Goal: Information Seeking & Learning: Learn about a topic

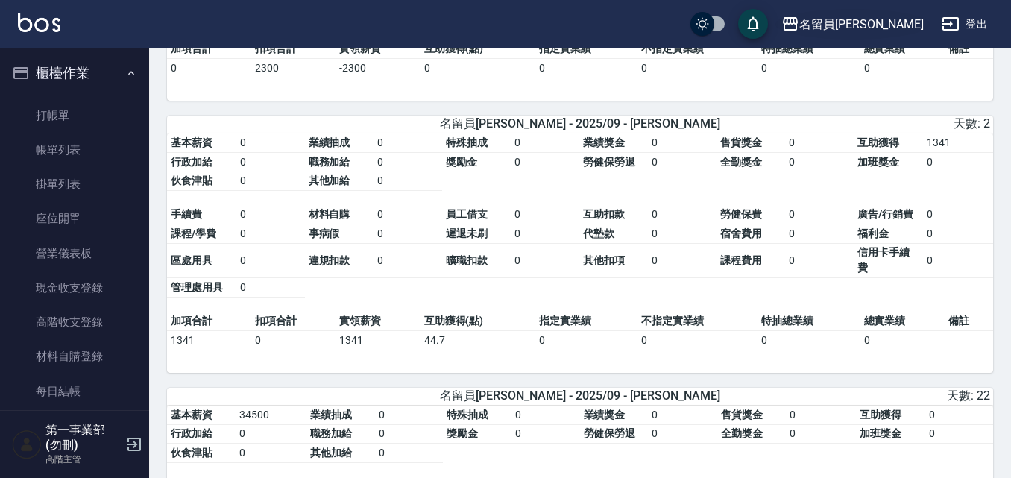
click at [895, 23] on div "名留員[PERSON_NAME]" at bounding box center [861, 24] width 124 height 19
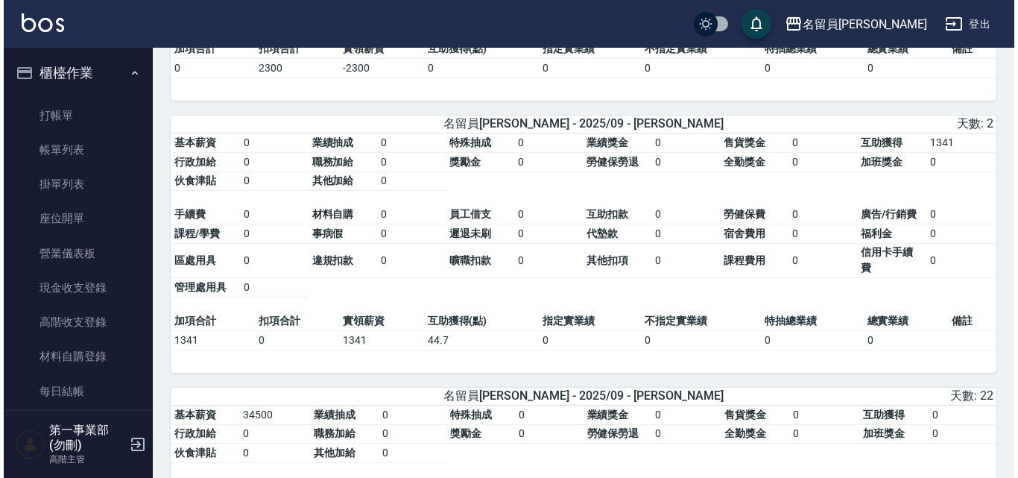
scroll to position [865, 0]
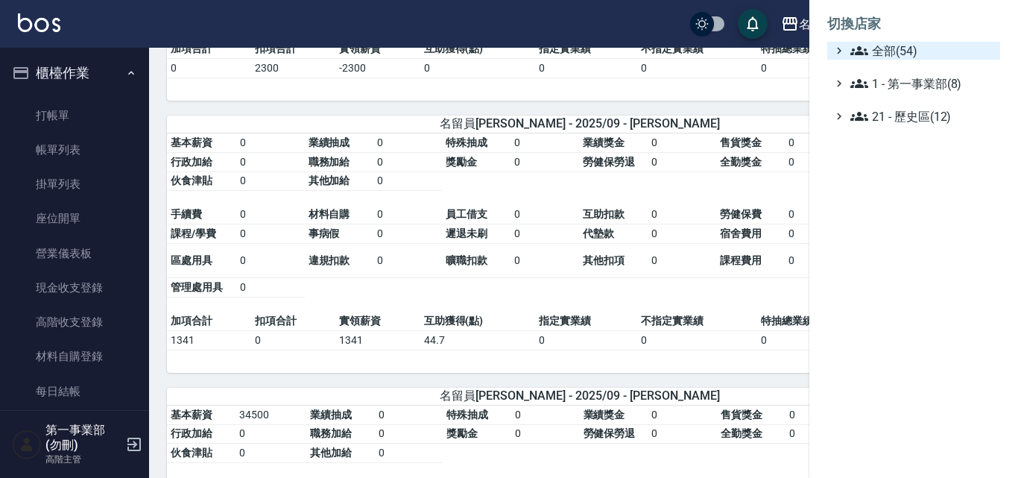
click at [884, 48] on span "全部(54)" at bounding box center [923, 51] width 144 height 18
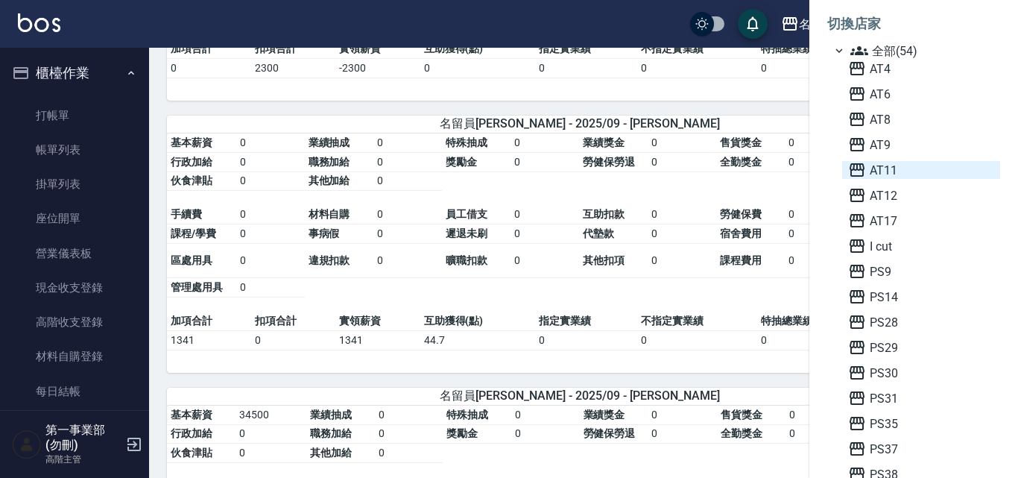
click at [892, 171] on span "AT11" at bounding box center [921, 170] width 146 height 18
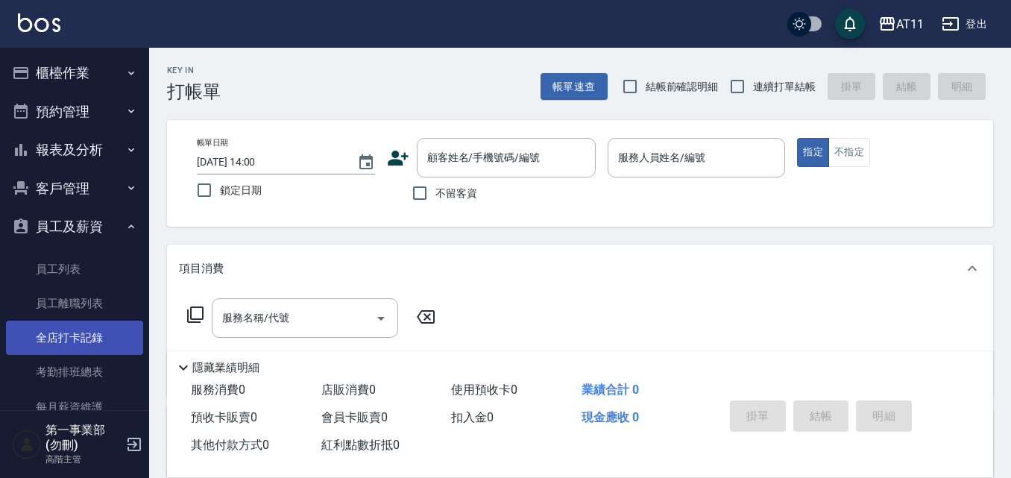
scroll to position [224, 0]
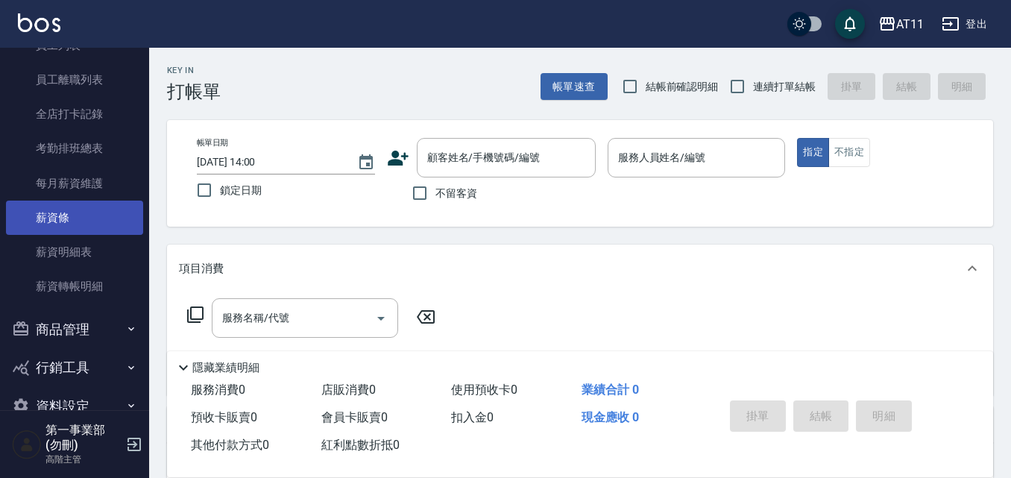
click at [78, 227] on link "薪資條" at bounding box center [74, 218] width 137 height 34
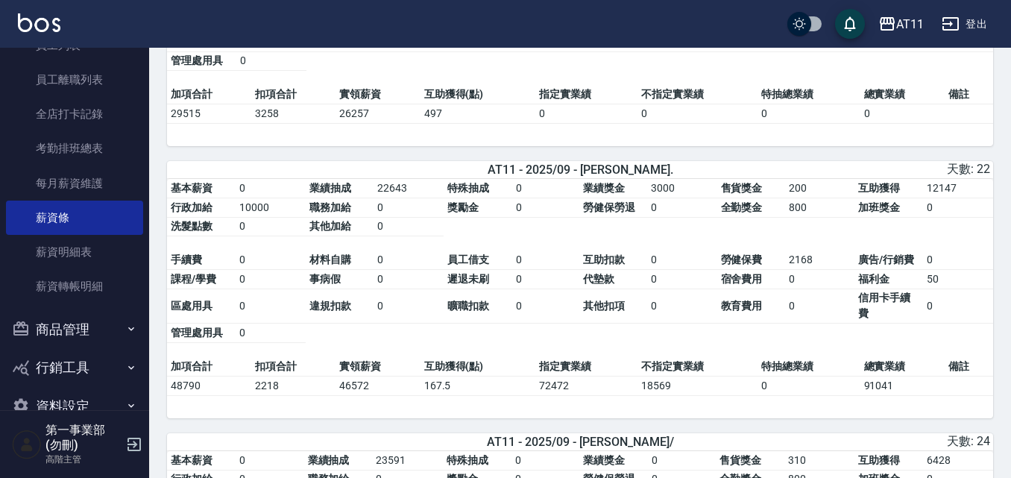
scroll to position [820, 0]
drag, startPoint x: 371, startPoint y: 195, endPoint x: 408, endPoint y: 194, distance: 36.5
click at [408, 194] on tbody "基本薪資 0 業績抽成 22643 特殊抽成 0 業績獎金 3000 售貨獎金 200 互助獲得 12147 行政加給 10000 職務加給 0 獎勵金 0 …" at bounding box center [580, 206] width 826 height 57
click at [408, 194] on td "22643" at bounding box center [408, 187] width 70 height 19
drag, startPoint x: 242, startPoint y: 217, endPoint x: 275, endPoint y: 217, distance: 32.8
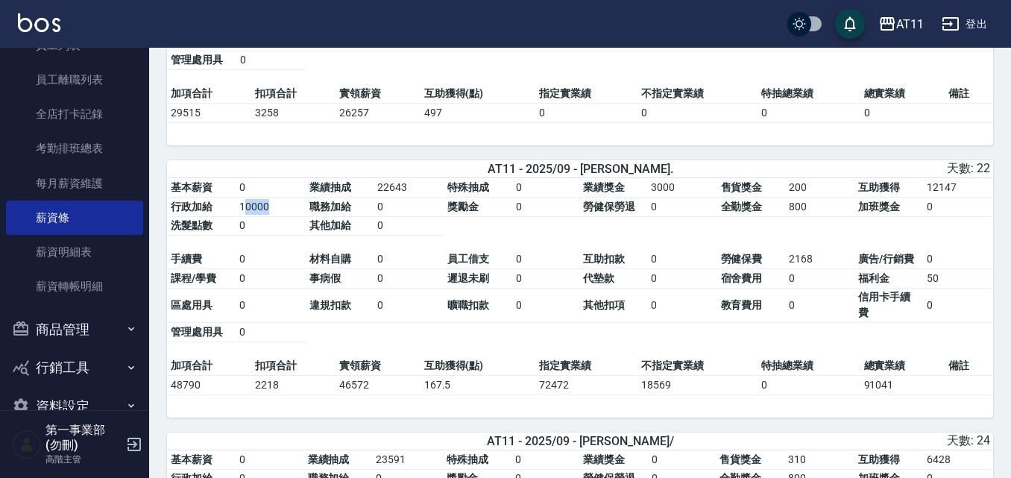
click at [275, 217] on td "10000" at bounding box center [271, 207] width 70 height 19
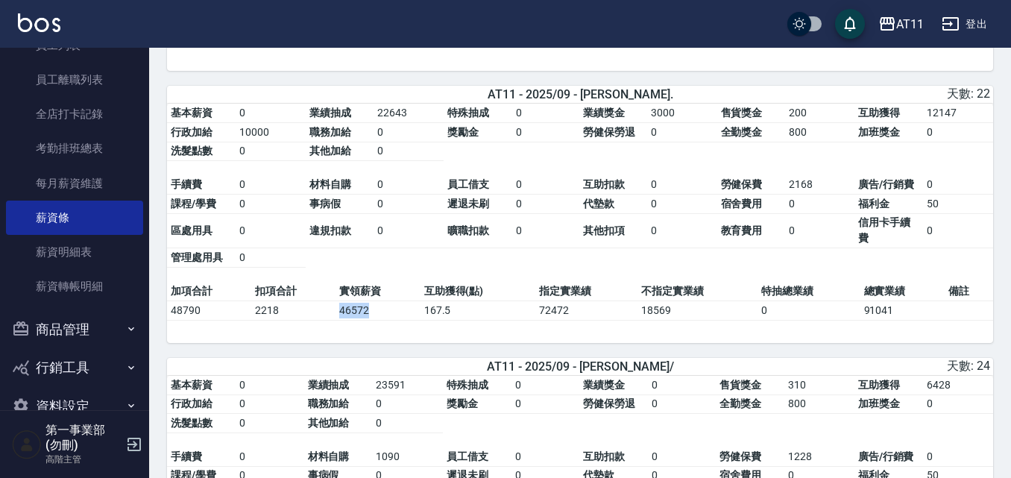
drag, startPoint x: 326, startPoint y: 323, endPoint x: 383, endPoint y: 317, distance: 57.7
click at [383, 317] on tr "48790 2218 46572 167.5 72472 18569 0 91041" at bounding box center [580, 309] width 826 height 19
click at [383, 317] on td "46572" at bounding box center [377, 309] width 84 height 19
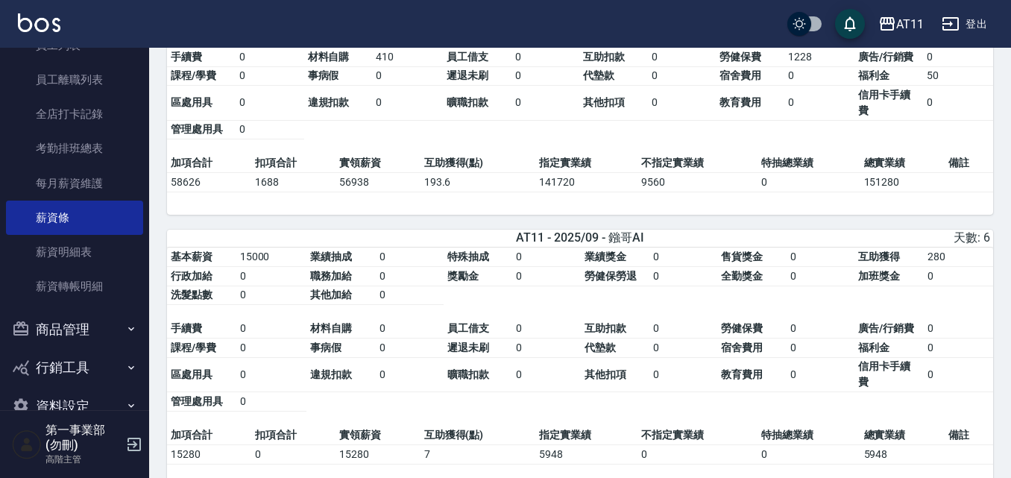
scroll to position [1864, 0]
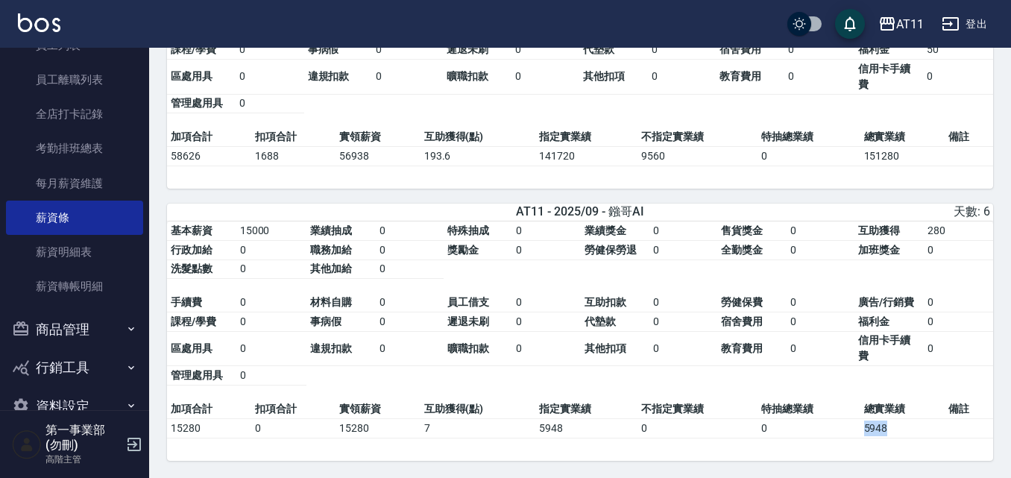
drag, startPoint x: 907, startPoint y: 446, endPoint x: 863, endPoint y: 448, distance: 43.3
click at [863, 438] on td "5948" at bounding box center [902, 427] width 84 height 19
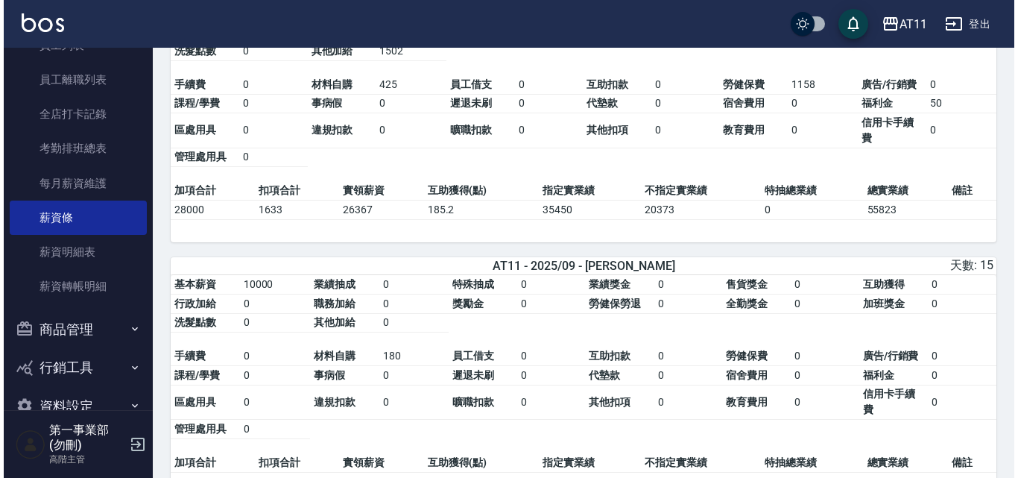
scroll to position [183, 0]
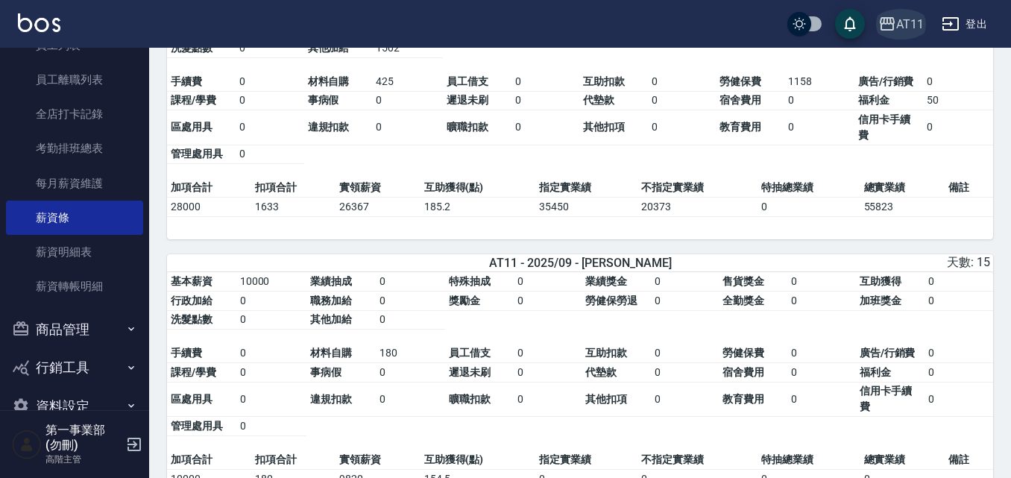
click at [899, 25] on div "AT11" at bounding box center [910, 24] width 28 height 19
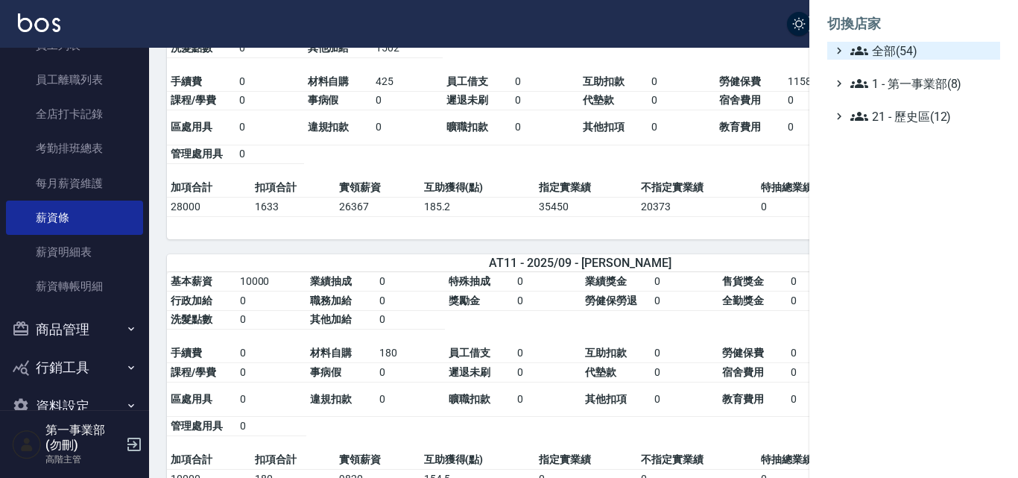
click at [883, 48] on span "全部(54)" at bounding box center [923, 51] width 144 height 18
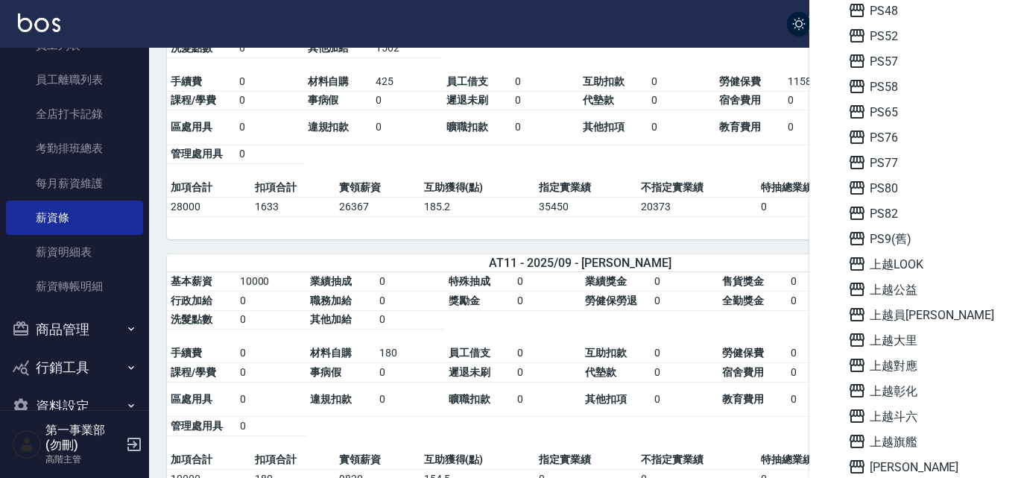
scroll to position [596, 0]
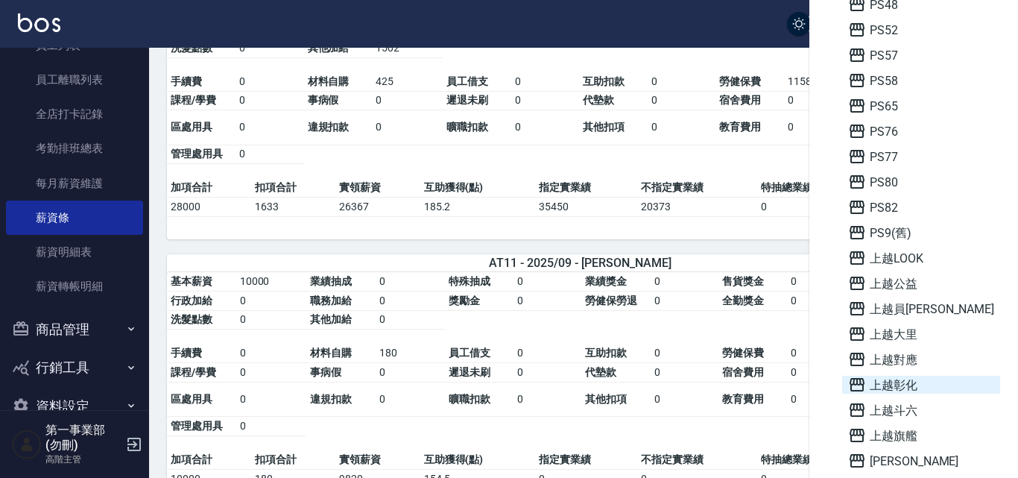
click at [910, 391] on span "上越彰化" at bounding box center [921, 385] width 146 height 18
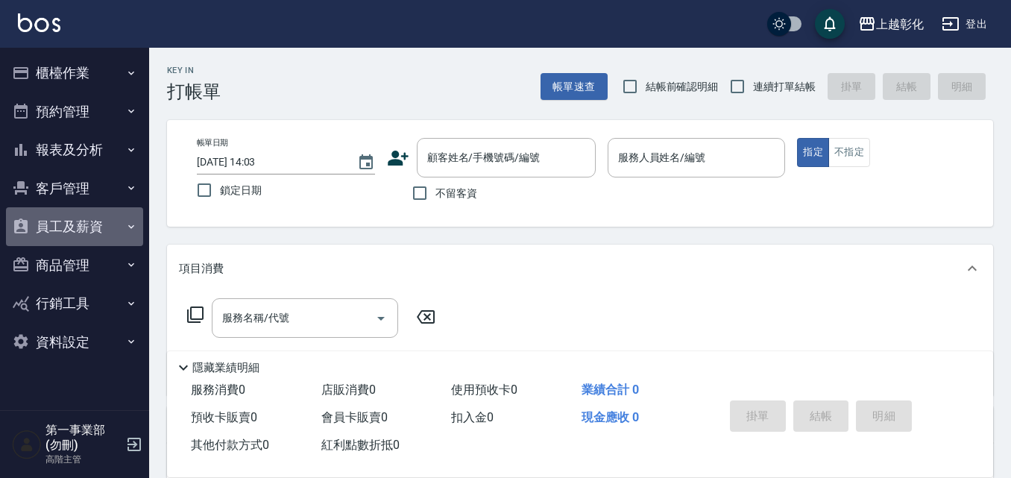
click at [72, 232] on button "員工及薪資" at bounding box center [74, 226] width 137 height 39
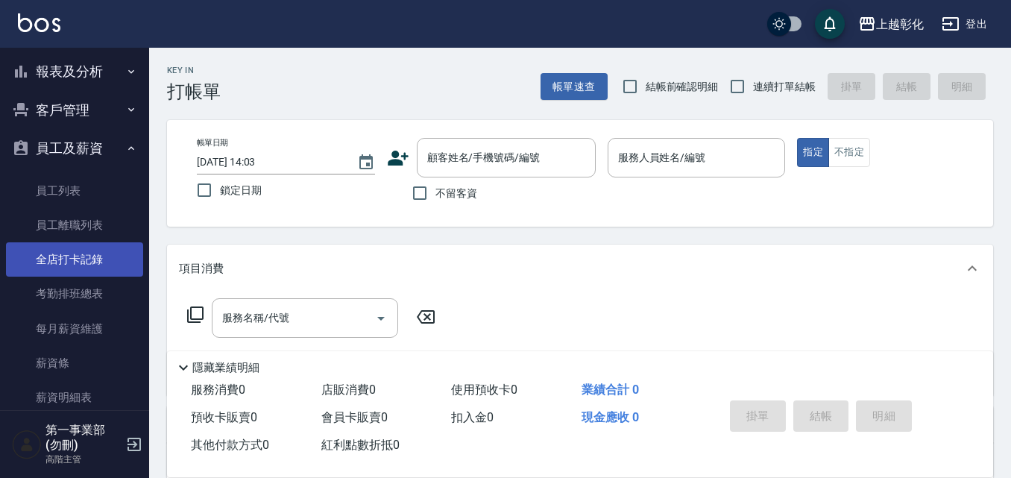
scroll to position [149, 0]
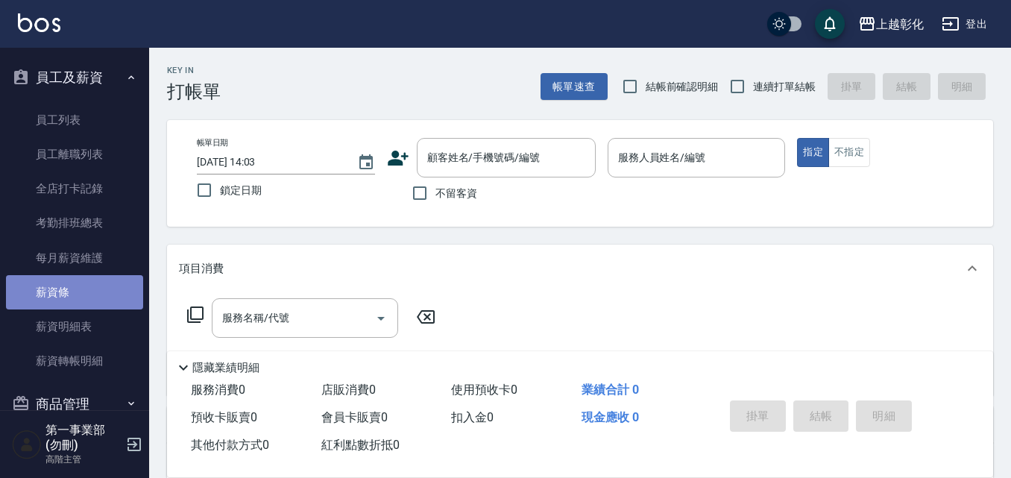
click at [92, 306] on link "薪資條" at bounding box center [74, 292] width 137 height 34
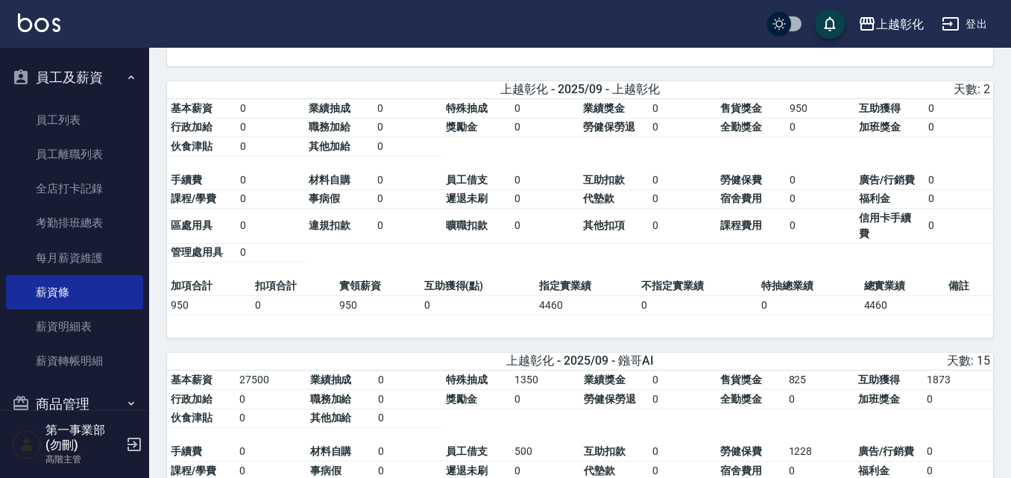
scroll to position [1864, 0]
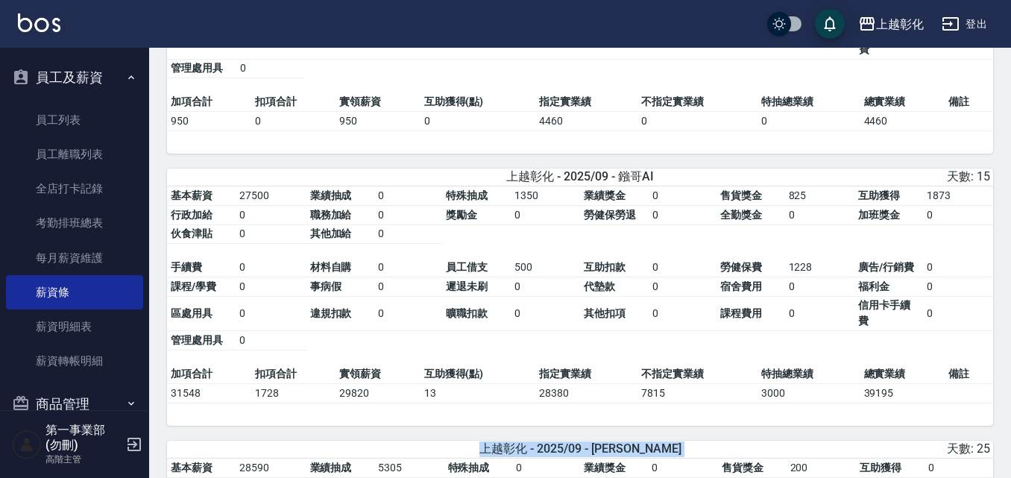
drag, startPoint x: 907, startPoint y: 449, endPoint x: 845, endPoint y: 466, distance: 64.2
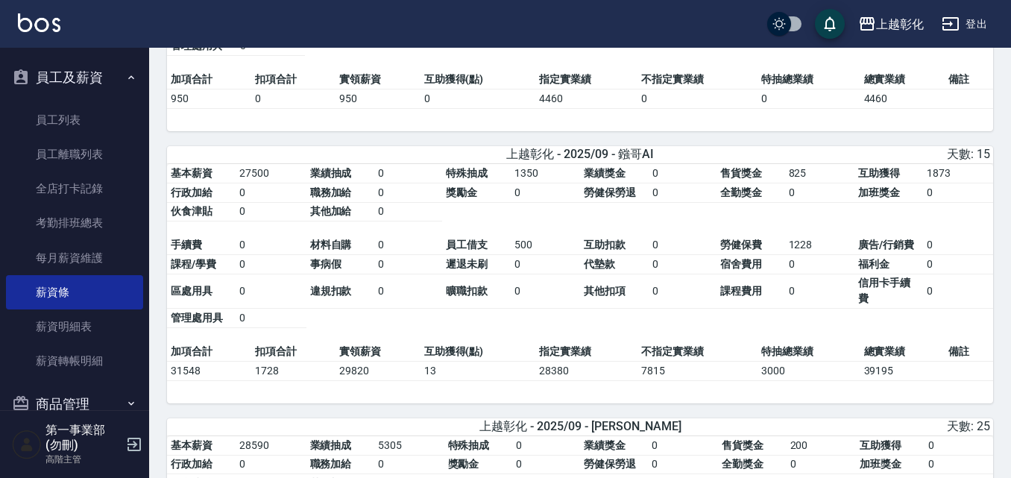
click at [473, 380] on td "13" at bounding box center [477, 370] width 115 height 19
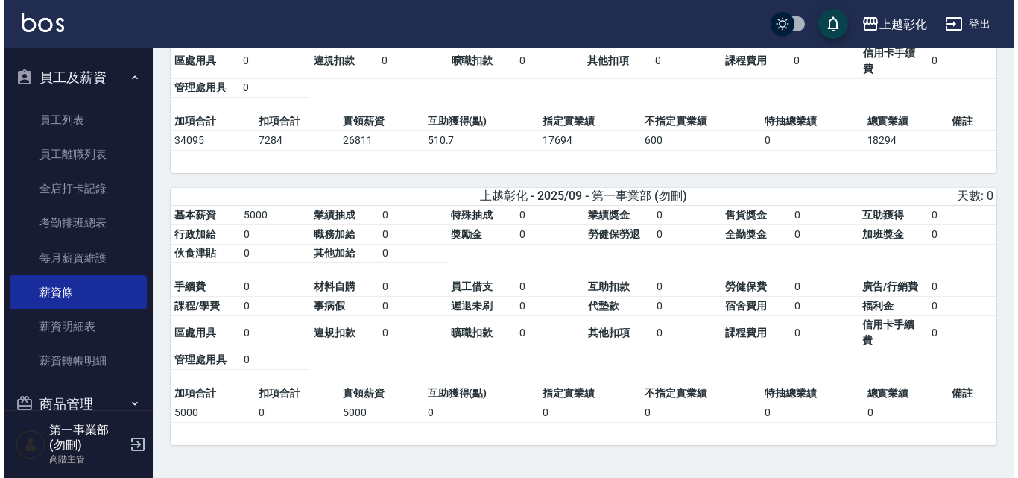
scroll to position [2445, 0]
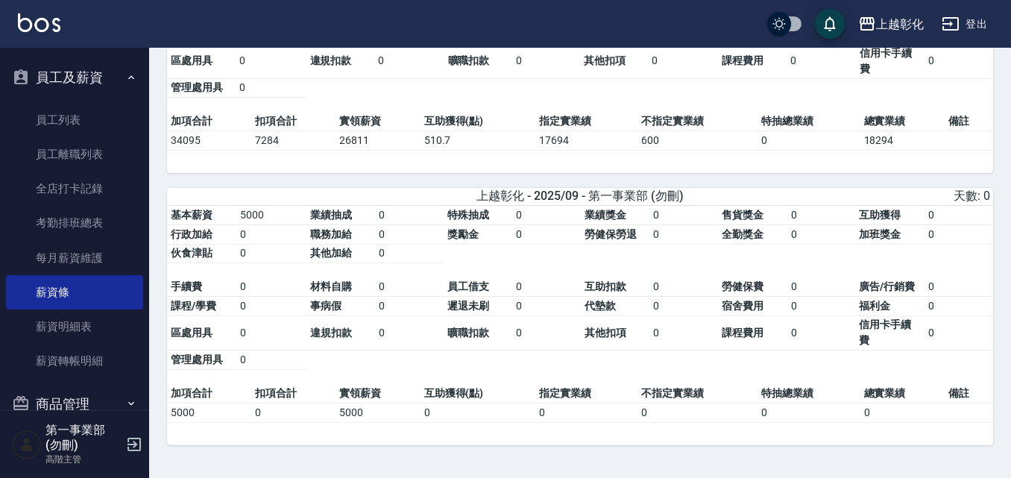
drag, startPoint x: 245, startPoint y: 174, endPoint x: 507, endPoint y: 114, distance: 268.5
click at [895, 23] on div "上越彰化" at bounding box center [900, 24] width 48 height 19
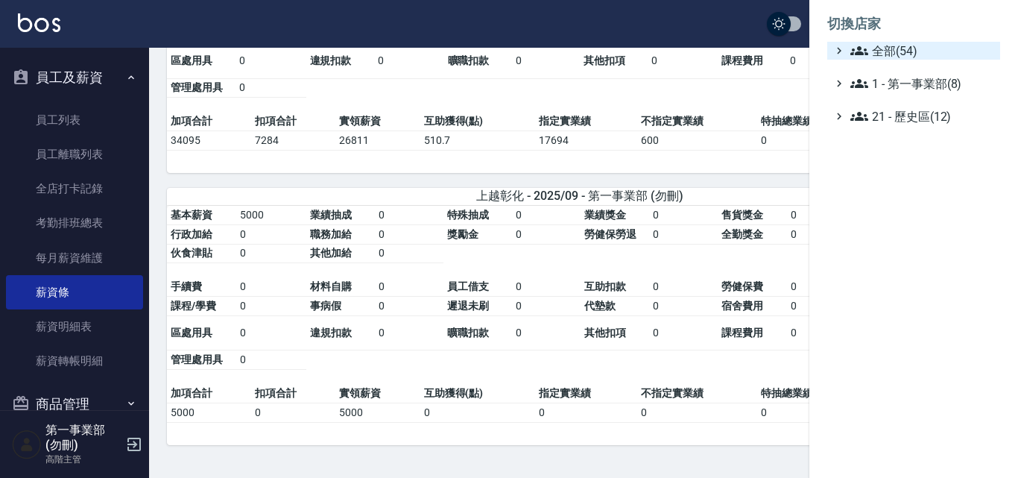
click at [902, 43] on span "全部(54)" at bounding box center [923, 51] width 144 height 18
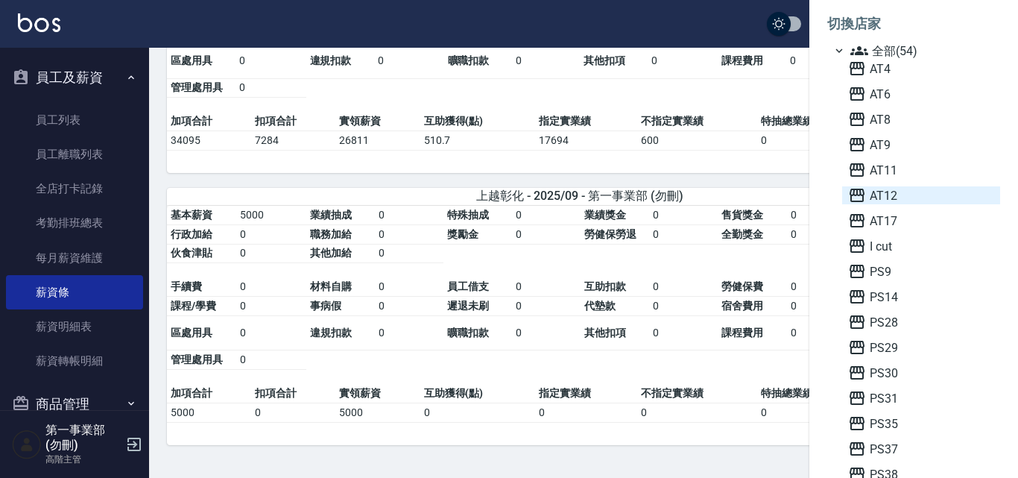
click at [924, 201] on span "AT12" at bounding box center [921, 195] width 146 height 18
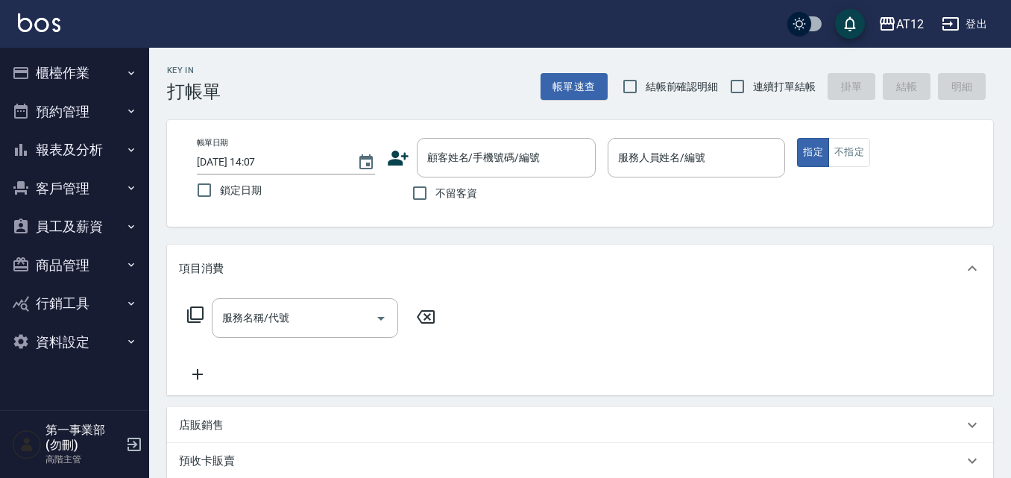
click at [972, 161] on div "指定 不指定" at bounding box center [886, 152] width 178 height 29
click at [122, 227] on button "員工及薪資" at bounding box center [74, 226] width 137 height 39
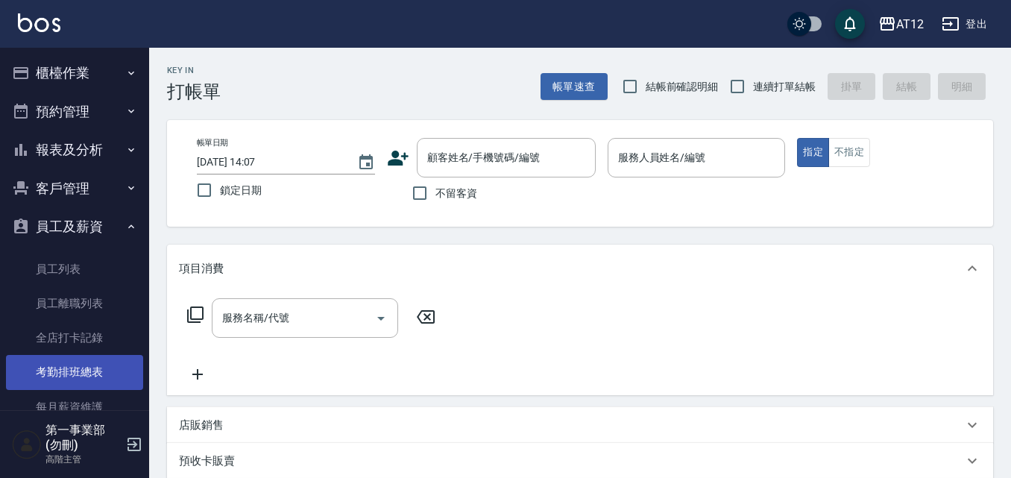
scroll to position [224, 0]
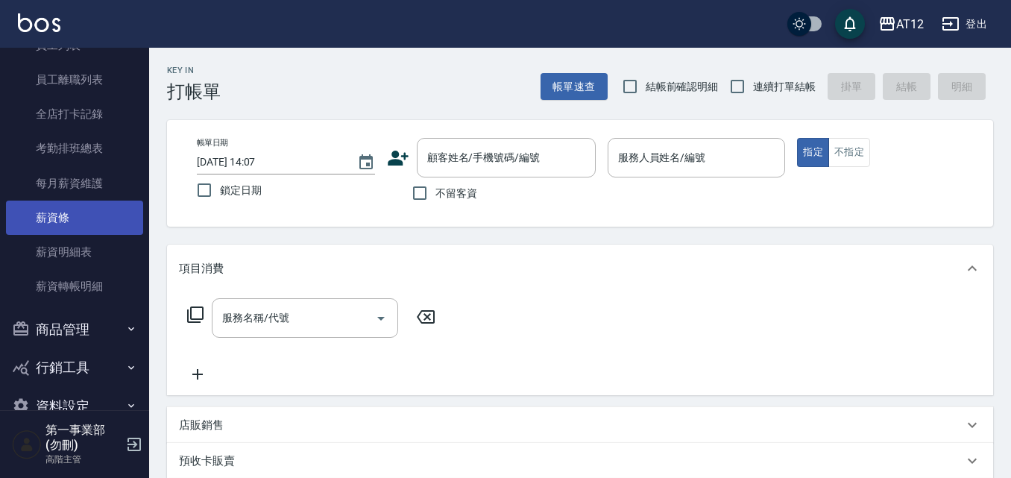
click at [66, 224] on link "薪資條" at bounding box center [74, 218] width 137 height 34
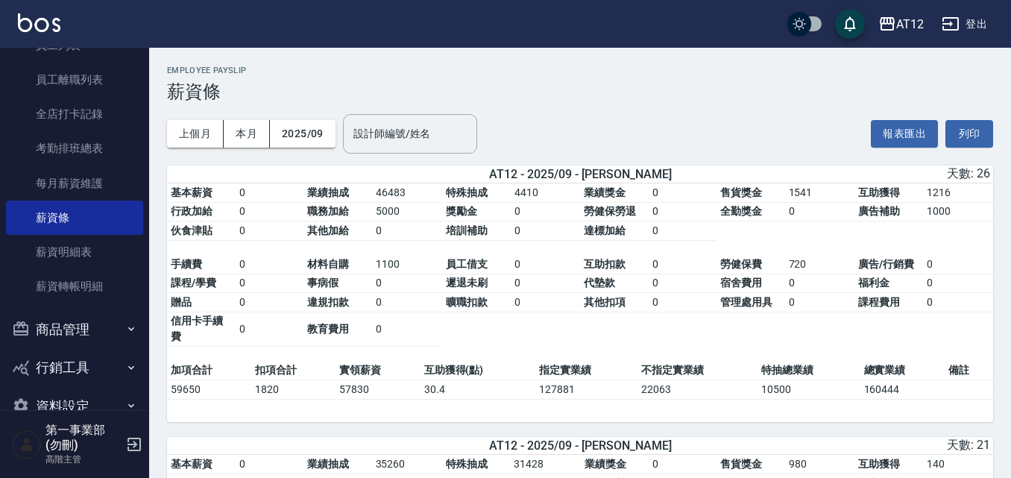
click at [619, 148] on div "上個月 本月 2025/09 設計師編號/姓名 設計師編號/姓名 報表匯出 列印" at bounding box center [580, 133] width 826 height 63
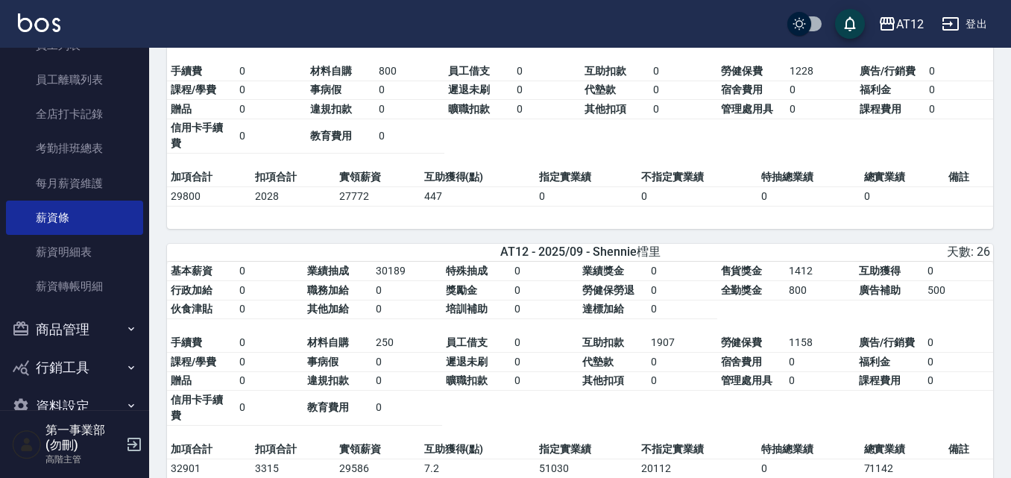
scroll to position [1864, 0]
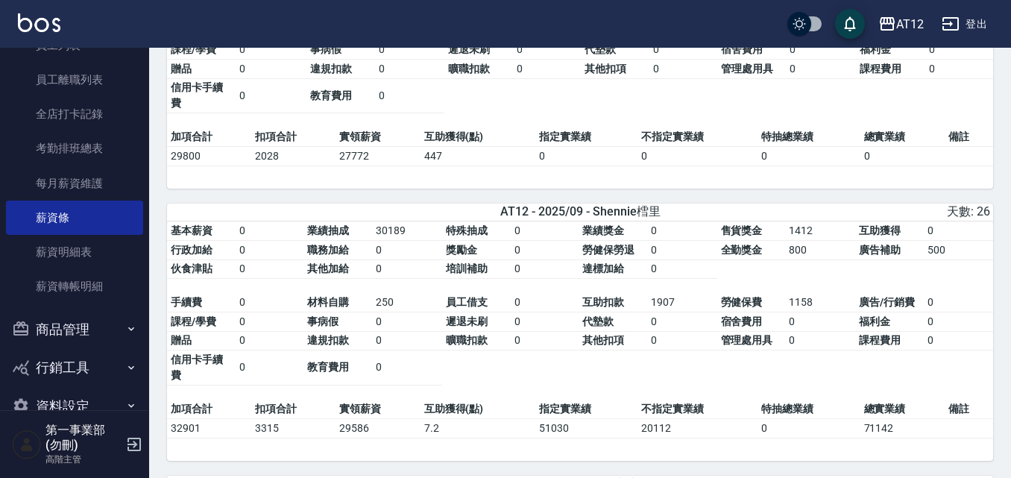
click at [759, 346] on span "管理處用具" at bounding box center [747, 340] width 52 height 12
drag, startPoint x: 680, startPoint y: 323, endPoint x: 655, endPoint y: 325, distance: 25.4
click at [655, 312] on td "1907" at bounding box center [682, 302] width 70 height 19
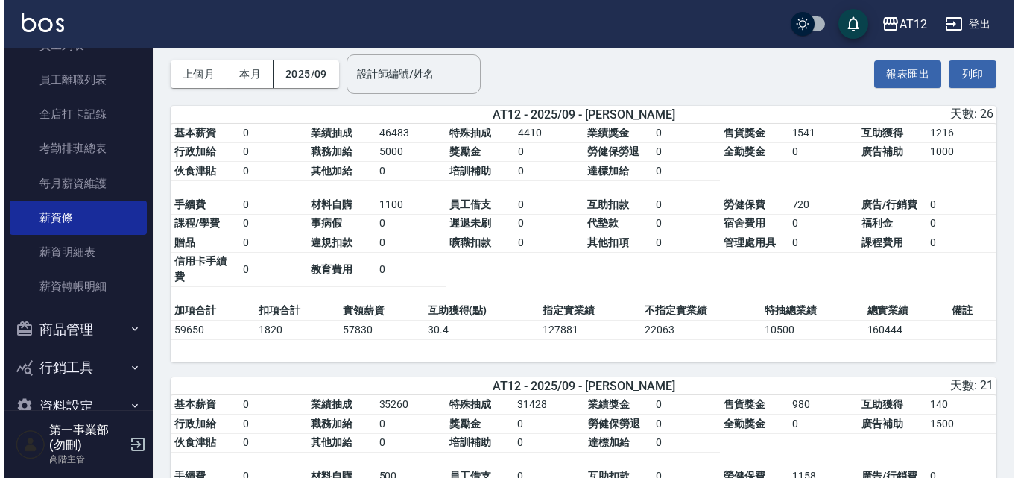
scroll to position [0, 0]
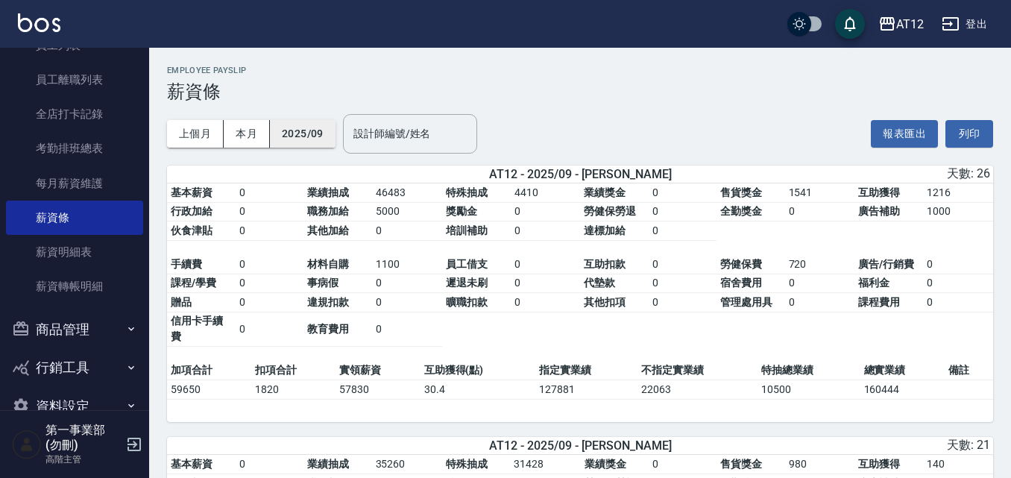
click at [296, 129] on button "2025/09" at bounding box center [303, 134] width 66 height 28
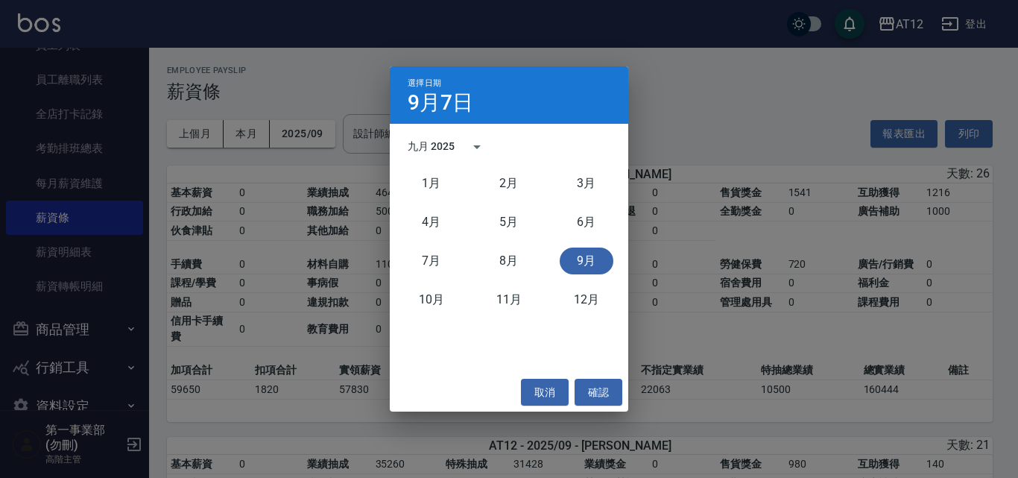
click at [713, 112] on div "選擇日期 9月7日 九月 2025 1月 2月 3月 4月 5月 6月 7月 8月 9月 10月 11月 12月 取消 確認" at bounding box center [509, 239] width 1018 height 478
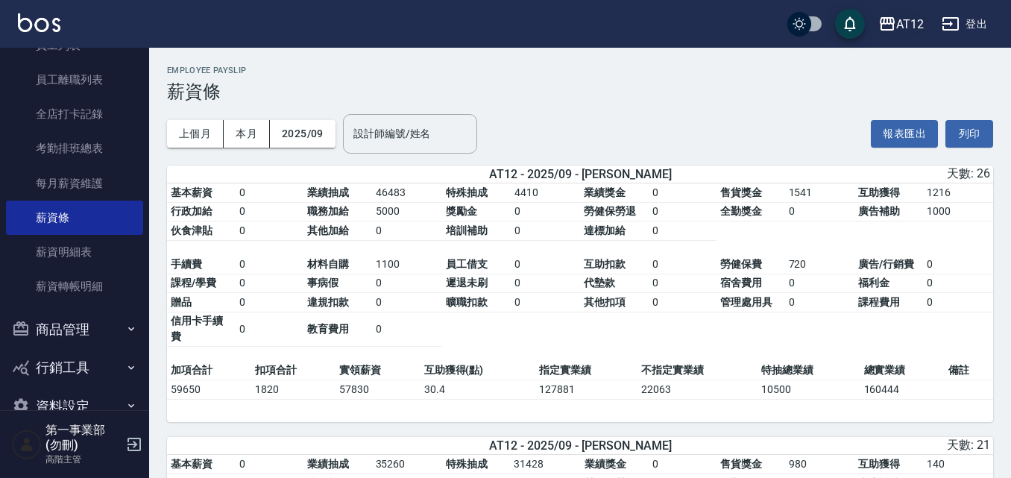
click at [909, 28] on div "AT12" at bounding box center [910, 24] width 28 height 19
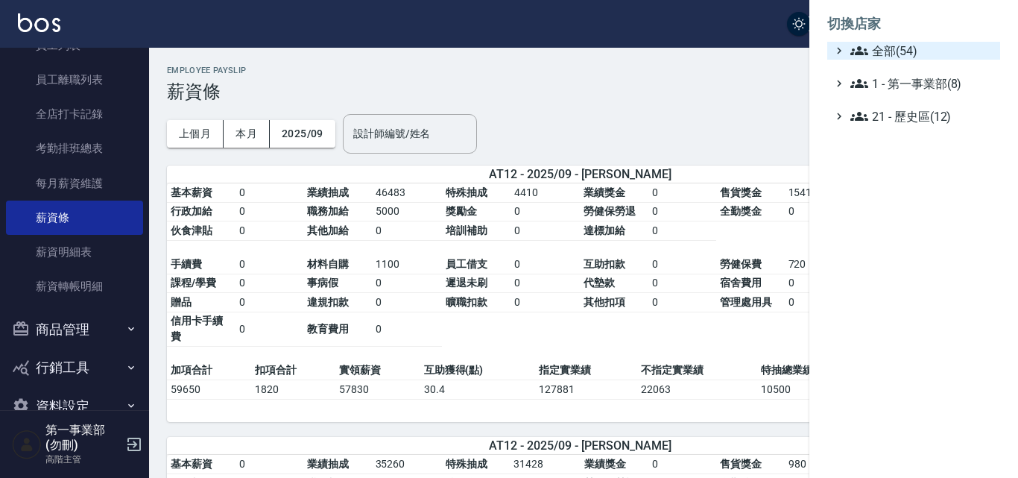
click at [900, 51] on span "全部(54)" at bounding box center [923, 51] width 144 height 18
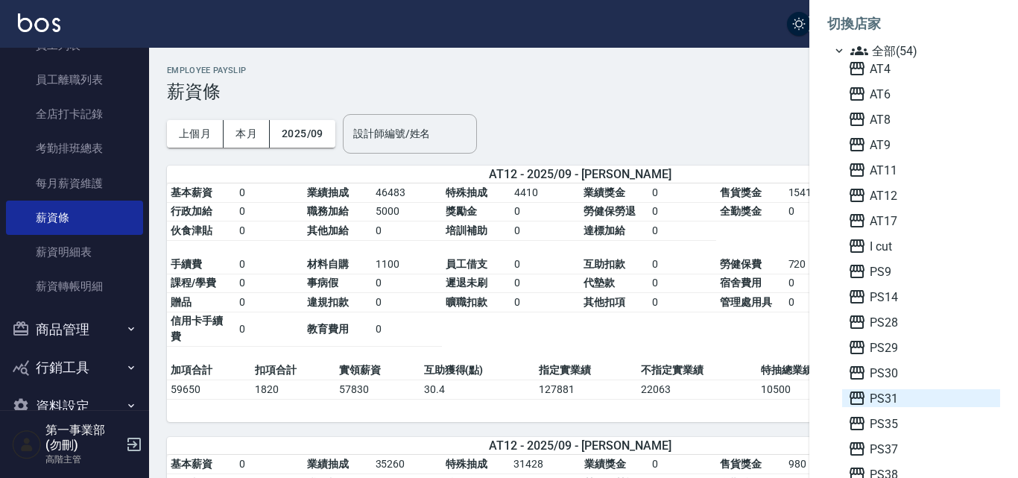
click at [891, 400] on span "PS31" at bounding box center [921, 398] width 146 height 18
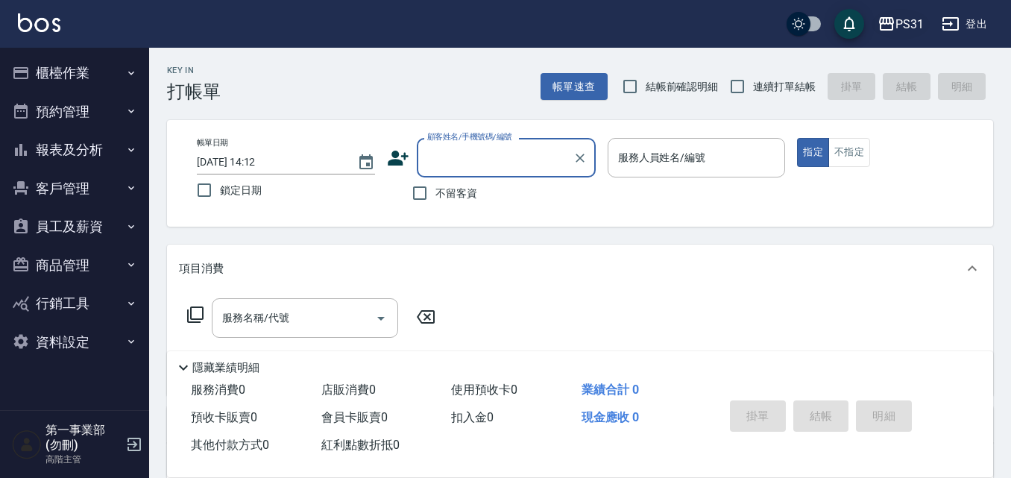
click at [907, 26] on div "PS31" at bounding box center [909, 24] width 28 height 19
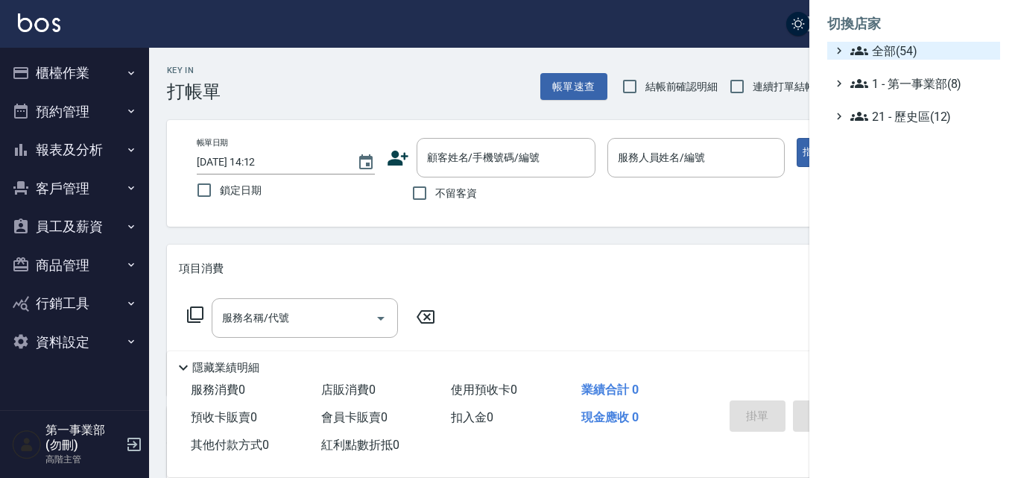
click at [907, 48] on span "全部(54)" at bounding box center [923, 51] width 144 height 18
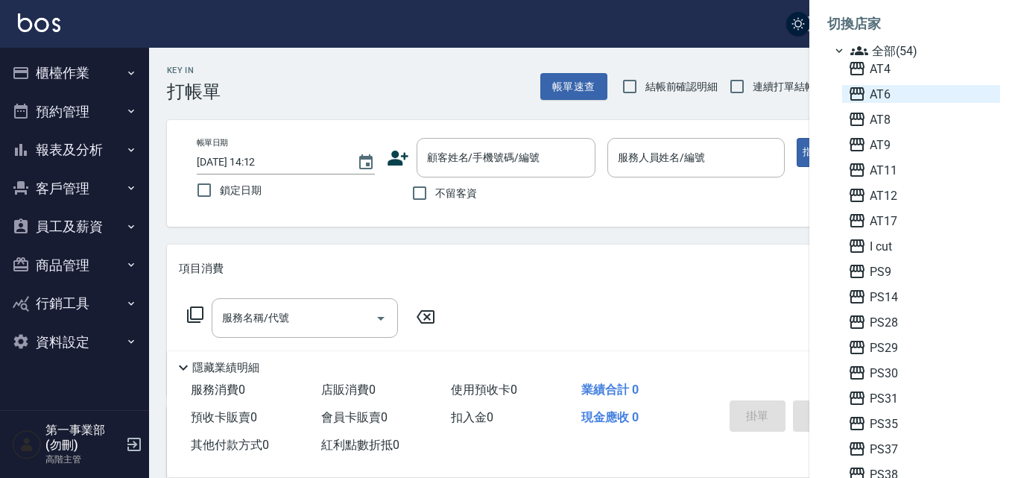
click at [902, 95] on span "AT6" at bounding box center [921, 94] width 146 height 18
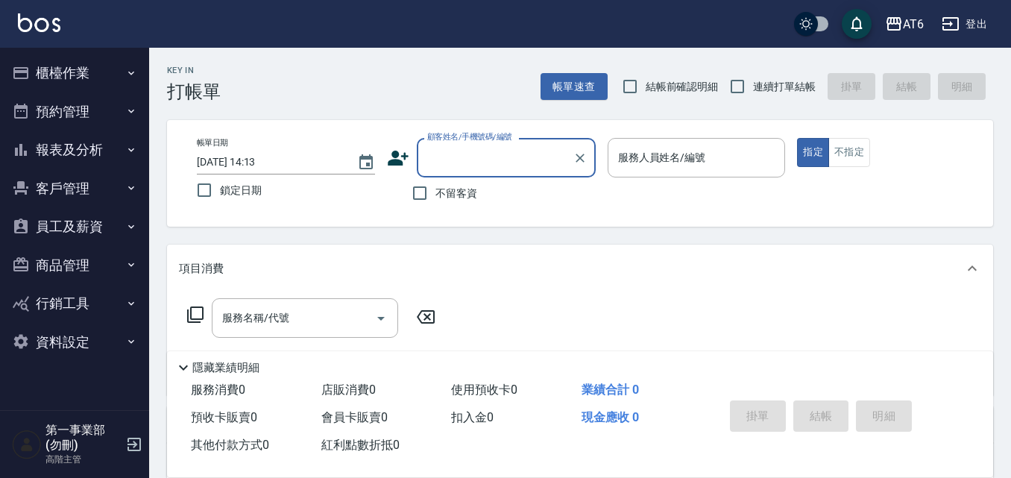
click at [114, 235] on button "員工及薪資" at bounding box center [74, 226] width 137 height 39
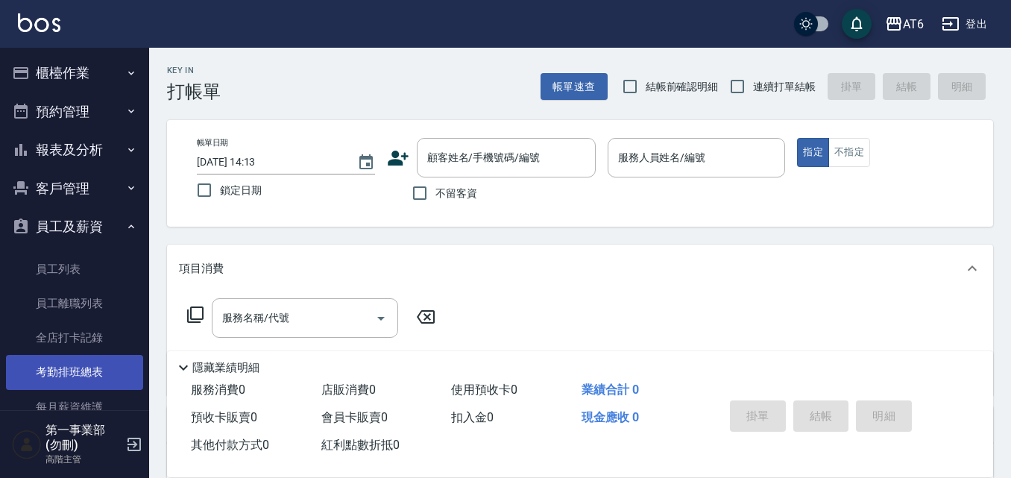
scroll to position [149, 0]
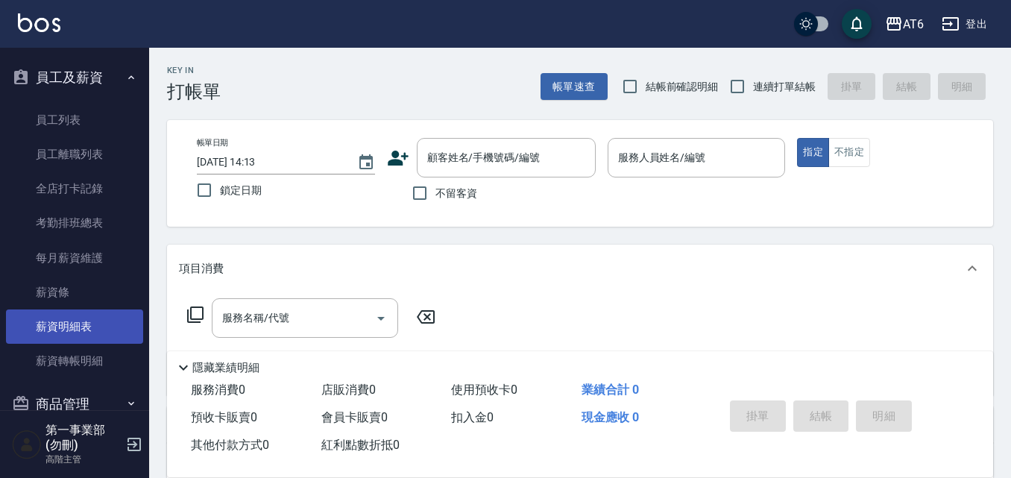
click at [84, 326] on link "薪資明細表" at bounding box center [74, 326] width 137 height 34
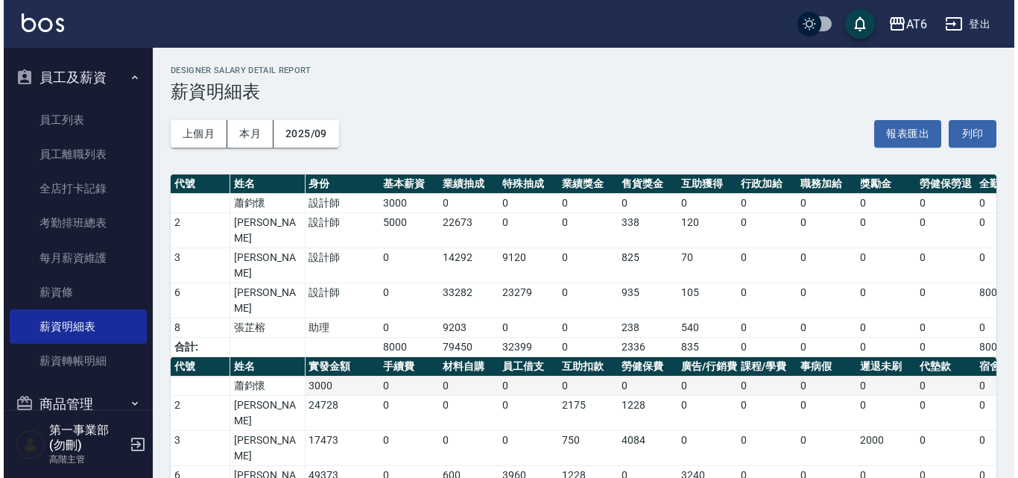
scroll to position [8, 0]
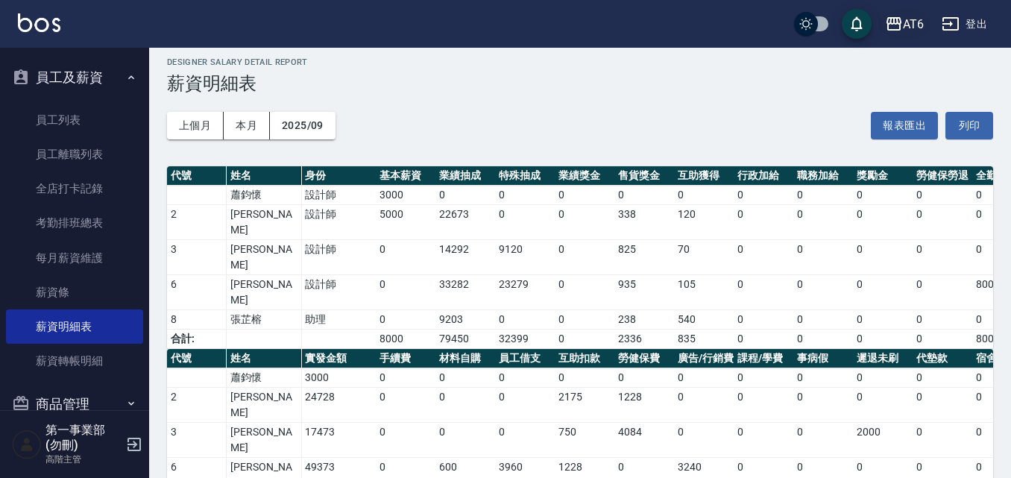
click at [901, 15] on icon "button" at bounding box center [894, 24] width 18 height 18
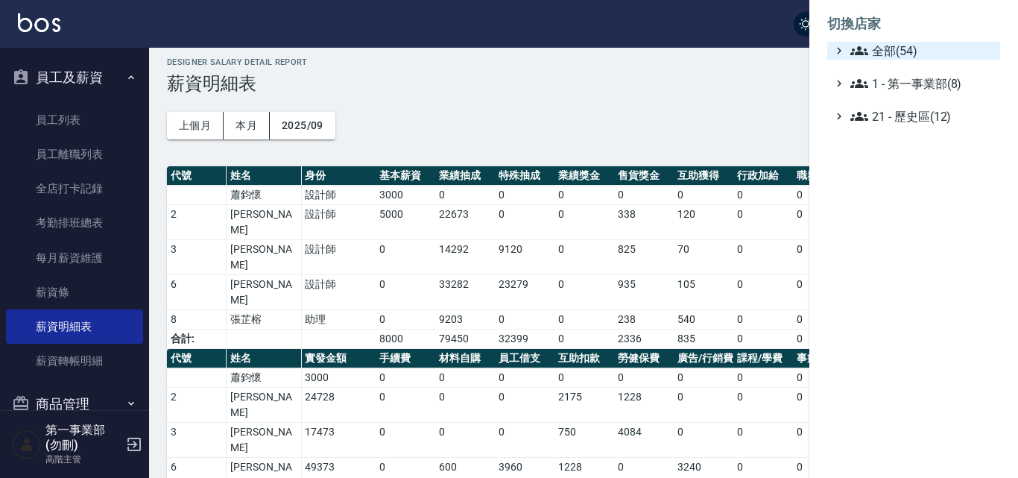
click at [929, 59] on span "全部(54)" at bounding box center [923, 51] width 144 height 18
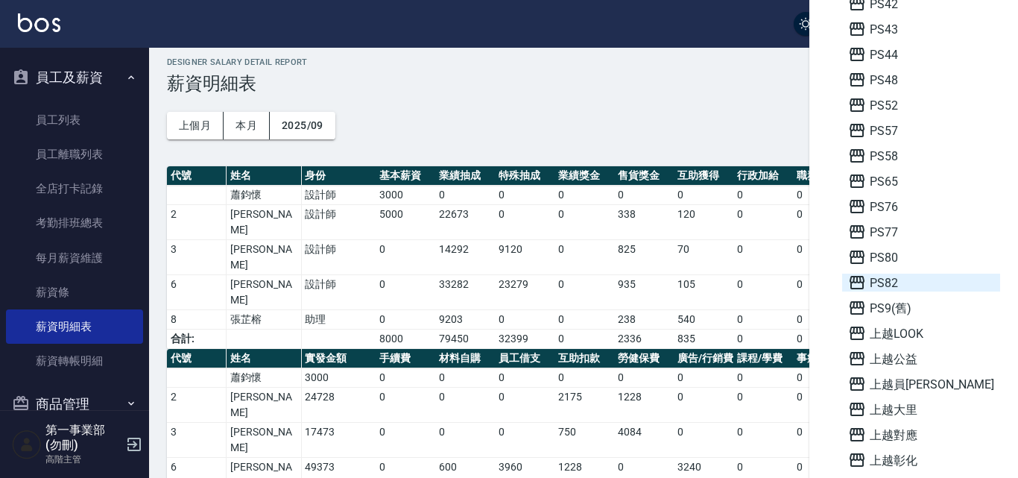
scroll to position [522, 0]
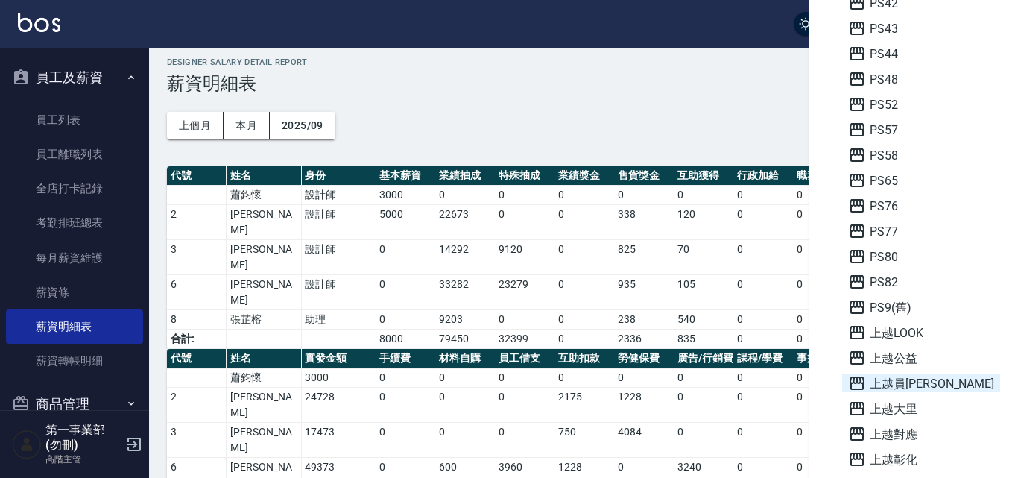
click at [909, 381] on span "上越員[PERSON_NAME]" at bounding box center [921, 383] width 146 height 18
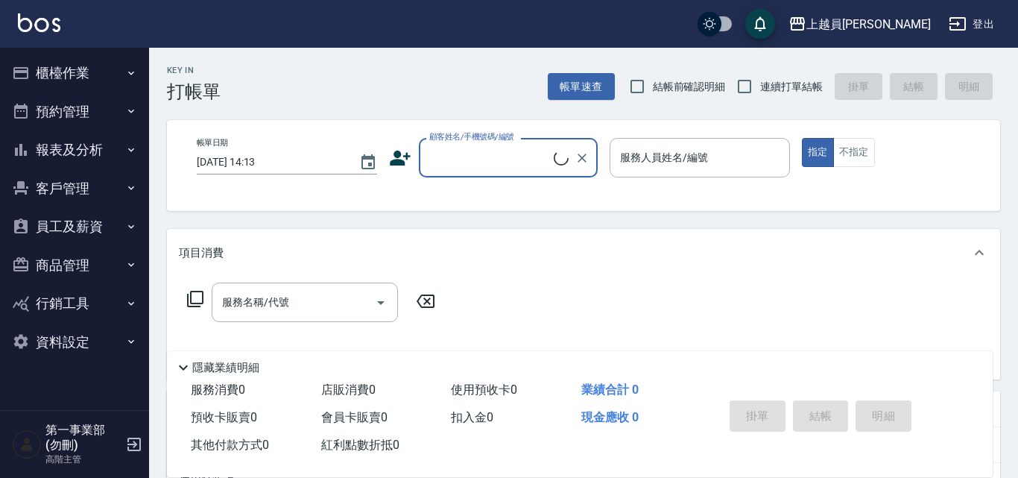
click at [88, 228] on button "員工及薪資" at bounding box center [74, 226] width 137 height 39
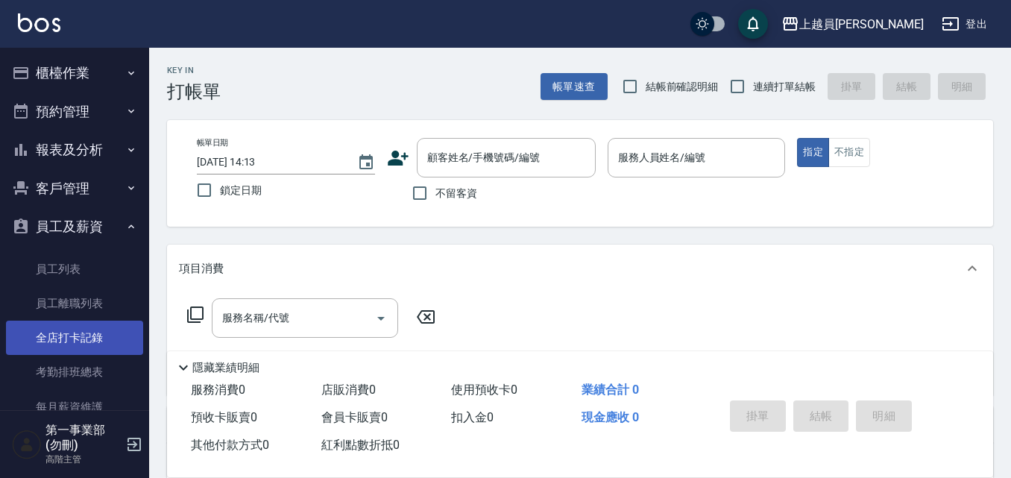
scroll to position [211, 0]
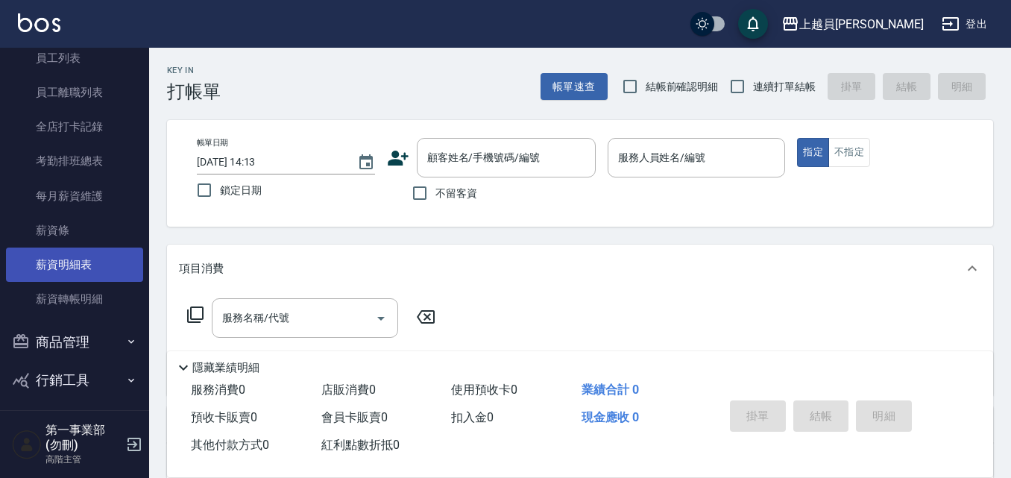
click at [81, 268] on link "薪資明細表" at bounding box center [74, 265] width 137 height 34
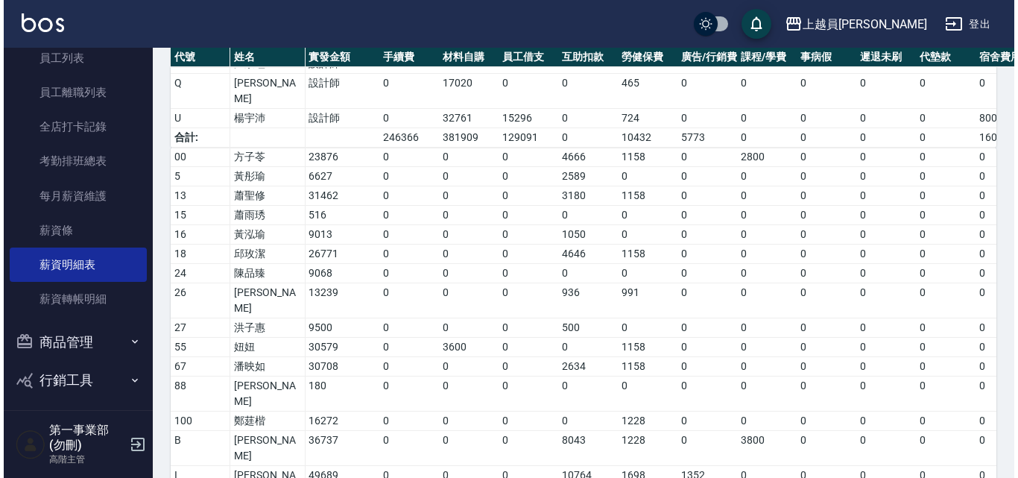
scroll to position [551, 0]
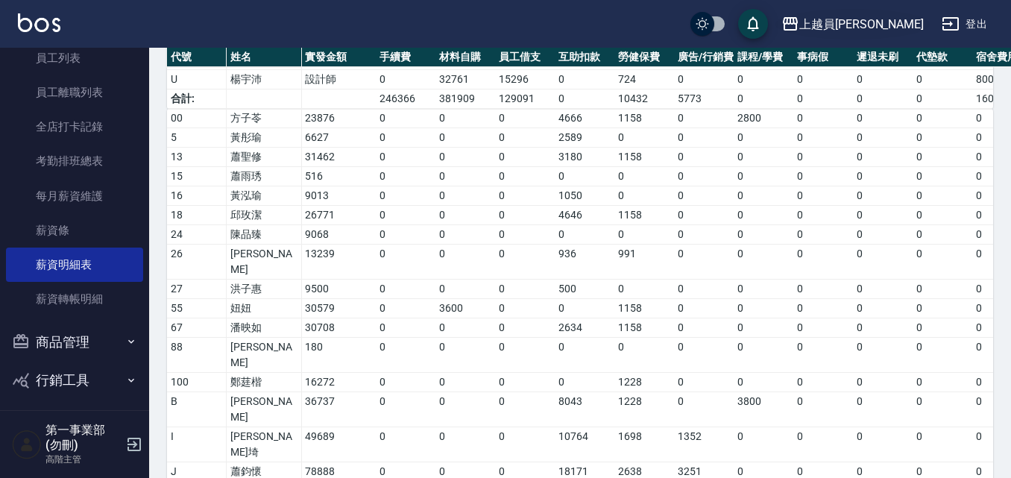
click at [799, 31] on icon "button" at bounding box center [790, 24] width 18 height 18
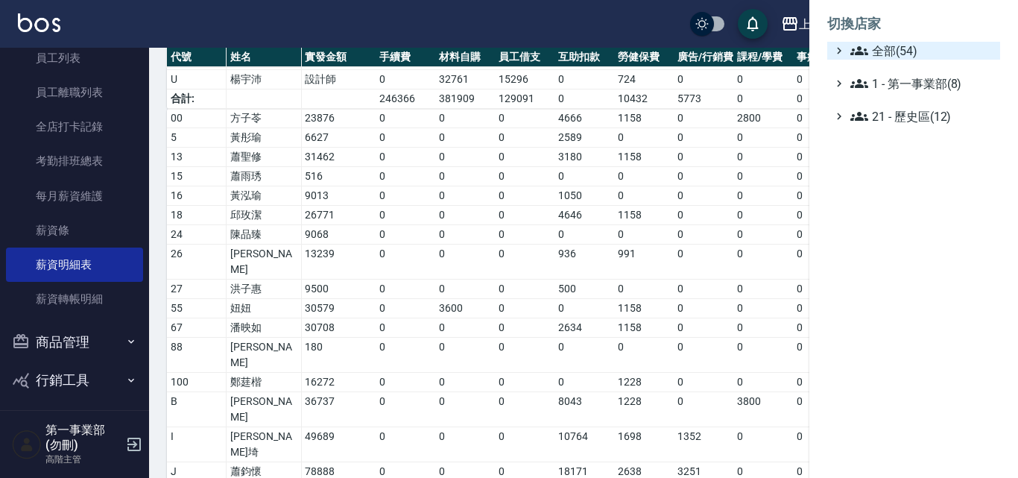
click at [887, 54] on span "全部(54)" at bounding box center [923, 51] width 144 height 18
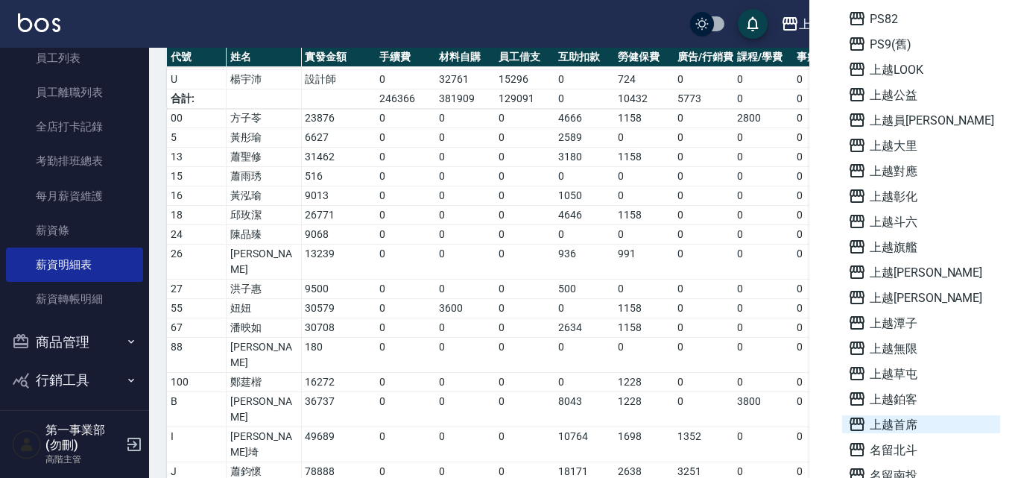
scroll to position [820, 0]
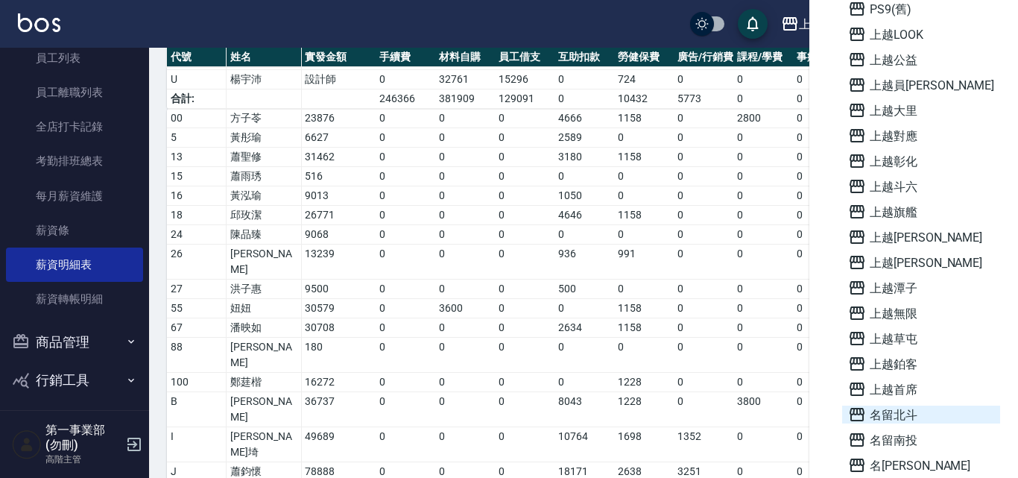
click at [917, 421] on span "名留北斗" at bounding box center [921, 415] width 146 height 18
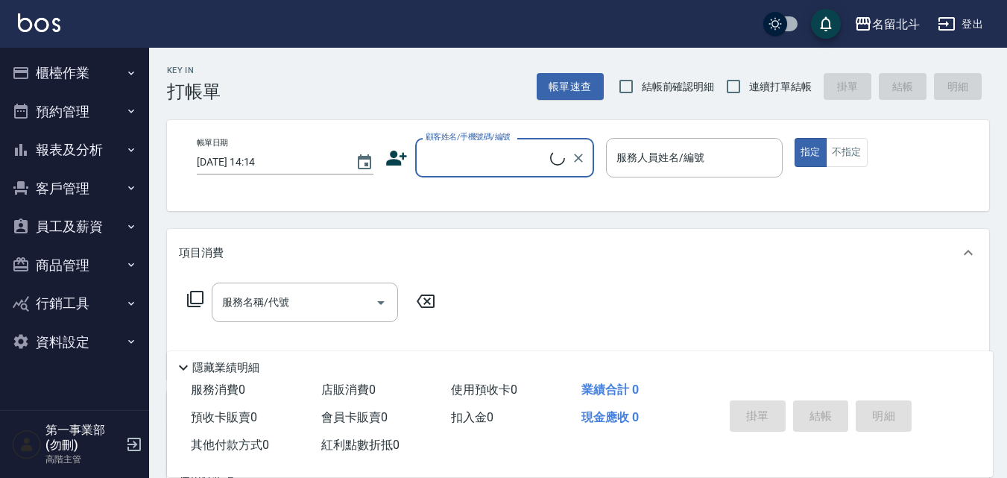
click at [104, 235] on button "員工及薪資" at bounding box center [74, 226] width 137 height 39
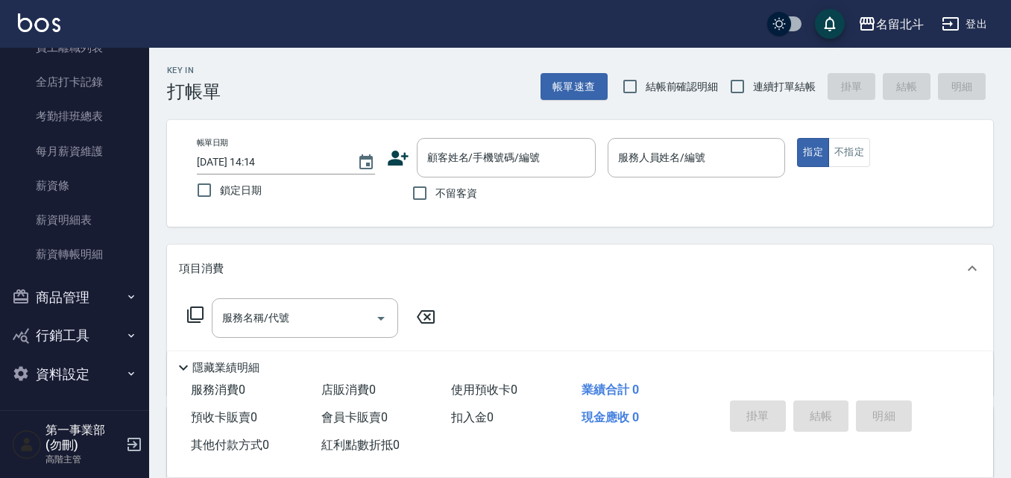
scroll to position [256, 0]
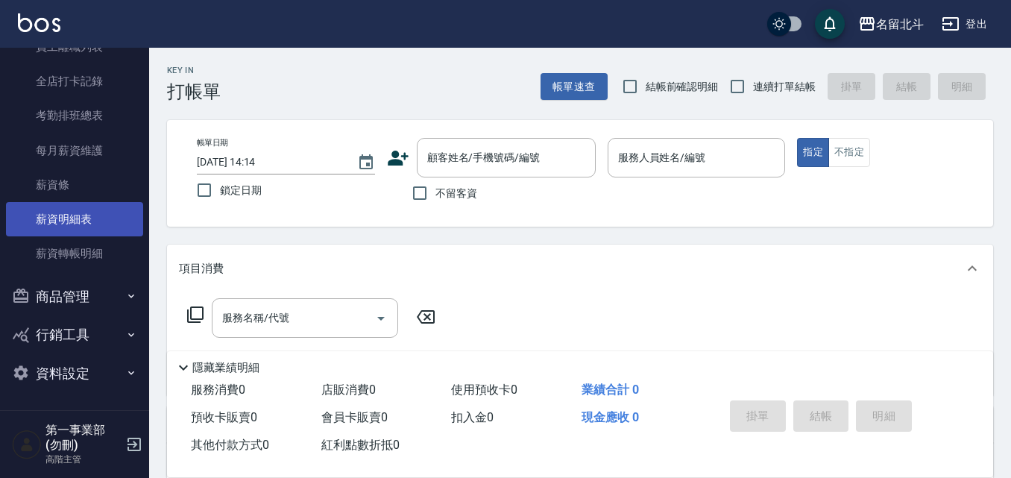
click at [68, 228] on link "薪資明細表" at bounding box center [74, 219] width 137 height 34
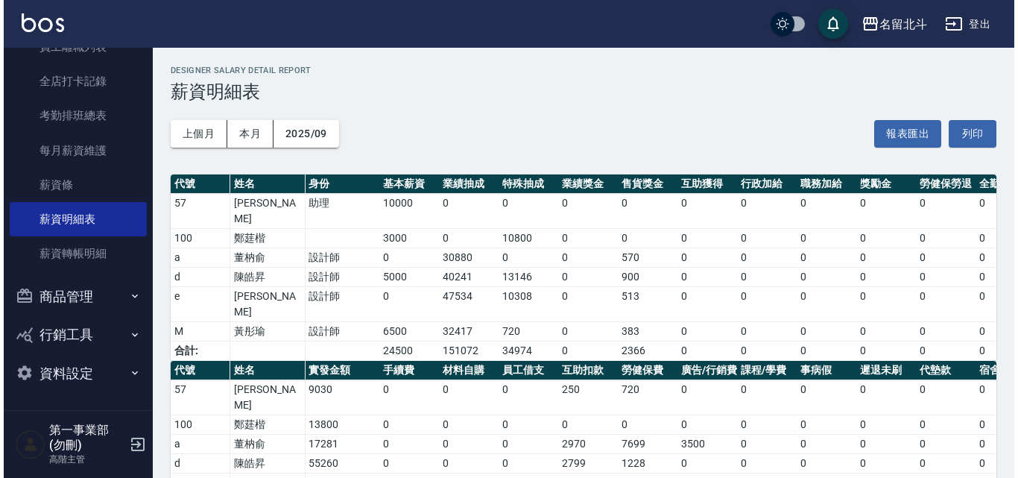
scroll to position [47, 0]
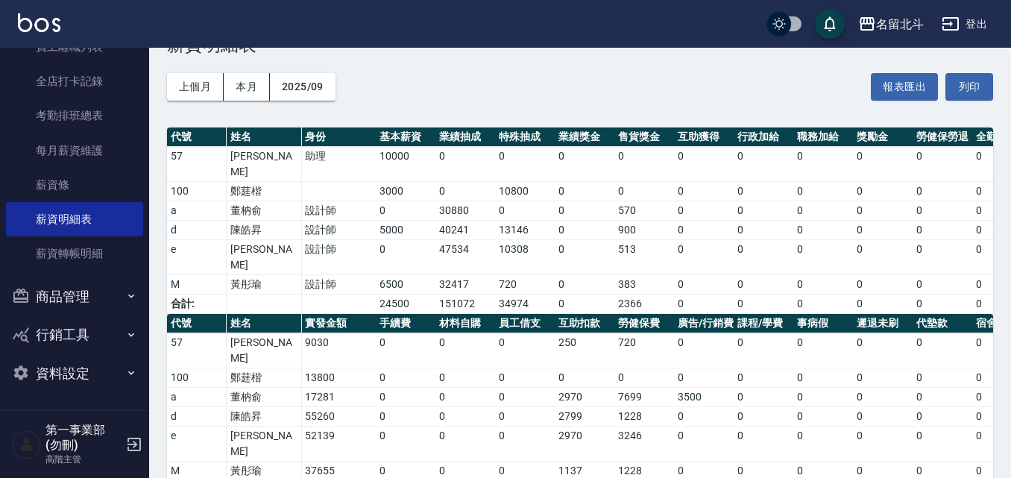
click at [882, 19] on div "名留北斗" at bounding box center [900, 24] width 48 height 19
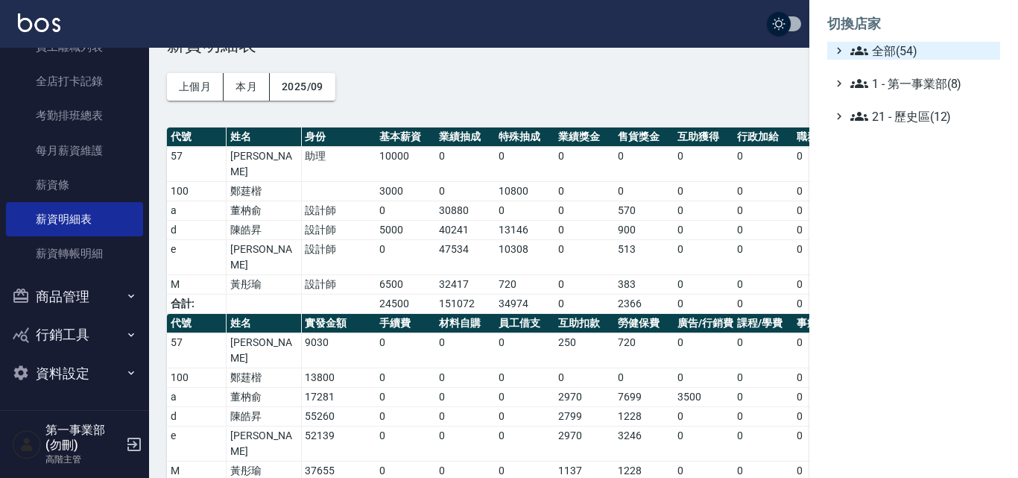
click at [877, 48] on span "全部(54)" at bounding box center [923, 51] width 144 height 18
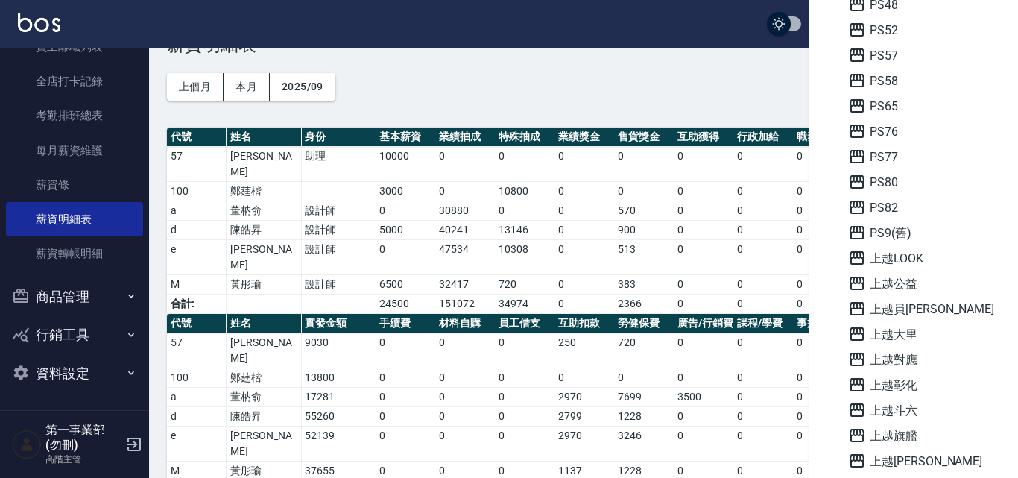
scroll to position [895, 0]
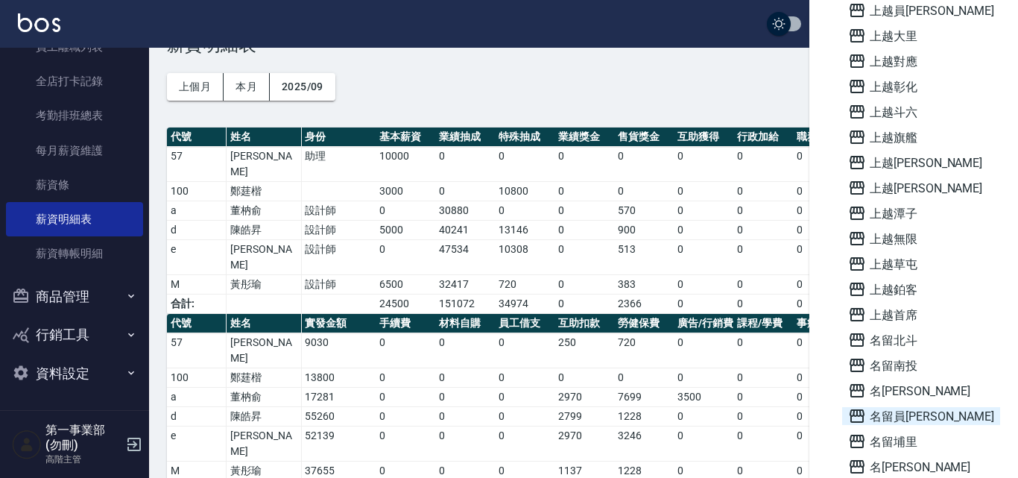
click at [932, 413] on span "名留員[PERSON_NAME]" at bounding box center [921, 416] width 146 height 18
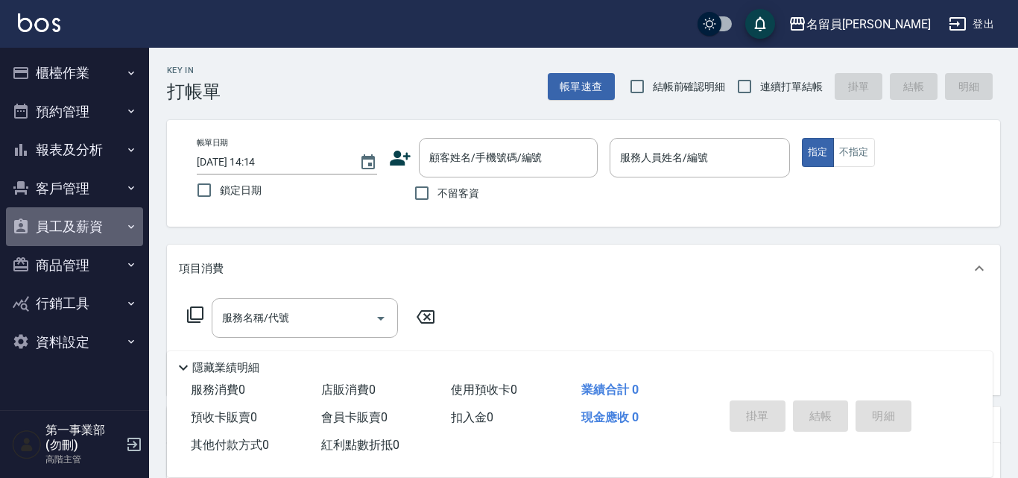
click at [111, 228] on button "員工及薪資" at bounding box center [74, 226] width 137 height 39
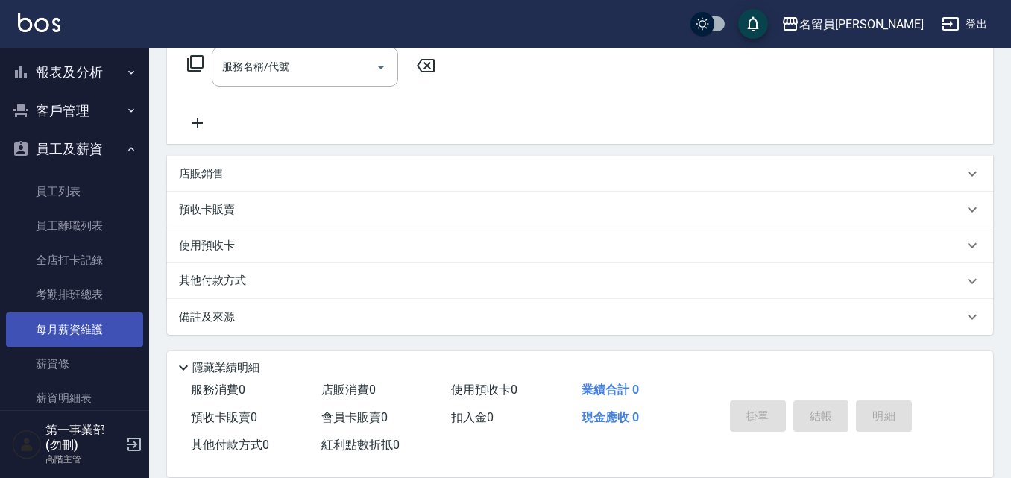
scroll to position [224, 0]
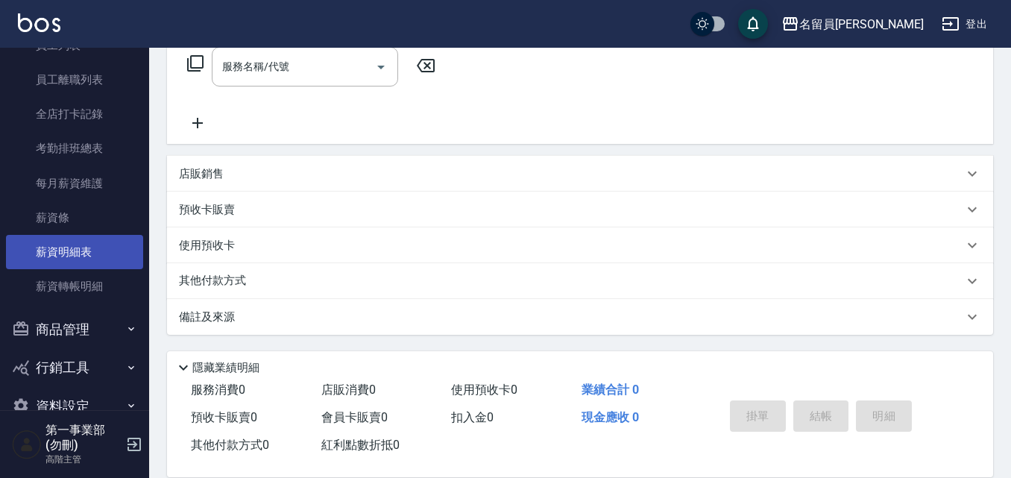
click at [86, 259] on link "薪資明細表" at bounding box center [74, 252] width 137 height 34
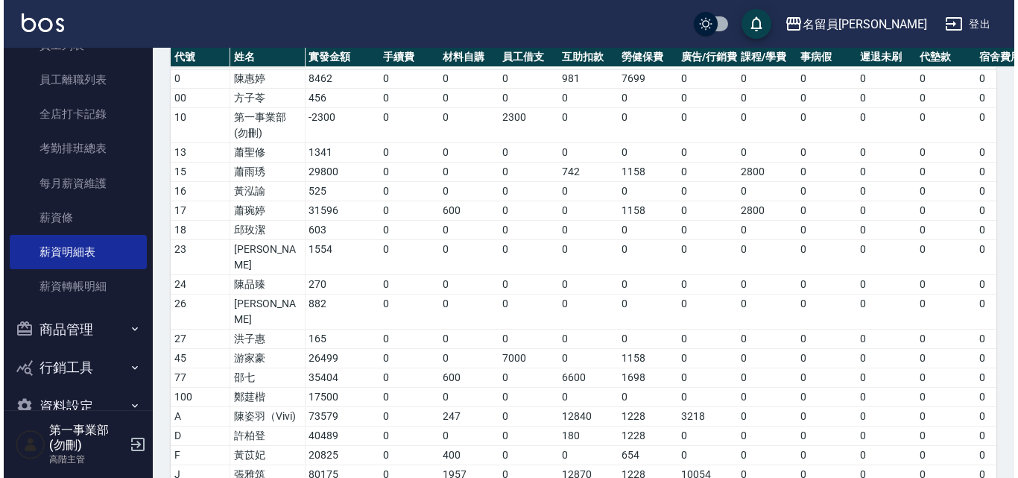
scroll to position [666, 0]
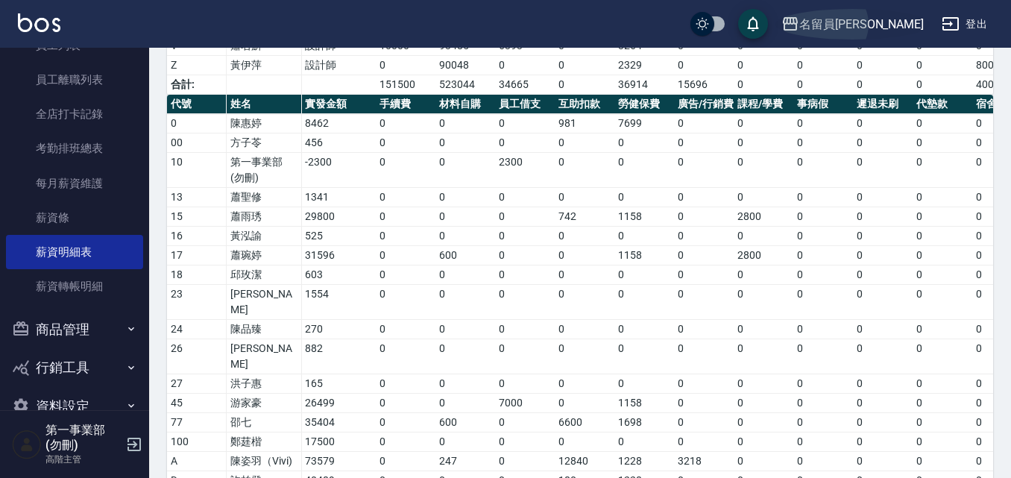
click at [888, 17] on div "名留員[PERSON_NAME]" at bounding box center [861, 24] width 124 height 19
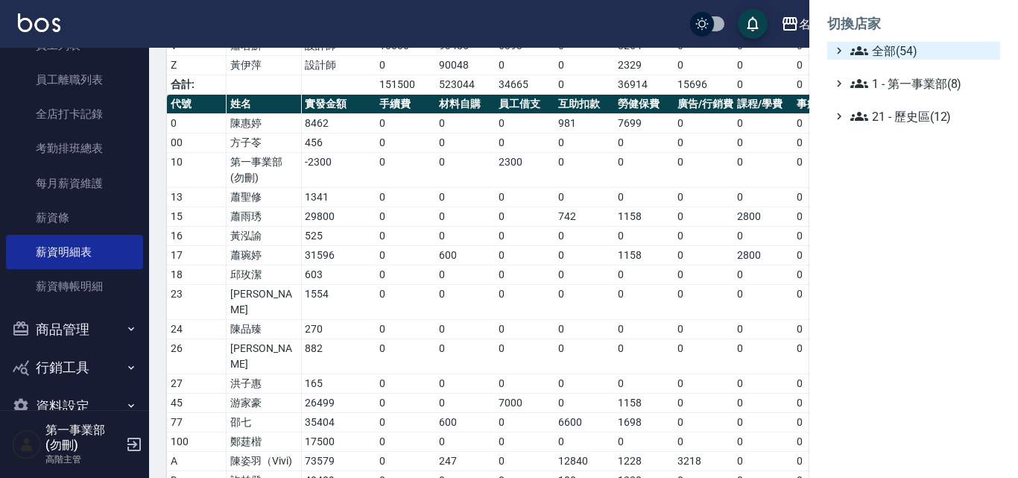
click at [901, 42] on span "全部(54)" at bounding box center [923, 51] width 144 height 18
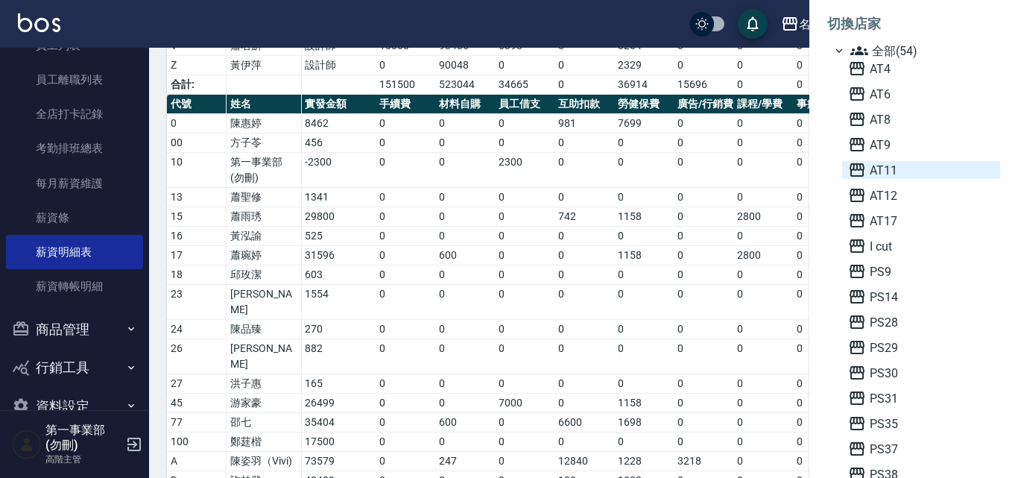
click at [910, 176] on span "AT11" at bounding box center [921, 170] width 146 height 18
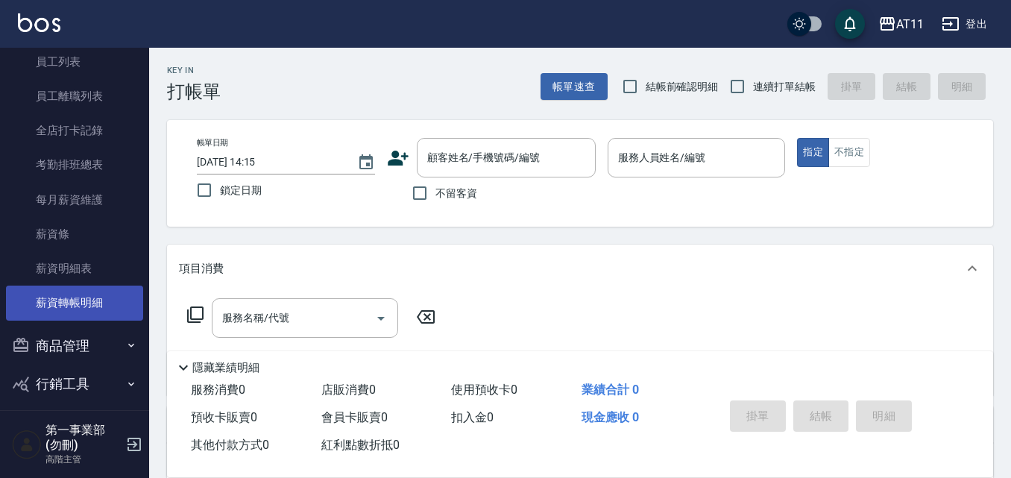
scroll to position [182, 0]
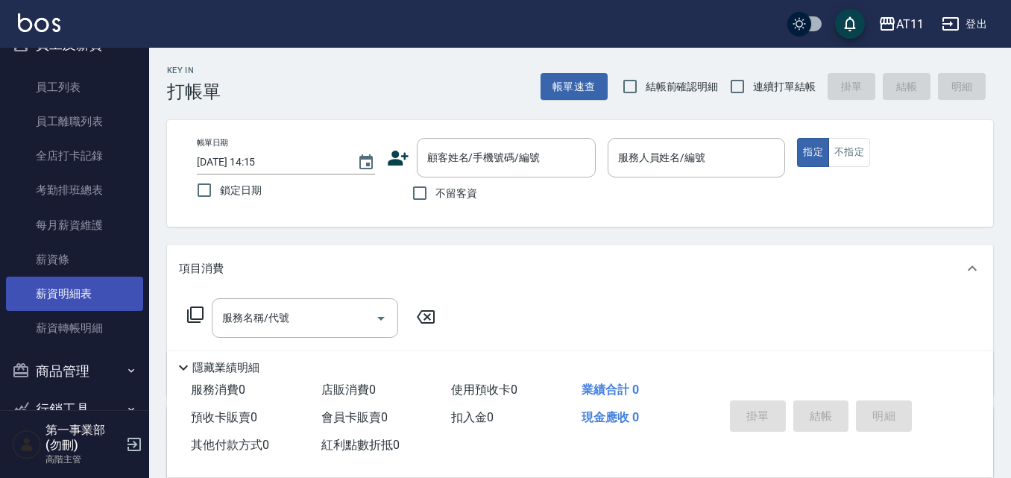
click at [99, 294] on link "薪資明細表" at bounding box center [74, 294] width 137 height 34
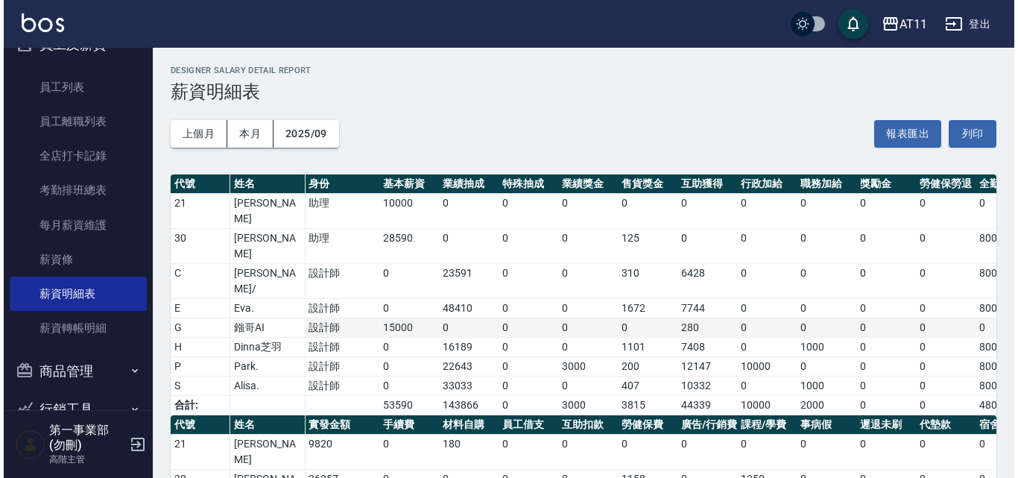
scroll to position [124, 0]
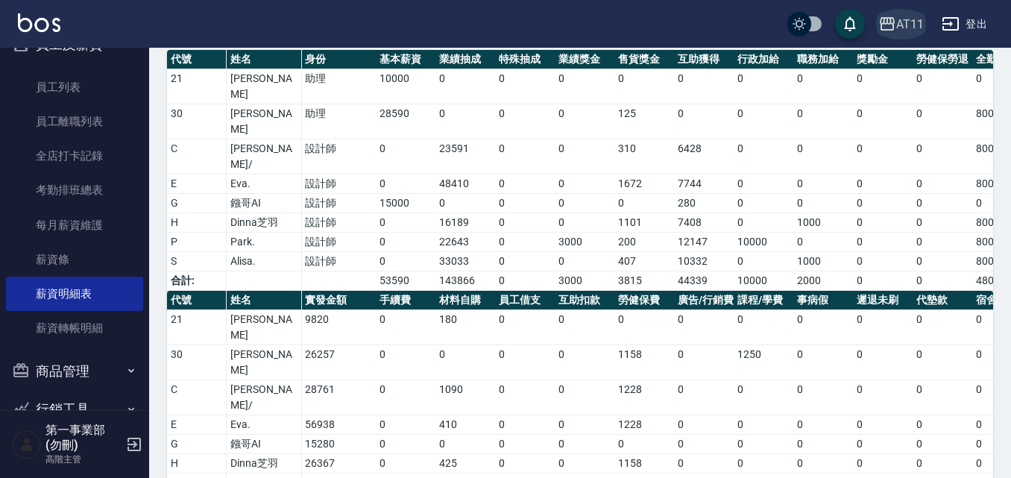
click at [901, 31] on div "AT11" at bounding box center [910, 24] width 28 height 19
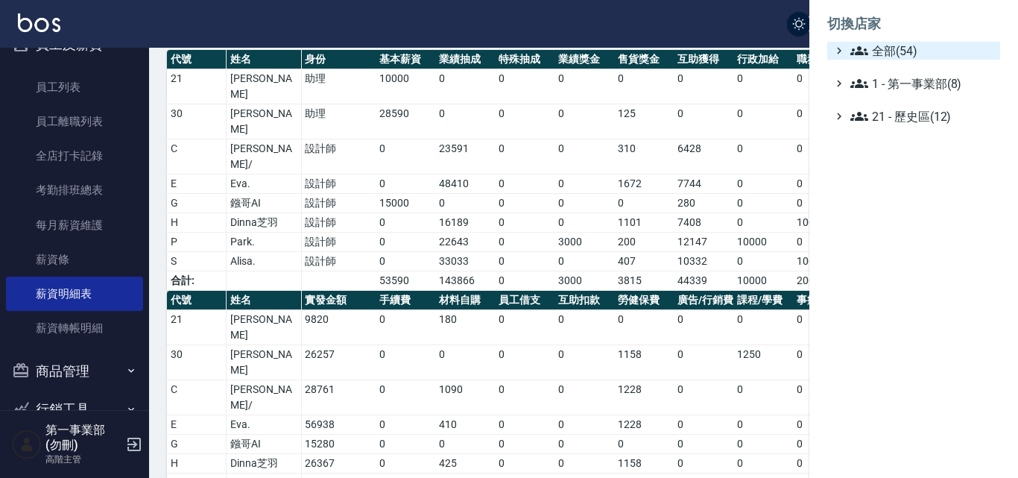
click at [902, 45] on span "全部(54)" at bounding box center [923, 51] width 144 height 18
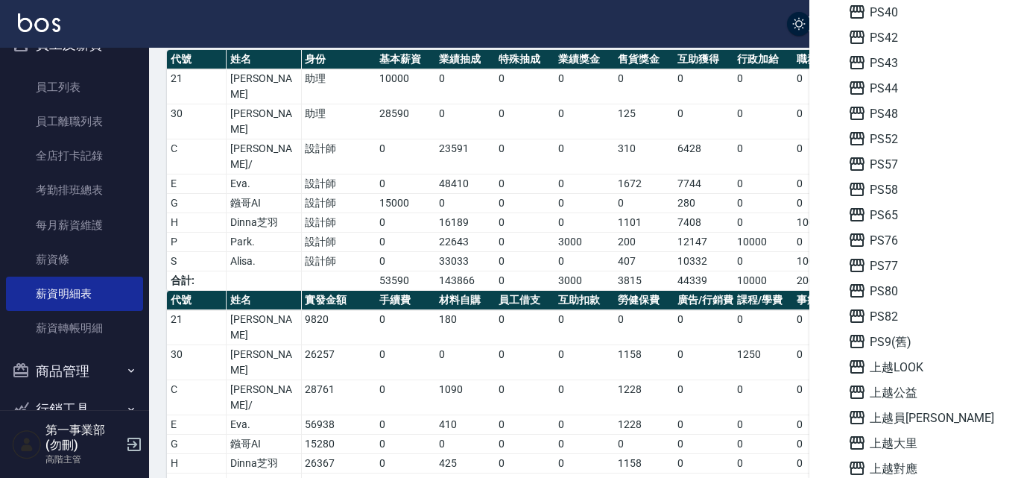
scroll to position [522, 0]
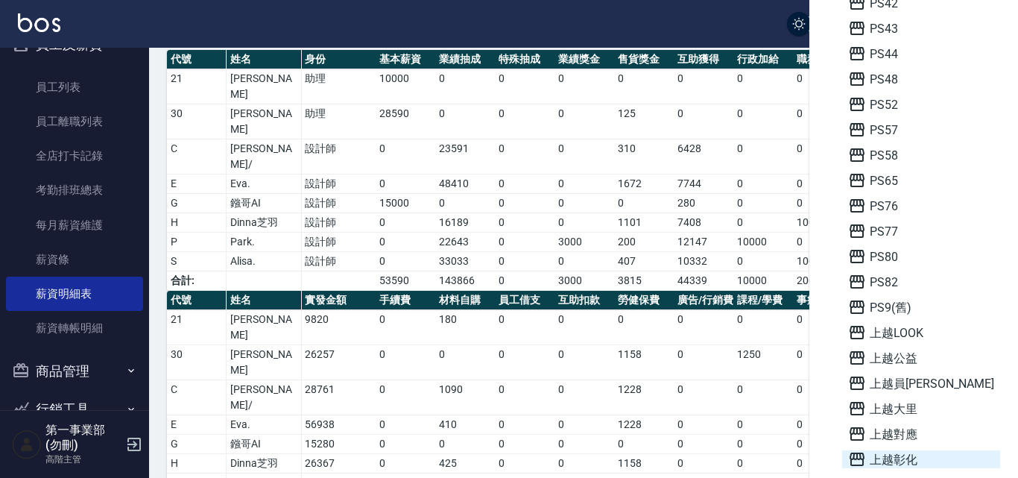
click at [908, 456] on span "上越彰化" at bounding box center [921, 459] width 146 height 18
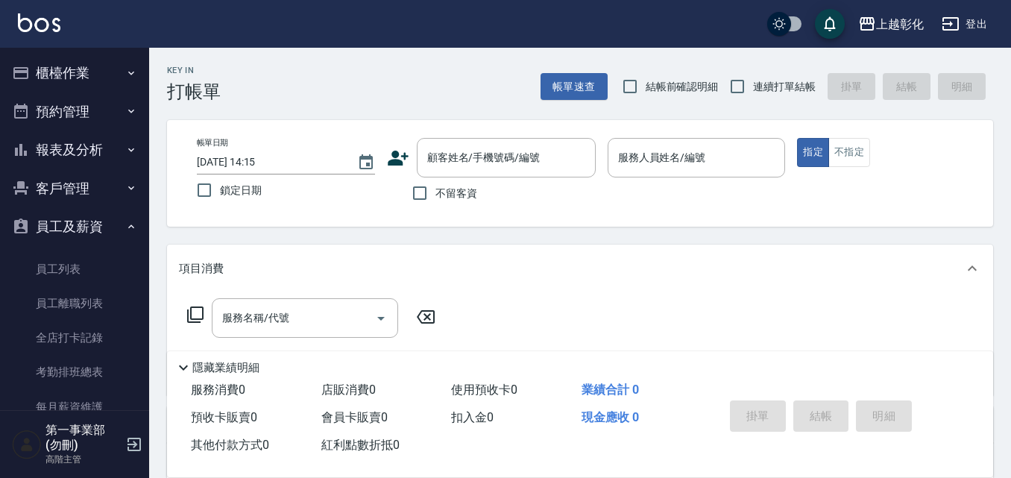
scroll to position [256, 0]
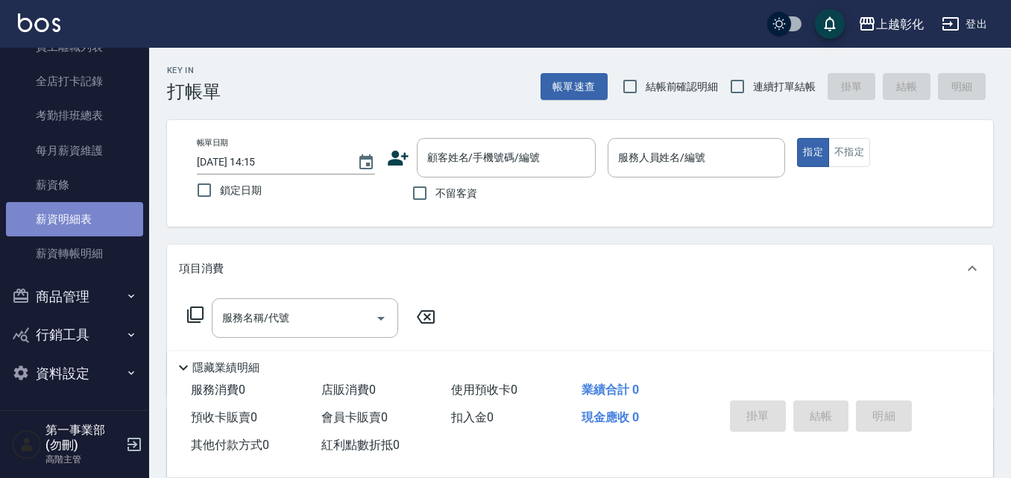
click at [88, 229] on link "薪資明細表" at bounding box center [74, 219] width 137 height 34
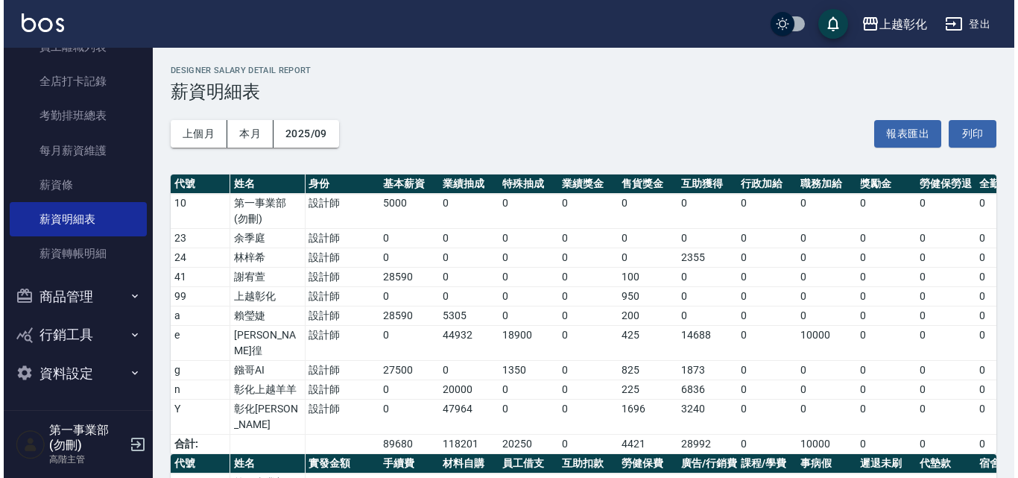
scroll to position [245, 0]
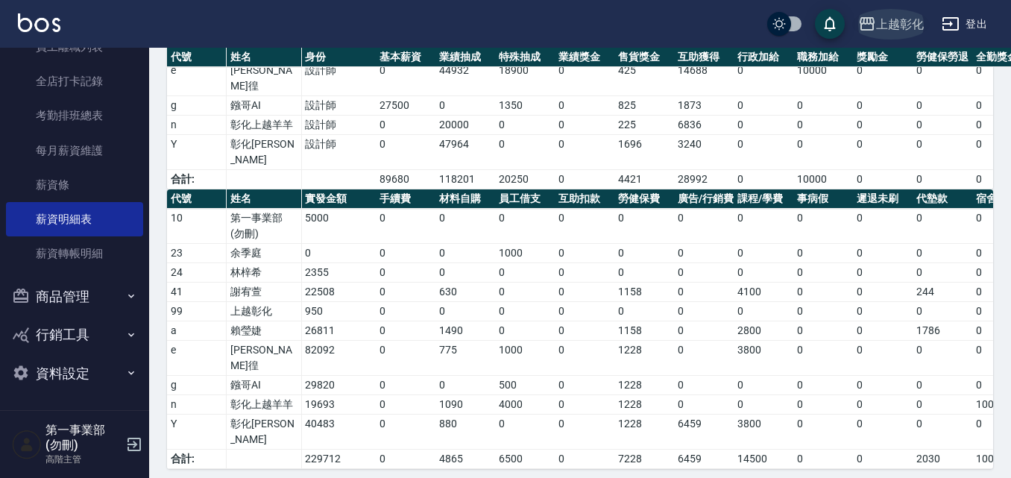
click at [877, 19] on div "上越彰化" at bounding box center [900, 24] width 48 height 19
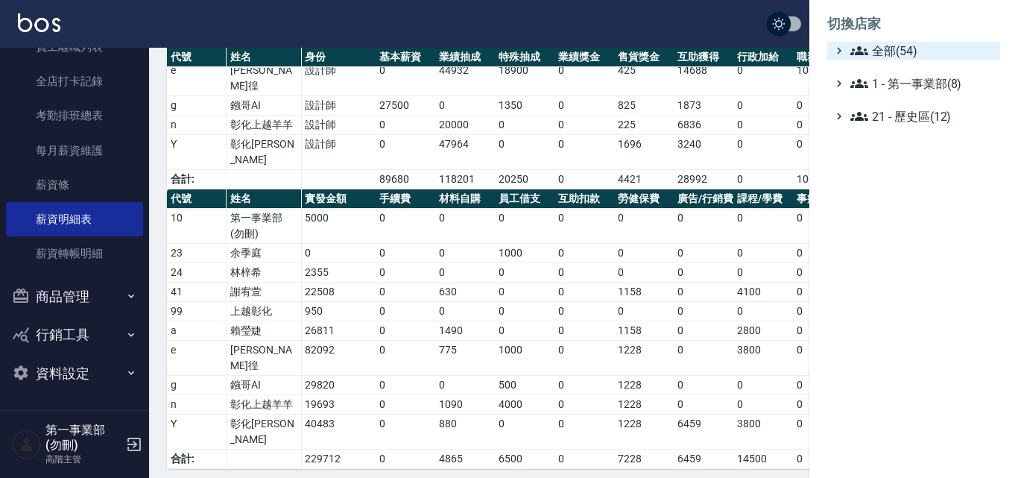
click at [894, 53] on span "全部(54)" at bounding box center [923, 51] width 144 height 18
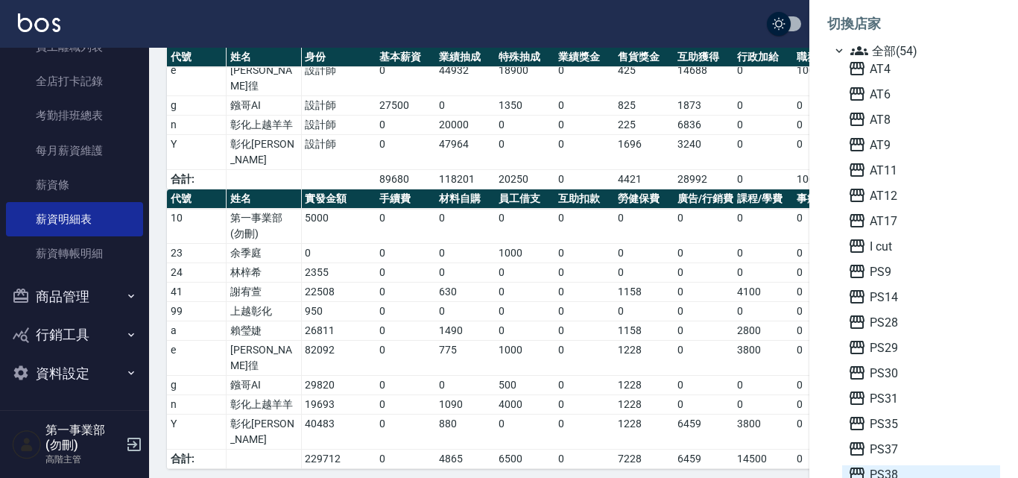
click at [898, 473] on span "PS38" at bounding box center [921, 474] width 146 height 18
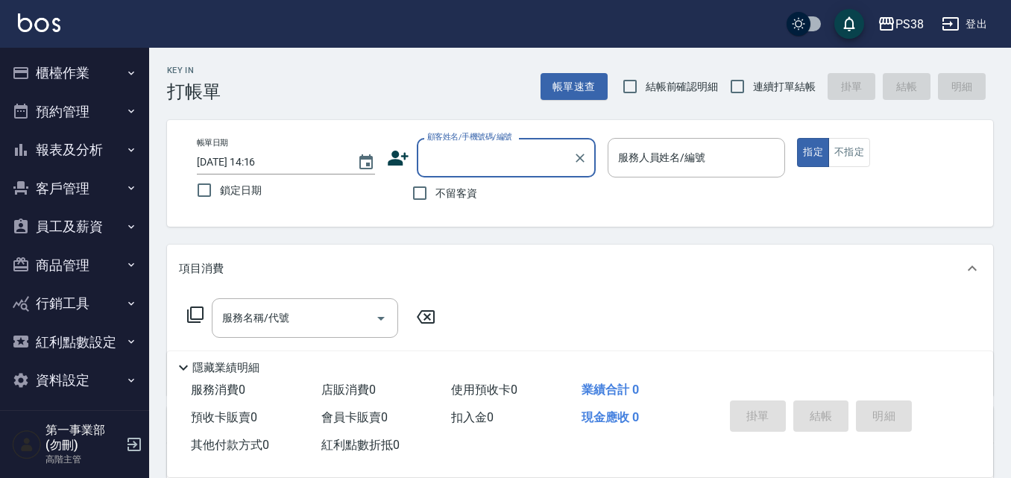
click at [62, 224] on button "員工及薪資" at bounding box center [74, 226] width 137 height 39
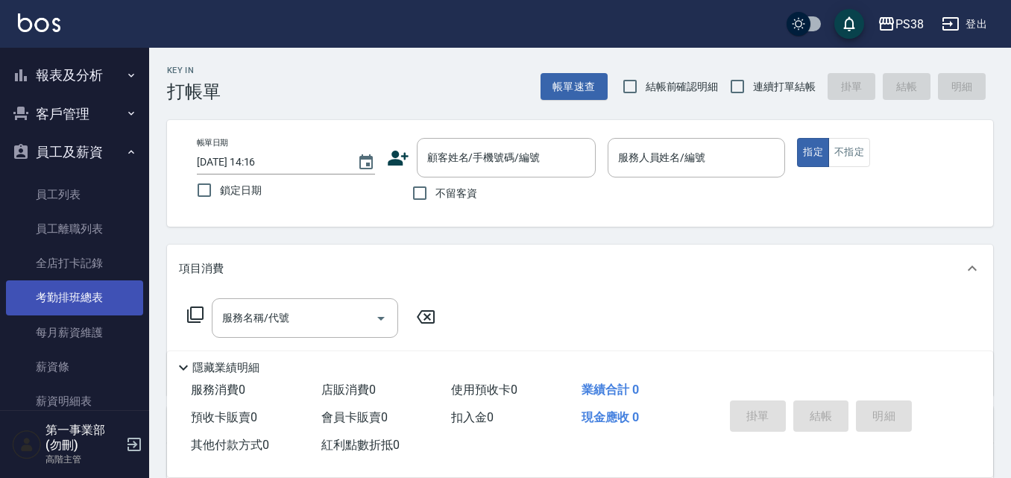
scroll to position [149, 0]
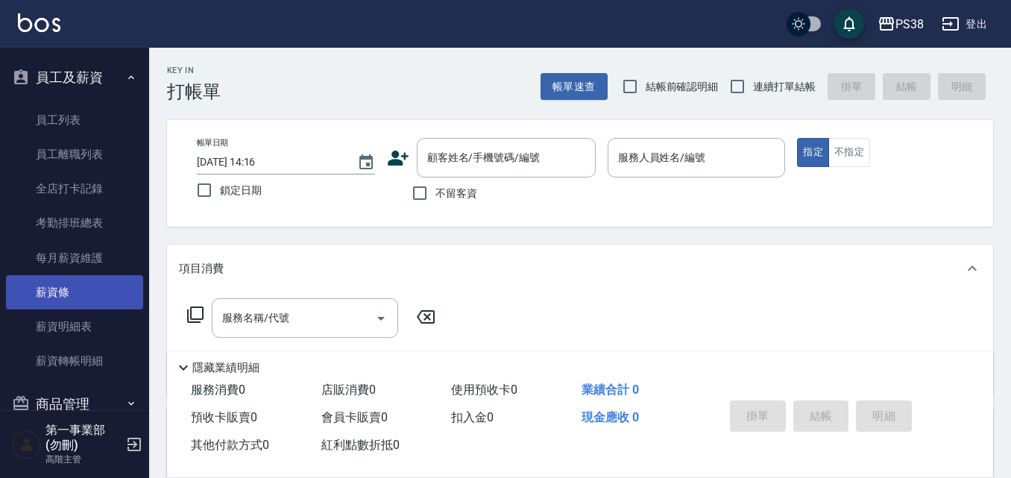
click at [85, 297] on link "薪資條" at bounding box center [74, 292] width 137 height 34
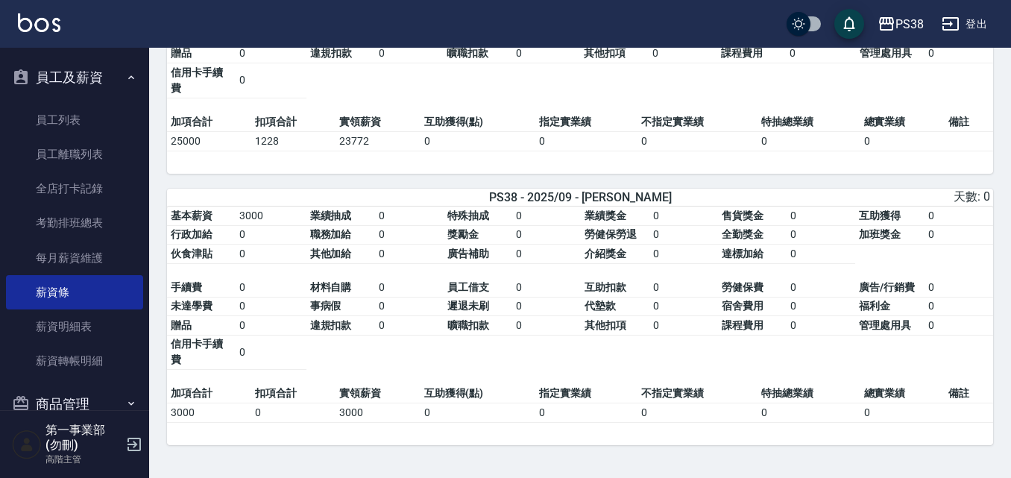
scroll to position [4363, 0]
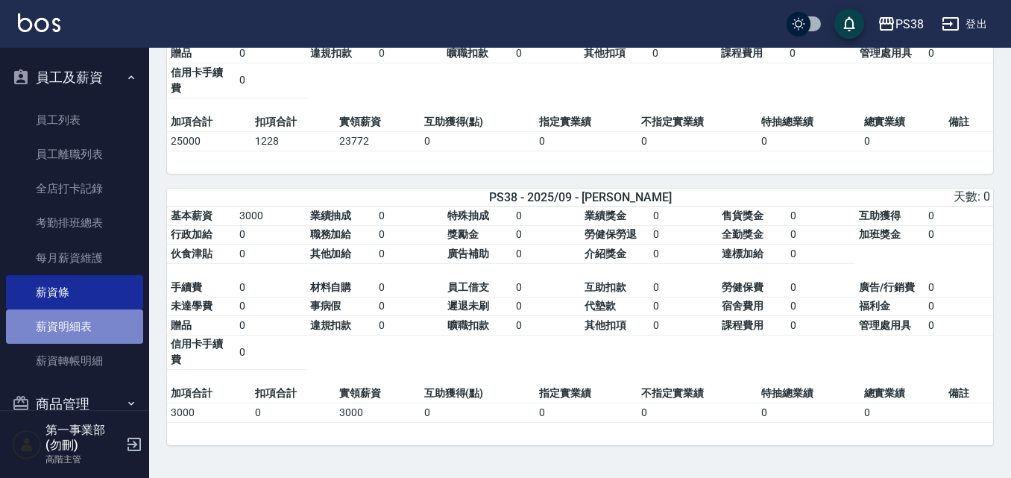
click at [89, 325] on link "薪資明細表" at bounding box center [74, 326] width 137 height 34
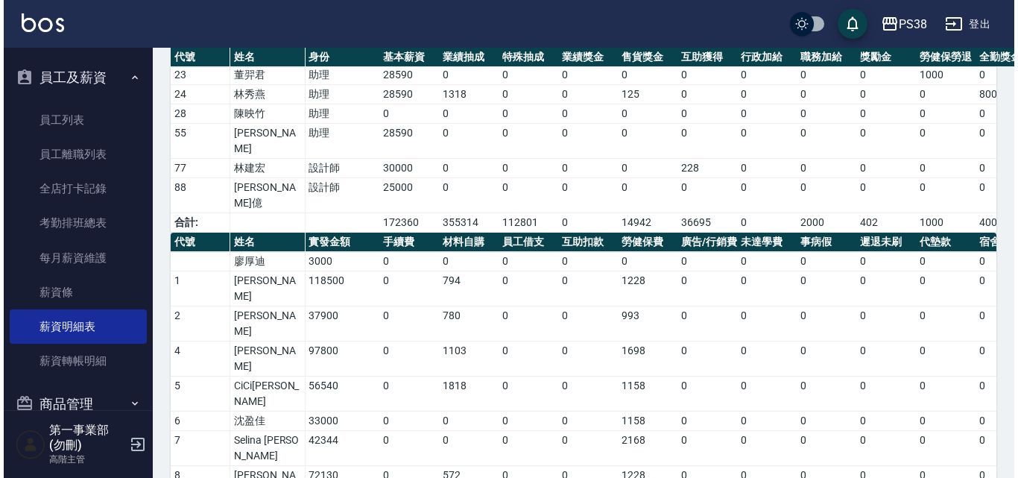
scroll to position [454, 0]
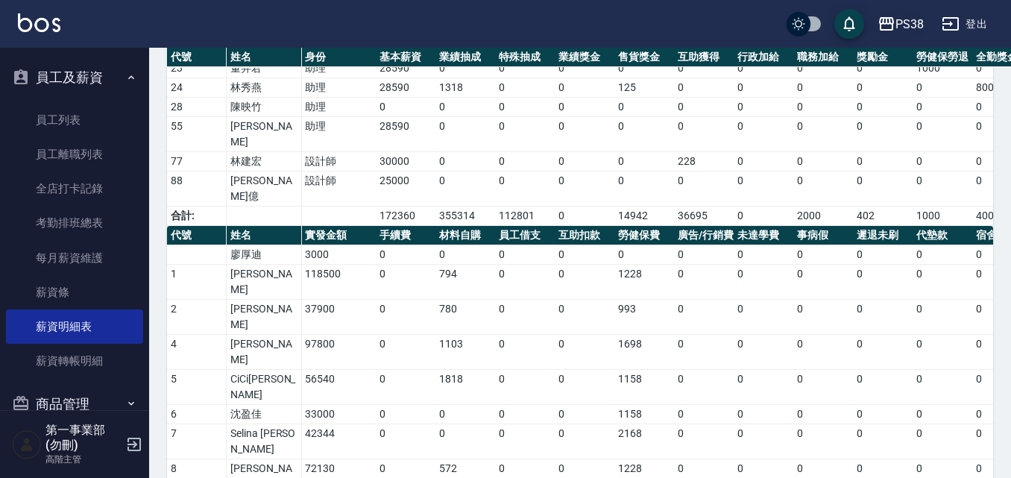
click at [901, 28] on div "PS38" at bounding box center [909, 24] width 28 height 19
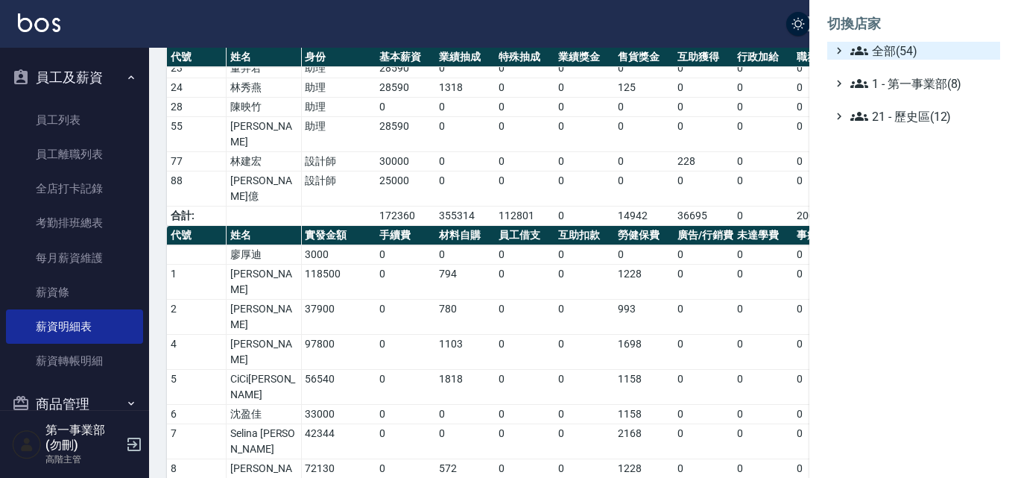
click at [890, 51] on span "全部(54)" at bounding box center [923, 51] width 144 height 18
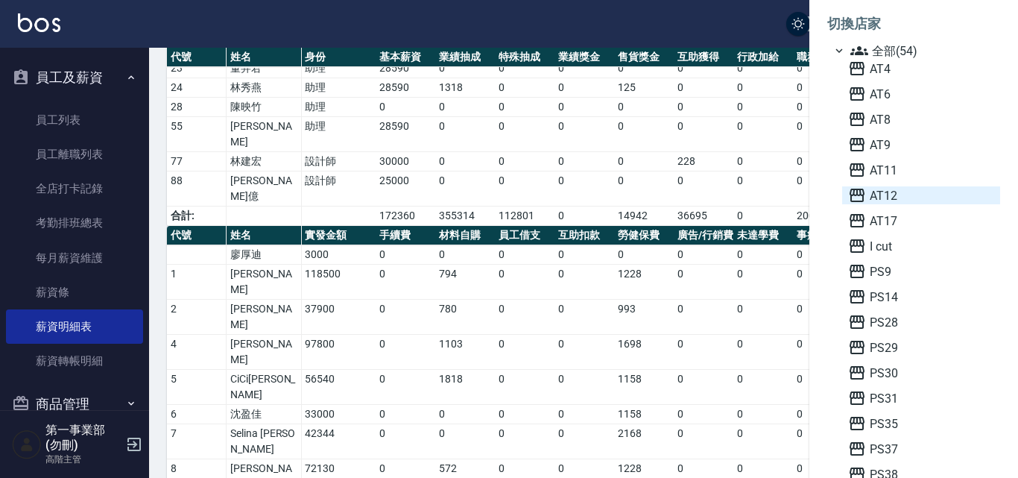
click at [892, 194] on span "AT12" at bounding box center [921, 195] width 146 height 18
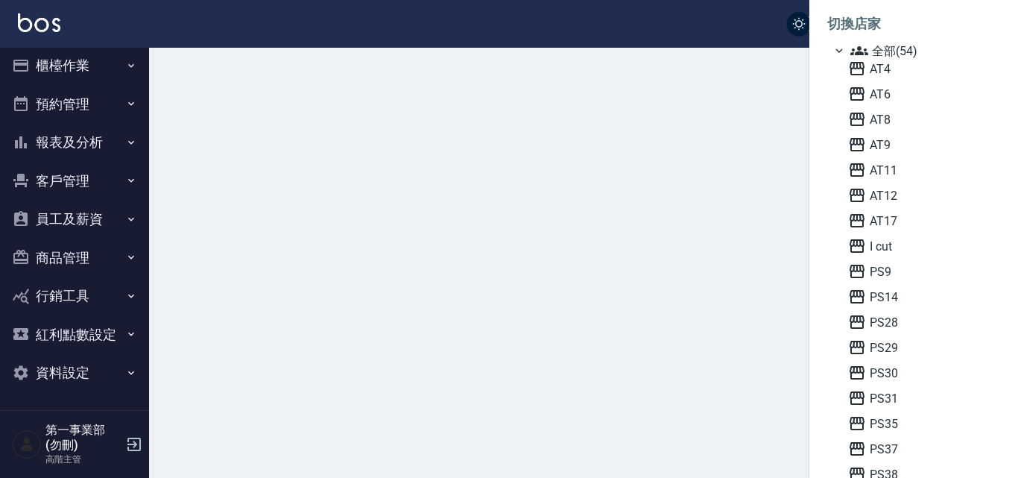
scroll to position [7, 0]
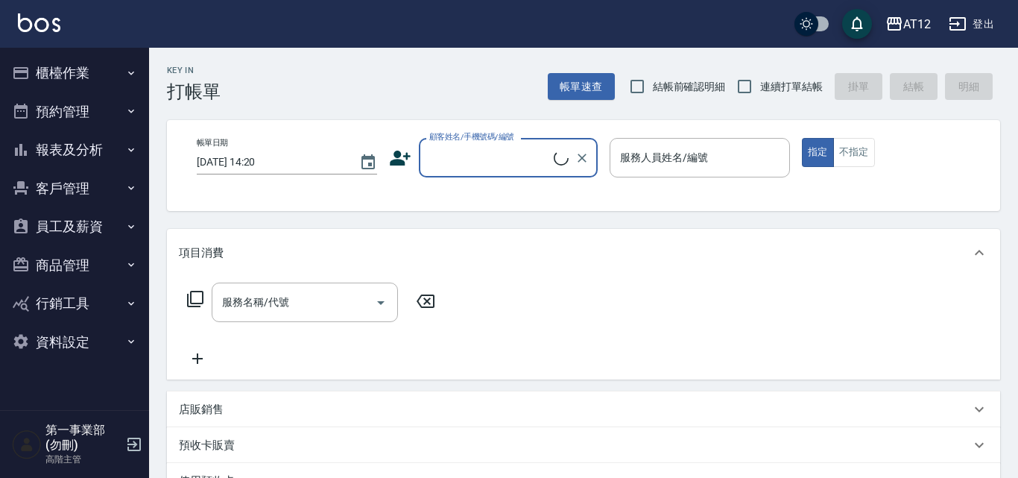
drag, startPoint x: 0, startPoint y: 0, endPoint x: 96, endPoint y: 321, distance: 334.7
click at [108, 233] on button "員工及薪資" at bounding box center [74, 226] width 137 height 39
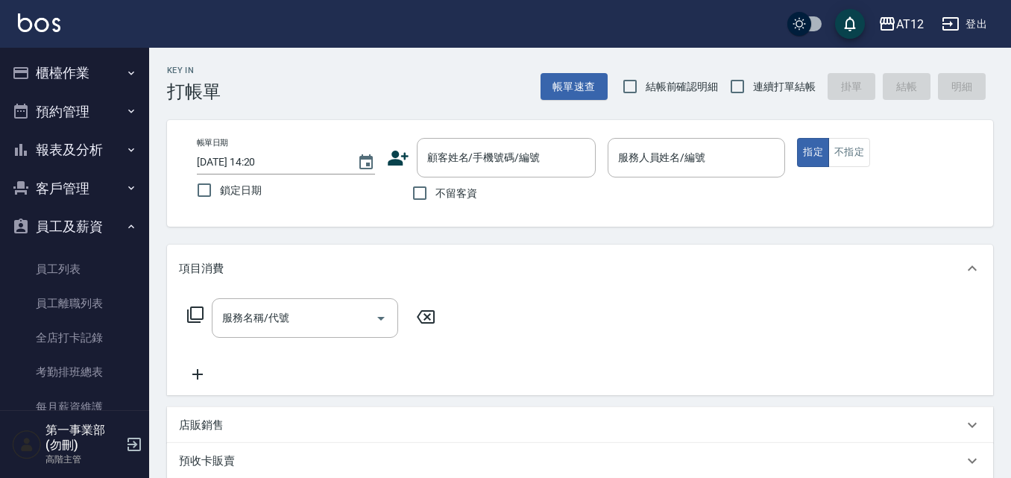
scroll to position [224, 0]
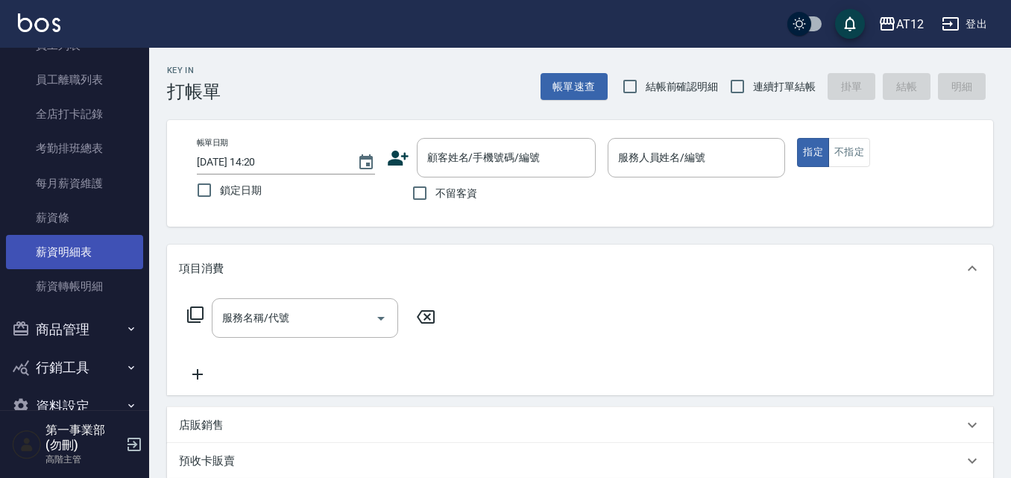
click at [88, 256] on link "薪資明細表" at bounding box center [74, 252] width 137 height 34
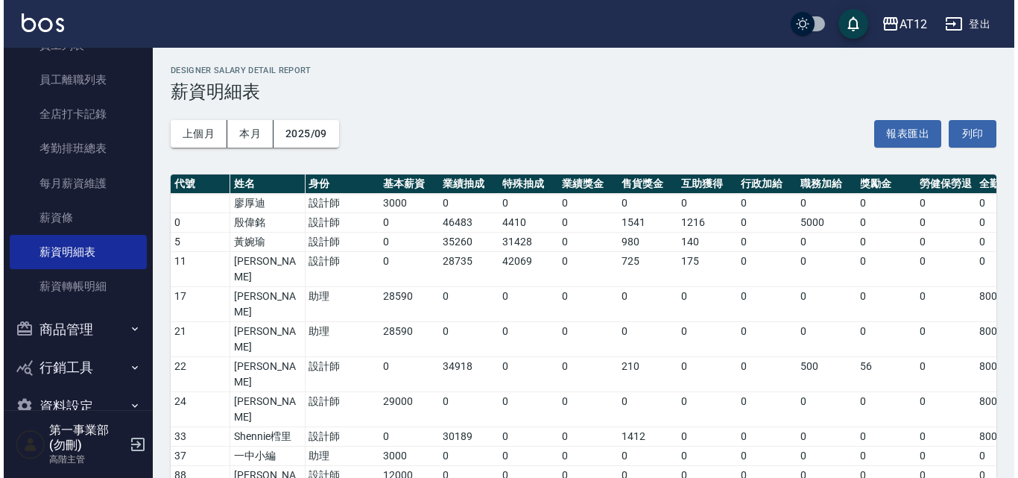
scroll to position [221, 0]
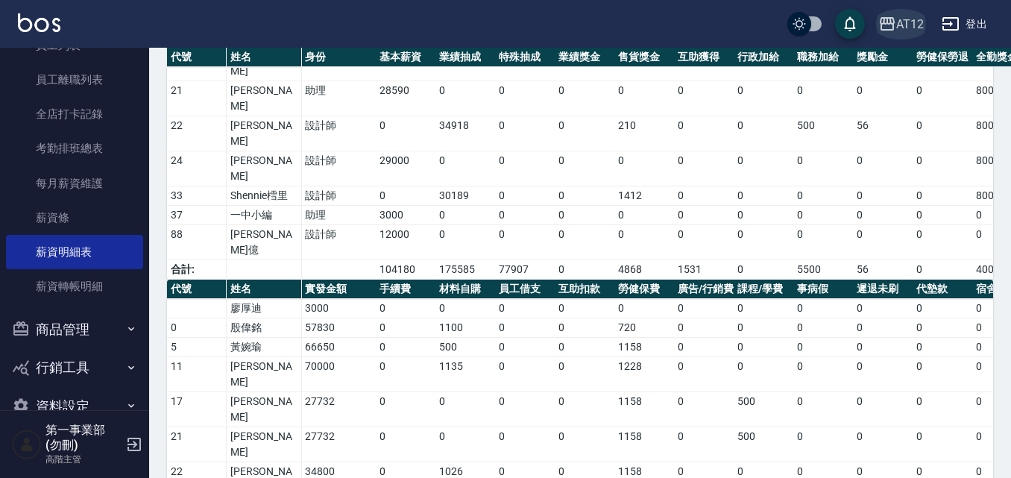
click at [902, 30] on div "AT12" at bounding box center [910, 24] width 28 height 19
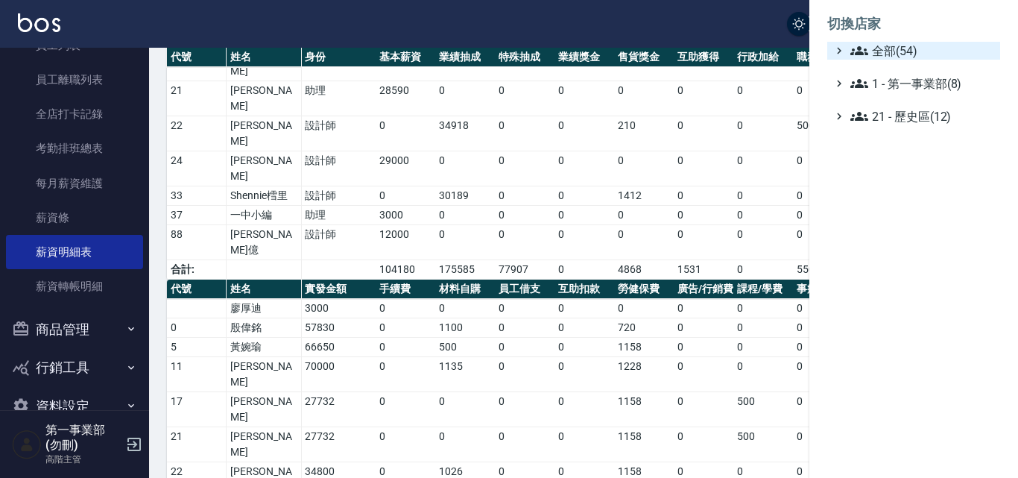
click at [898, 55] on span "全部(54)" at bounding box center [923, 51] width 144 height 18
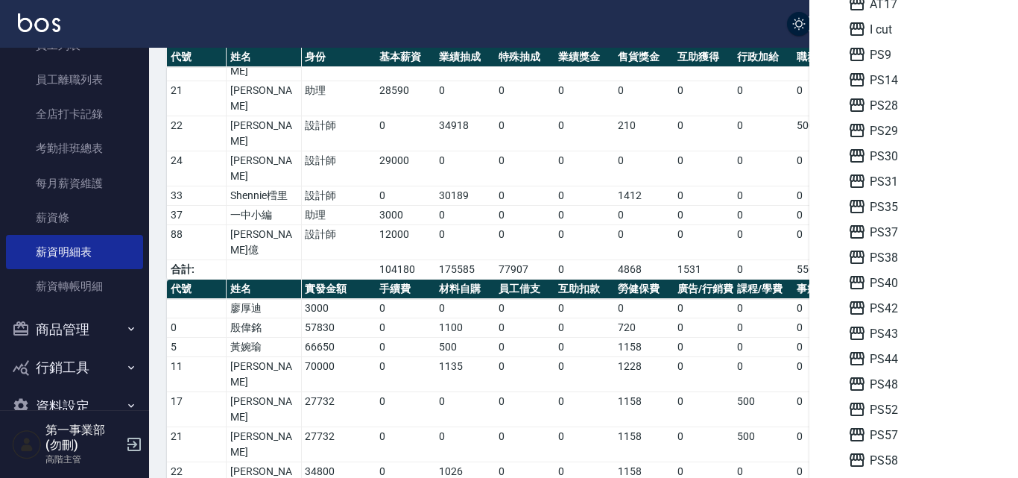
scroll to position [224, 0]
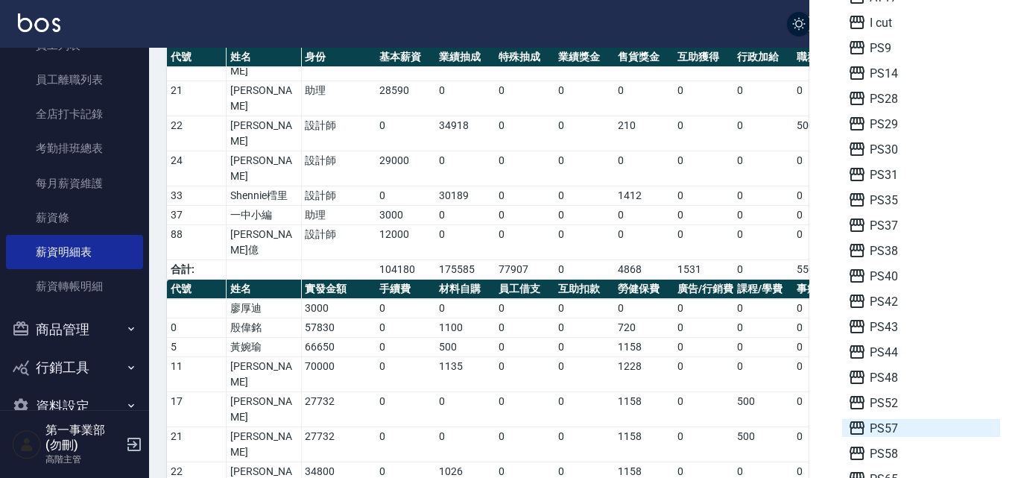
click at [897, 427] on span "PS57" at bounding box center [921, 428] width 146 height 18
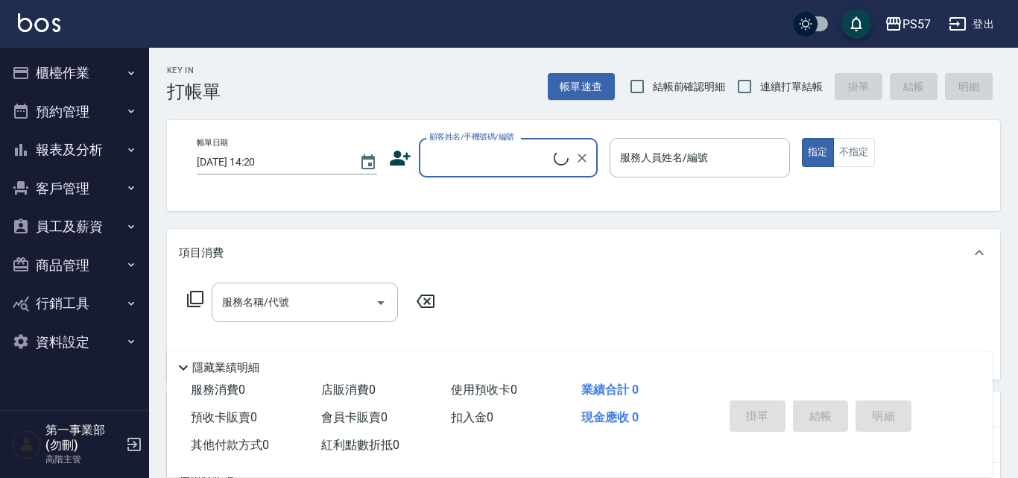
click at [90, 227] on button "員工及薪資" at bounding box center [74, 226] width 137 height 39
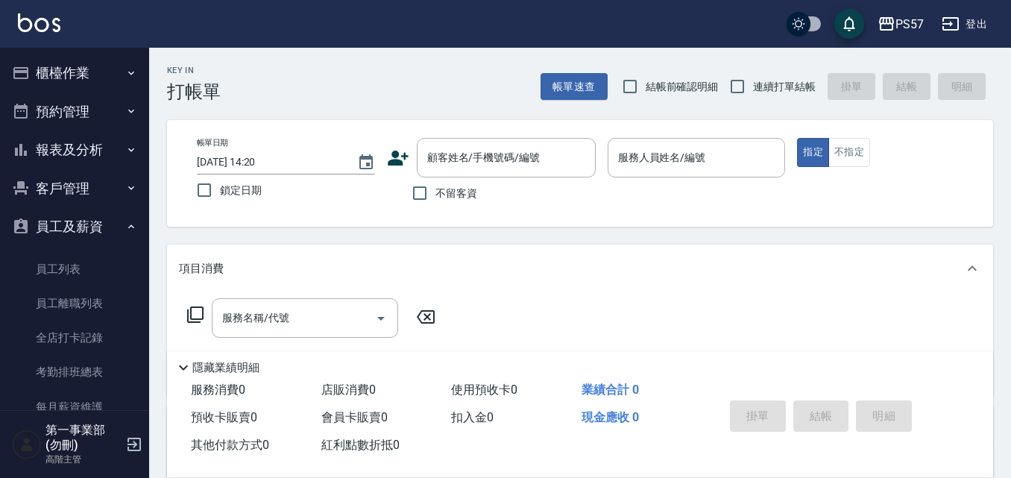
scroll to position [149, 0]
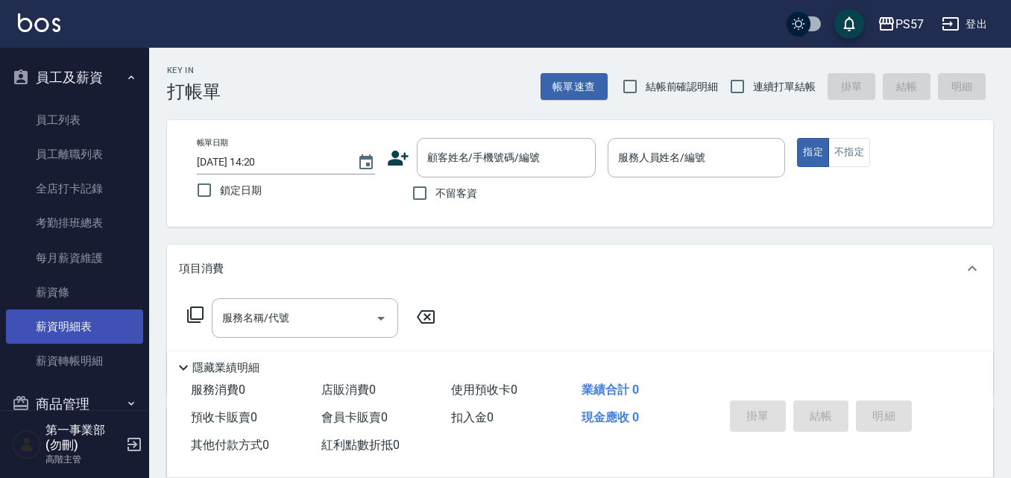
click at [93, 327] on link "薪資明細表" at bounding box center [74, 326] width 137 height 34
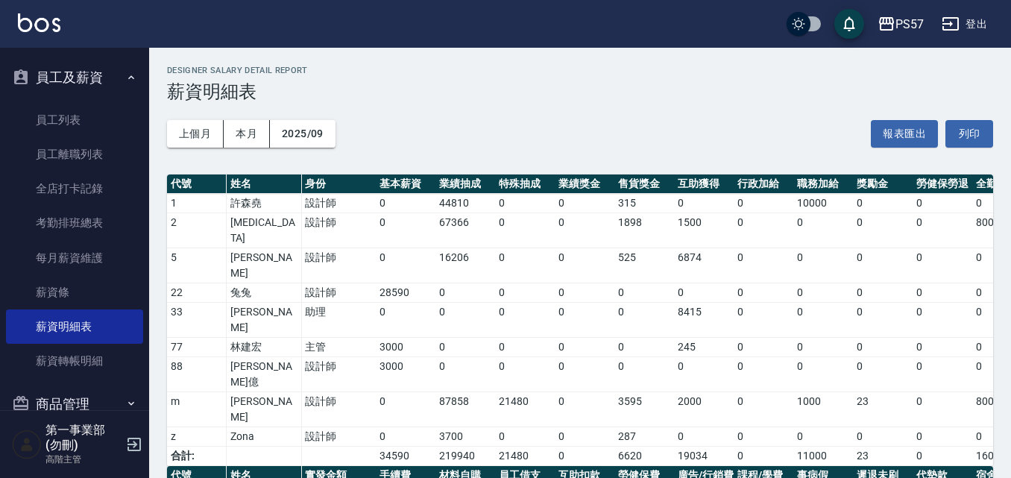
scroll to position [144, 0]
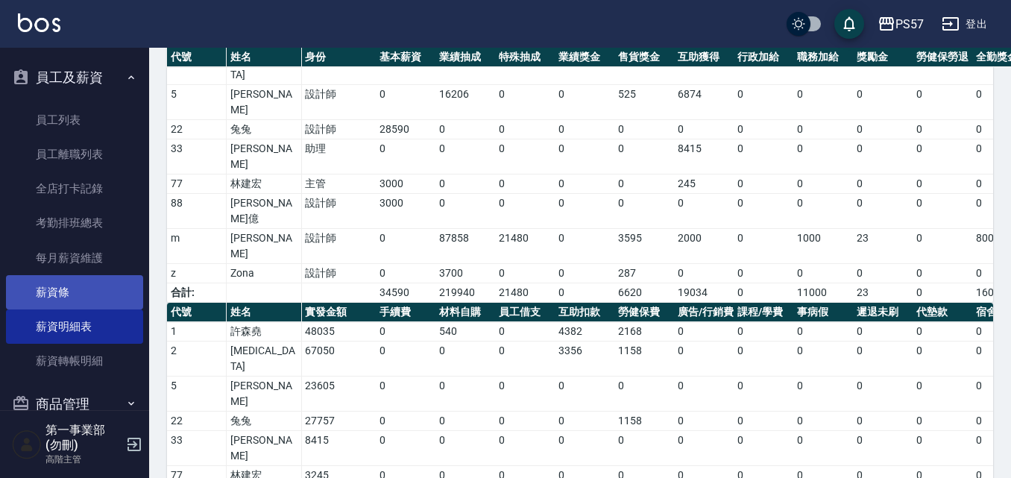
click at [75, 285] on link "薪資條" at bounding box center [74, 292] width 137 height 34
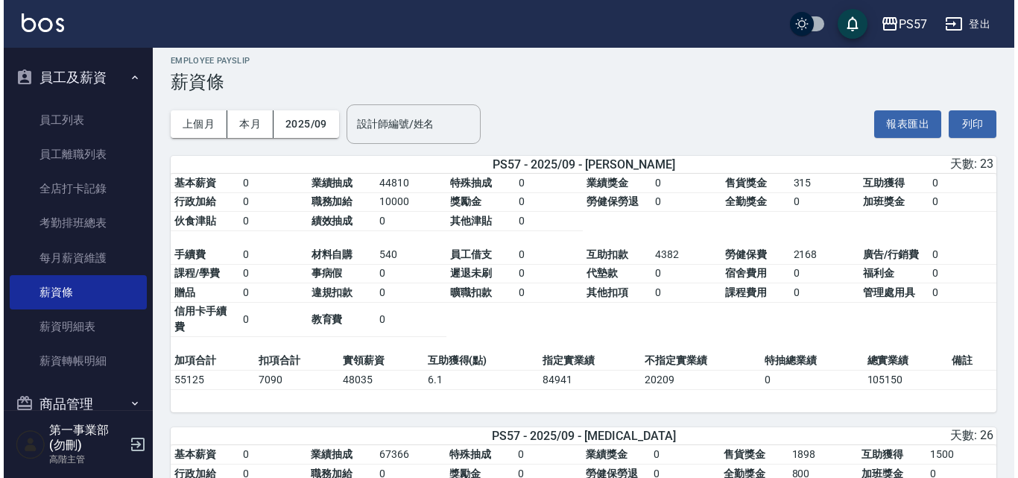
scroll to position [9, 0]
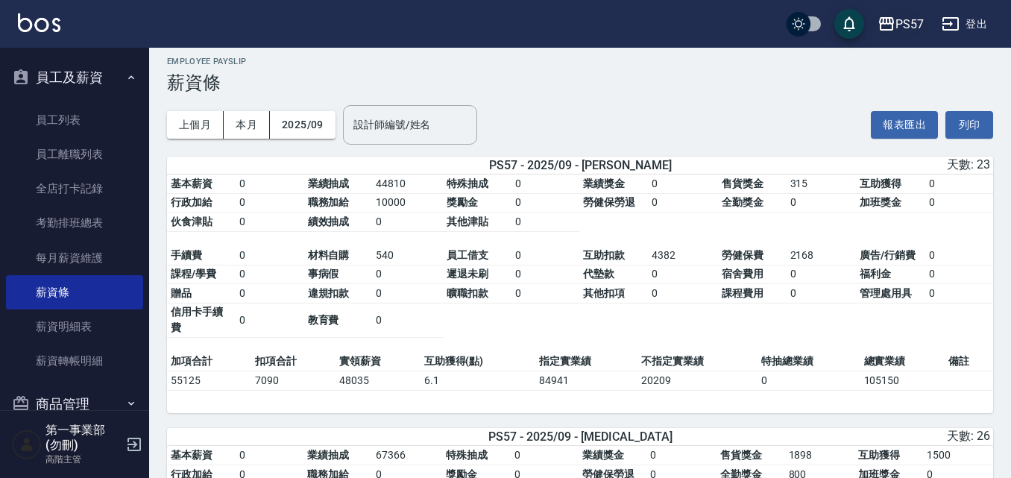
drag, startPoint x: 580, startPoint y: 107, endPoint x: 892, endPoint y: 25, distance: 323.0
click at [580, 107] on div "上個月 本月 2025/09 設計師編號/姓名 設計師編號/姓名 報表匯出 列印" at bounding box center [580, 124] width 826 height 63
click at [915, 16] on div "PS57" at bounding box center [909, 24] width 28 height 19
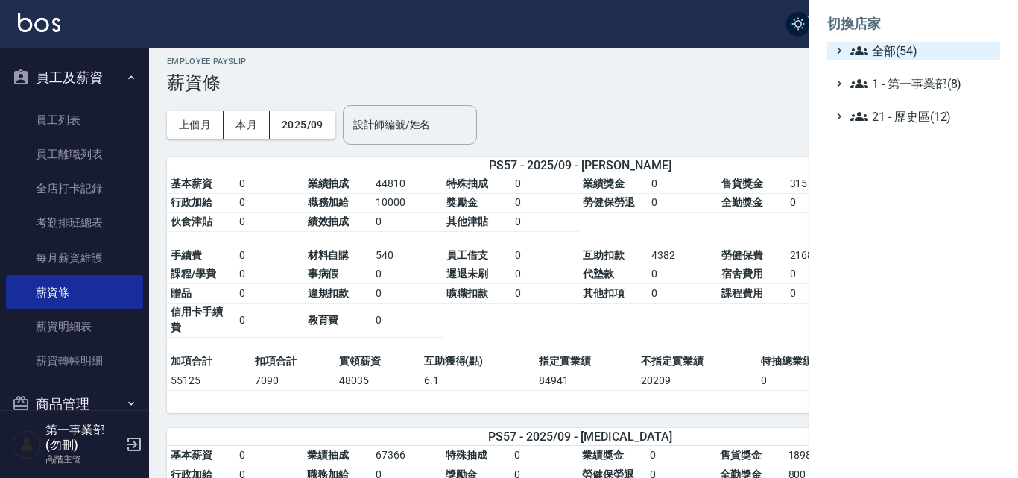
click at [909, 42] on span "全部(54)" at bounding box center [923, 51] width 144 height 18
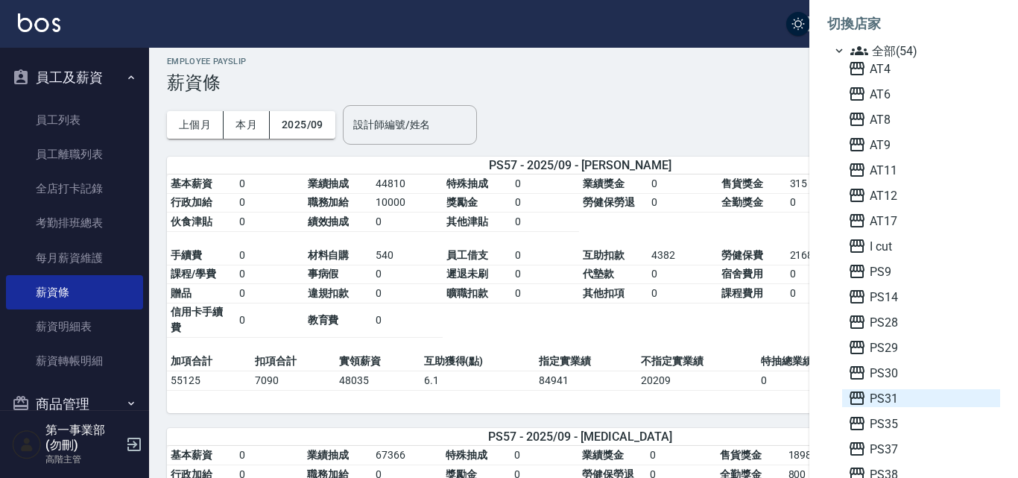
click at [898, 390] on span "PS31" at bounding box center [921, 398] width 146 height 18
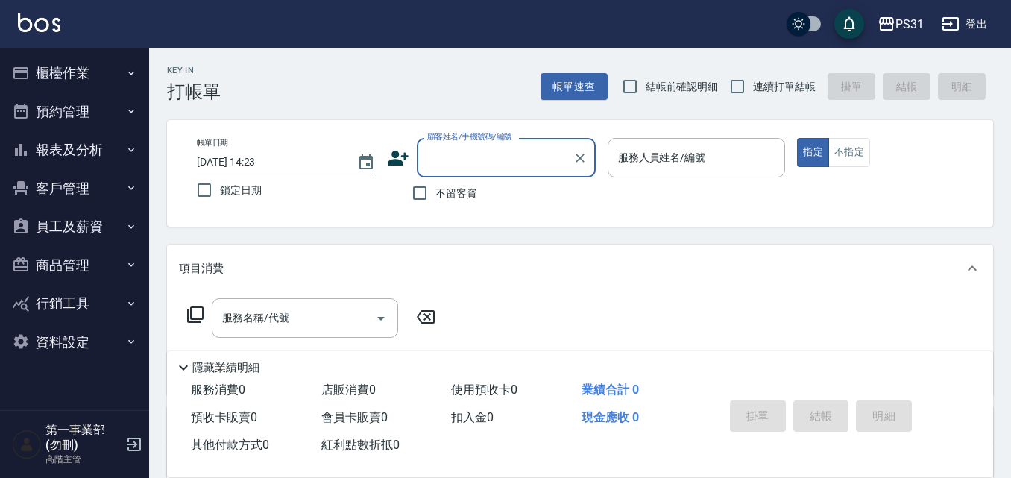
click at [382, 90] on div "Key In 打帳單 帳單速查 結帳前確認明細 連續打單結帳 掛單 結帳 明細" at bounding box center [571, 75] width 844 height 54
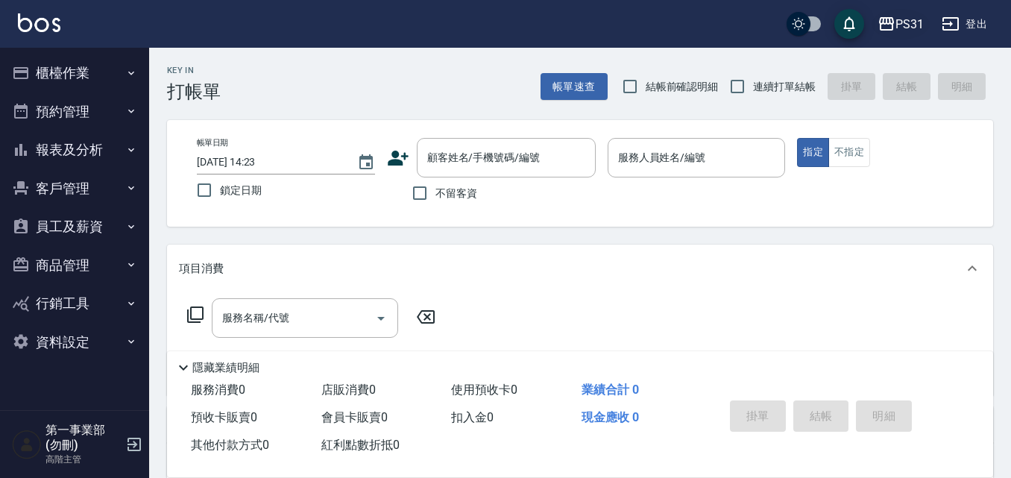
click at [921, 26] on div "PS31" at bounding box center [909, 24] width 28 height 19
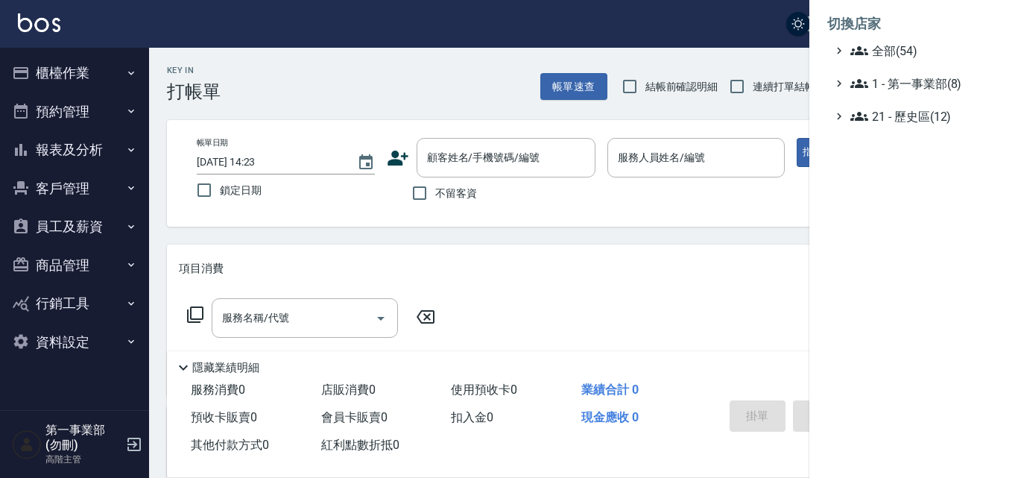
click at [906, 41] on li "切換店家" at bounding box center [914, 24] width 173 height 36
click at [910, 48] on span "全部(54)" at bounding box center [923, 51] width 144 height 18
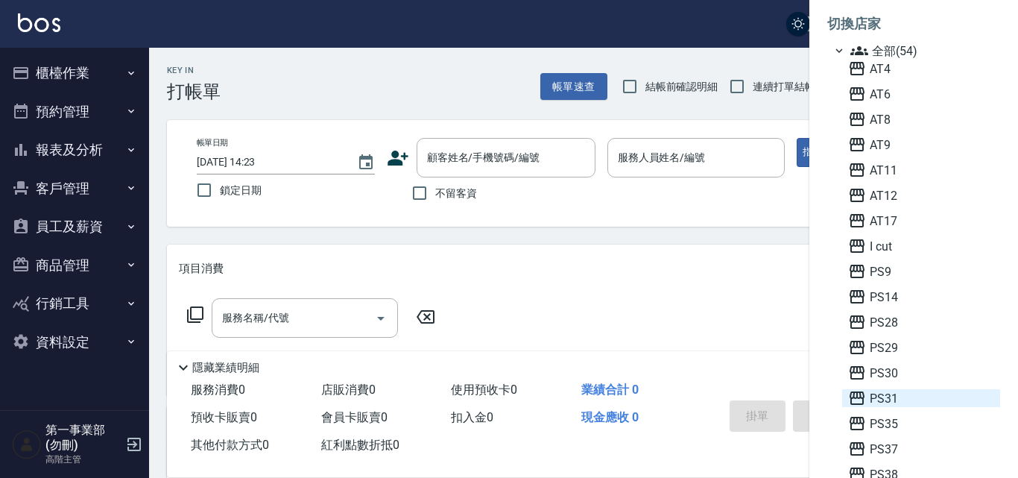
click at [893, 405] on span "PS31" at bounding box center [921, 398] width 146 height 18
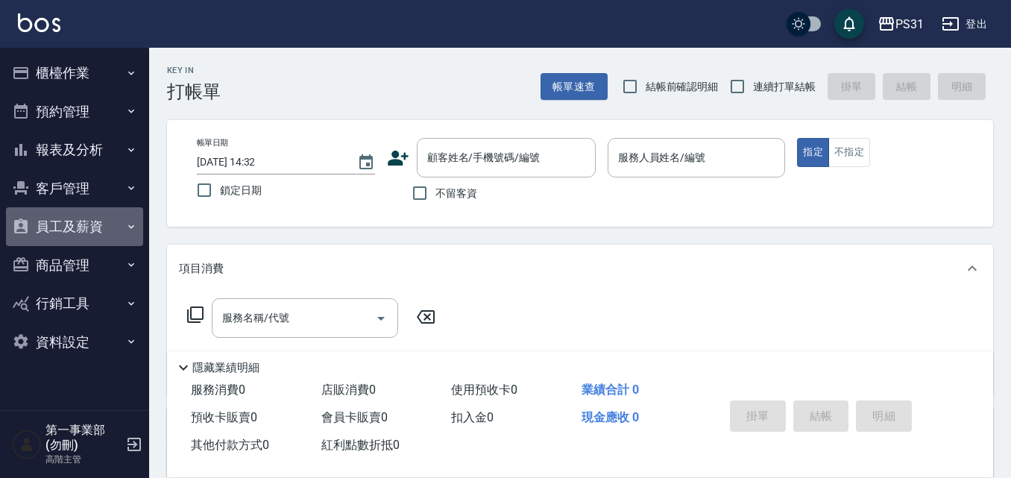
click at [99, 239] on button "員工及薪資" at bounding box center [74, 226] width 137 height 39
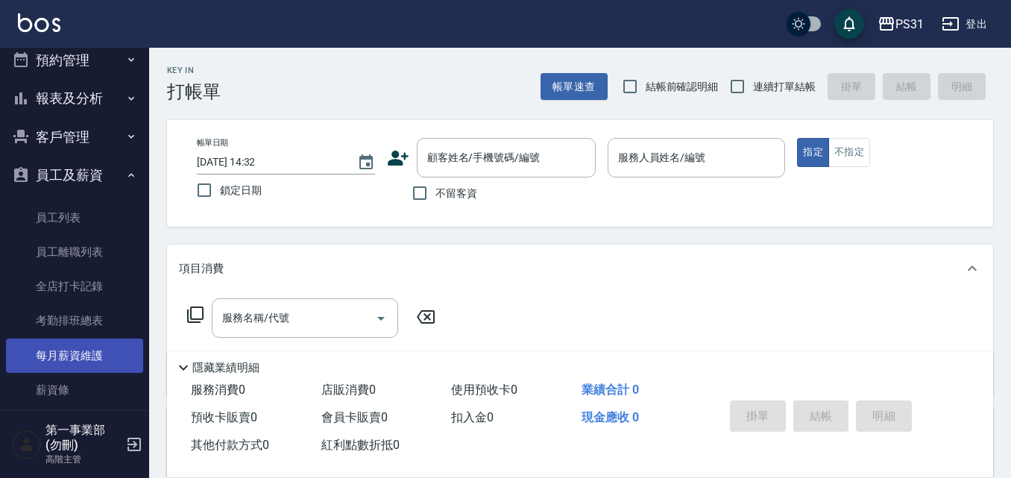
scroll to position [75, 0]
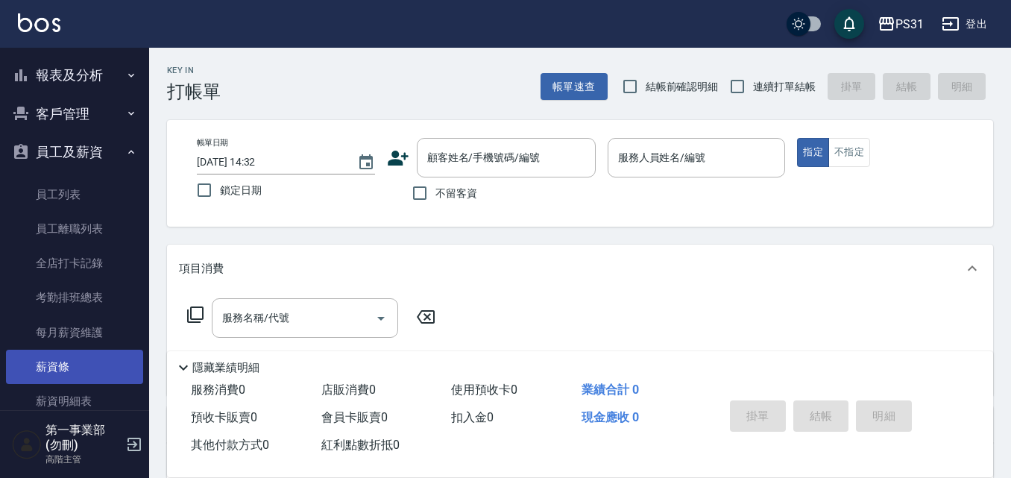
click at [85, 362] on link "薪資條" at bounding box center [74, 367] width 137 height 34
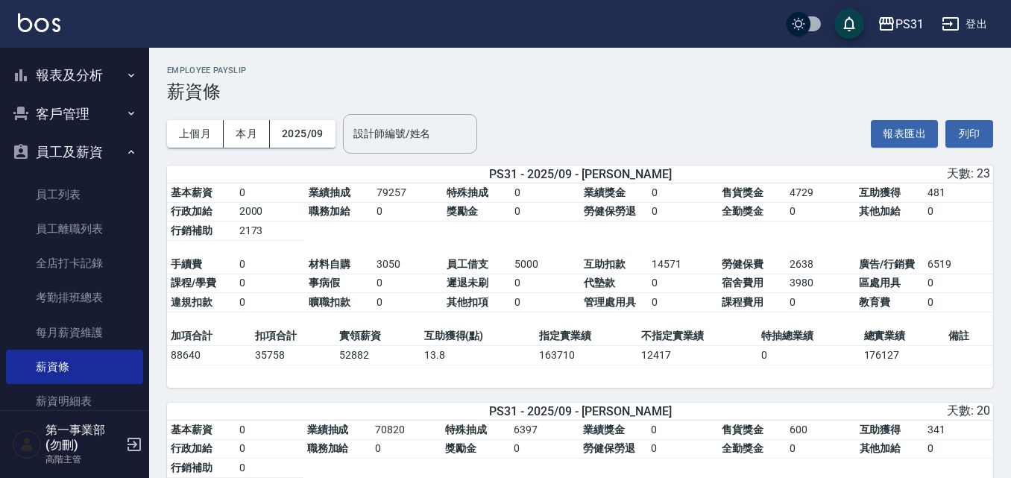
click at [972, 245] on table "基本薪資 0 業績抽成 79257 特殊抽成 0 業績獎金 0 售貨獎金 4729 互助獲得 481 行政加給 2000 職務加給 0 獎勵金 0 勞健保勞退…" at bounding box center [580, 254] width 826 height 143
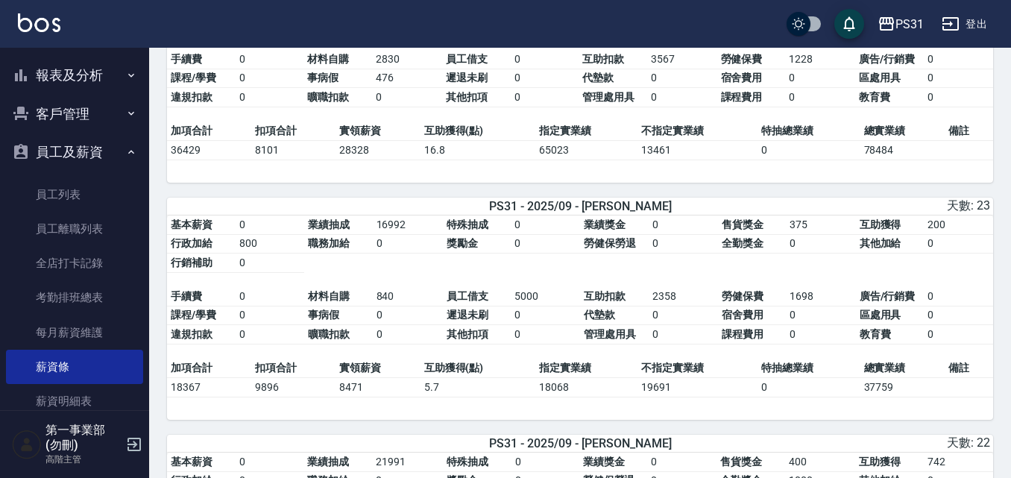
scroll to position [1715, 0]
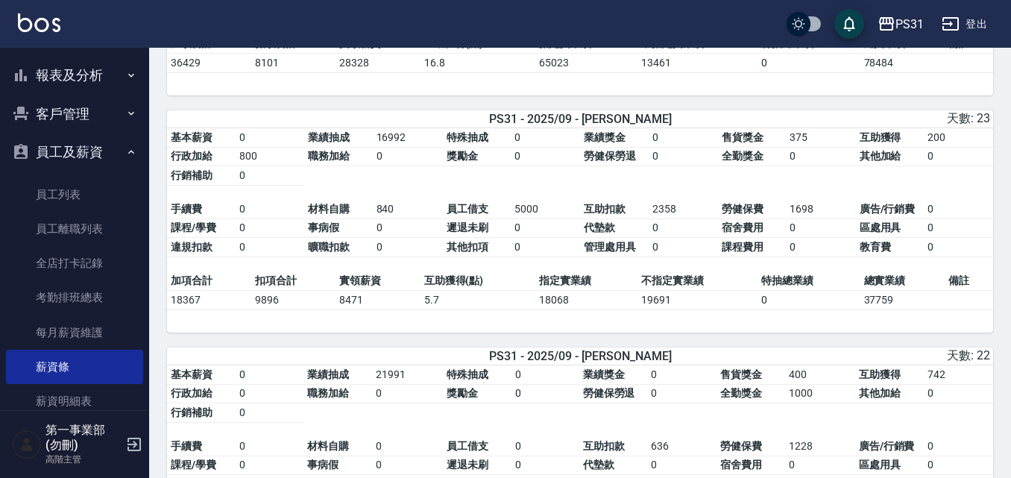
click at [247, 207] on table "基本薪資 0 業績抽成 16992 特殊抽成 0 業績獎金 0 售貨獎金 375 互助獲得 200 行政加給 800 職務加給 0 獎勵金 0 勞健保勞退 0…" at bounding box center [580, 199] width 826 height 143
click at [896, 271] on table "基本薪資 0 業績抽成 16992 特殊抽成 0 業績獎金 0 售貨獎金 375 互助獲得 200 行政加給 800 職務加給 0 獎勵金 0 勞健保勞退 0…" at bounding box center [580, 199] width 826 height 143
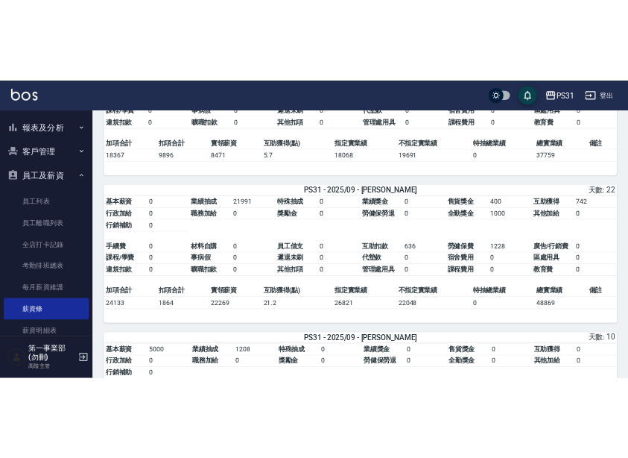
scroll to position [1938, 0]
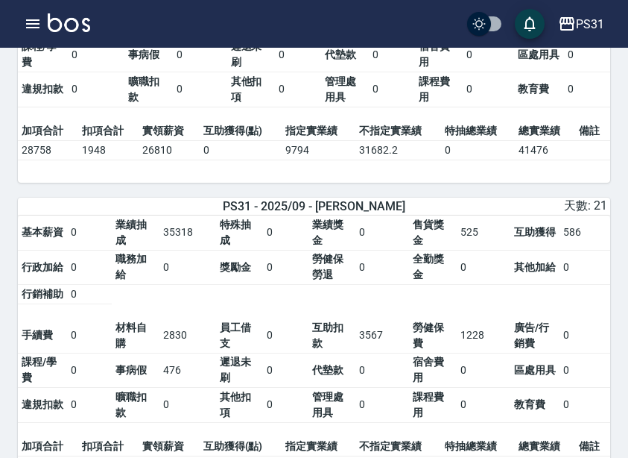
click at [240, 271] on td "獎勵金" at bounding box center [239, 267] width 47 height 35
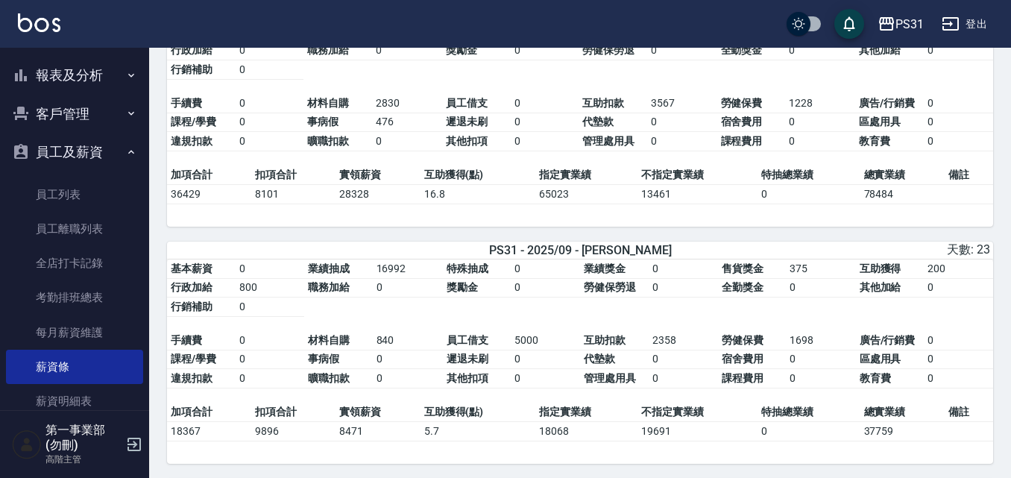
scroll to position [1586, 0]
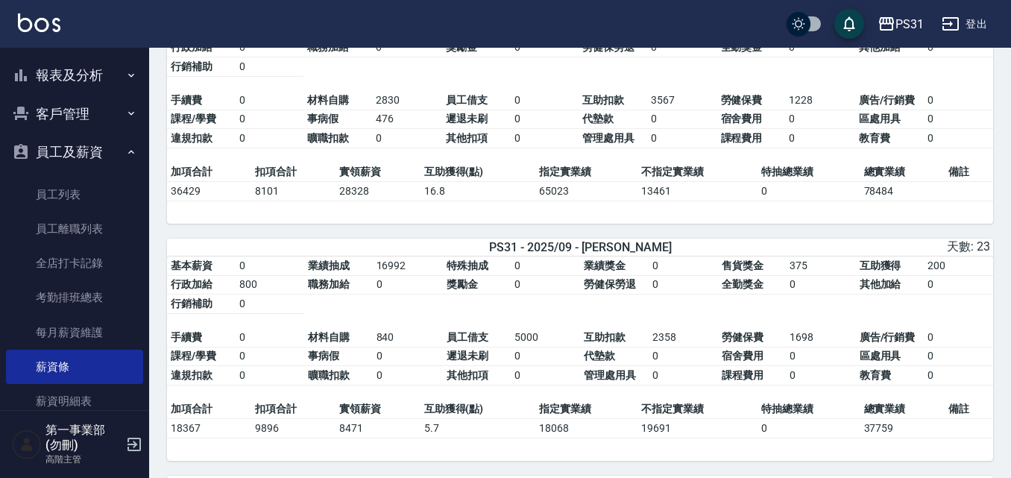
click at [282, 347] on td "0" at bounding box center [270, 337] width 69 height 19
click at [930, 366] on td "0" at bounding box center [958, 356] width 69 height 19
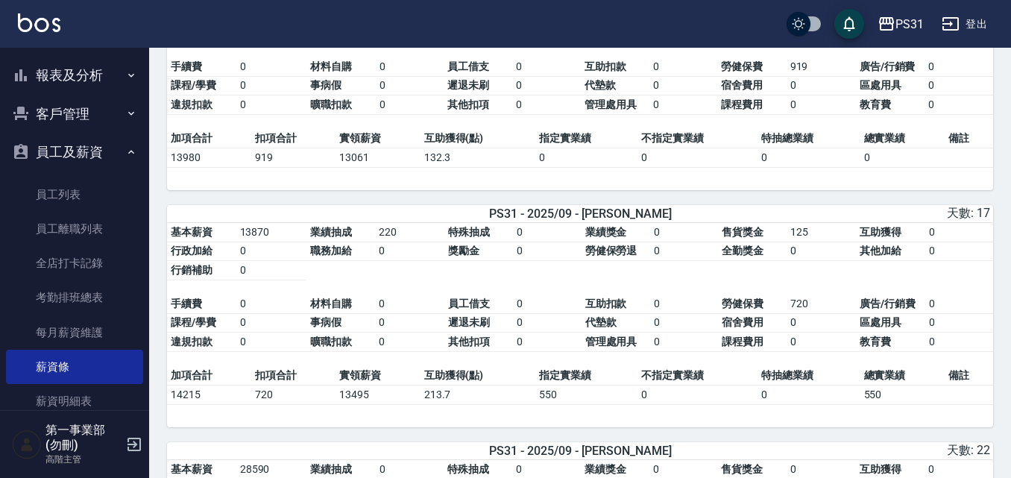
scroll to position [3525, 0]
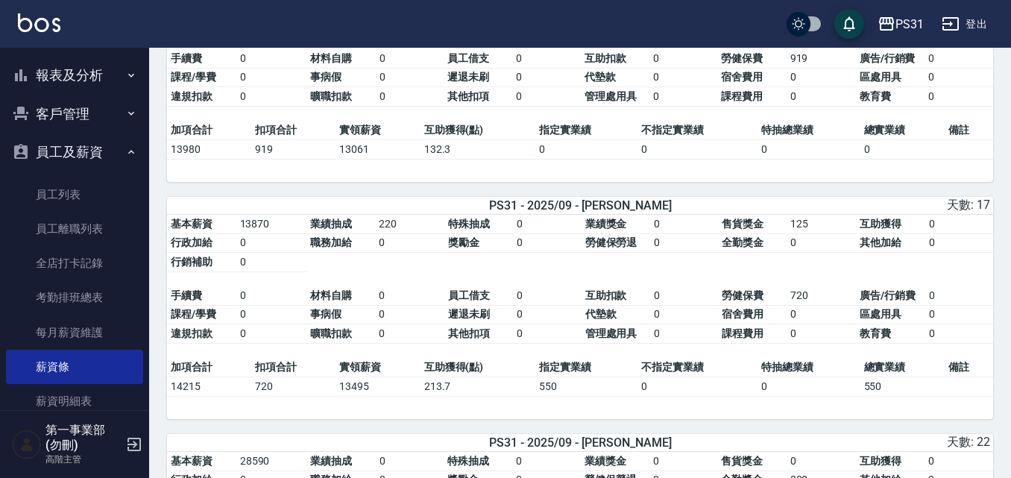
click at [261, 214] on div "PS31 - 2025/09 - 高彗珊 天數: 17" at bounding box center [580, 205] width 826 height 17
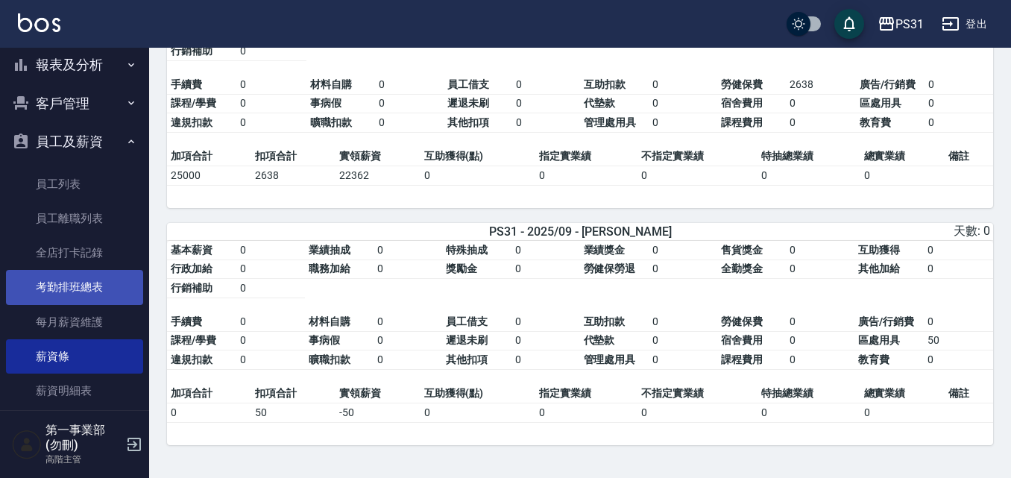
scroll to position [75, 0]
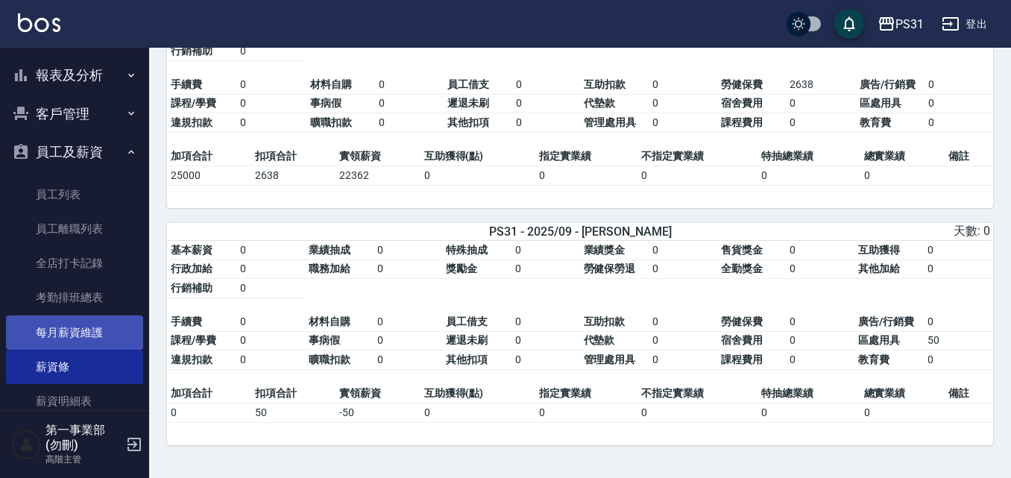
click at [90, 335] on link "每月薪資維護" at bounding box center [74, 332] width 137 height 34
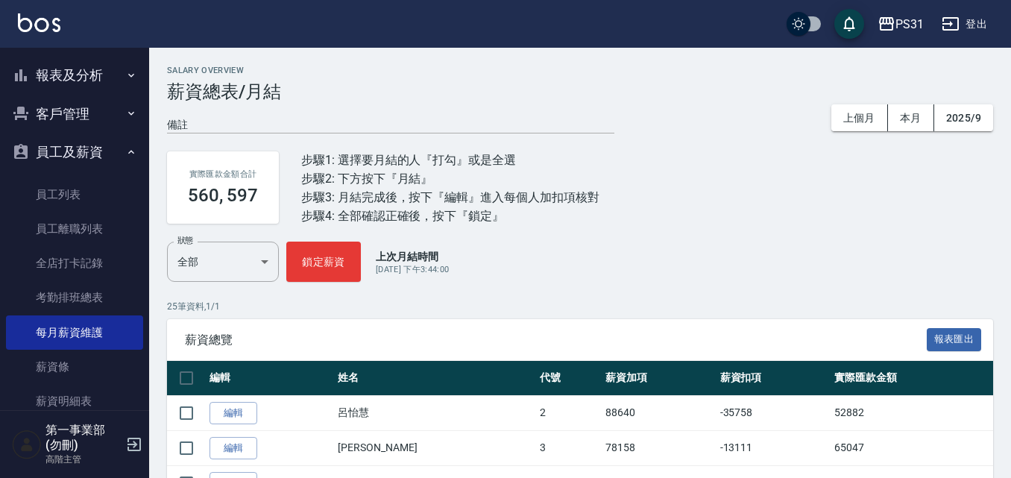
click at [249, 301] on p "25 筆資料, 1 / 1" at bounding box center [580, 306] width 826 height 13
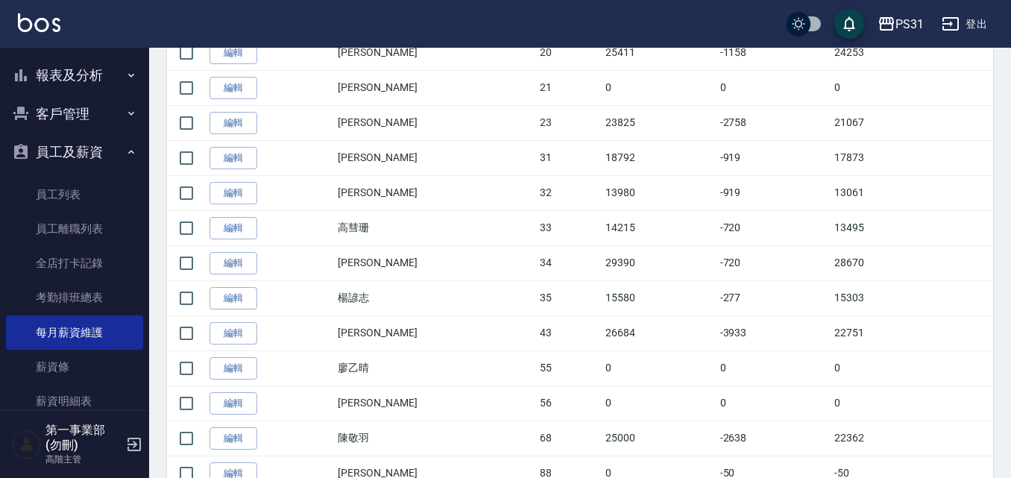
scroll to position [842, 0]
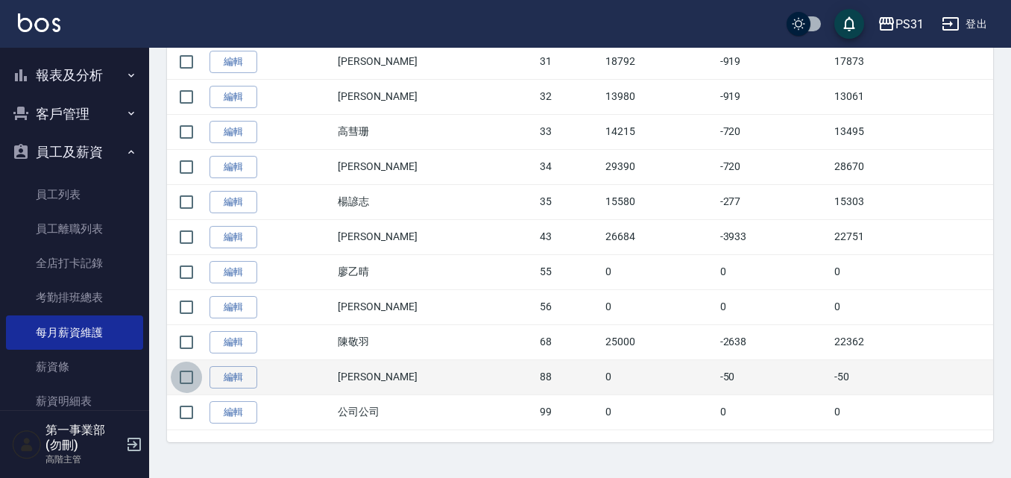
click at [190, 377] on input "checkbox" at bounding box center [186, 377] width 31 height 31
checkbox input "true"
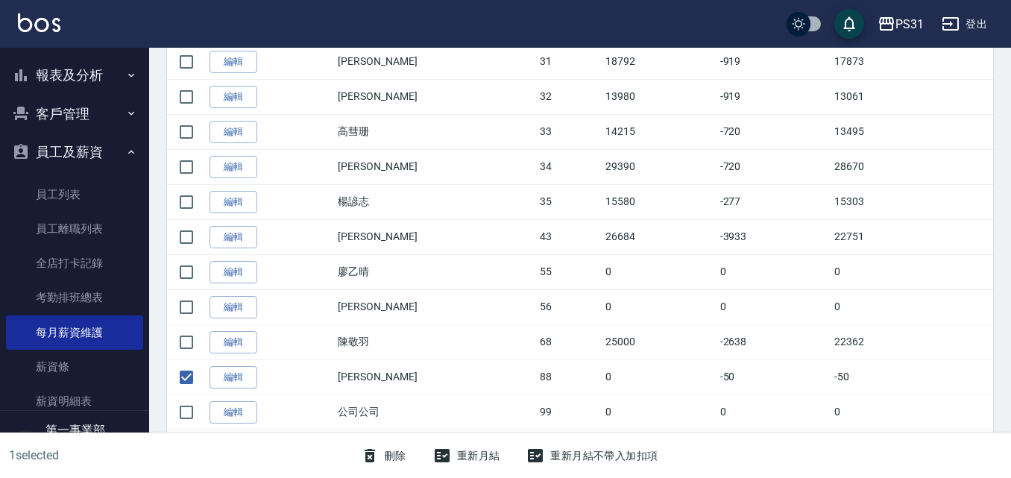
click at [399, 455] on button "刪除" at bounding box center [383, 456] width 57 height 28
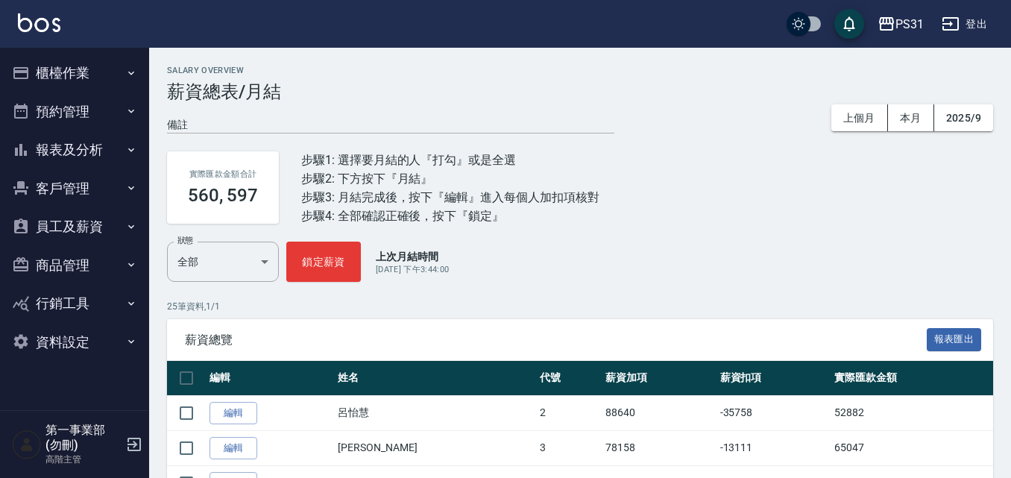
click at [106, 236] on button "員工及薪資" at bounding box center [74, 226] width 137 height 39
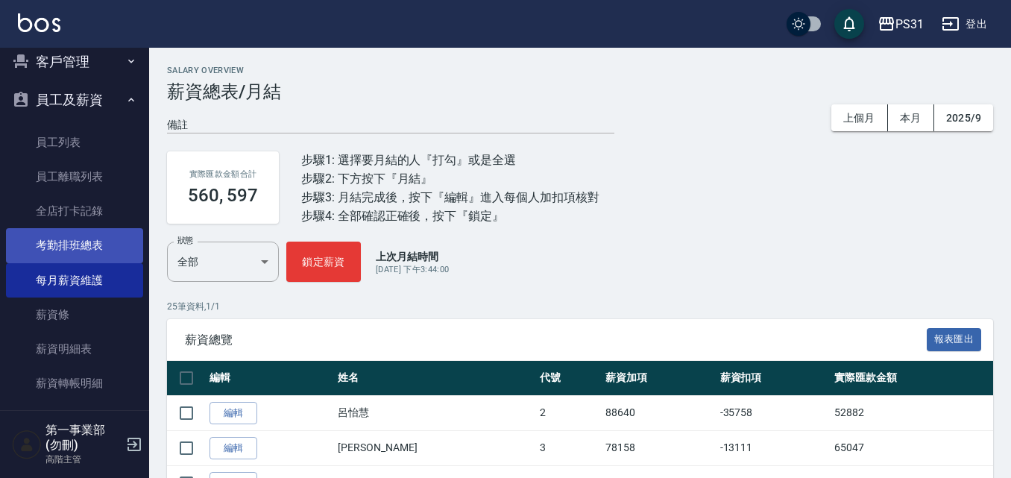
scroll to position [256, 0]
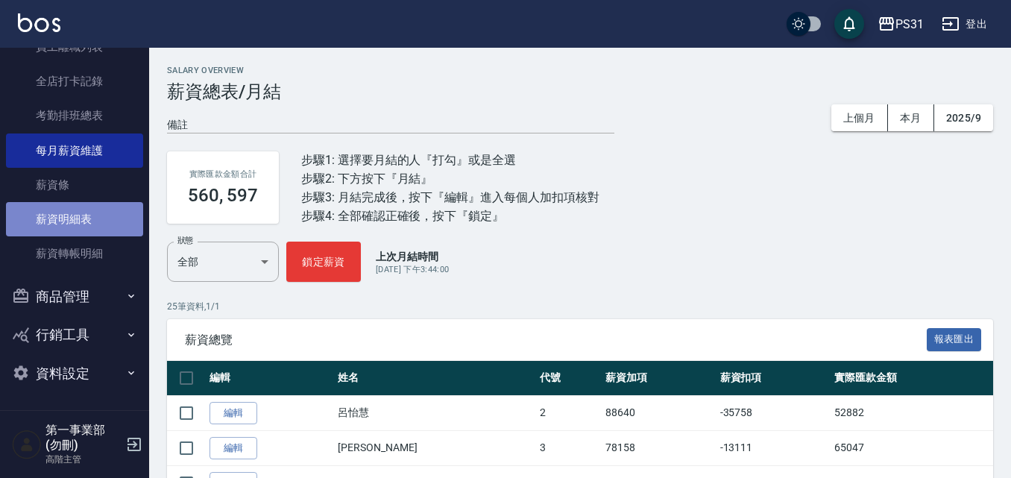
click at [98, 233] on link "薪資明細表" at bounding box center [74, 219] width 137 height 34
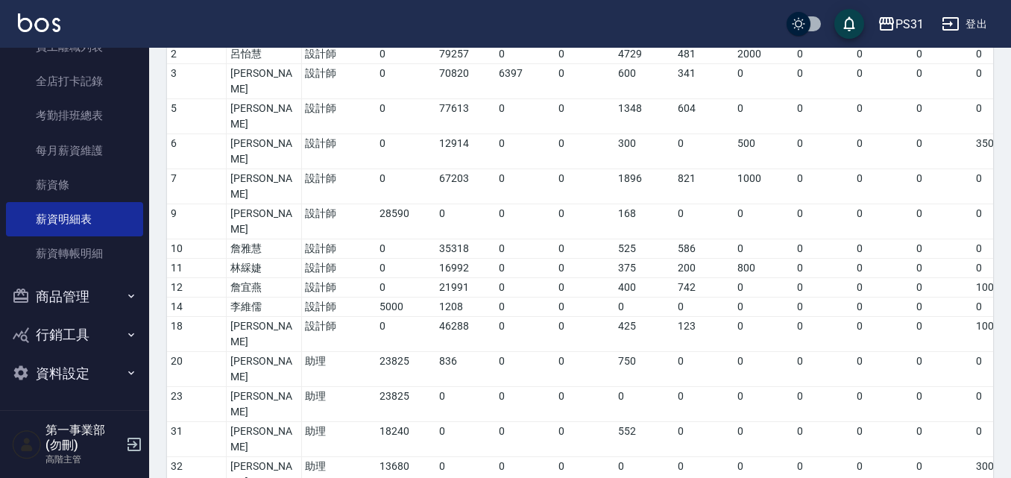
scroll to position [75, 0]
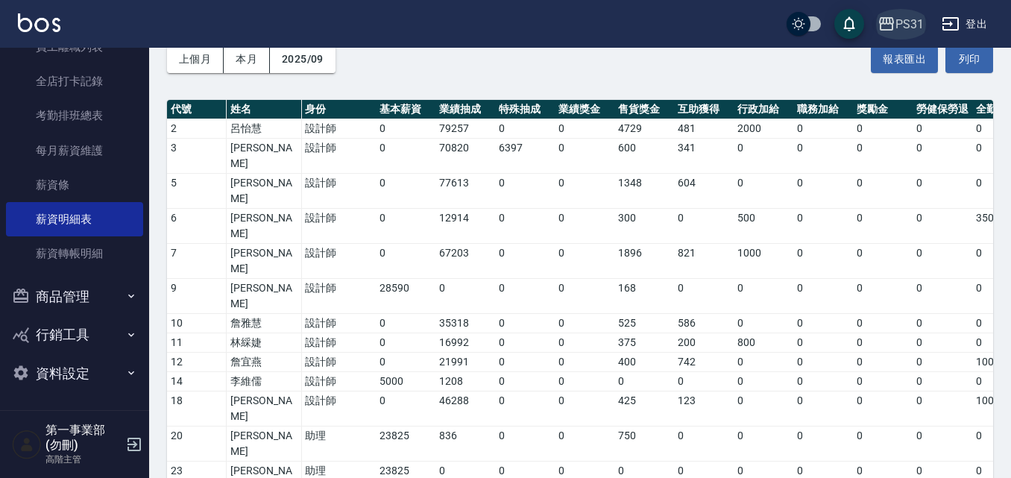
click at [910, 28] on div "PS31" at bounding box center [909, 24] width 28 height 19
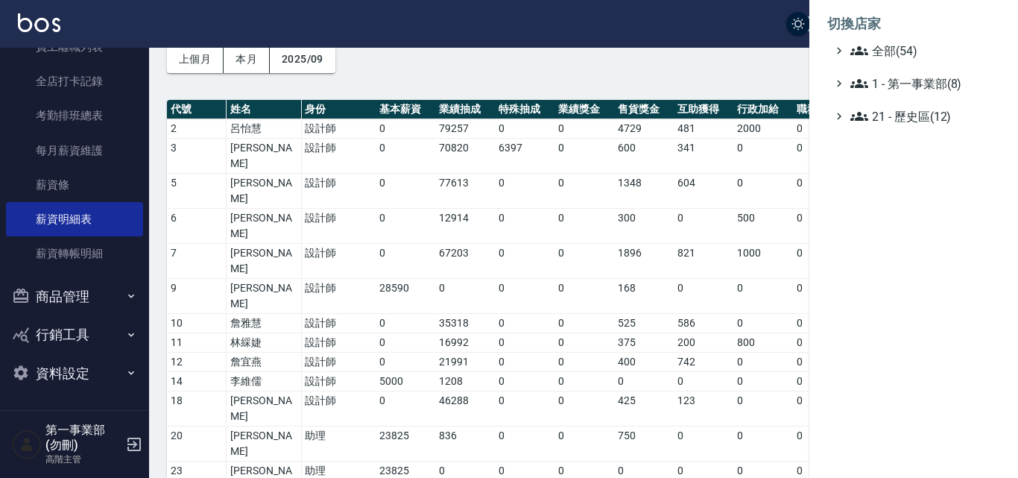
click at [575, 309] on div at bounding box center [509, 239] width 1018 height 478
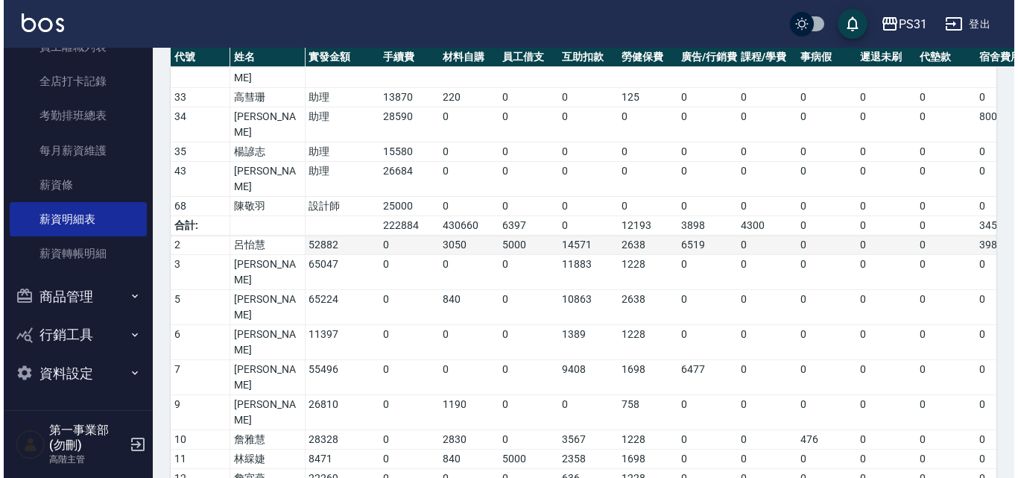
scroll to position [551, 0]
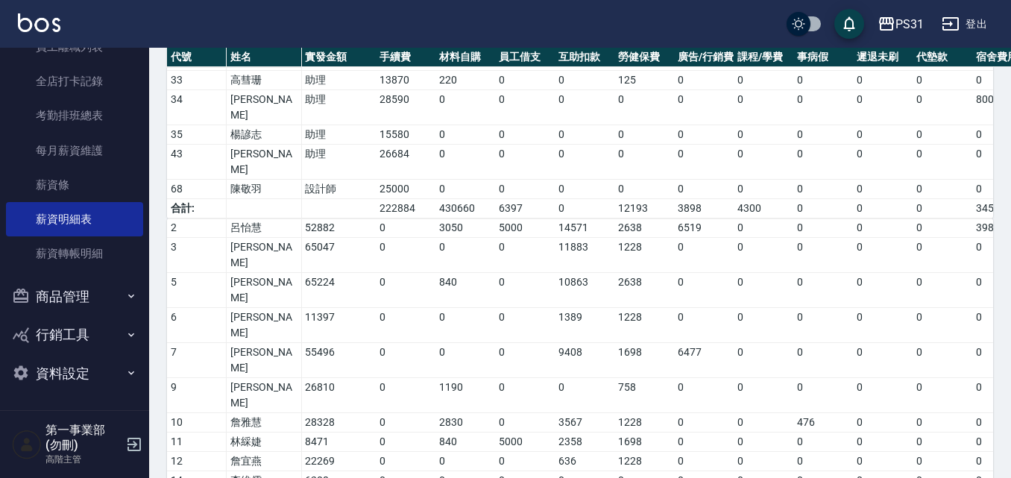
click at [902, 24] on div "PS31" at bounding box center [909, 24] width 28 height 19
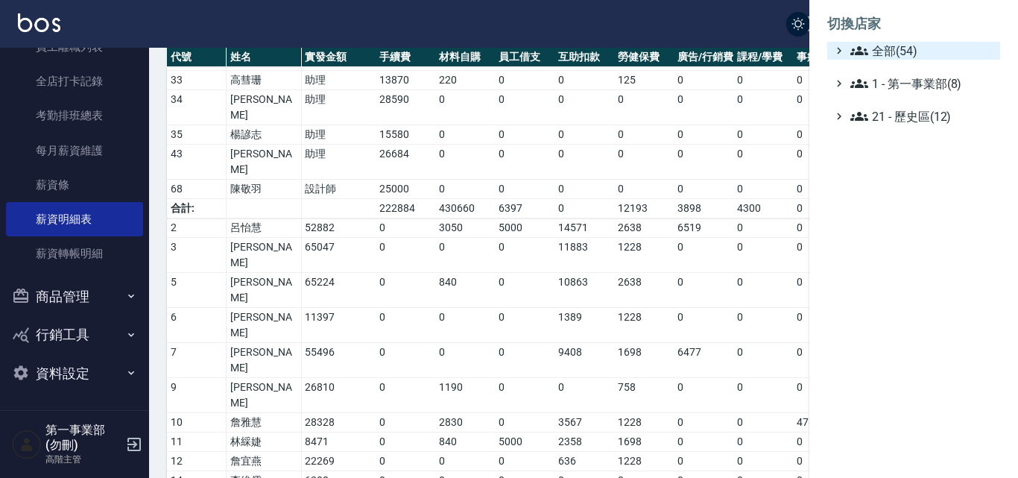
click at [880, 52] on span "全部(54)" at bounding box center [923, 51] width 144 height 18
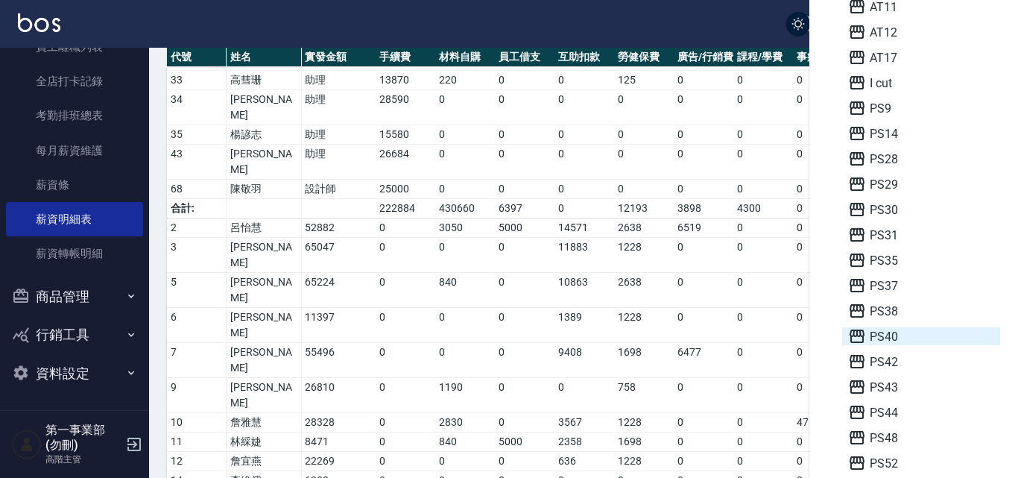
scroll to position [149, 0]
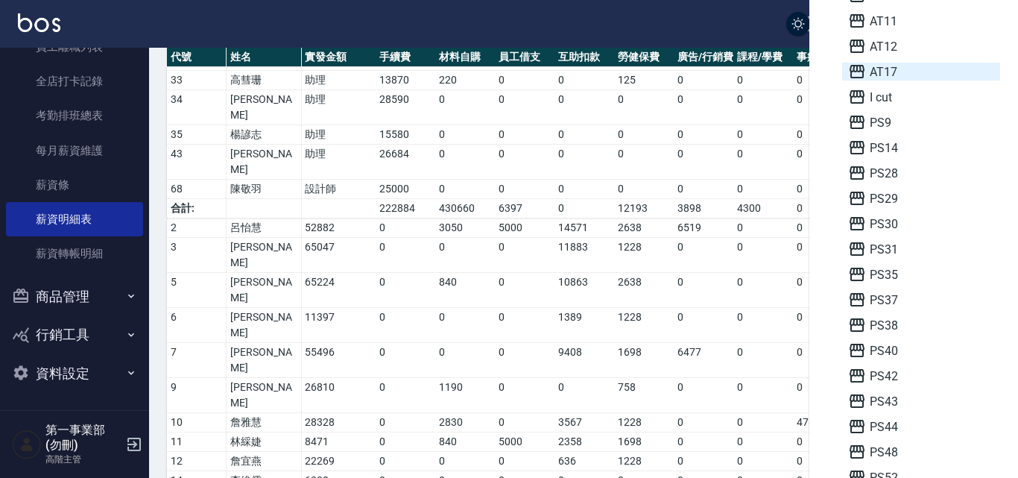
click at [892, 66] on span "AT17" at bounding box center [921, 72] width 146 height 18
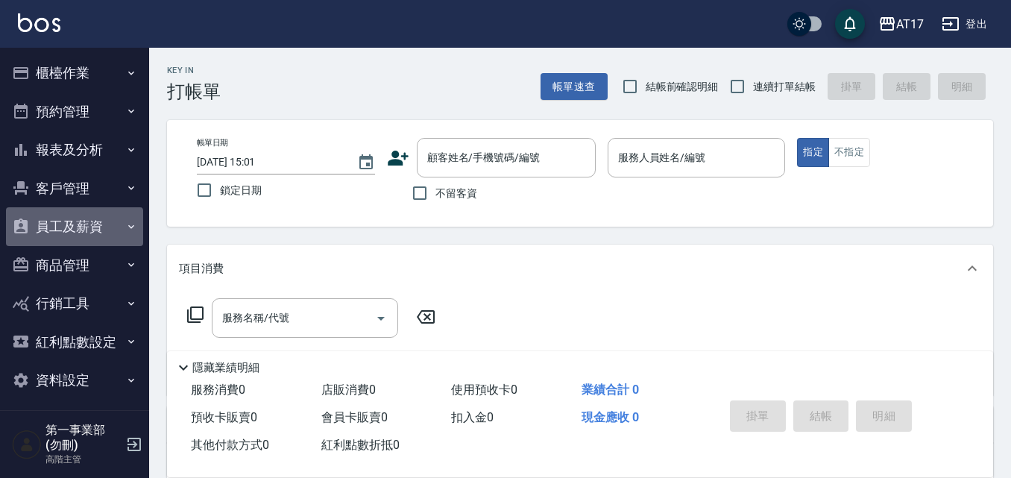
click at [74, 227] on button "員工及薪資" at bounding box center [74, 226] width 137 height 39
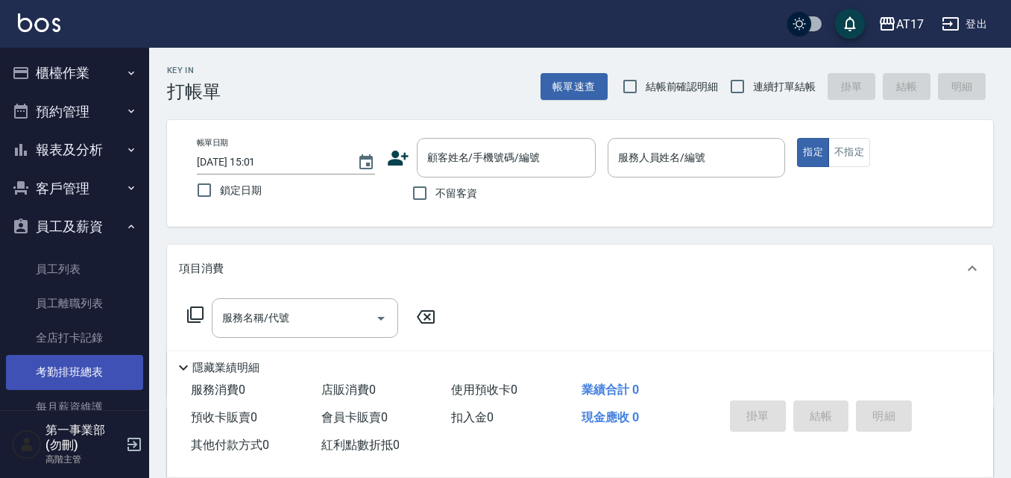
scroll to position [149, 0]
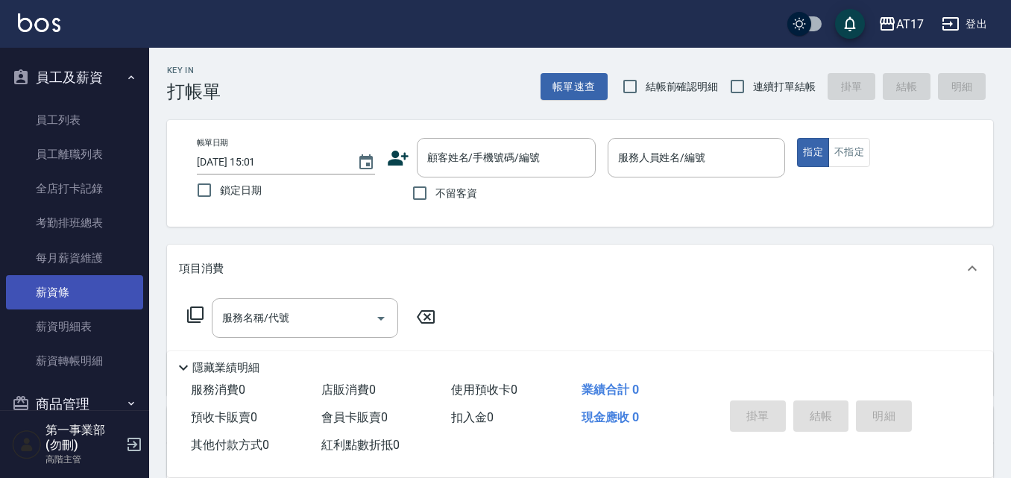
click at [83, 291] on link "薪資條" at bounding box center [74, 292] width 137 height 34
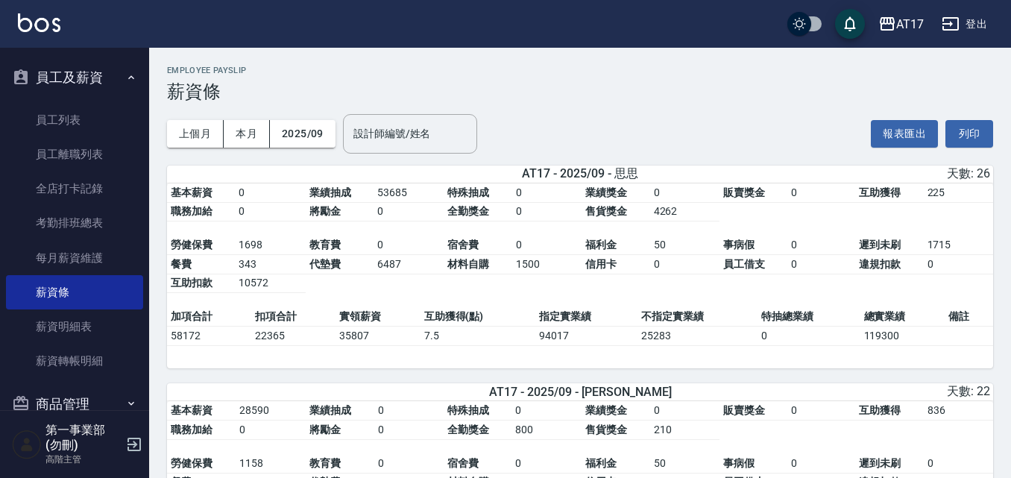
click at [512, 278] on table "基本薪資 0 業績抽成 53685 特殊抽成 0 業績獎金 0 販賣獎金 0 互助獲得 225 職務加給 0 將勵金 0 全勤獎金 0 售貨獎金 4262 勞…" at bounding box center [580, 245] width 826 height 124
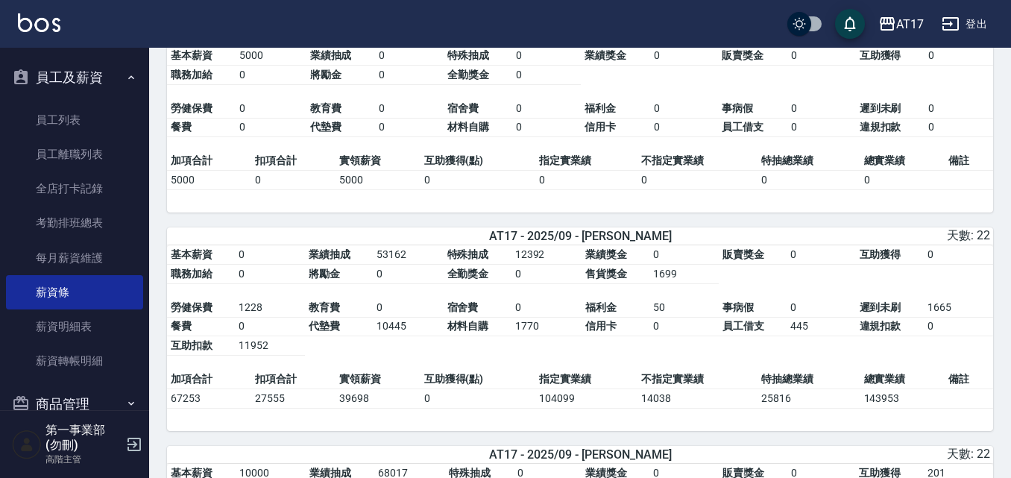
scroll to position [1566, 0]
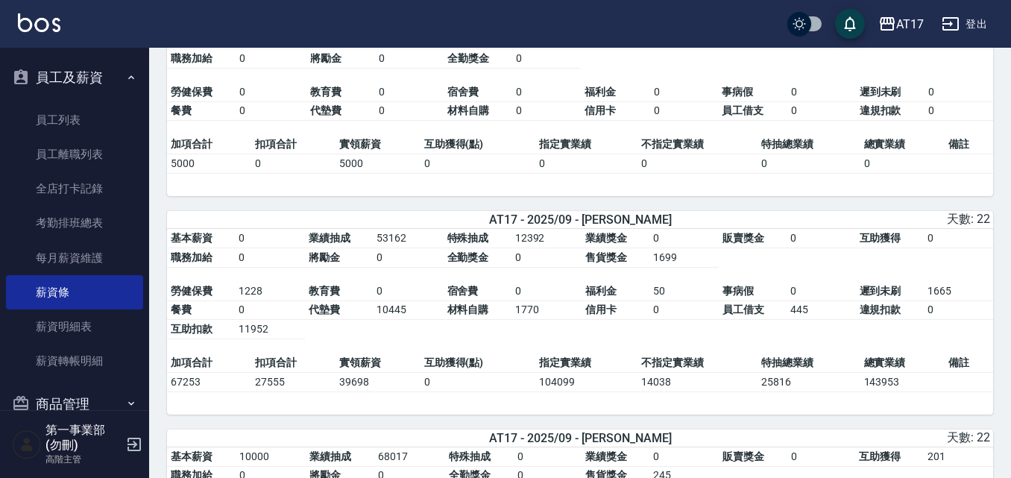
click at [545, 347] on table "基本薪資 0 業績抽成 53162 特殊抽成 12392 業績獎金 0 販賣獎金 0 互助獲得 0 職務加給 0 將勵金 0 全勤獎金 0 售貨獎金 1699…" at bounding box center [580, 291] width 826 height 124
click at [656, 391] on td "14038" at bounding box center [697, 381] width 120 height 19
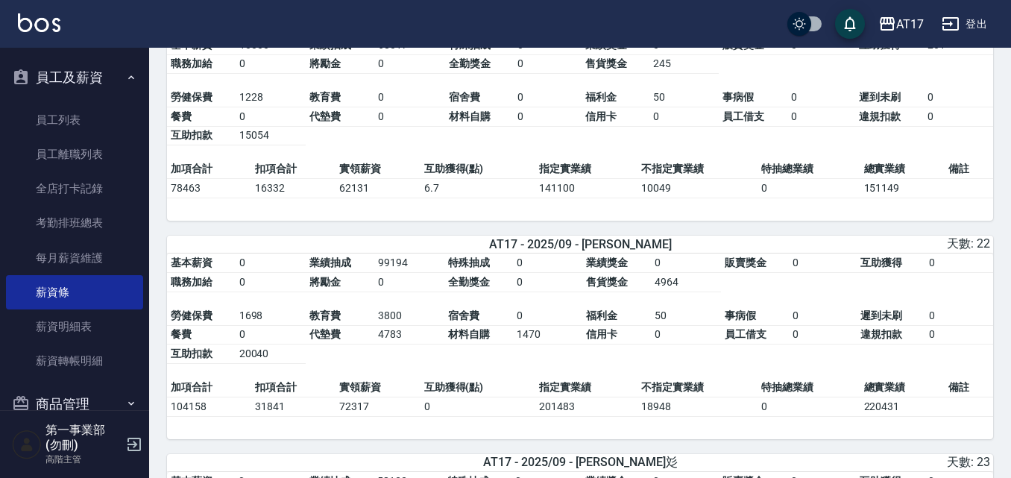
scroll to position [2013, 0]
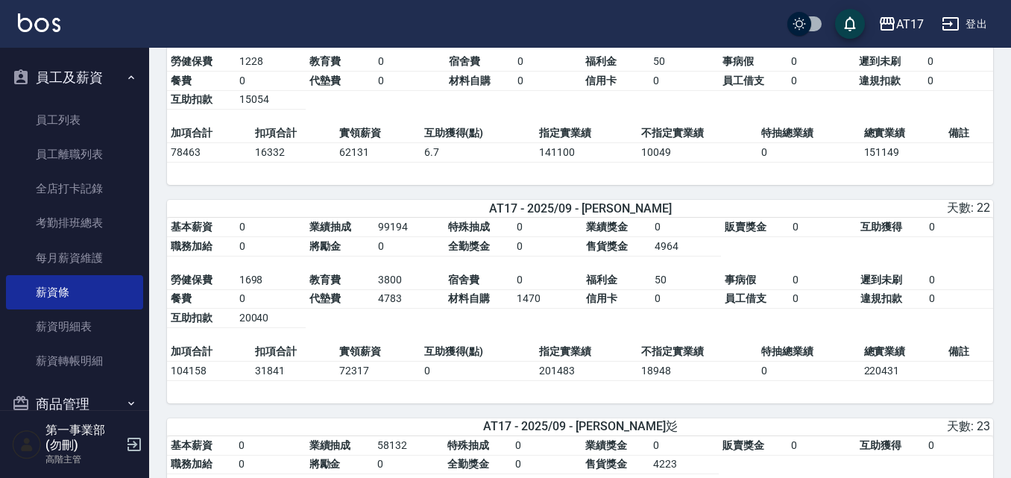
click at [536, 380] on td "201483" at bounding box center [586, 370] width 102 height 19
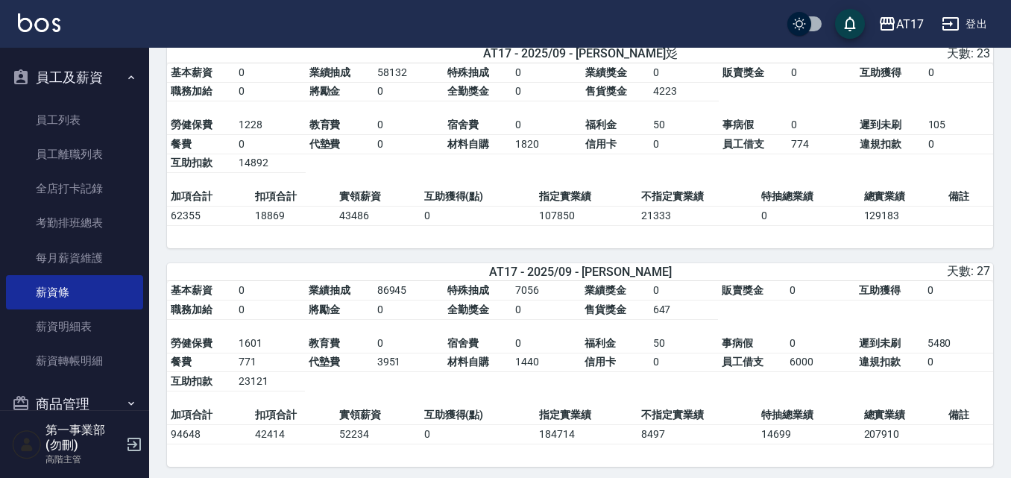
scroll to position [2460, 0]
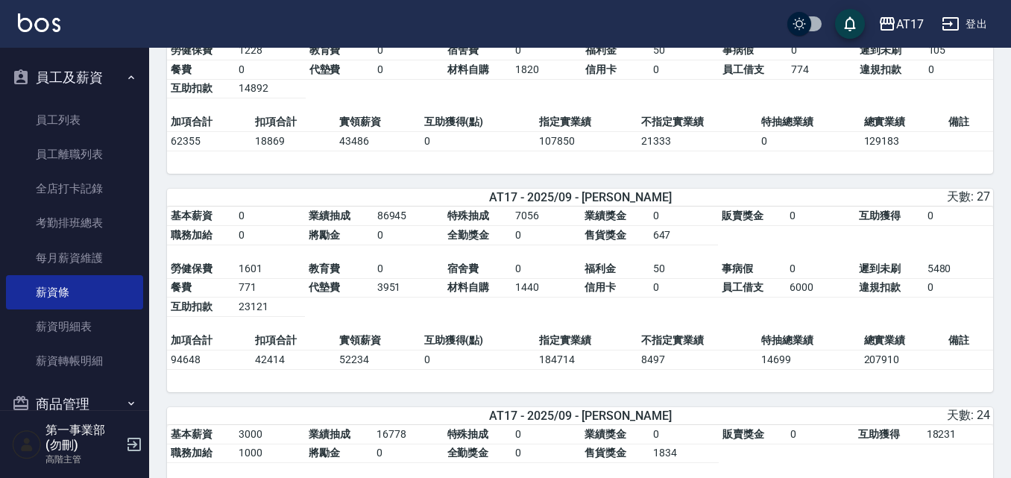
click at [466, 293] on span "材料自購" at bounding box center [468, 287] width 42 height 12
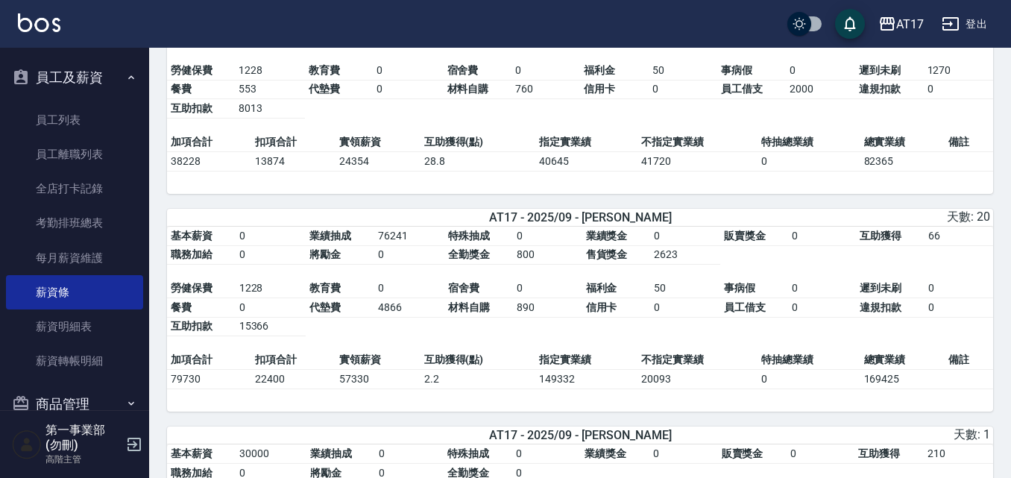
scroll to position [3131, 0]
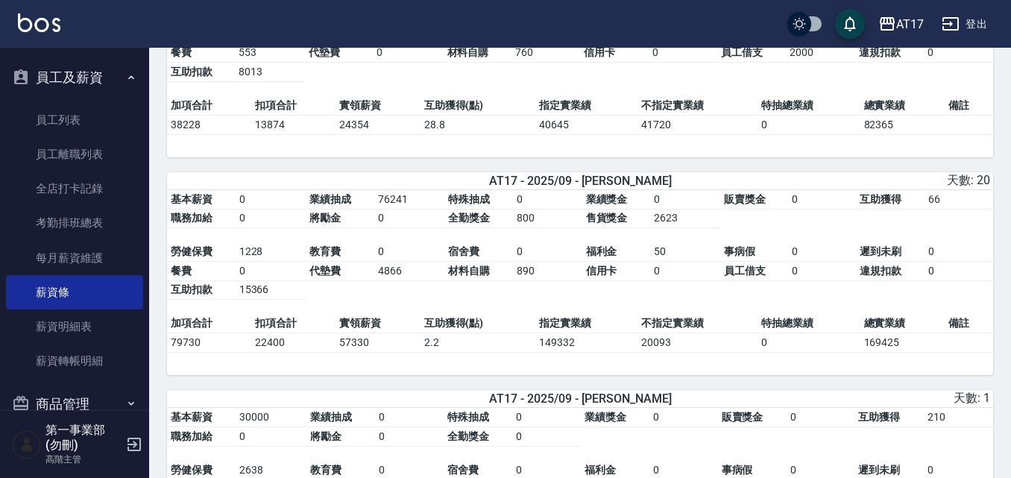
click at [450, 376] on div "基本薪資 0 業績抽成 76241 特殊抽成 0 業績獎金 0 販賣獎金 0 互助獲得 66 職務加給 0 將勵金 0 全勤獎金 800 售貨獎金 2623 …" at bounding box center [580, 283] width 826 height 186
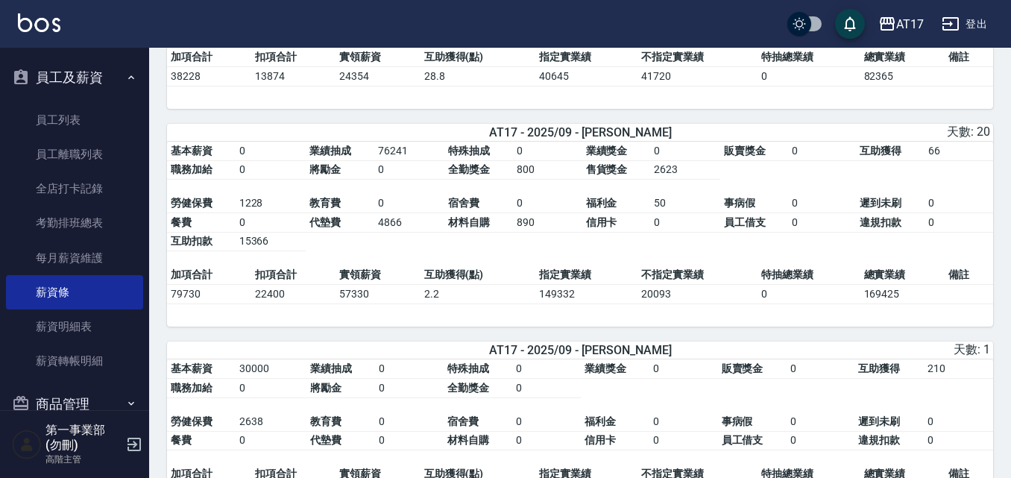
scroll to position [3206, 0]
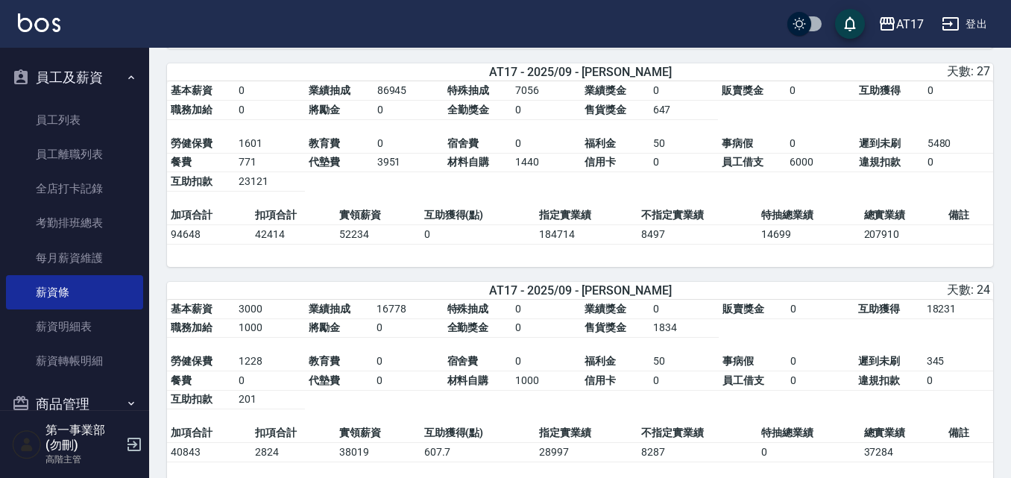
scroll to position [2553, 0]
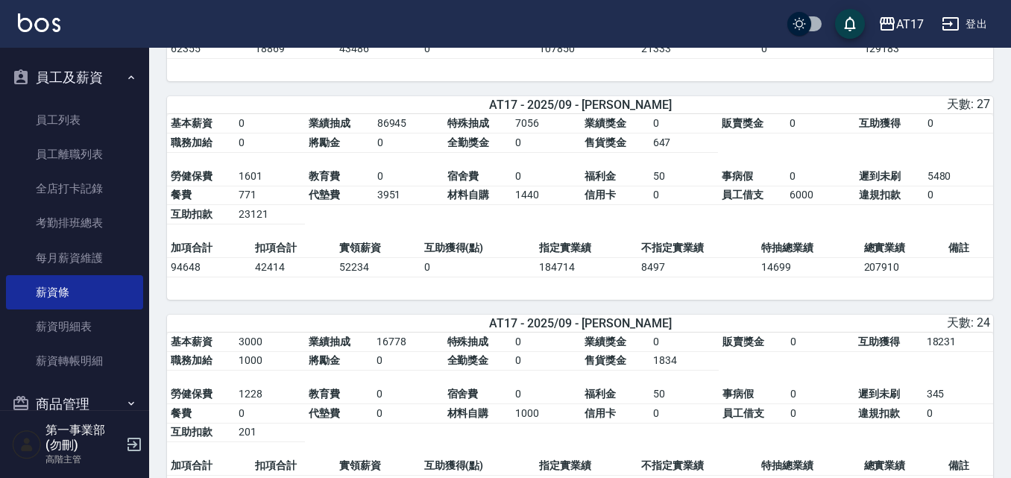
click at [565, 371] on td "0" at bounding box center [545, 360] width 69 height 19
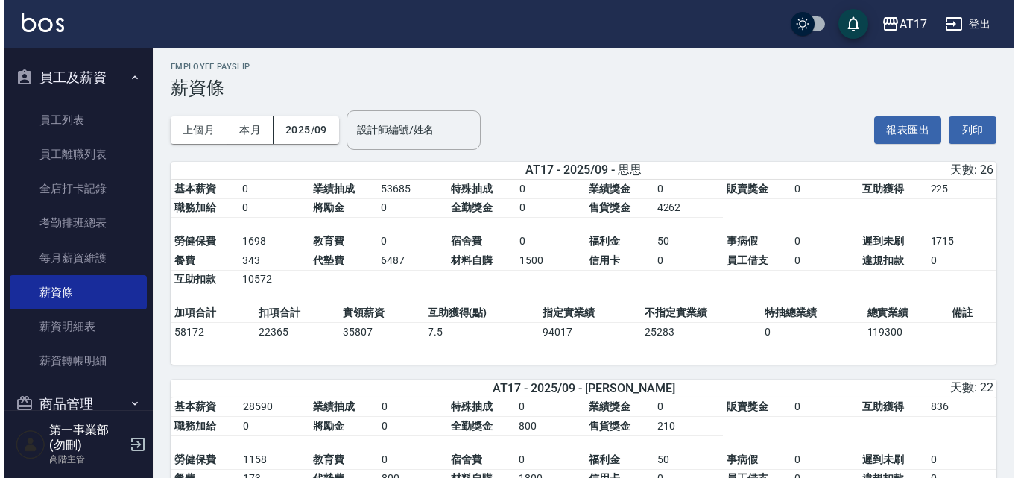
scroll to position [0, 0]
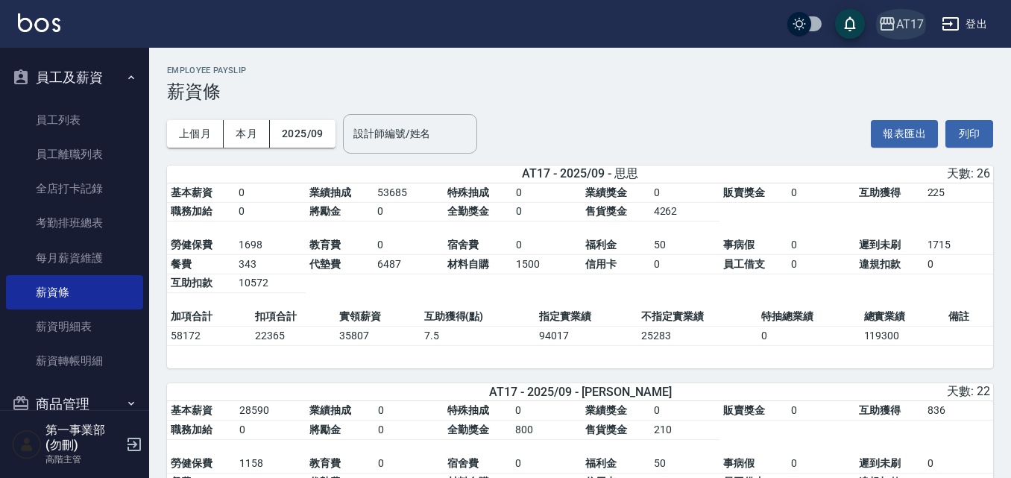
click at [914, 15] on div "AT17" at bounding box center [910, 24] width 28 height 19
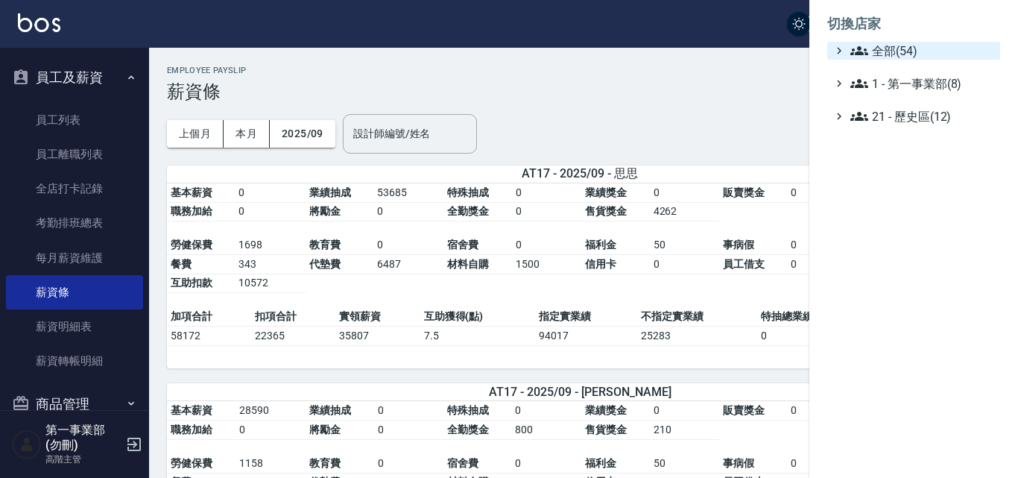
click at [918, 48] on span "全部(54)" at bounding box center [923, 51] width 144 height 18
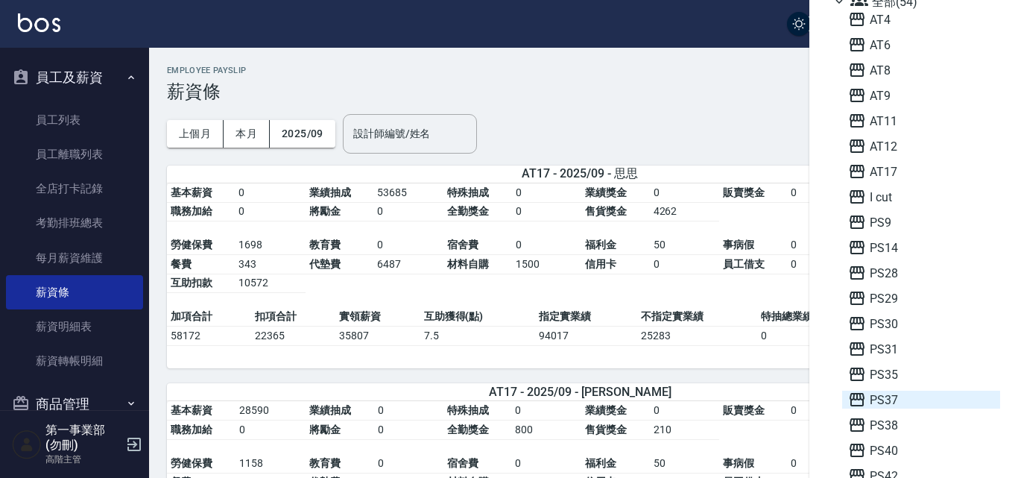
scroll to position [75, 0]
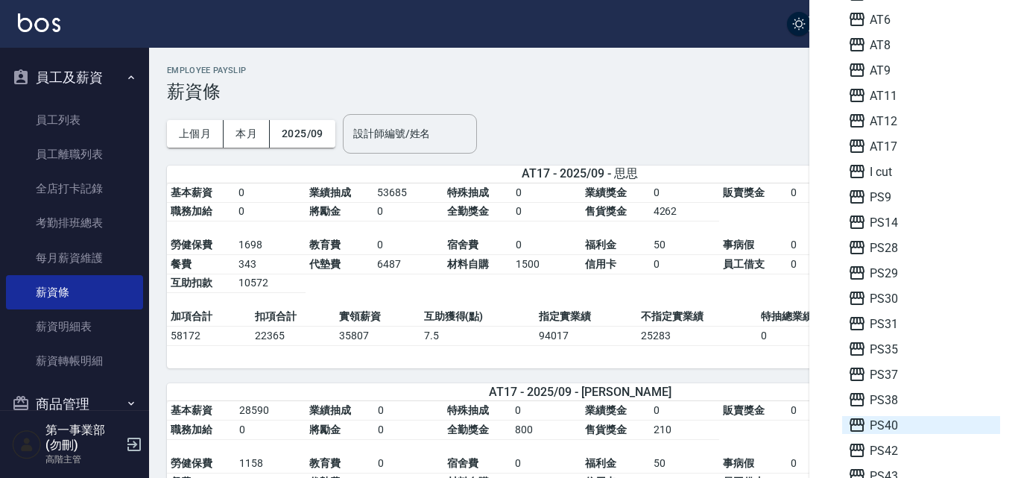
click at [909, 430] on span "PS40" at bounding box center [921, 425] width 146 height 18
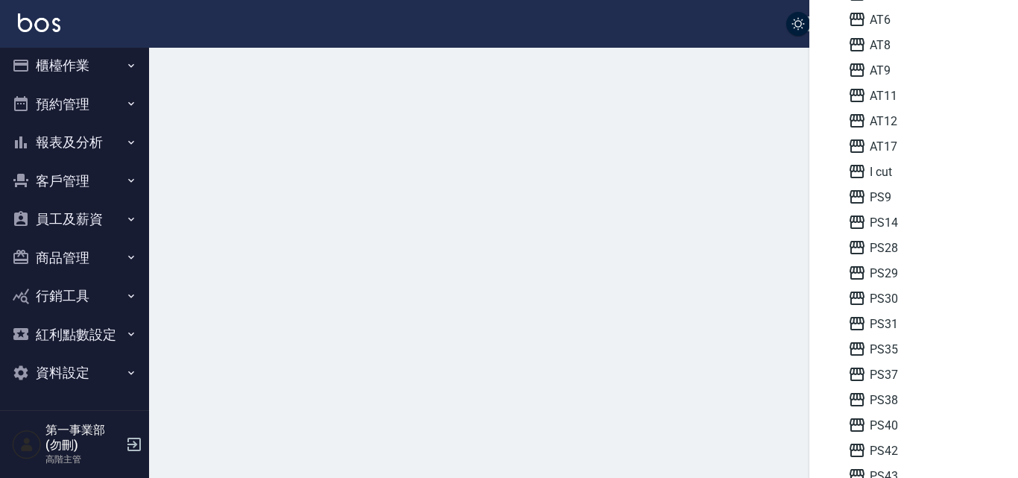
scroll to position [7, 0]
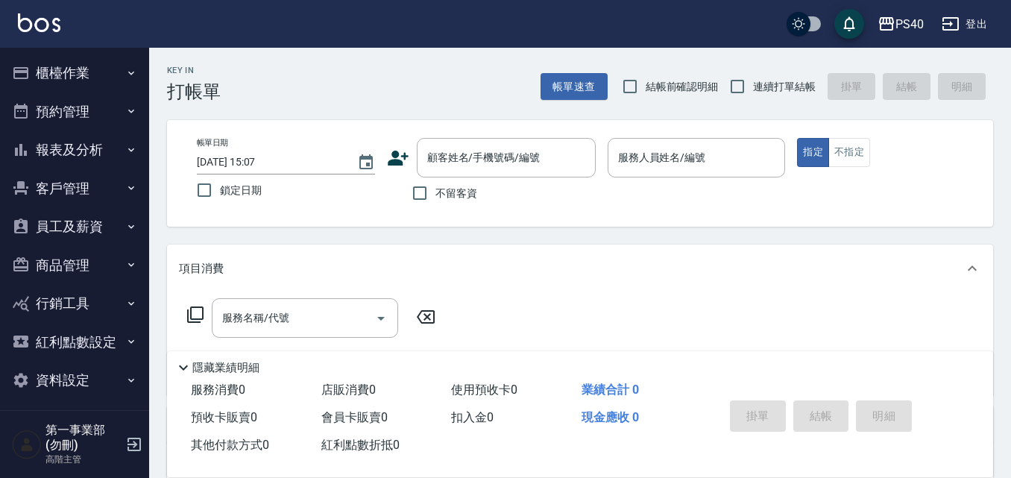
click at [88, 154] on button "報表及分析" at bounding box center [74, 149] width 137 height 39
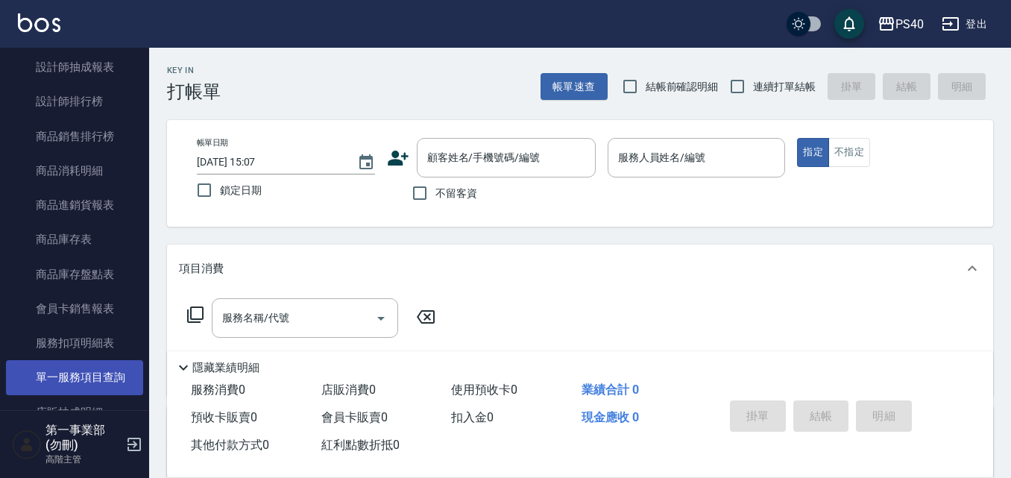
scroll to position [820, 0]
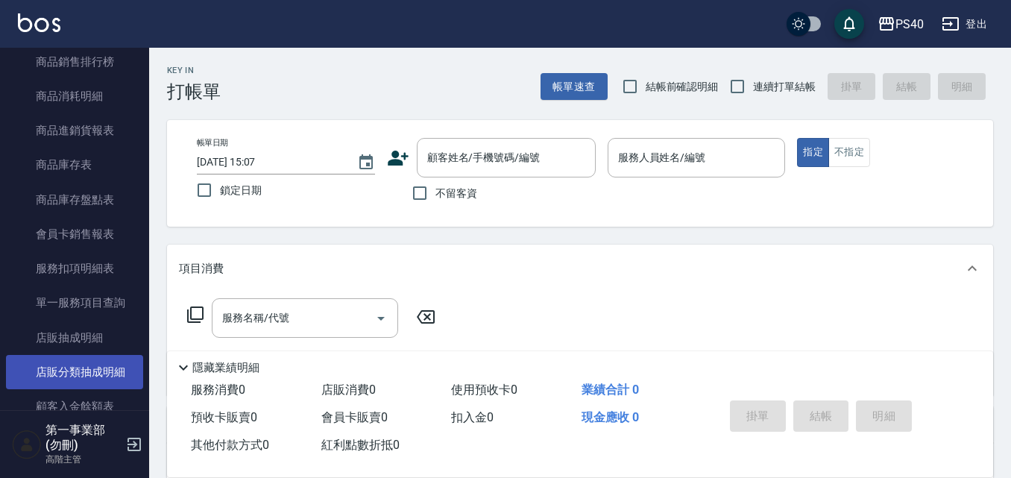
click at [104, 377] on link "店販分類抽成明細" at bounding box center [74, 372] width 137 height 34
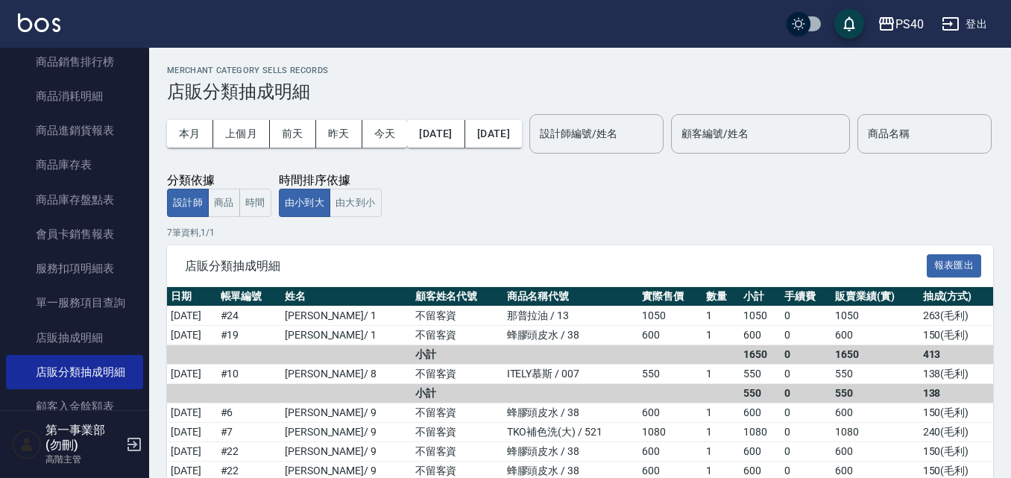
click at [961, 217] on div "本月 上個月 前天 昨天 今天 2025/10/01 2025/10/07 設計師編號/姓名 設計師編號/姓名 顧客編號/姓名 顧客編號/姓名 商品名稱 商品…" at bounding box center [580, 159] width 826 height 115
click at [245, 138] on button "上個月" at bounding box center [241, 134] width 57 height 28
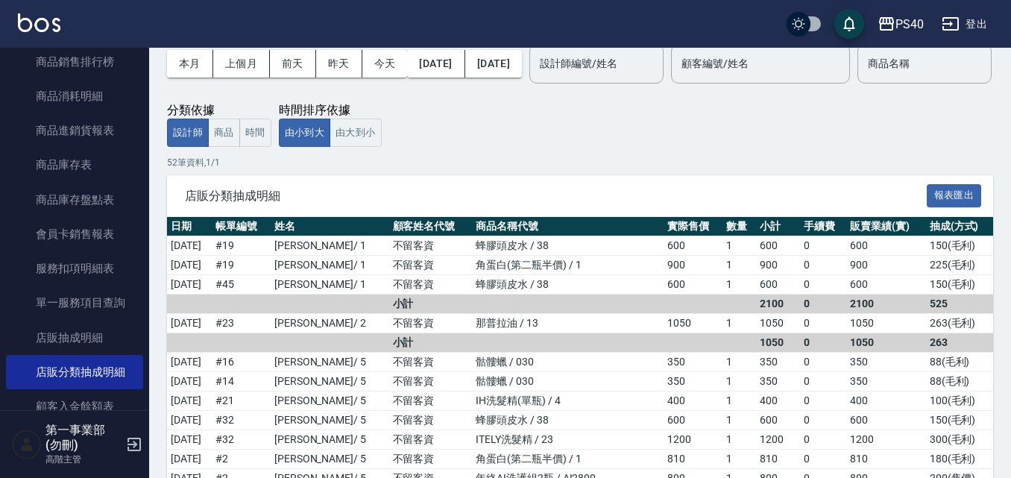
scroll to position [149, 0]
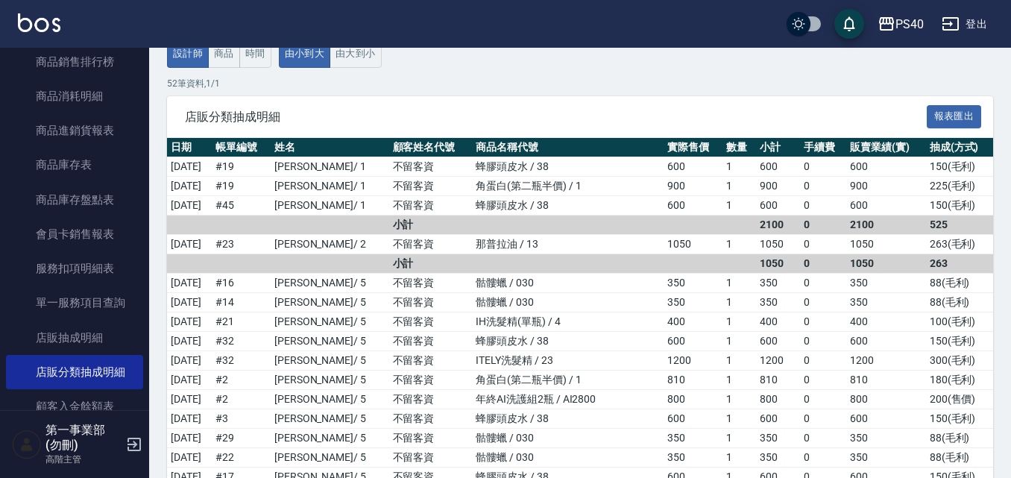
click at [965, 235] on td "525" at bounding box center [959, 224] width 67 height 19
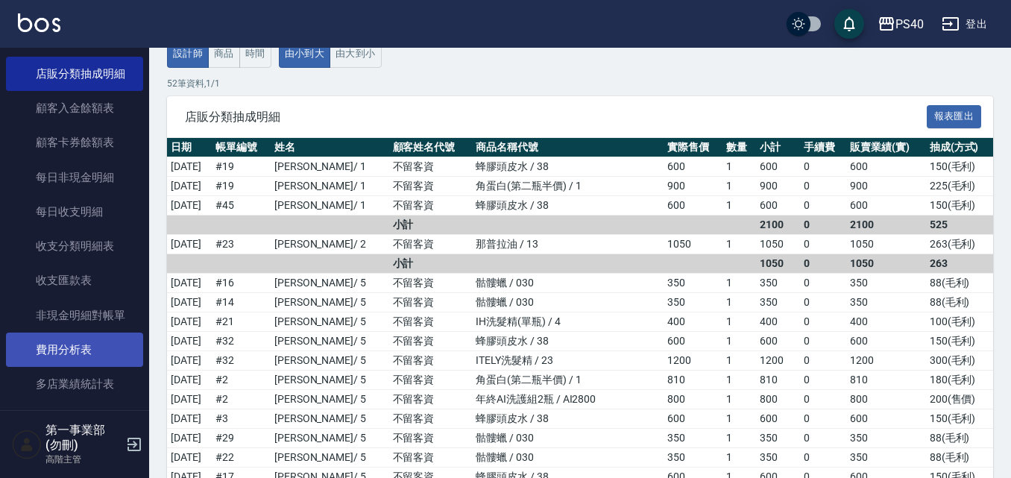
scroll to position [1467, 0]
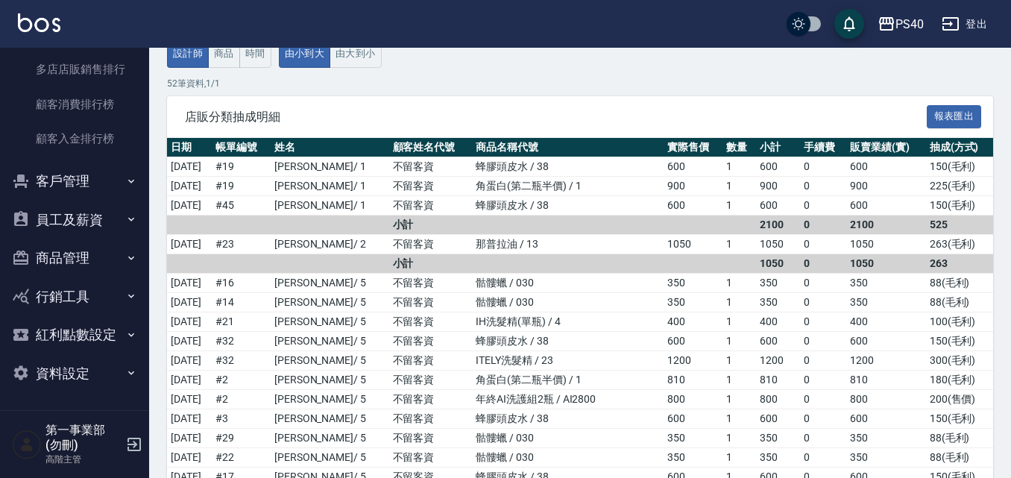
click at [100, 227] on button "員工及薪資" at bounding box center [74, 220] width 137 height 39
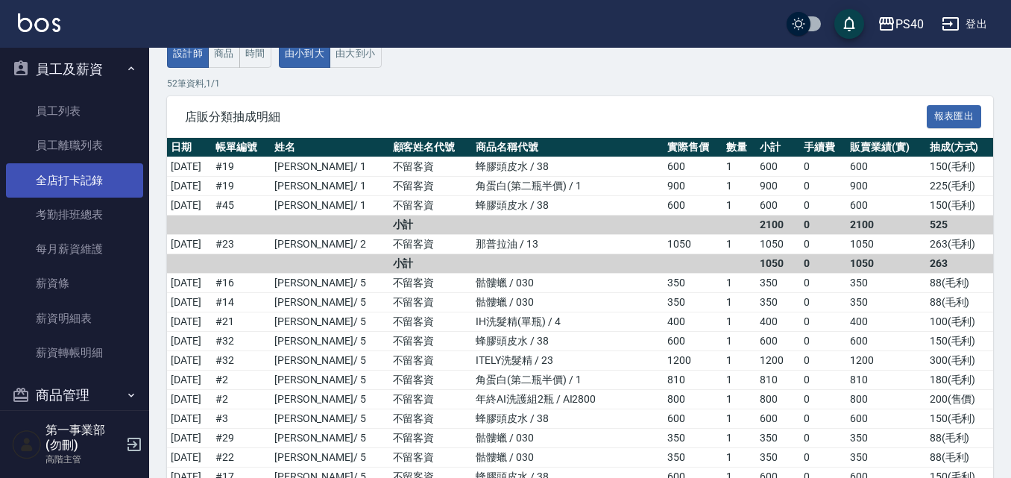
scroll to position [1691, 0]
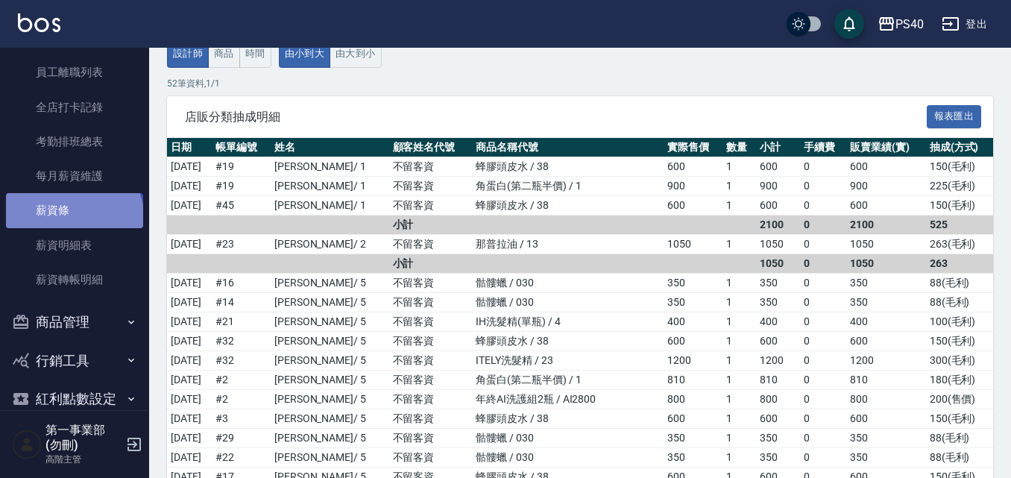
click at [72, 216] on link "薪資條" at bounding box center [74, 210] width 137 height 34
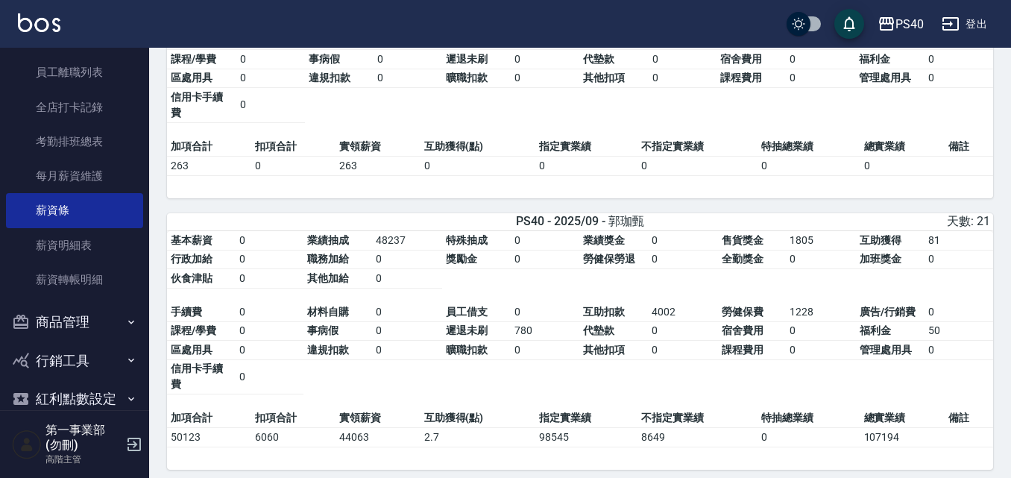
scroll to position [522, 0]
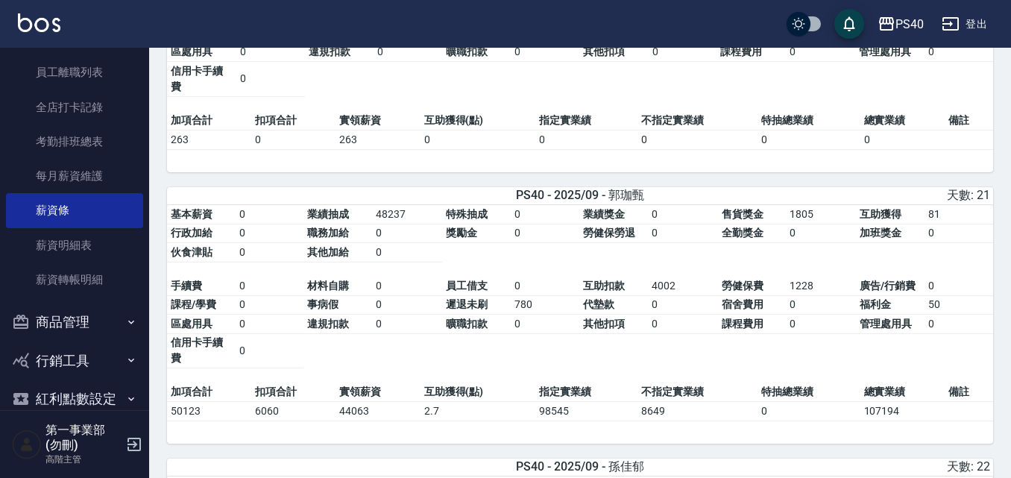
click at [537, 380] on table "基本薪資 0 業績抽成 48237 特殊抽成 0 業績獎金 0 售貨獎金 1805 互助獲得 81 行政加給 0 職務加給 0 獎勵金 0 勞健保勞退 0 全…" at bounding box center [580, 294] width 826 height 178
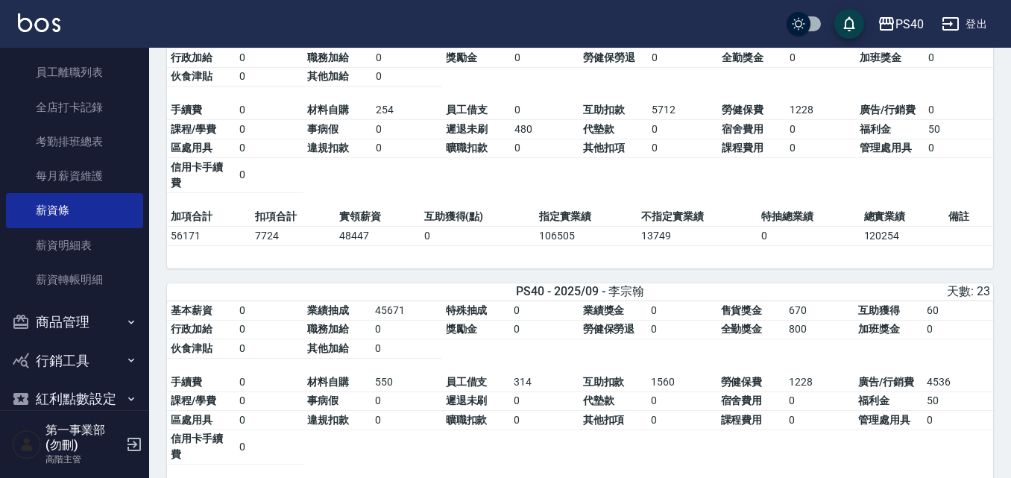
scroll to position [1044, 0]
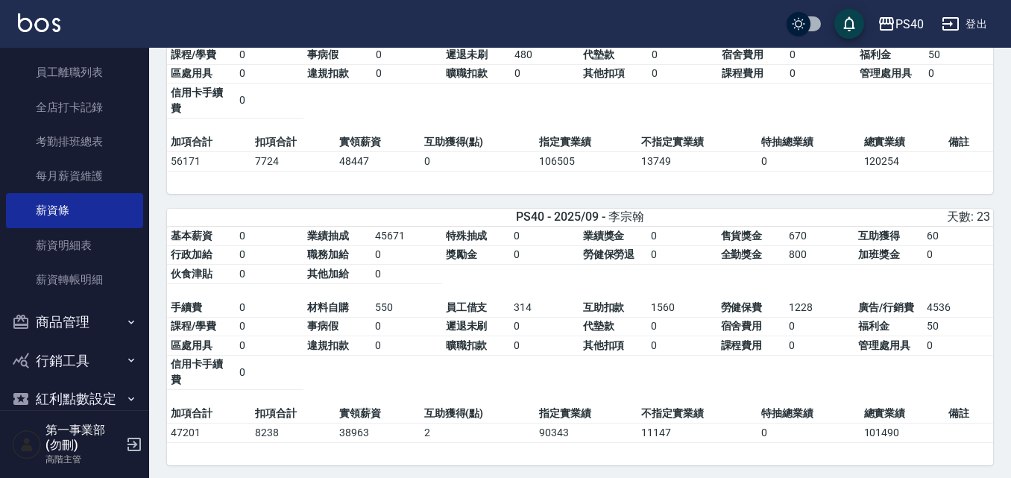
click at [552, 356] on td "0" at bounding box center [544, 345] width 69 height 19
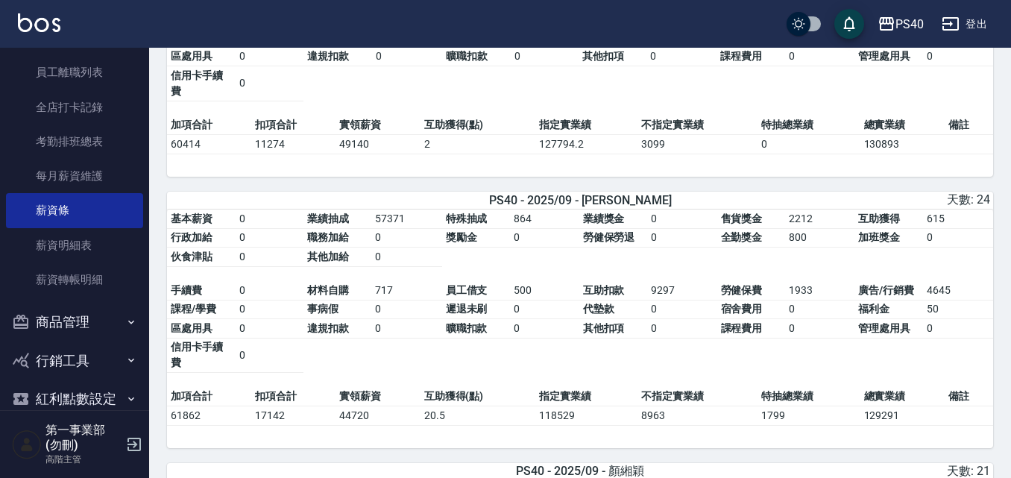
scroll to position [1640, 0]
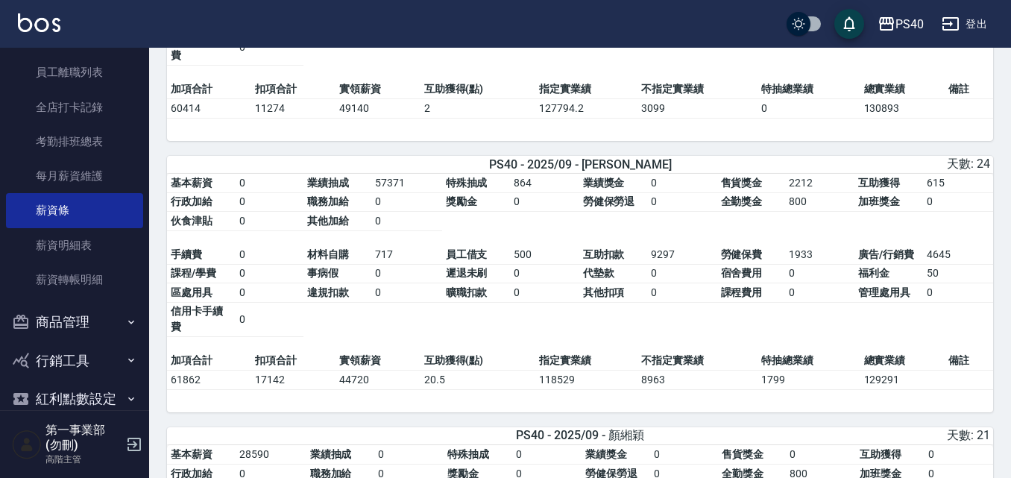
click at [988, 249] on table "基本薪資 0 業績抽成 57371 特殊抽成 864 業績獎金 0 售貨獎金 2212 互助獲得 615 行政加給 0 職務加給 0 獎勵金 0 勞健保勞退 …" at bounding box center [580, 263] width 826 height 178
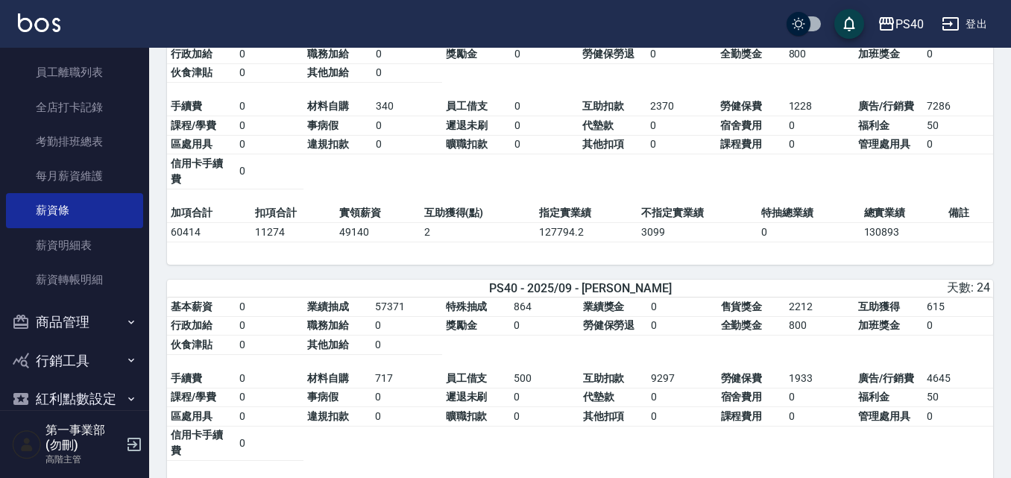
scroll to position [1491, 0]
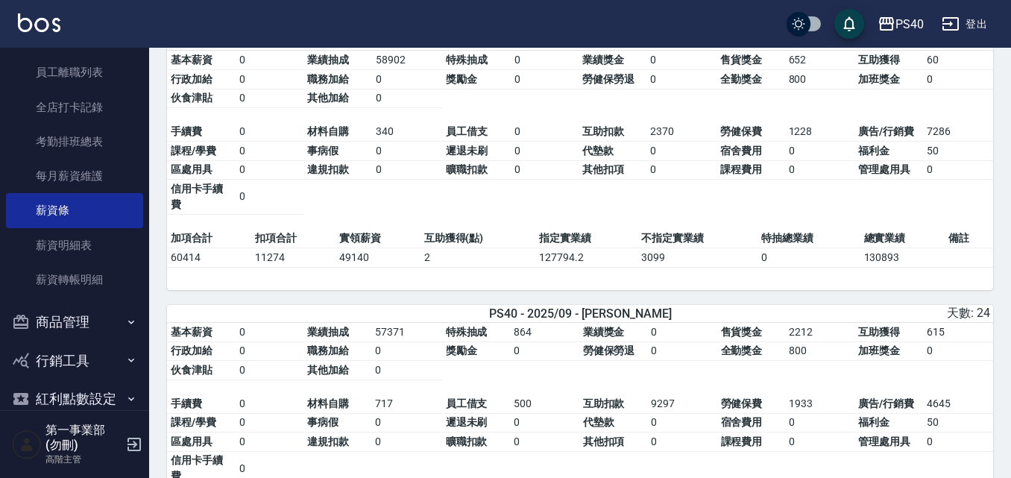
click at [786, 342] on td "2212" at bounding box center [819, 332] width 69 height 19
drag, startPoint x: 646, startPoint y: 327, endPoint x: 611, endPoint y: 329, distance: 35.1
click at [611, 321] on div "PS40 - 2025/09 - 邱靖婷" at bounding box center [580, 313] width 271 height 14
copy span "邱靖婷"
click at [382, 429] on td "0" at bounding box center [406, 422] width 70 height 19
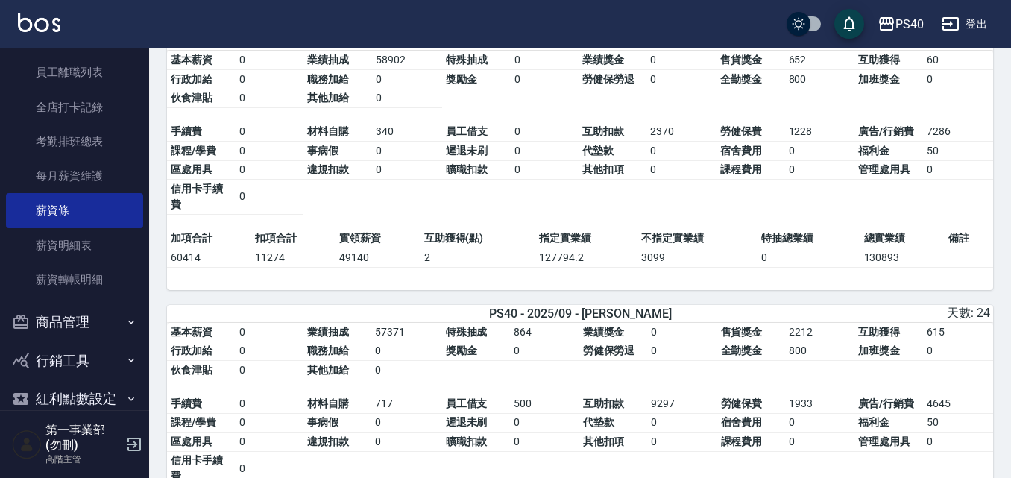
scroll to position [1566, 0]
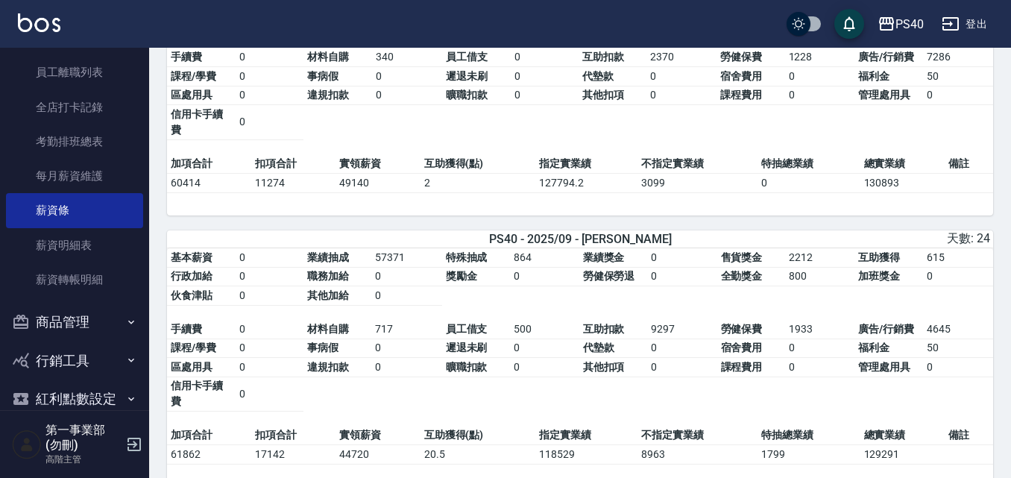
click at [446, 358] on td "遲退未刷" at bounding box center [476, 347] width 68 height 19
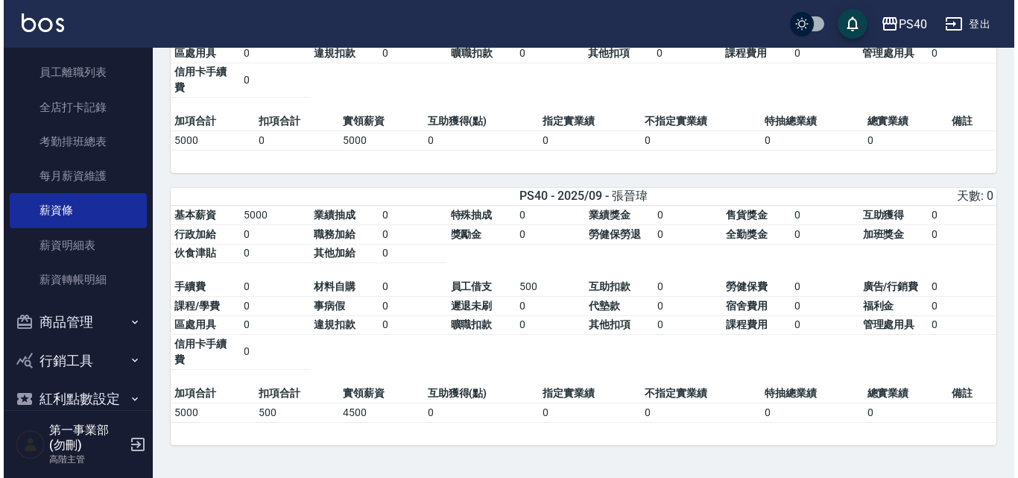
scroll to position [2993, 0]
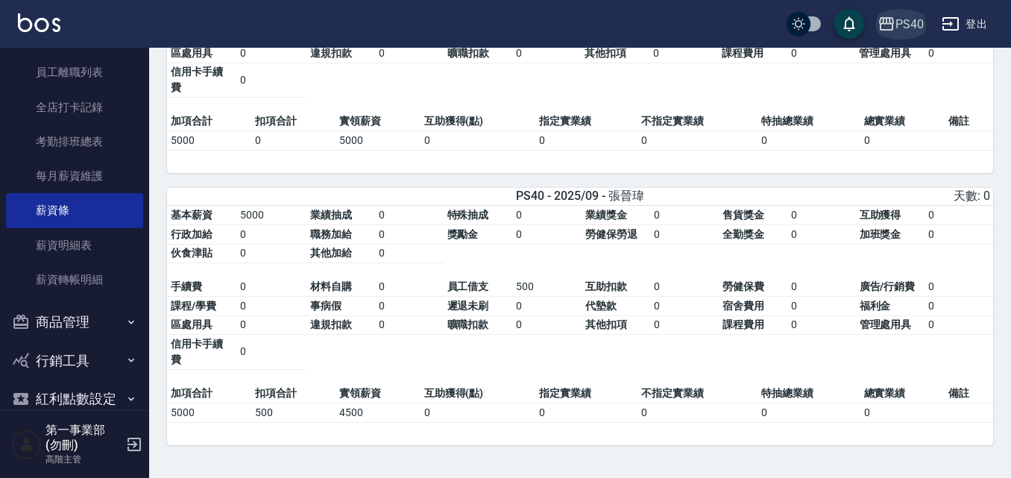
click at [915, 28] on div "PS40" at bounding box center [909, 24] width 28 height 19
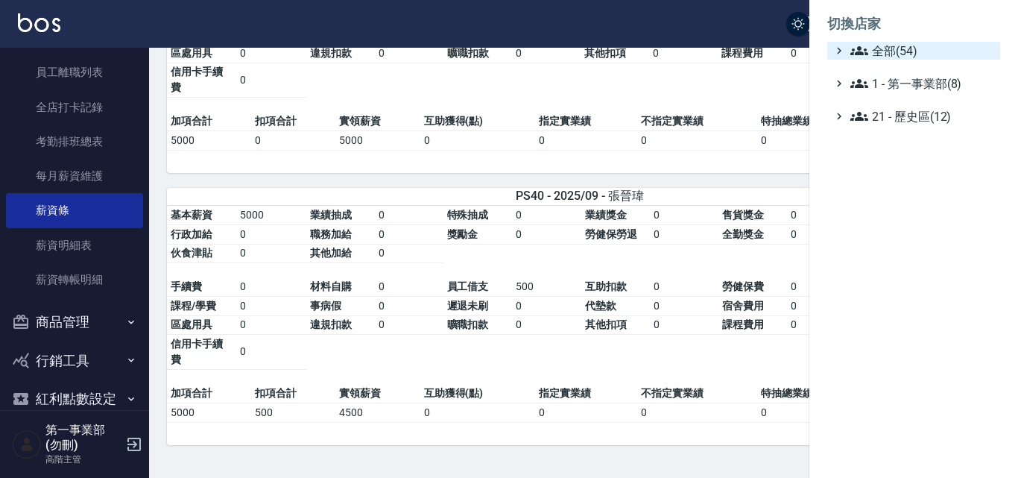
click at [906, 47] on span "全部(54)" at bounding box center [923, 51] width 144 height 18
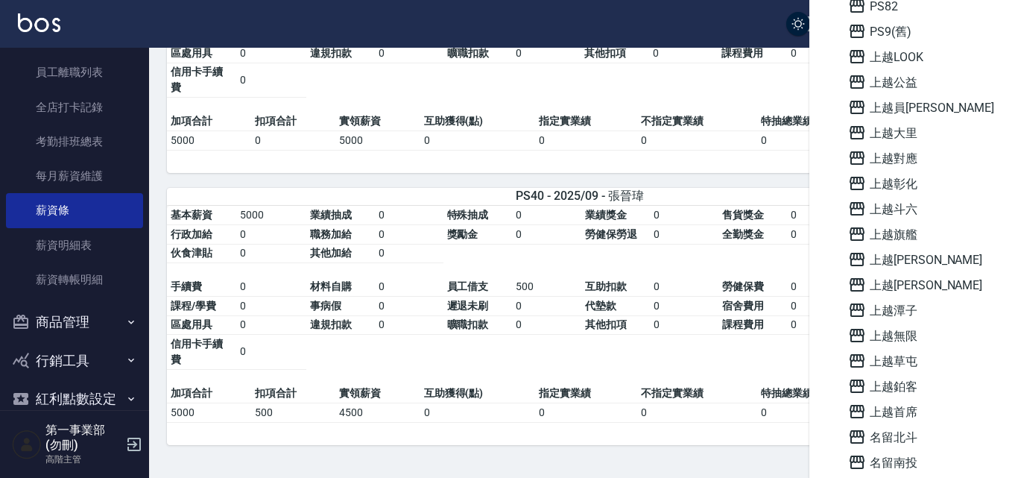
scroll to position [820, 0]
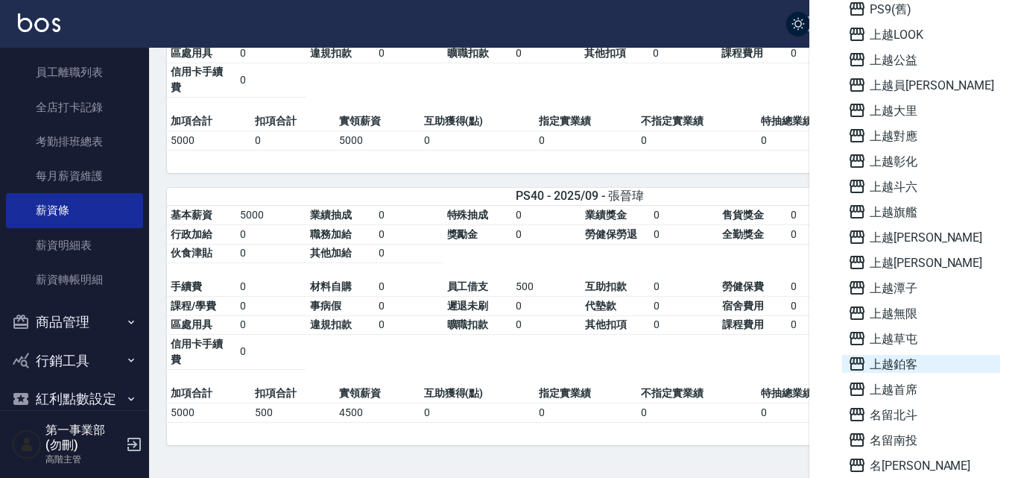
click at [904, 369] on span "上越鉑客" at bounding box center [921, 364] width 146 height 18
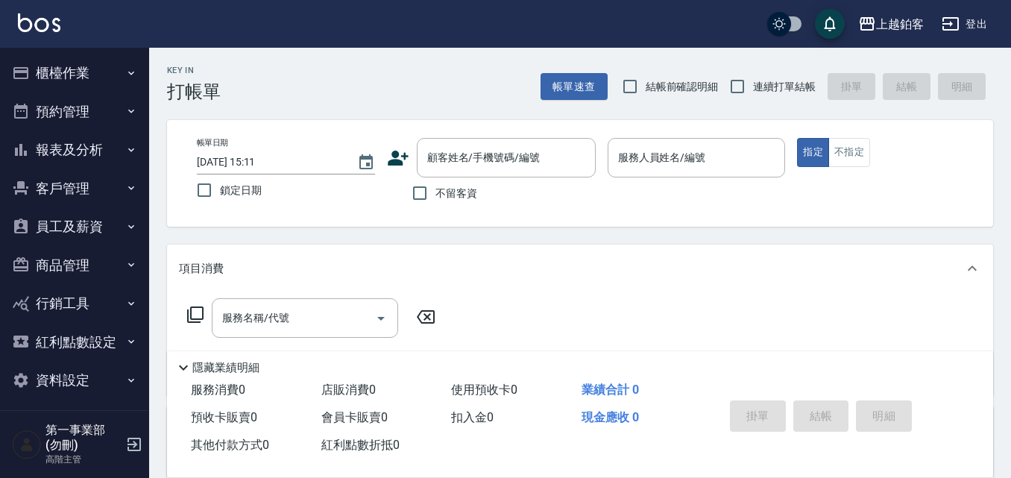
click at [47, 151] on button "報表及分析" at bounding box center [74, 149] width 137 height 39
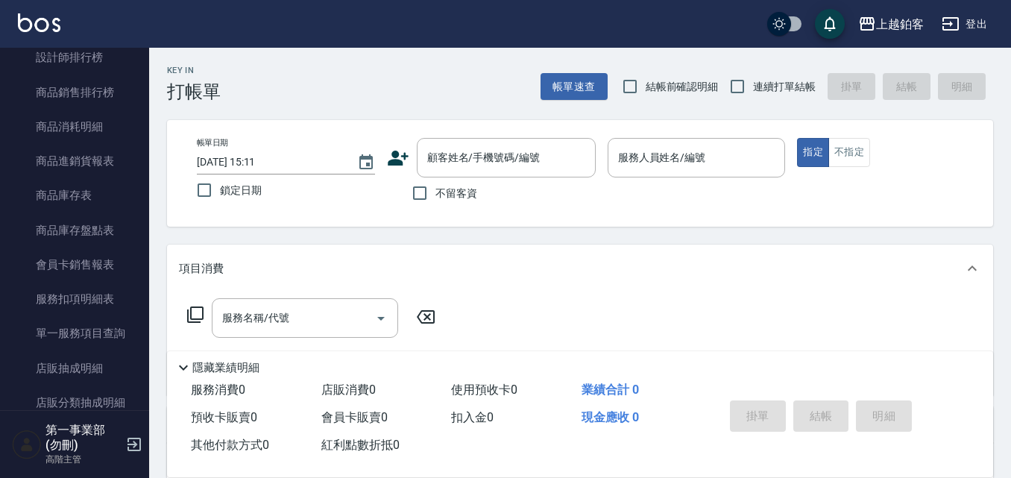
scroll to position [895, 0]
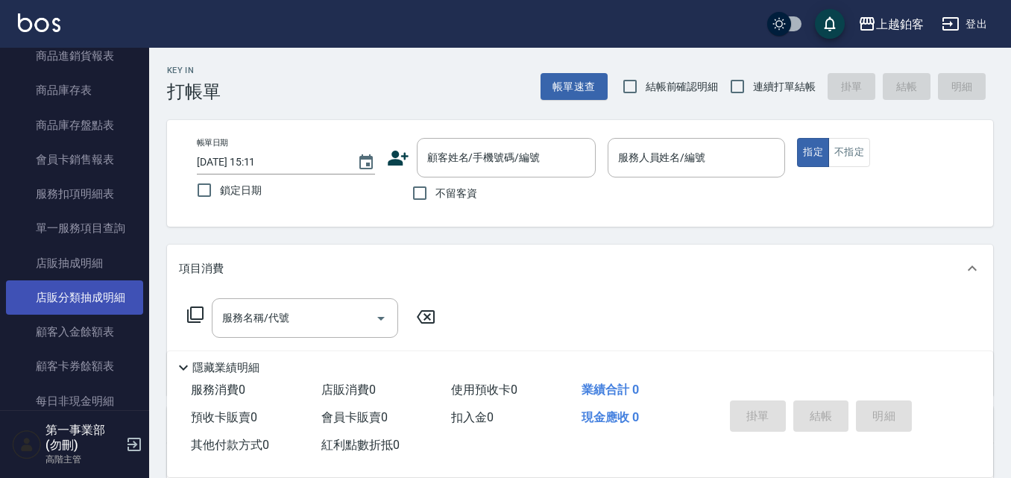
click at [66, 291] on link "店販分類抽成明細" at bounding box center [74, 297] width 137 height 34
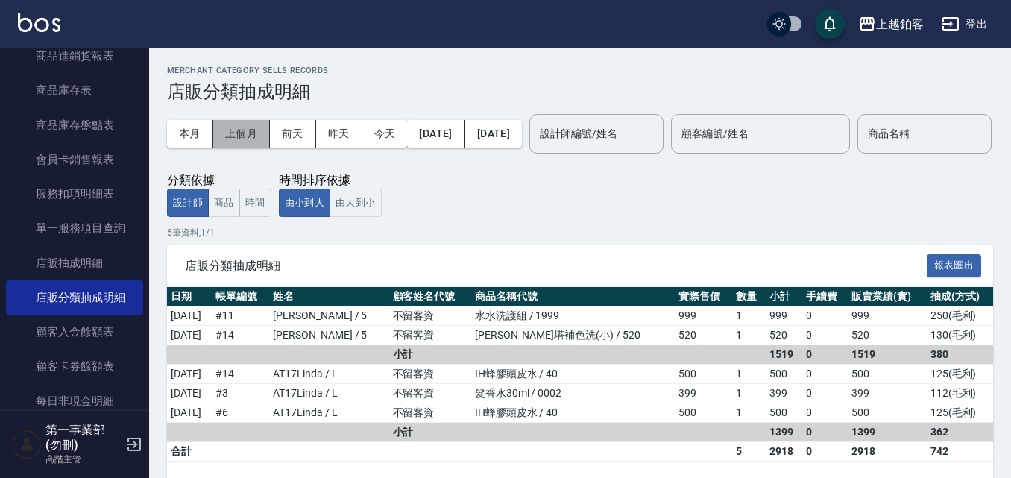
click at [254, 139] on button "上個月" at bounding box center [241, 134] width 57 height 28
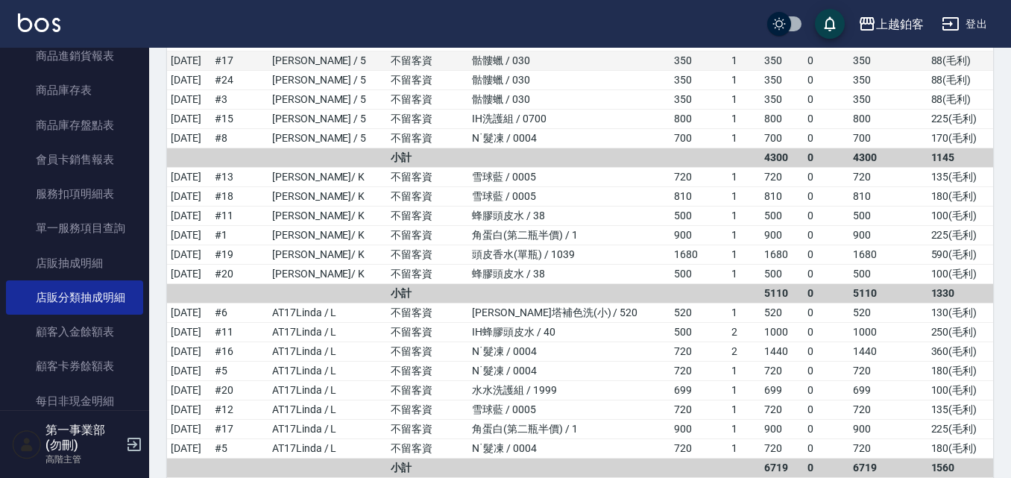
scroll to position [298, 0]
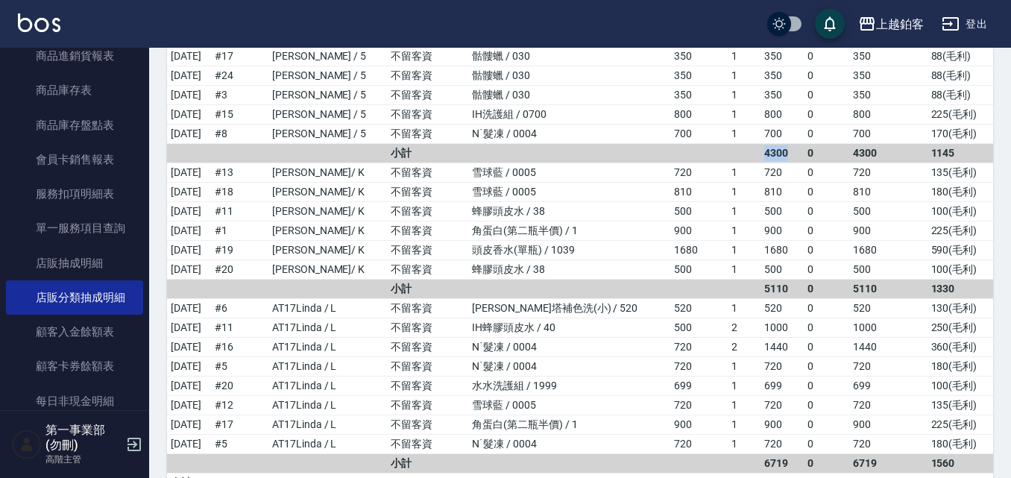
drag, startPoint x: 766, startPoint y: 203, endPoint x: 731, endPoint y: 203, distance: 34.3
click at [731, 163] on tr "小計 4300 0 4300 1145" at bounding box center [580, 153] width 826 height 19
click at [942, 299] on td "1330" at bounding box center [960, 289] width 66 height 19
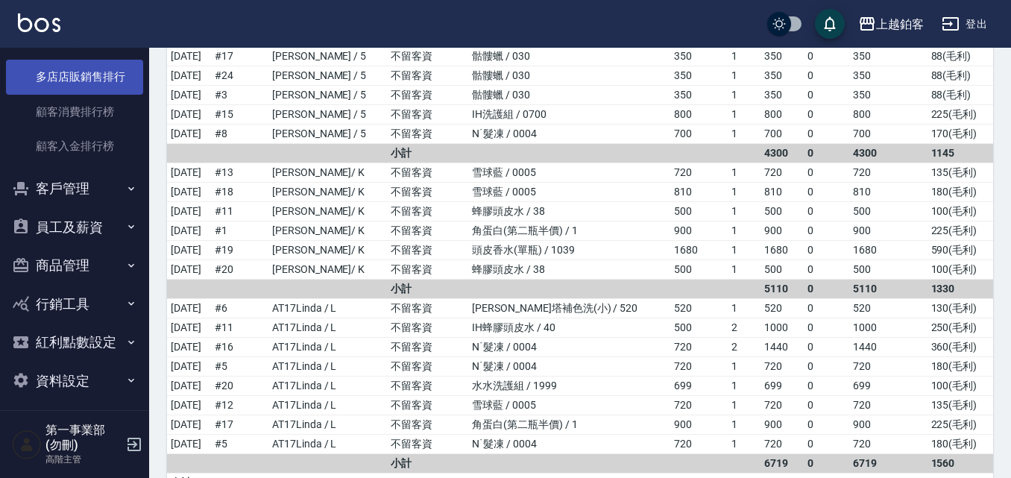
scroll to position [1467, 0]
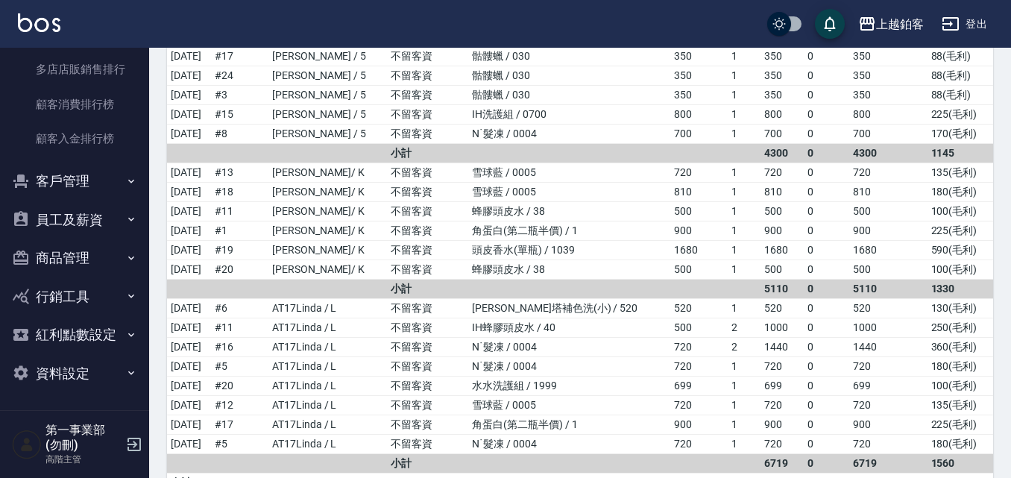
click at [66, 214] on button "員工及薪資" at bounding box center [74, 220] width 137 height 39
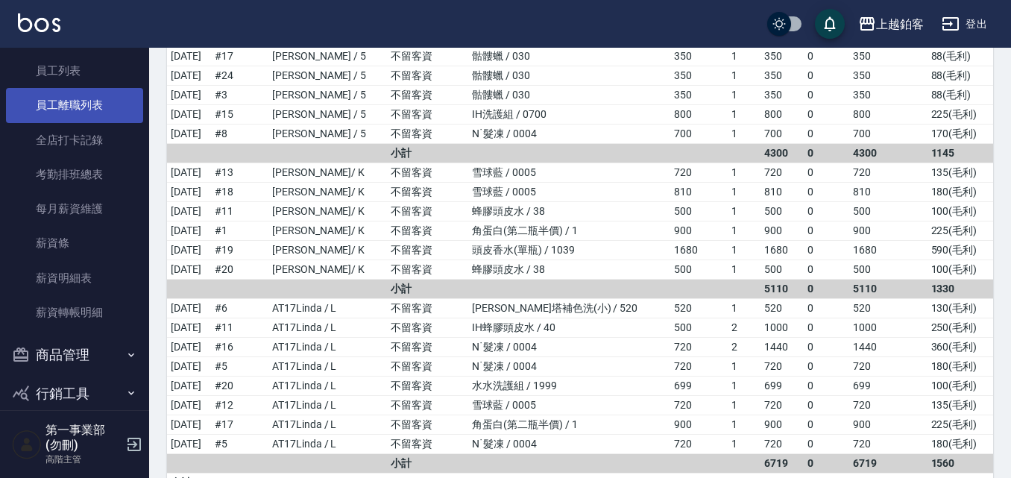
scroll to position [1691, 0]
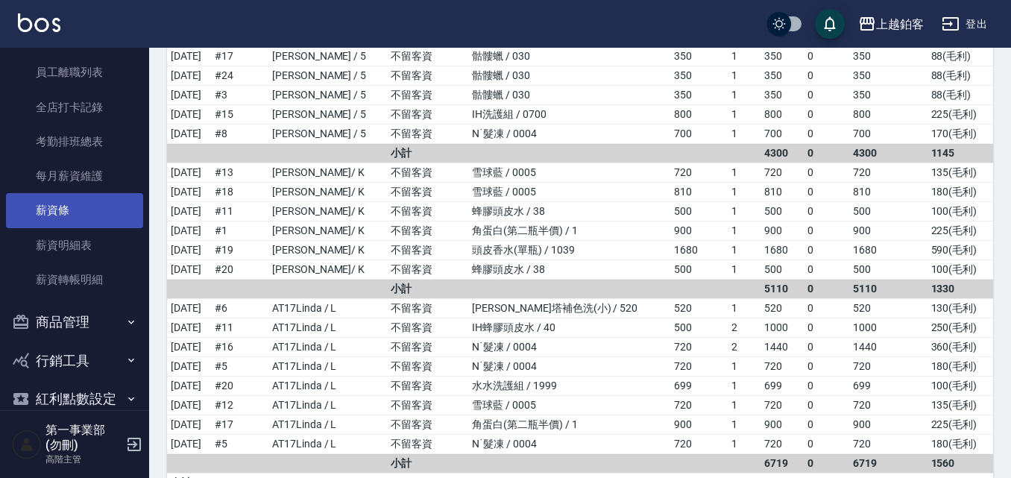
click at [42, 222] on link "薪資條" at bounding box center [74, 210] width 137 height 34
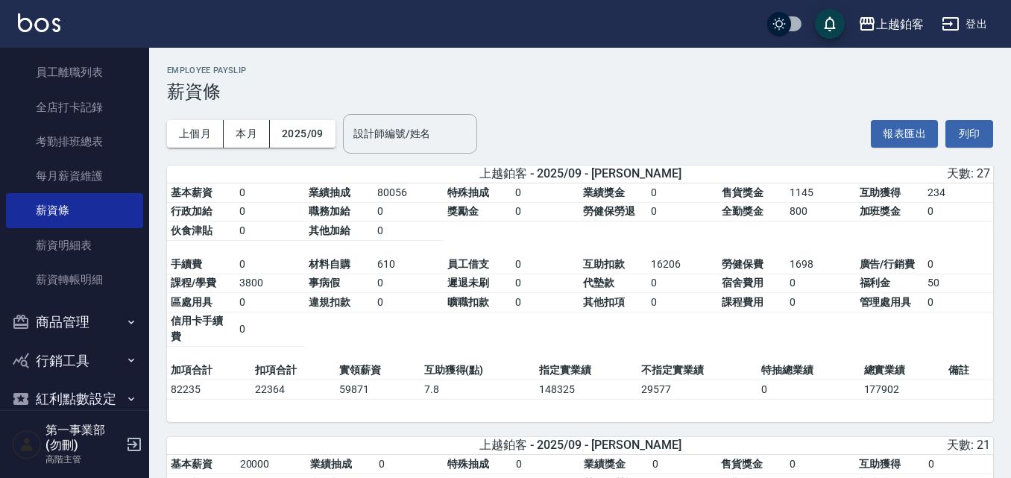
click at [362, 349] on table "基本薪資 0 業績抽成 80056 特殊抽成 0 業績獎金 0 售貨獎金 1145 互助獲得 234 行政加給 0 職務加給 0 獎勵金 0 勞健保勞退 0 …" at bounding box center [580, 272] width 826 height 178
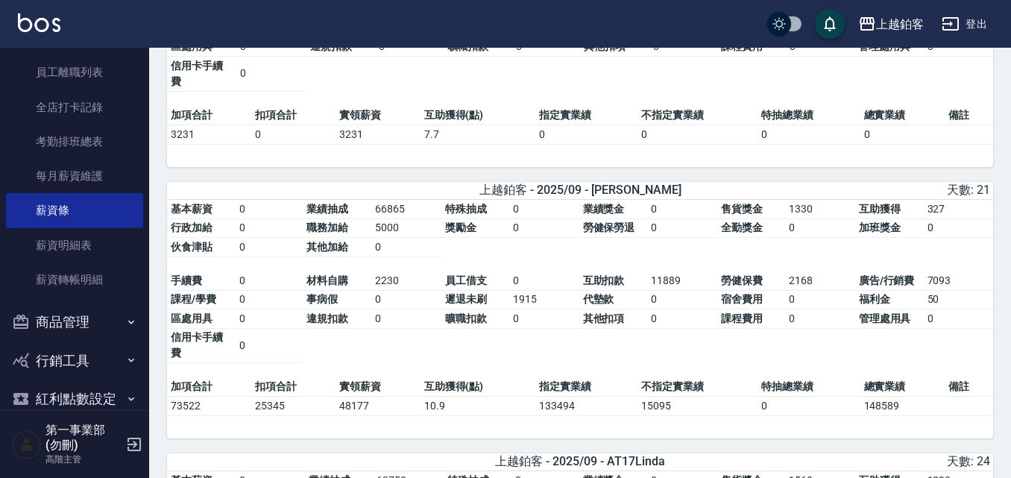
scroll to position [1640, 0]
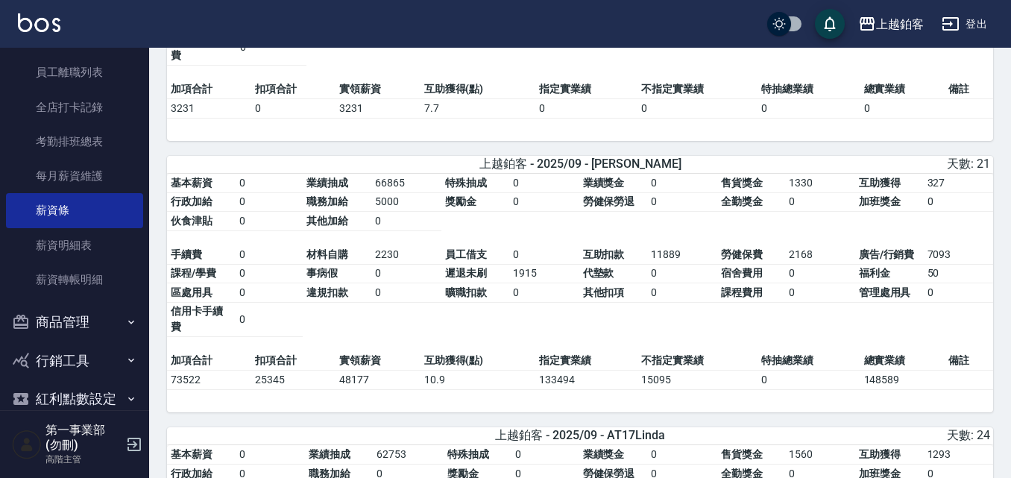
click at [837, 320] on table "基本薪資 0 業績抽成 66865 特殊抽成 0 業績獎金 0 售貨獎金 1330 互助獲得 327 行政加給 0 職務加給 5000 獎勵金 0 勞健保勞退…" at bounding box center [580, 263] width 826 height 178
click at [723, 303] on td "課程費用" at bounding box center [751, 292] width 68 height 19
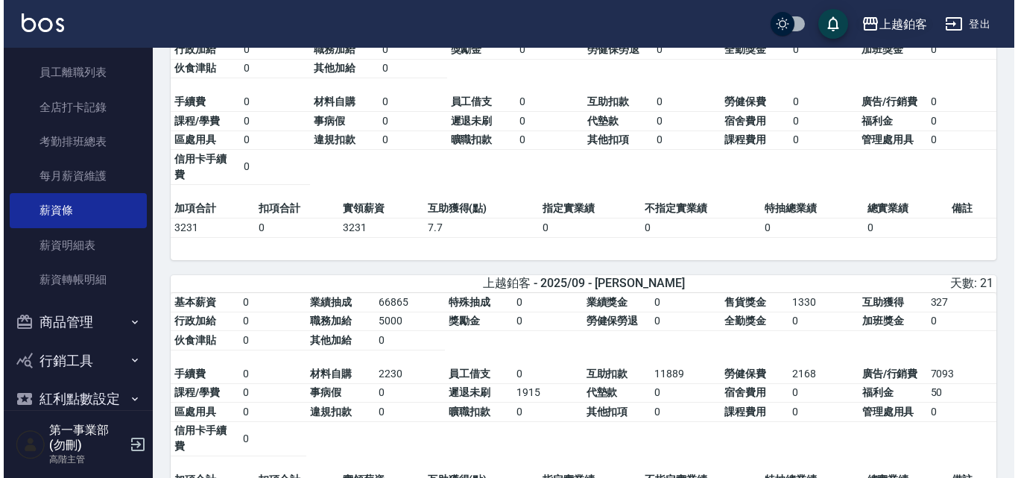
scroll to position [1416, 0]
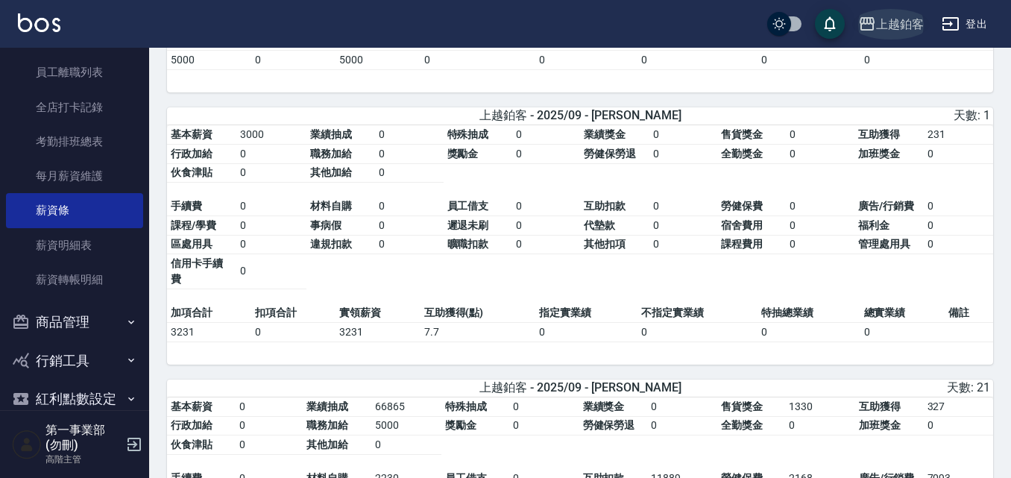
click at [910, 28] on div "上越鉑客" at bounding box center [900, 24] width 48 height 19
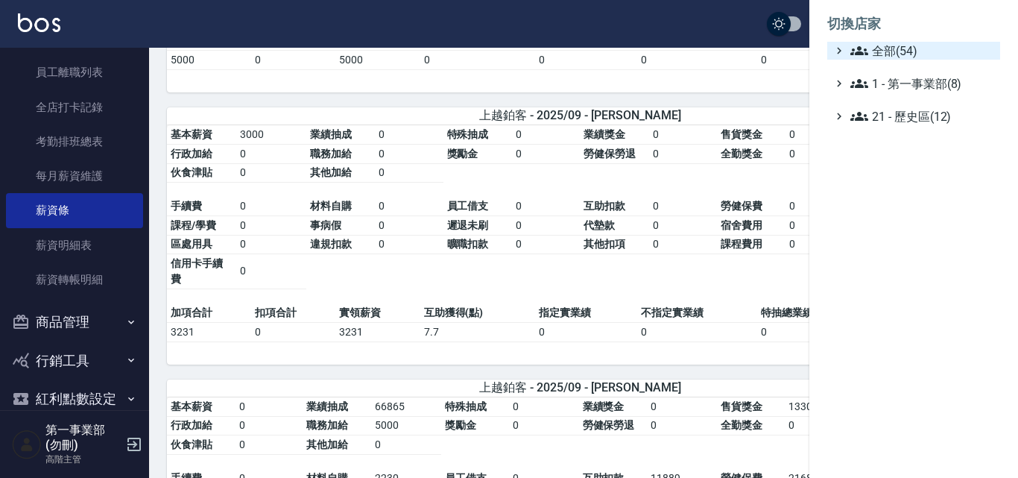
click at [908, 47] on span "全部(54)" at bounding box center [923, 51] width 144 height 18
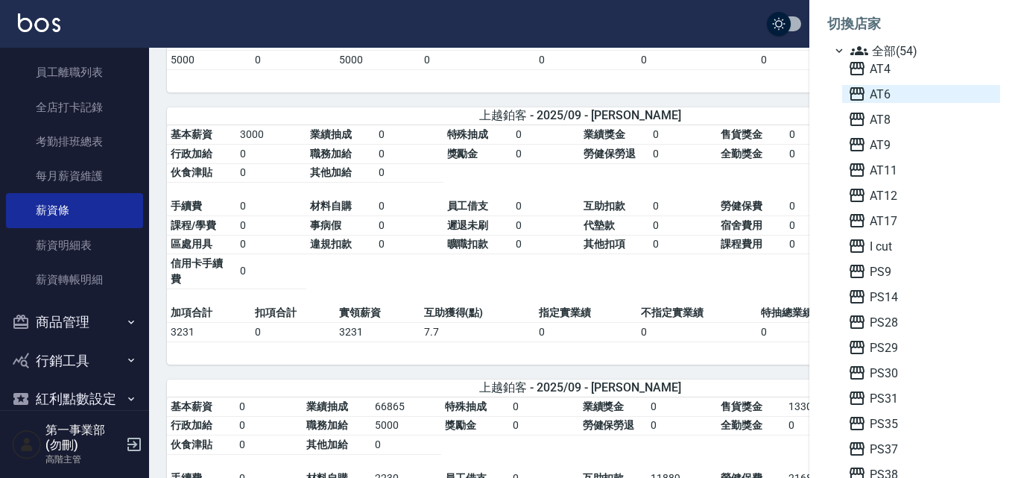
click at [906, 94] on span "AT6" at bounding box center [921, 94] width 146 height 18
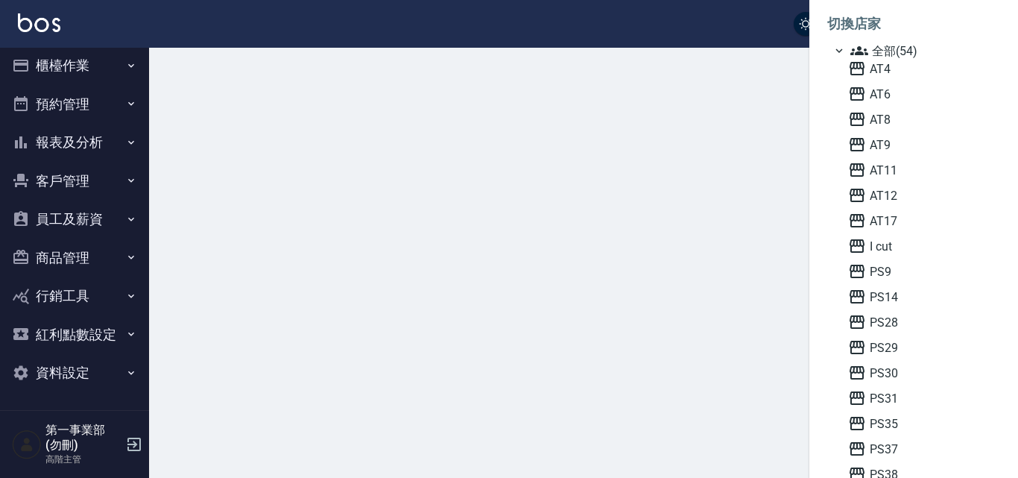
scroll to position [7, 0]
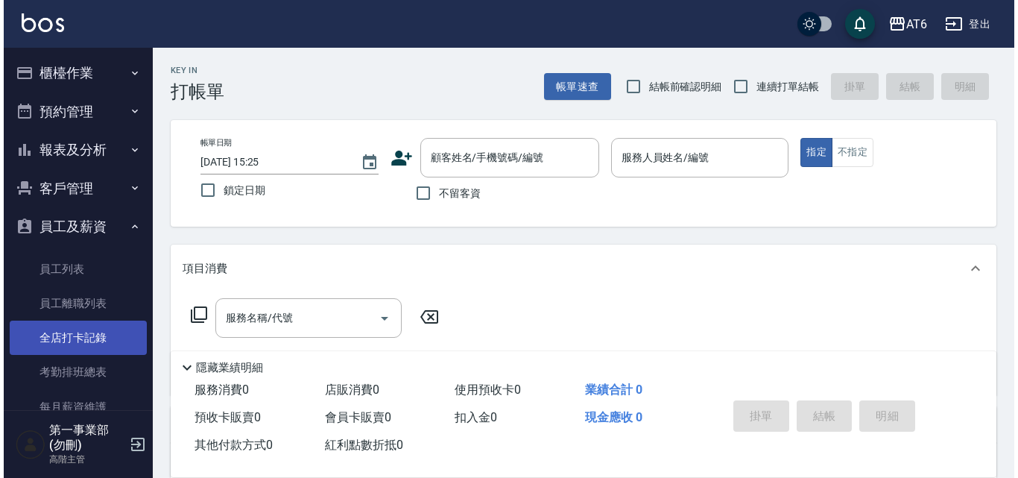
scroll to position [256, 0]
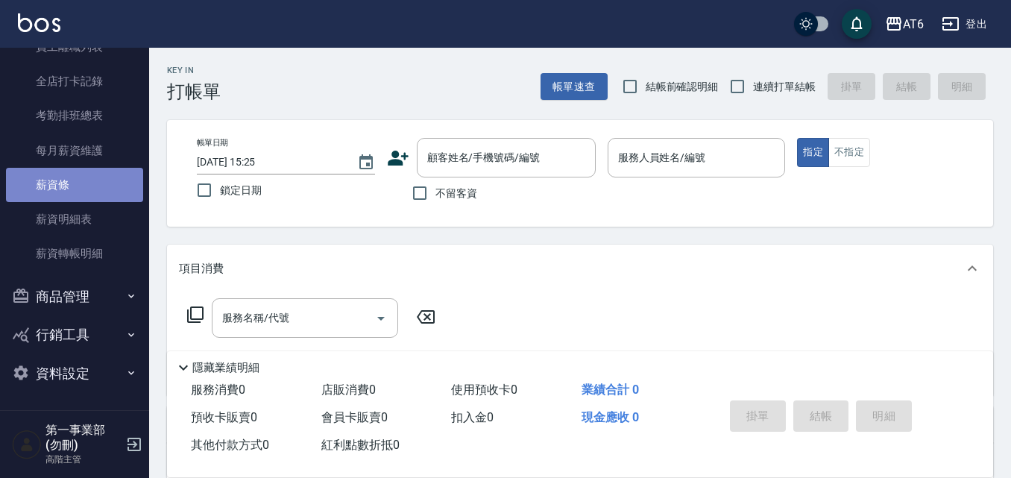
click at [90, 181] on link "薪資條" at bounding box center [74, 185] width 137 height 34
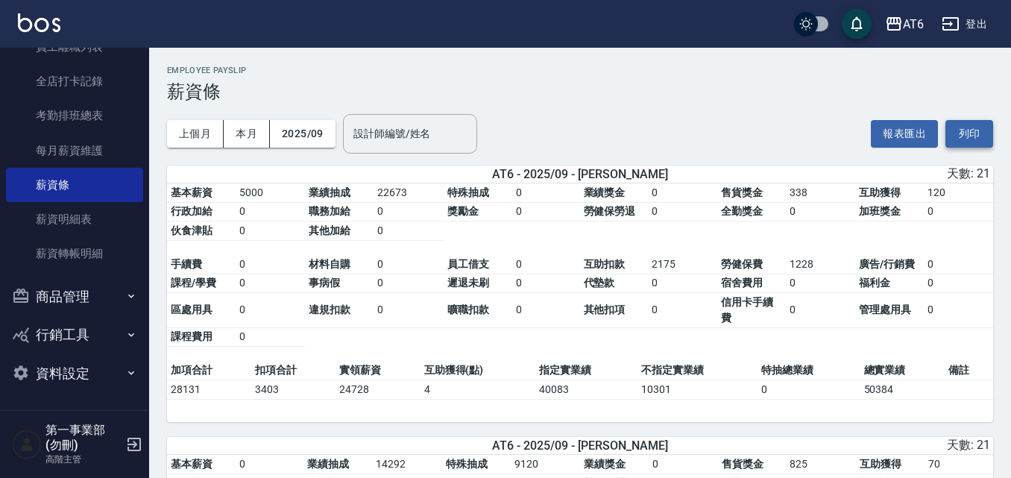
click at [968, 126] on button "列印" at bounding box center [969, 134] width 48 height 28
click at [901, 31] on icon "button" at bounding box center [894, 24] width 18 height 18
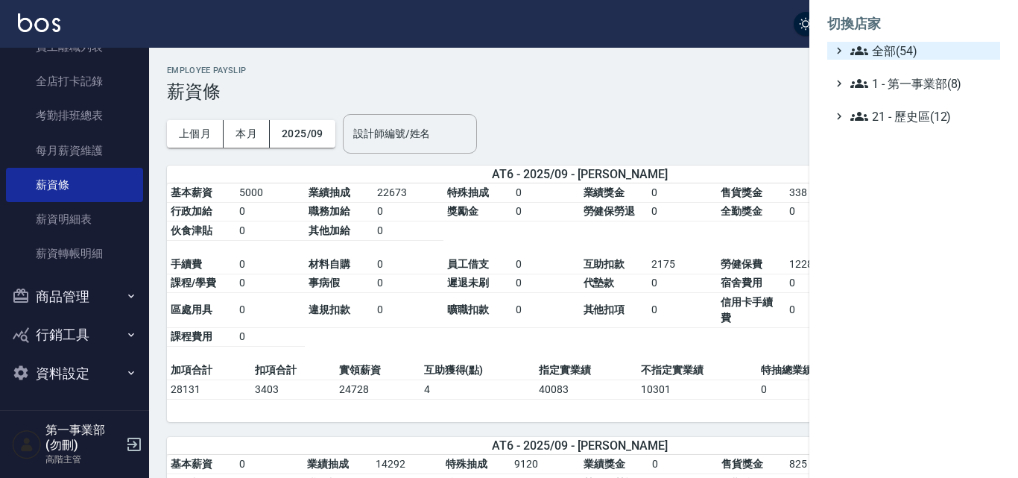
click at [899, 45] on span "全部(54)" at bounding box center [923, 51] width 144 height 18
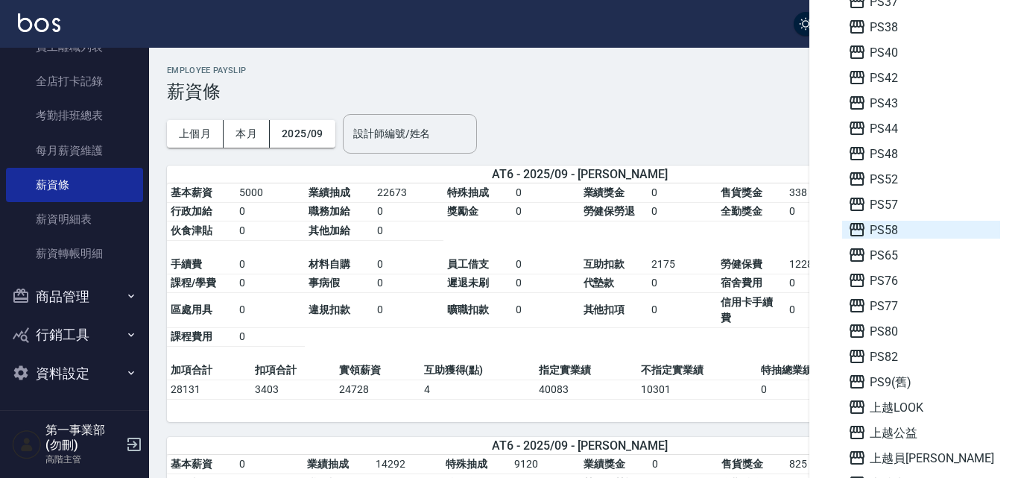
scroll to position [522, 0]
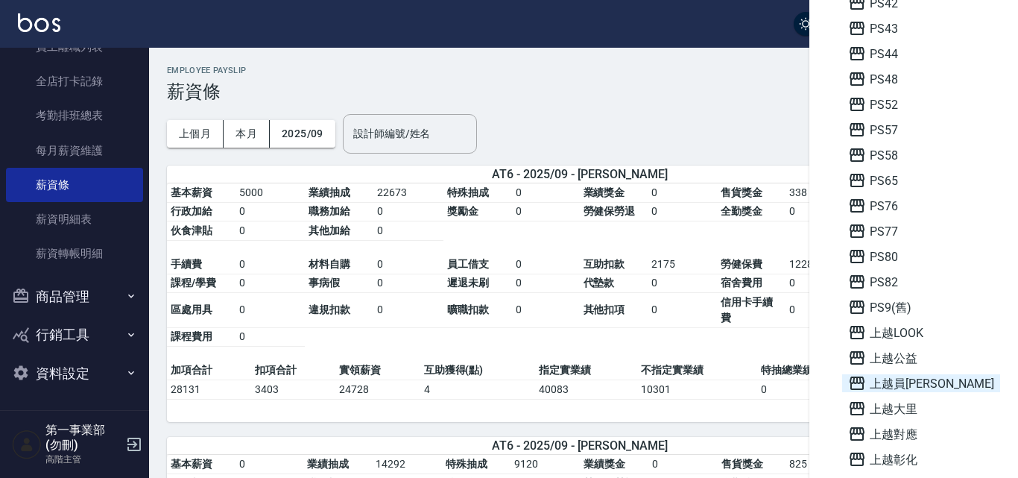
click at [918, 382] on span "上越員[PERSON_NAME]" at bounding box center [921, 383] width 146 height 18
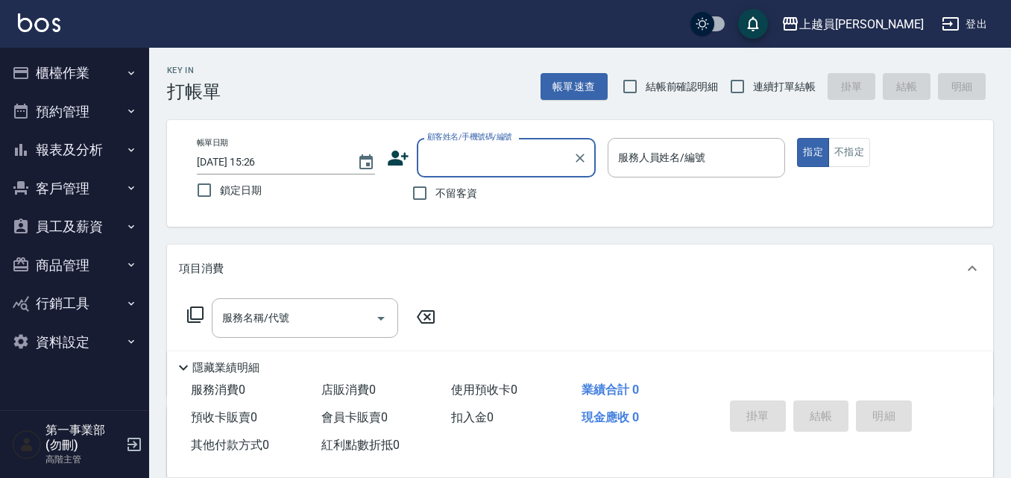
click at [100, 221] on button "員工及薪資" at bounding box center [74, 226] width 137 height 39
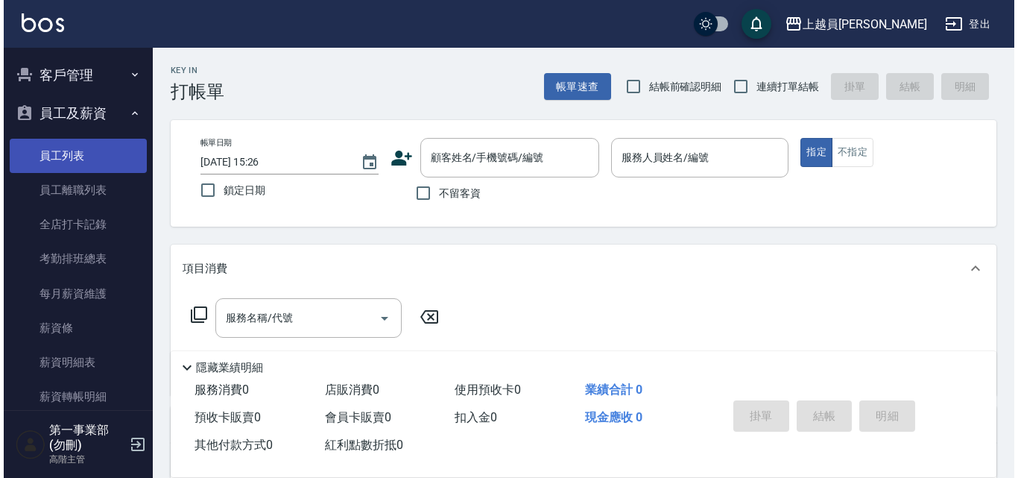
scroll to position [149, 0]
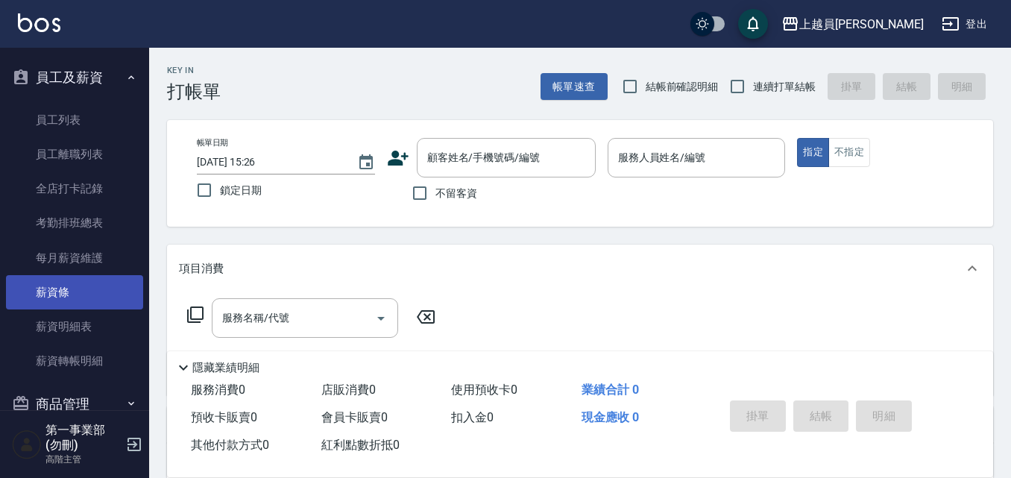
click at [96, 293] on link "薪資條" at bounding box center [74, 292] width 137 height 34
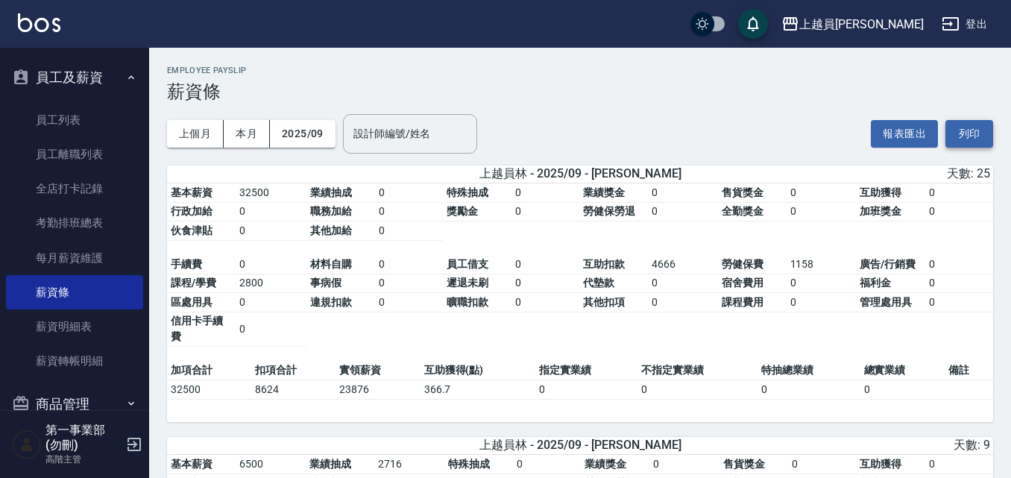
click at [980, 130] on button "列印" at bounding box center [969, 134] width 48 height 28
drag, startPoint x: 966, startPoint y: 124, endPoint x: 937, endPoint y: 116, distance: 30.4
click at [966, 124] on button "列印" at bounding box center [969, 134] width 48 height 28
click at [901, 24] on div "上越員[PERSON_NAME]" at bounding box center [861, 24] width 124 height 19
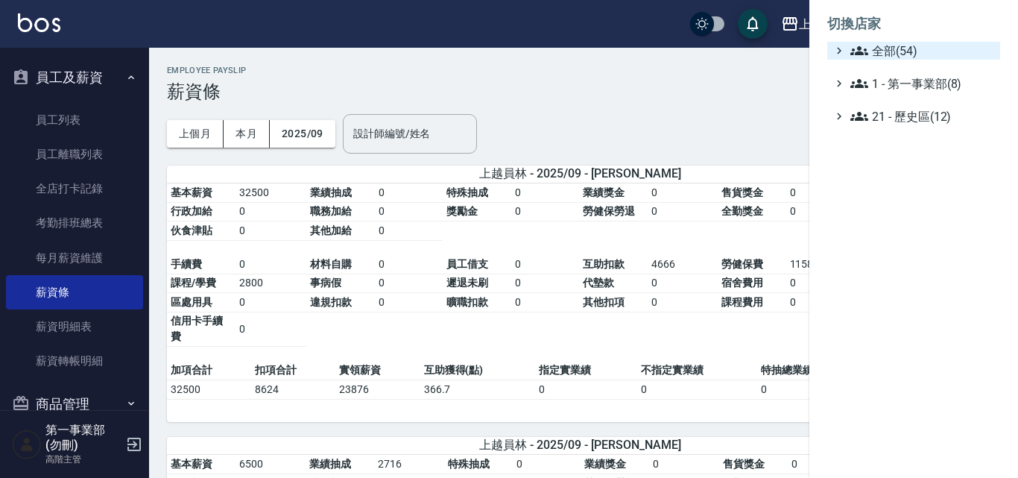
click at [910, 48] on span "全部(54)" at bounding box center [923, 51] width 144 height 18
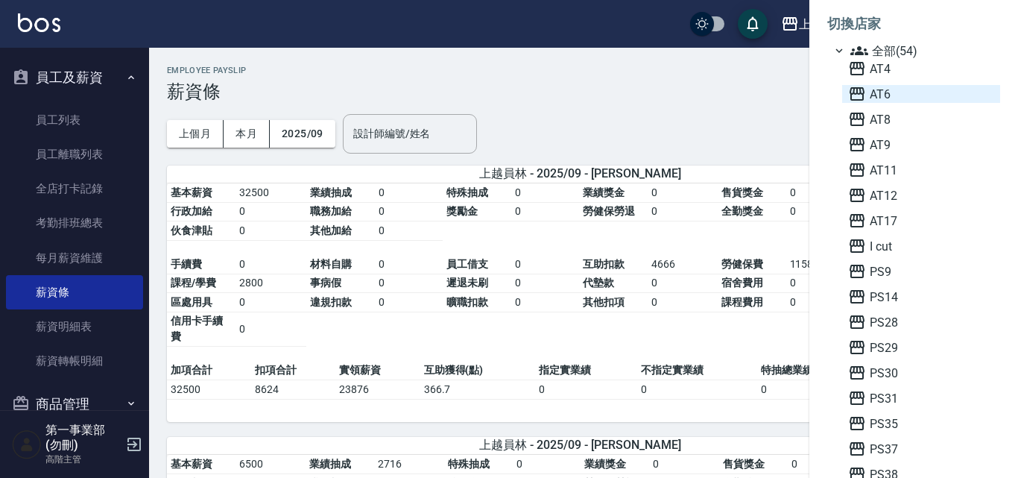
click at [881, 89] on span "AT6" at bounding box center [921, 94] width 146 height 18
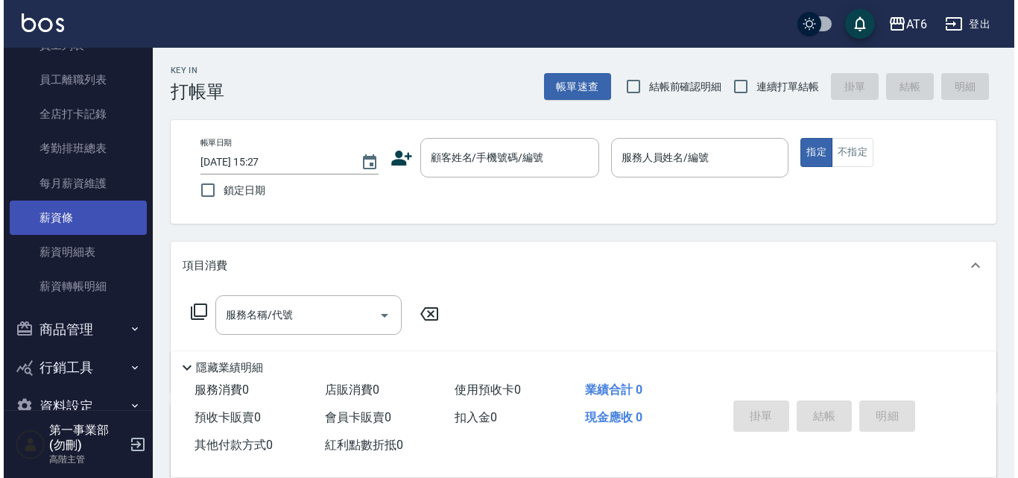
scroll to position [224, 0]
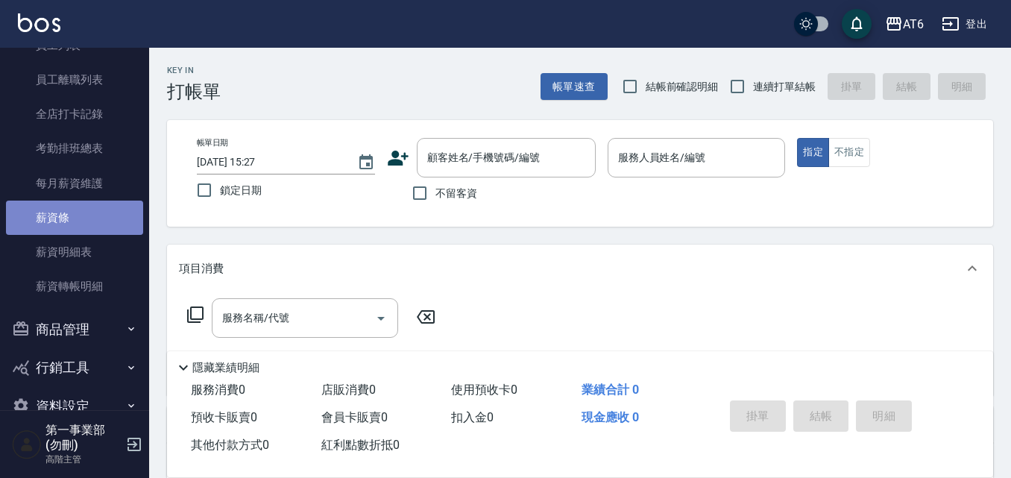
click at [87, 222] on link "薪資條" at bounding box center [74, 218] width 137 height 34
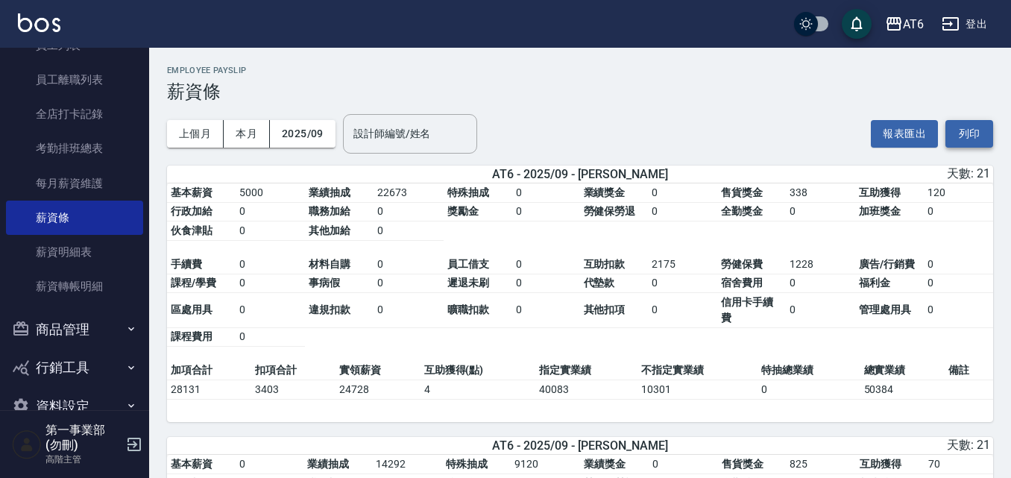
click at [973, 135] on button "列印" at bounding box center [969, 134] width 48 height 28
click at [912, 19] on div "AT6" at bounding box center [913, 24] width 21 height 19
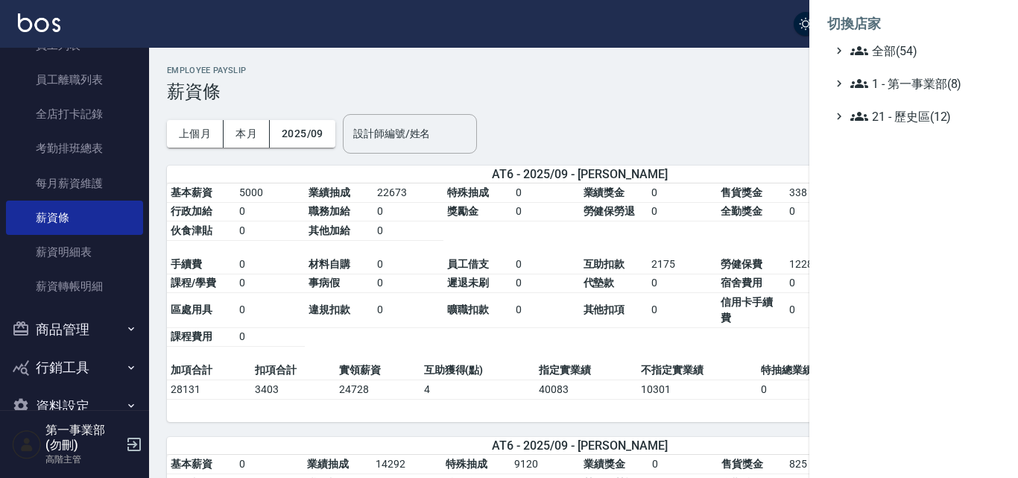
click at [719, 98] on div at bounding box center [509, 239] width 1018 height 478
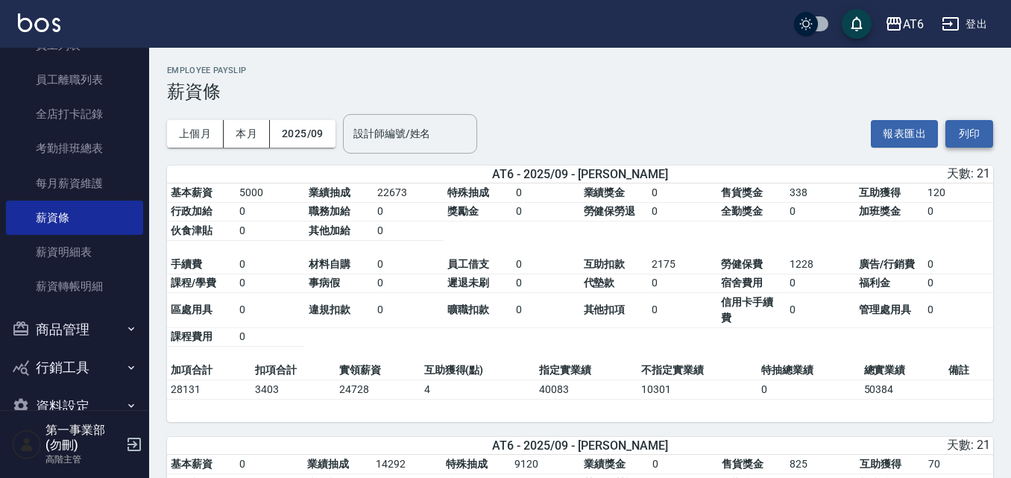
click at [968, 134] on button "列印" at bounding box center [969, 134] width 48 height 28
click at [895, 27] on icon "button" at bounding box center [894, 24] width 18 height 18
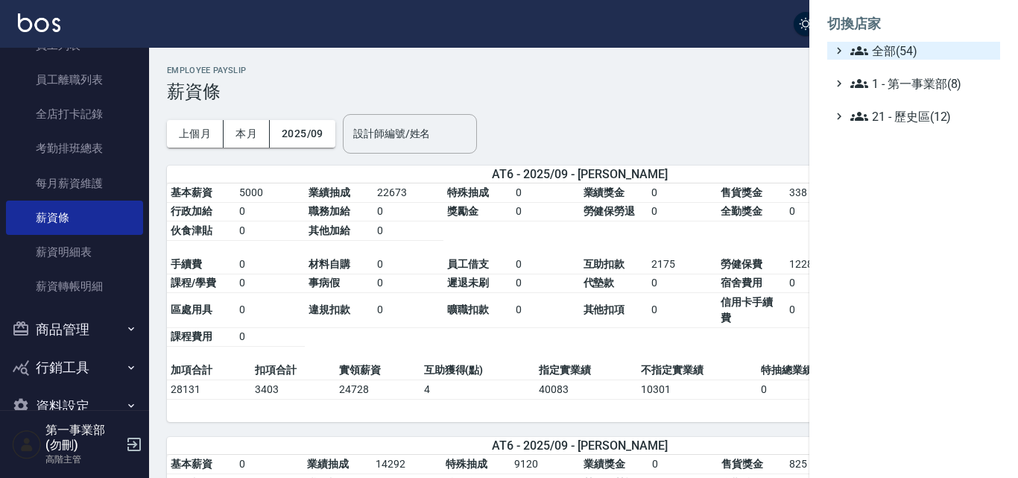
click at [913, 44] on span "全部(54)" at bounding box center [923, 51] width 144 height 18
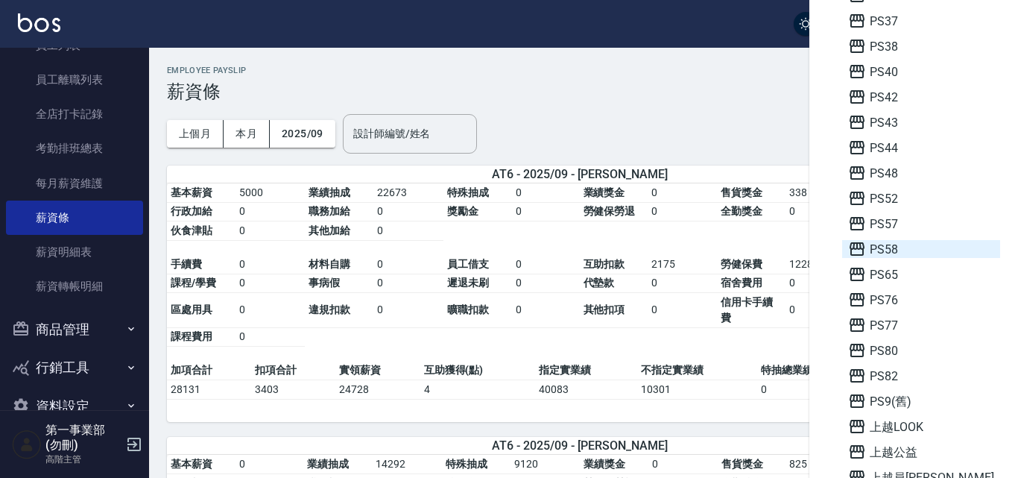
scroll to position [522, 0]
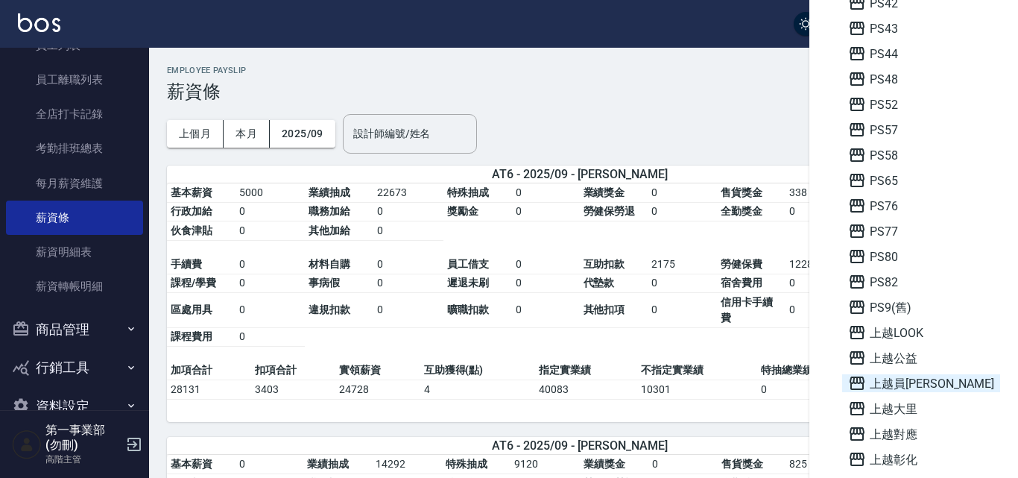
click at [920, 379] on span "上越員[PERSON_NAME]" at bounding box center [921, 383] width 146 height 18
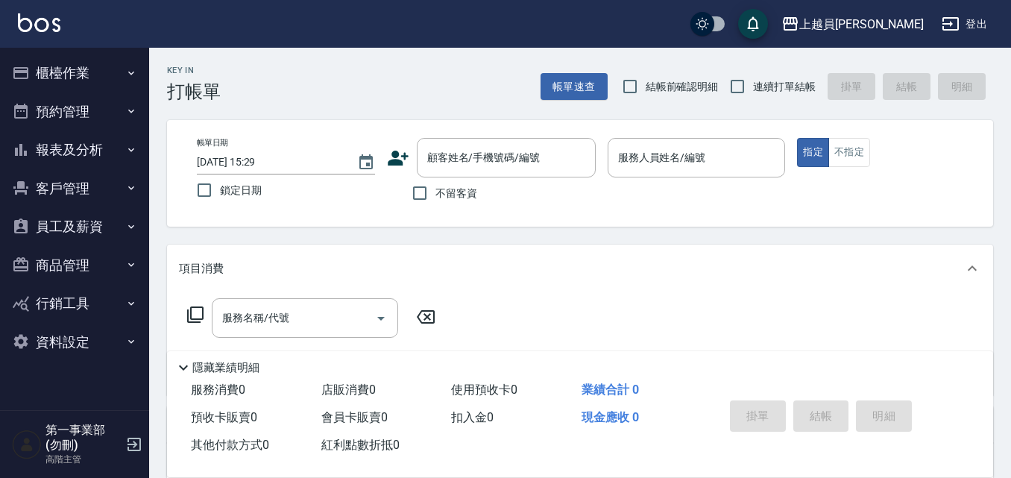
click at [89, 233] on button "員工及薪資" at bounding box center [74, 226] width 137 height 39
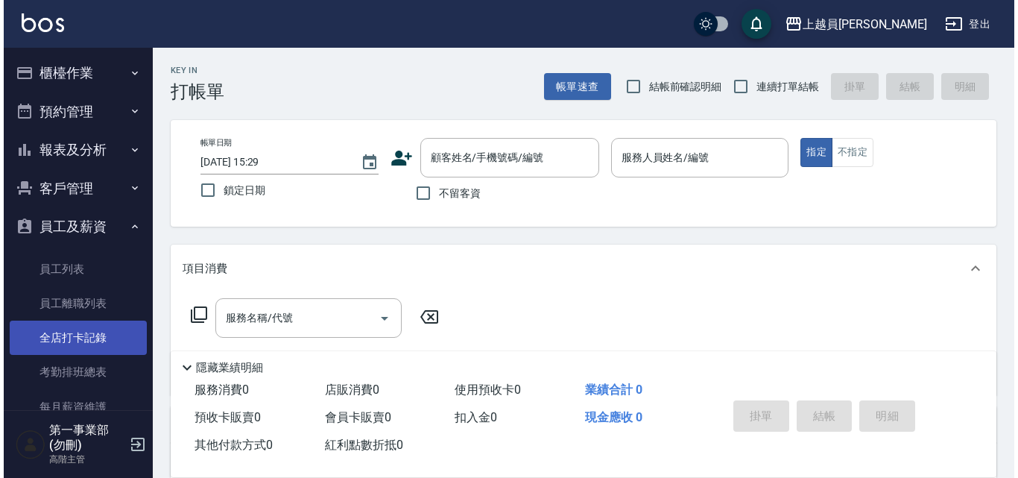
scroll to position [256, 0]
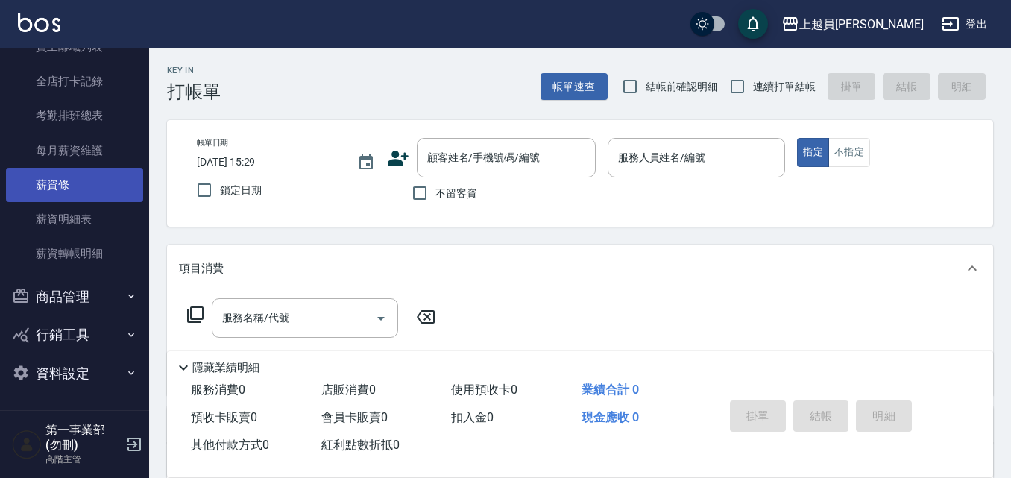
click at [50, 181] on link "薪資條" at bounding box center [74, 185] width 137 height 34
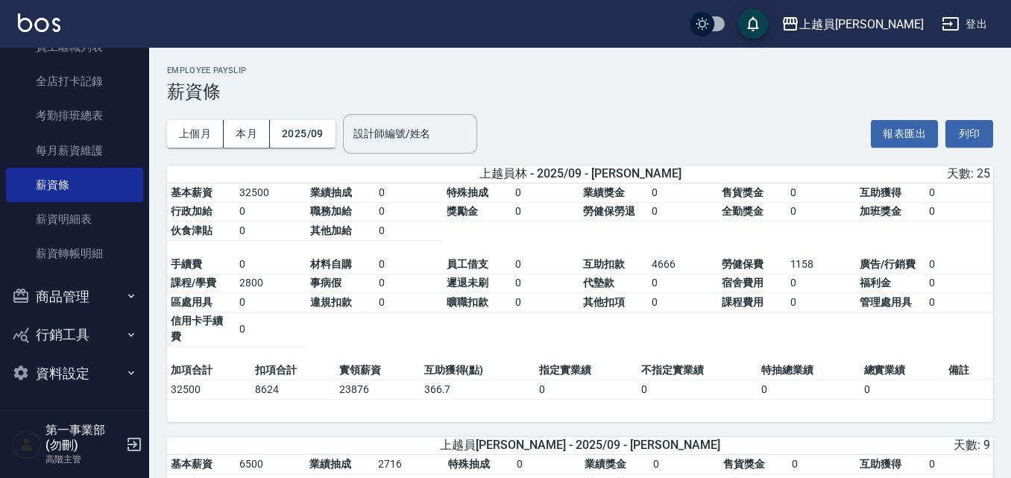
click at [968, 128] on button "列印" at bounding box center [969, 134] width 48 height 28
click at [975, 127] on button "列印" at bounding box center [969, 134] width 48 height 28
click at [882, 18] on div "上越員[PERSON_NAME]" at bounding box center [861, 24] width 124 height 19
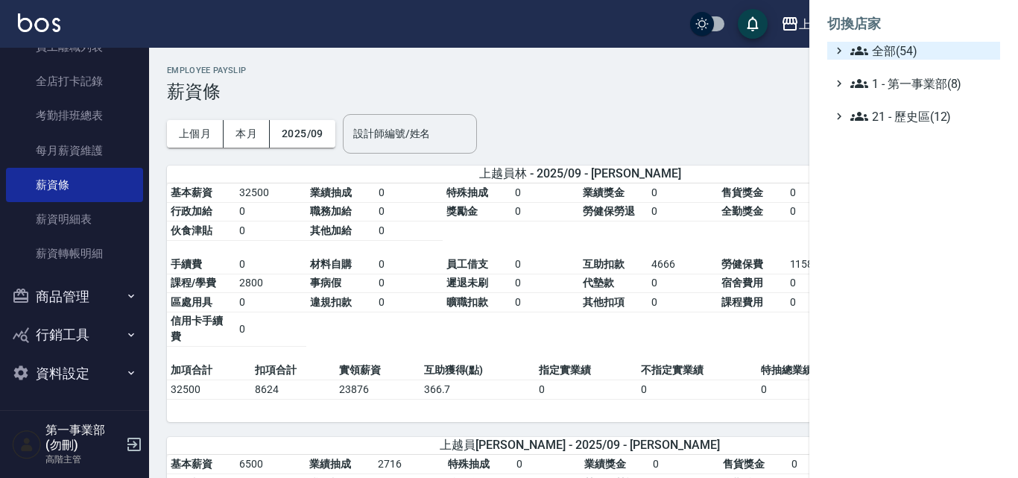
click at [904, 45] on span "全部(54)" at bounding box center [923, 51] width 144 height 18
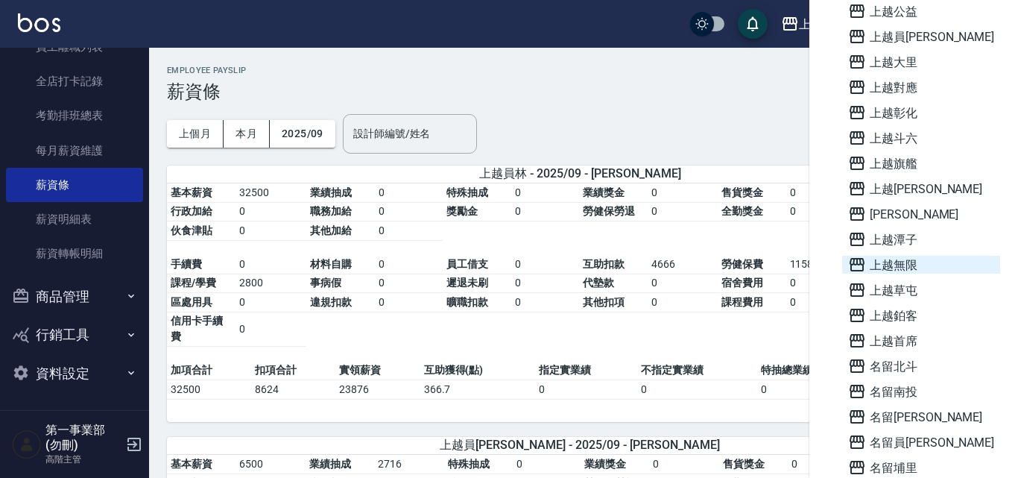
scroll to position [895, 0]
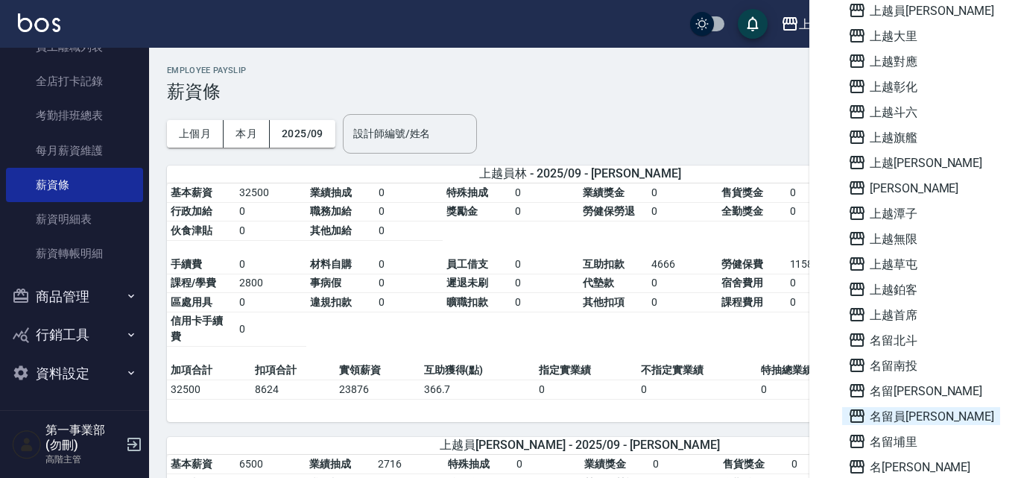
click at [910, 413] on span "名留員[PERSON_NAME]" at bounding box center [921, 416] width 146 height 18
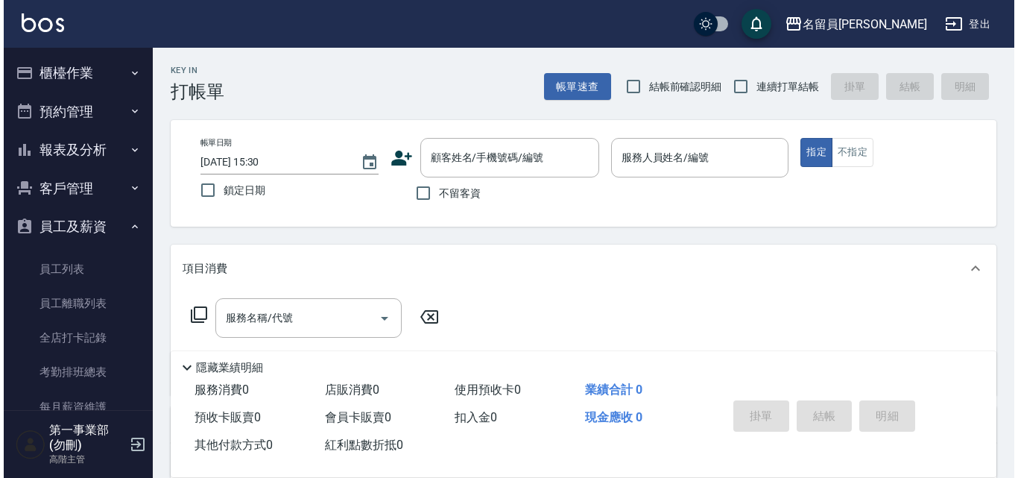
scroll to position [149, 0]
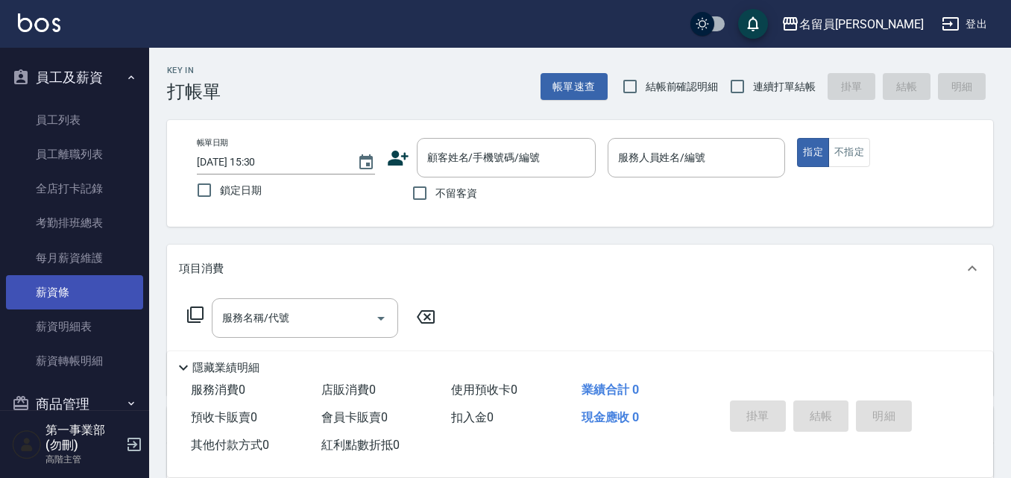
click at [85, 295] on link "薪資條" at bounding box center [74, 292] width 137 height 34
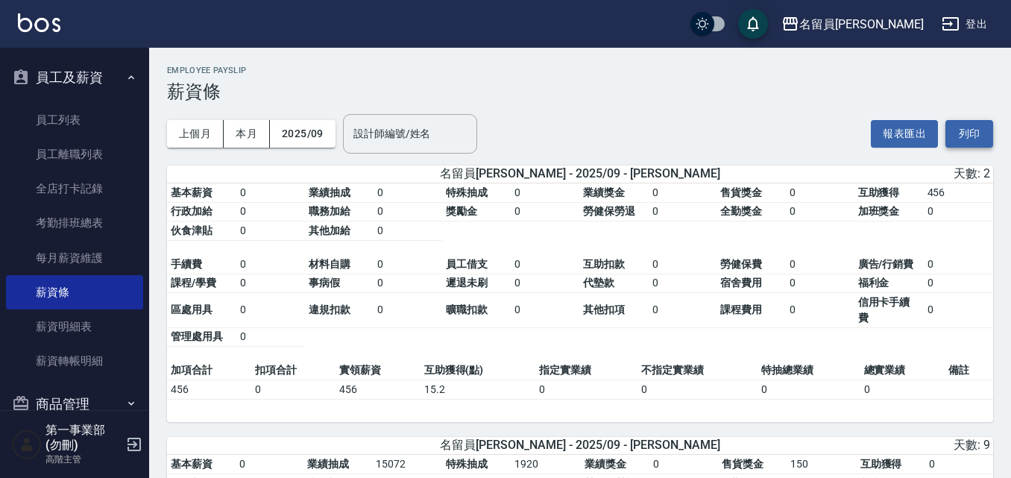
click at [985, 136] on button "列印" at bounding box center [969, 134] width 48 height 28
click at [953, 98] on h3 "薪資條" at bounding box center [580, 91] width 826 height 21
click at [909, 31] on div "名留員[PERSON_NAME]" at bounding box center [861, 24] width 124 height 19
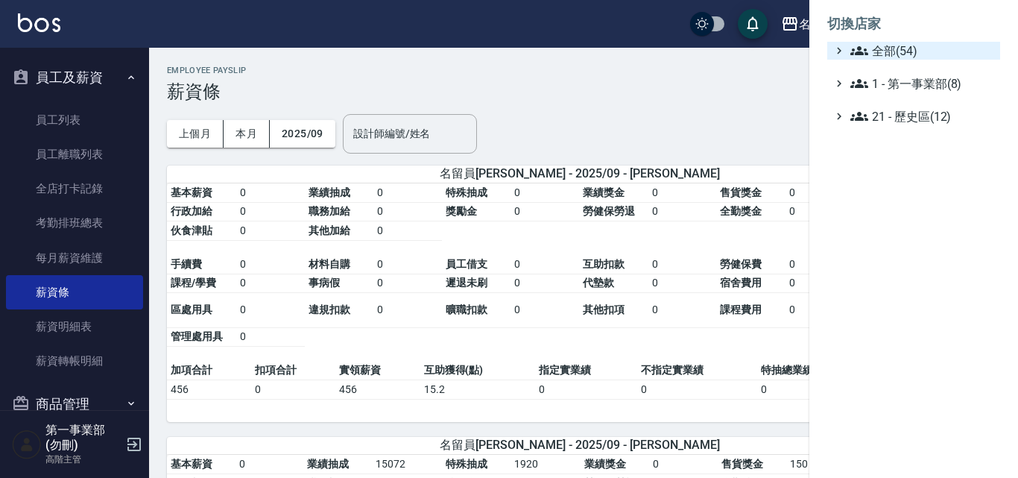
click at [920, 52] on span "全部(54)" at bounding box center [923, 51] width 144 height 18
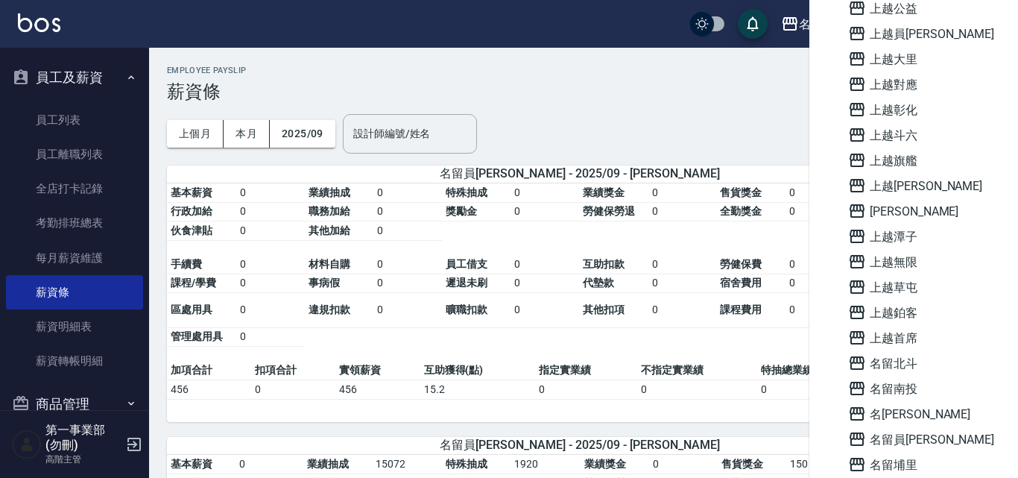
scroll to position [895, 0]
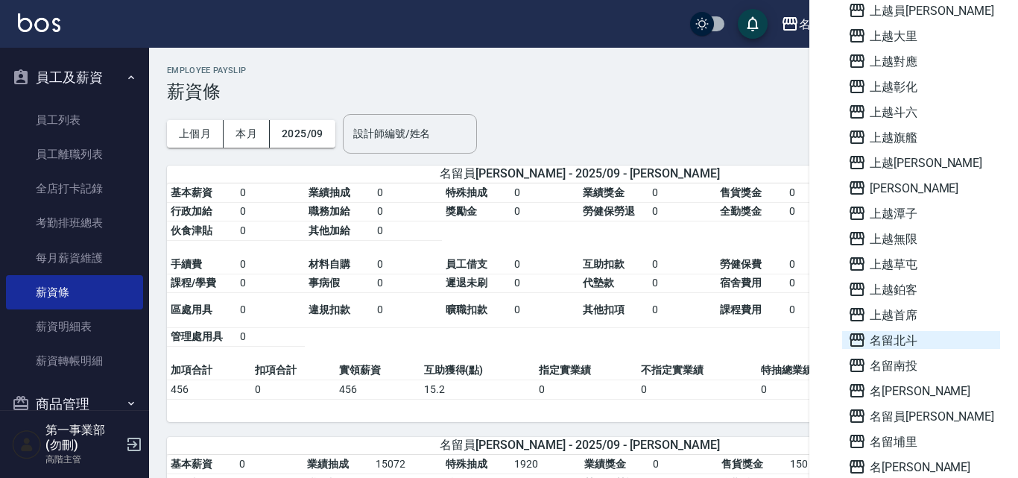
click at [898, 345] on span "名留北斗" at bounding box center [921, 340] width 146 height 18
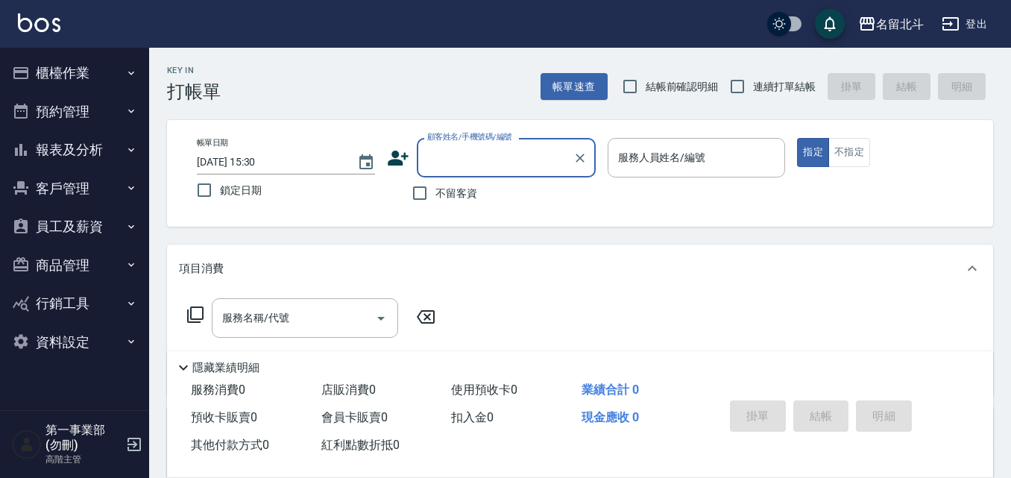
click at [110, 227] on button "員工及薪資" at bounding box center [74, 226] width 137 height 39
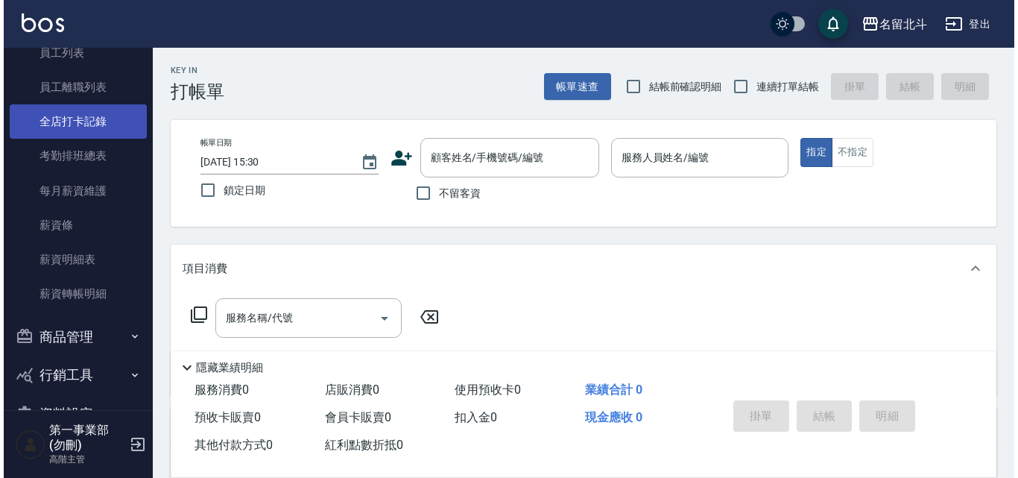
scroll to position [224, 0]
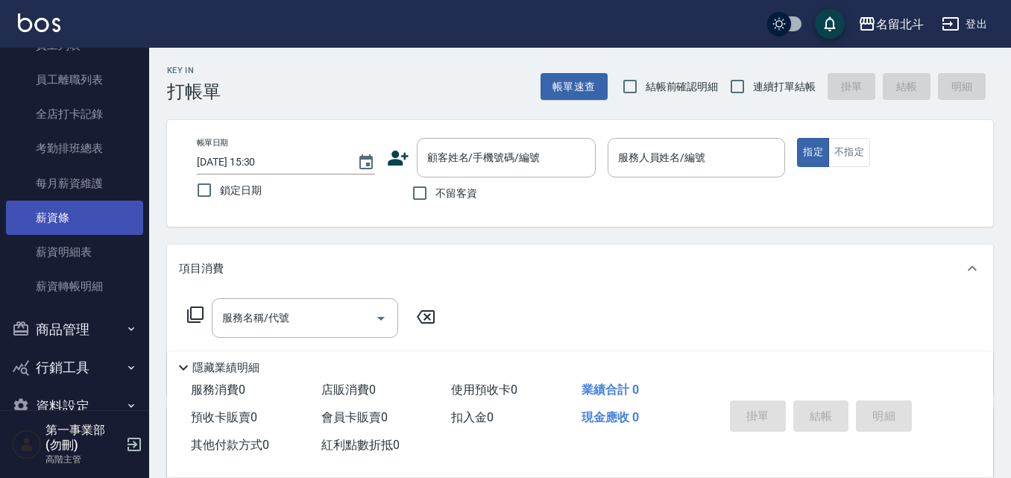
click at [79, 221] on link "薪資條" at bounding box center [74, 218] width 137 height 34
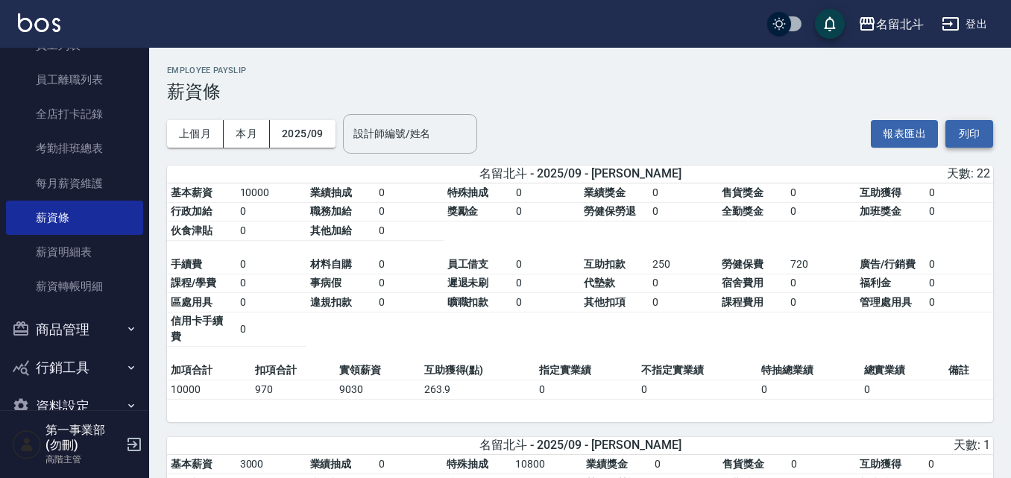
click at [972, 134] on button "列印" at bounding box center [969, 134] width 48 height 28
click at [628, 154] on div "上個月 本月 2025/09 設計師編號/姓名 設計師編號/姓名 報表匯出 列印" at bounding box center [580, 133] width 826 height 63
click at [890, 32] on div "名留北斗" at bounding box center [900, 24] width 48 height 19
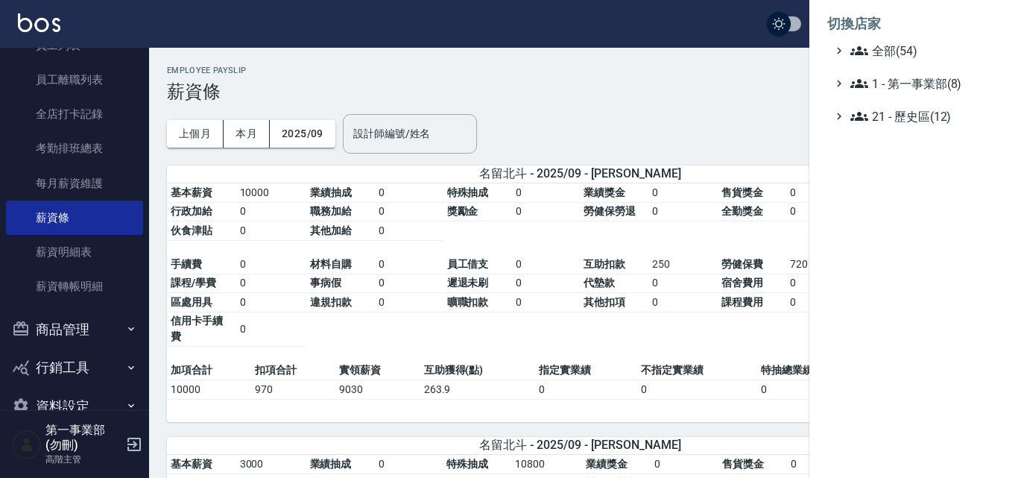
click at [691, 113] on div at bounding box center [509, 239] width 1018 height 478
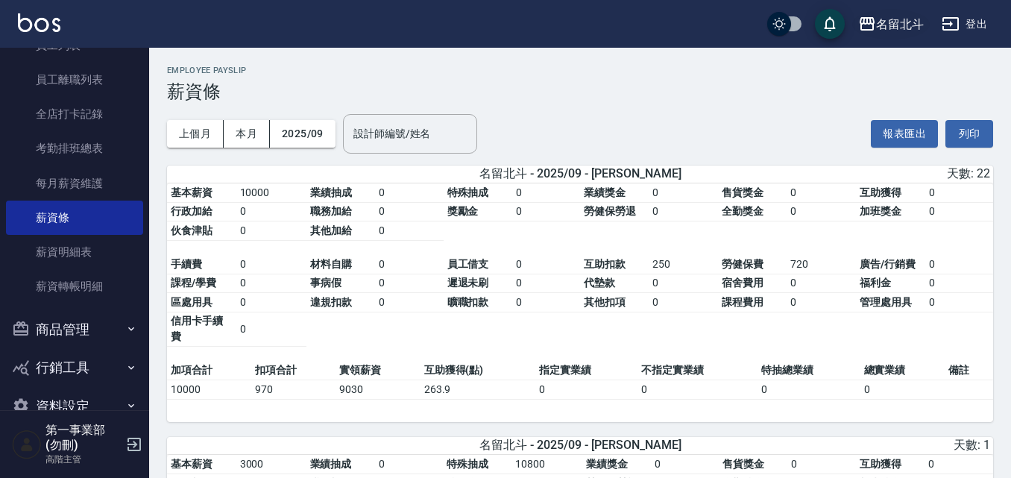
click at [886, 24] on div "名留北斗" at bounding box center [900, 24] width 48 height 19
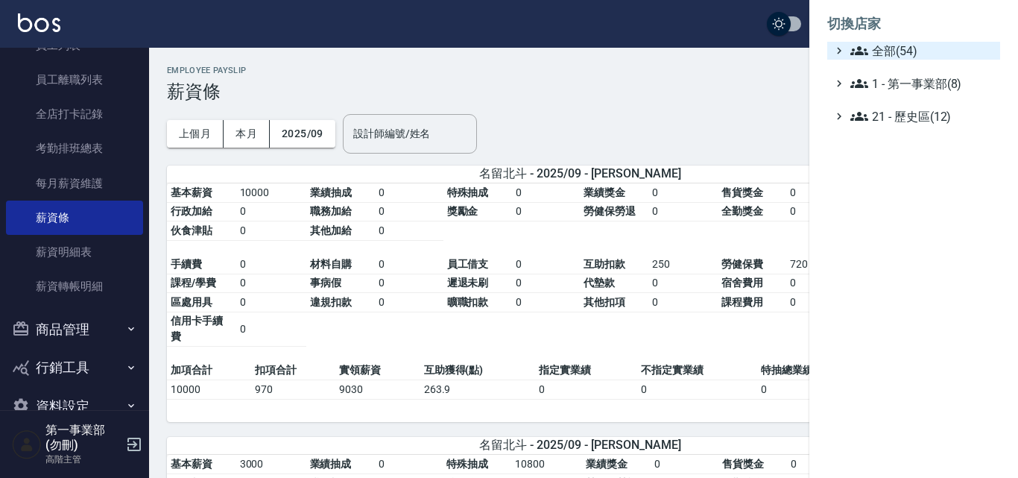
click at [891, 46] on span "全部(54)" at bounding box center [923, 51] width 144 height 18
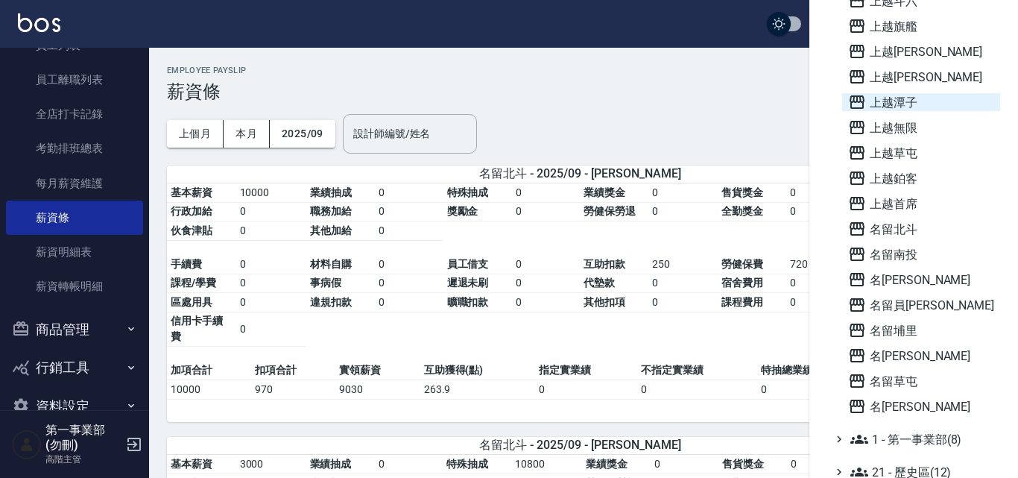
scroll to position [1015, 0]
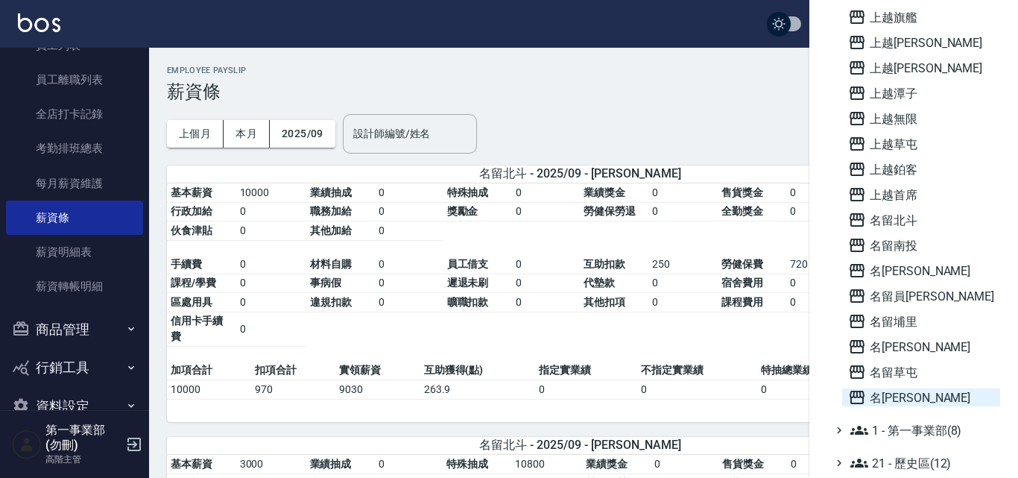
click at [911, 402] on span "名[PERSON_NAME]" at bounding box center [921, 397] width 146 height 18
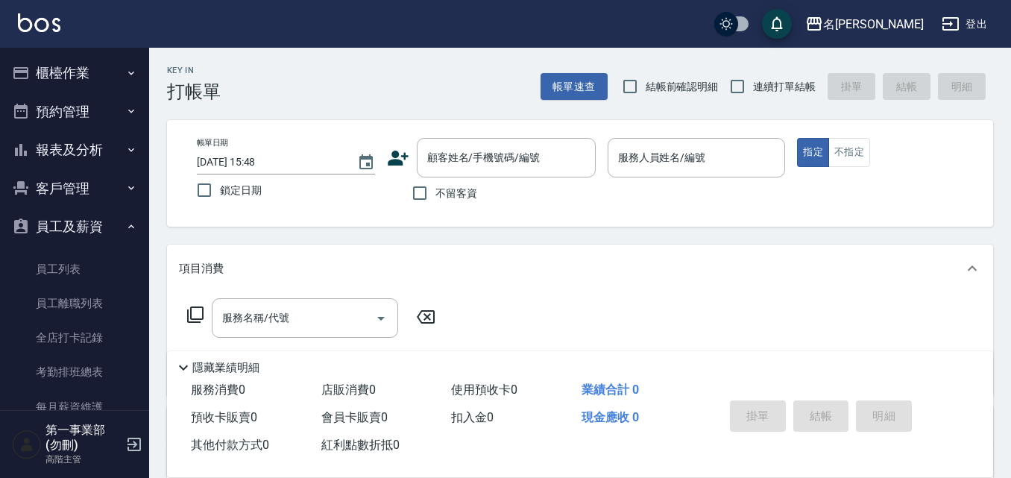
scroll to position [224, 0]
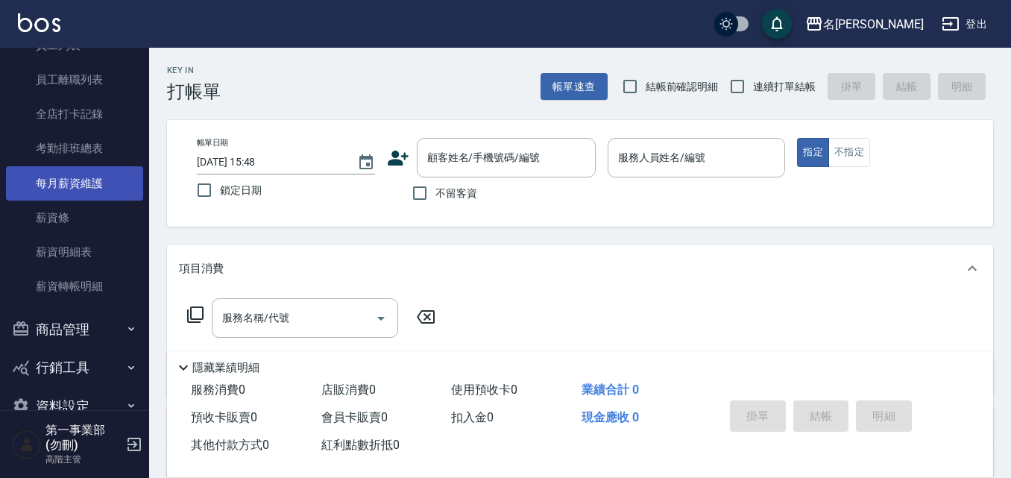
click at [80, 185] on link "每月薪資維護" at bounding box center [74, 183] width 137 height 34
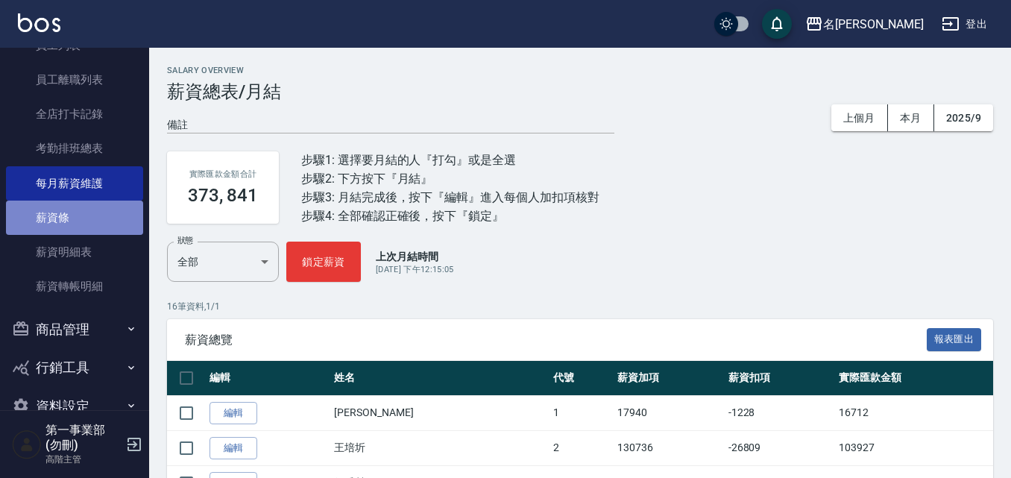
click at [78, 222] on link "薪資條" at bounding box center [74, 218] width 137 height 34
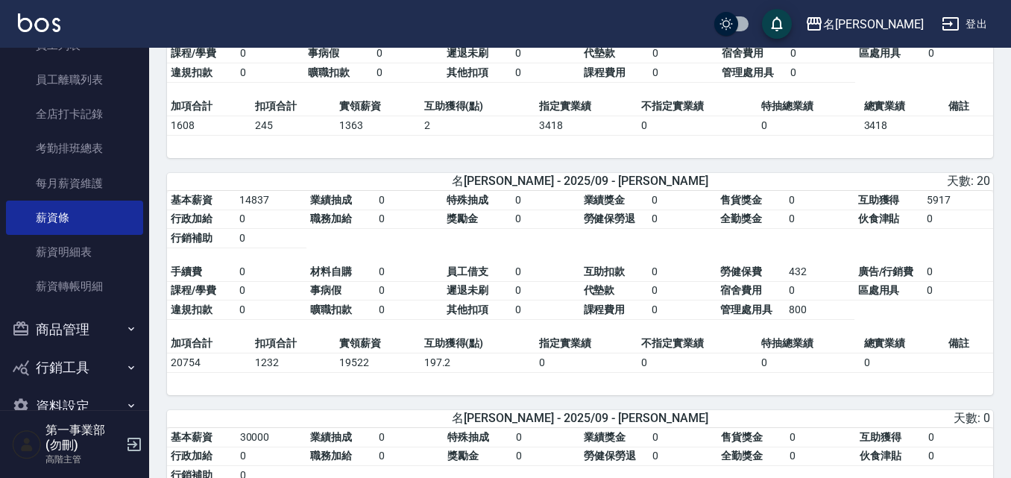
scroll to position [1416, 0]
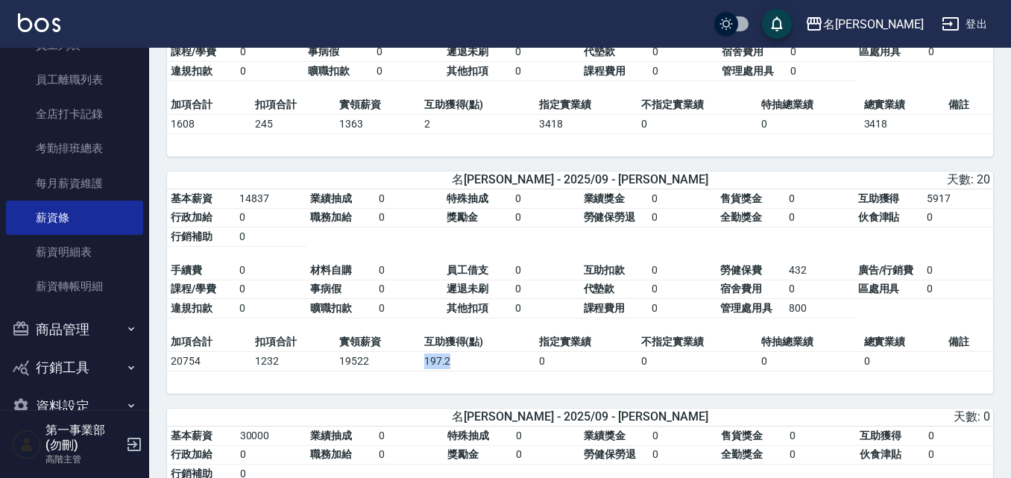
drag, startPoint x: 419, startPoint y: 373, endPoint x: 473, endPoint y: 373, distance: 54.4
click at [473, 371] on tr "20754 1232 19522 197.2 0 0 0 0" at bounding box center [580, 360] width 826 height 19
click at [476, 371] on td "197.2" at bounding box center [477, 360] width 115 height 19
drag, startPoint x: 467, startPoint y: 376, endPoint x: 421, endPoint y: 376, distance: 45.5
click at [421, 371] on td "197.2" at bounding box center [477, 360] width 115 height 19
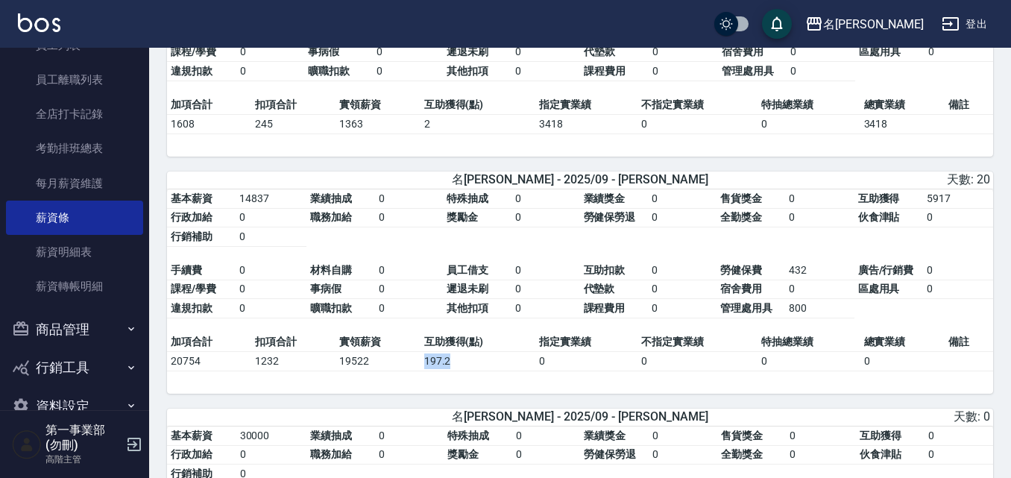
click at [427, 371] on td "197.2" at bounding box center [477, 360] width 115 height 19
click at [505, 371] on td "197.2" at bounding box center [477, 360] width 115 height 19
click at [224, 426] on div "名留霧峰 - 2025/09 - 李維儒 天數: 0" at bounding box center [580, 417] width 826 height 17
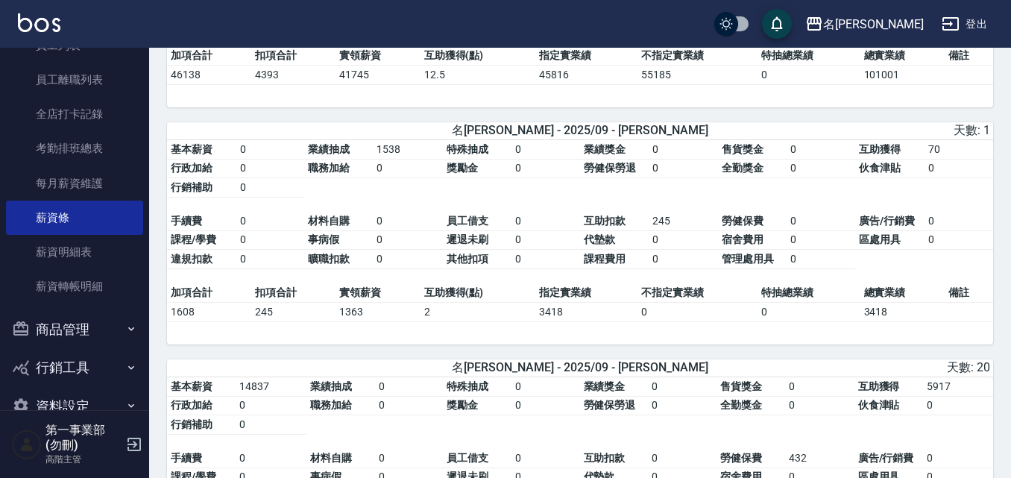
scroll to position [1193, 0]
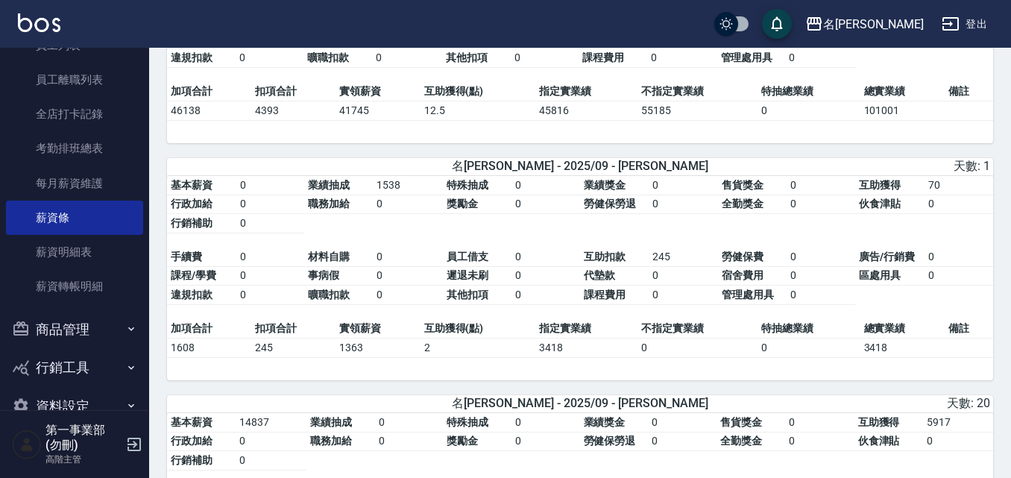
click at [341, 412] on div "名留霧峰 - 2025/09 - 吳晨羽 天數: 20" at bounding box center [580, 403] width 826 height 17
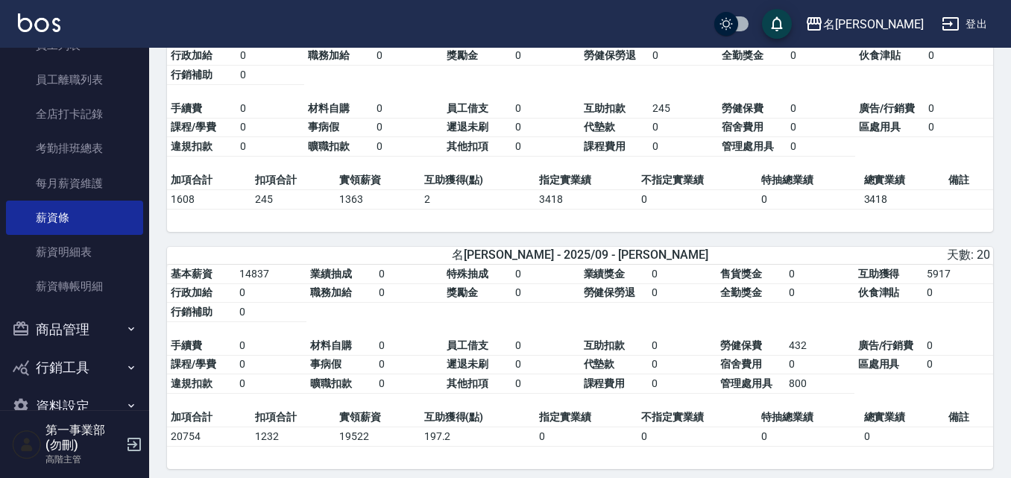
scroll to position [1342, 0]
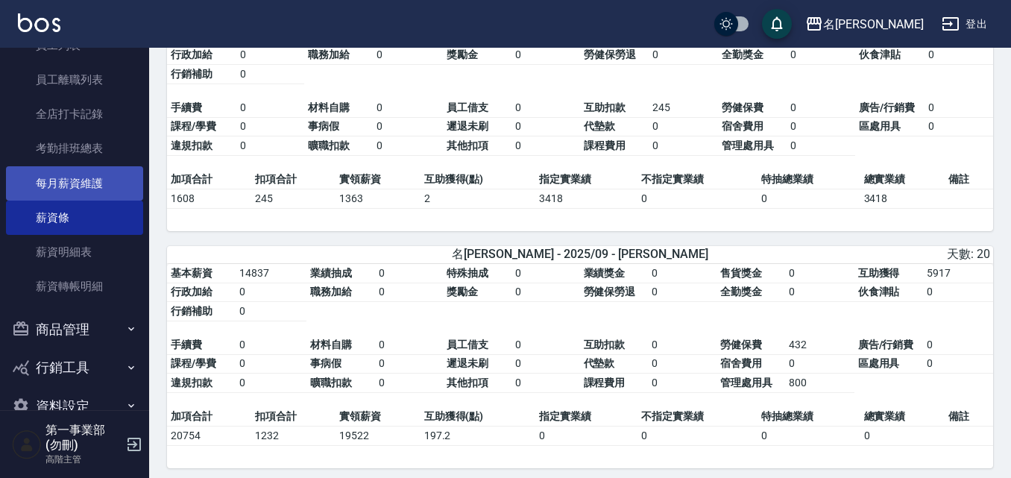
click at [96, 175] on link "每月薪資維護" at bounding box center [74, 183] width 137 height 34
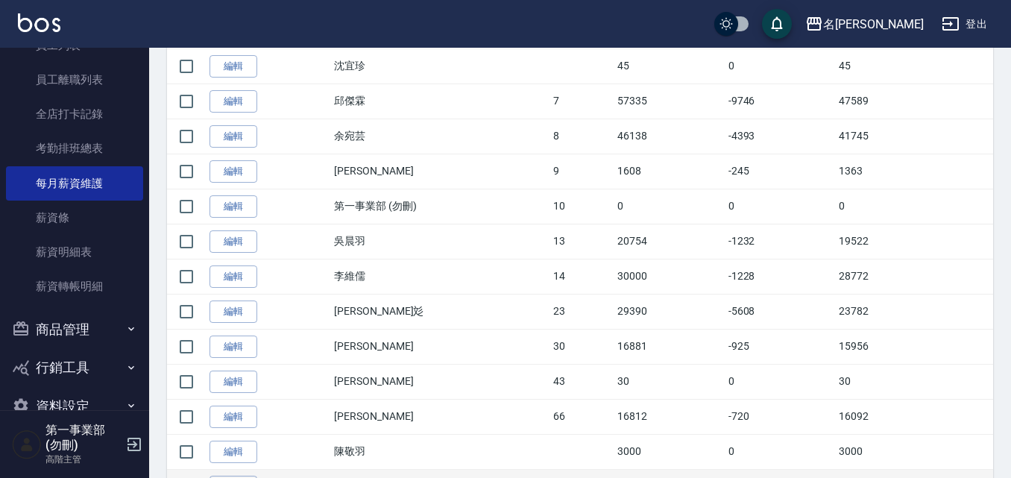
scroll to position [377, 0]
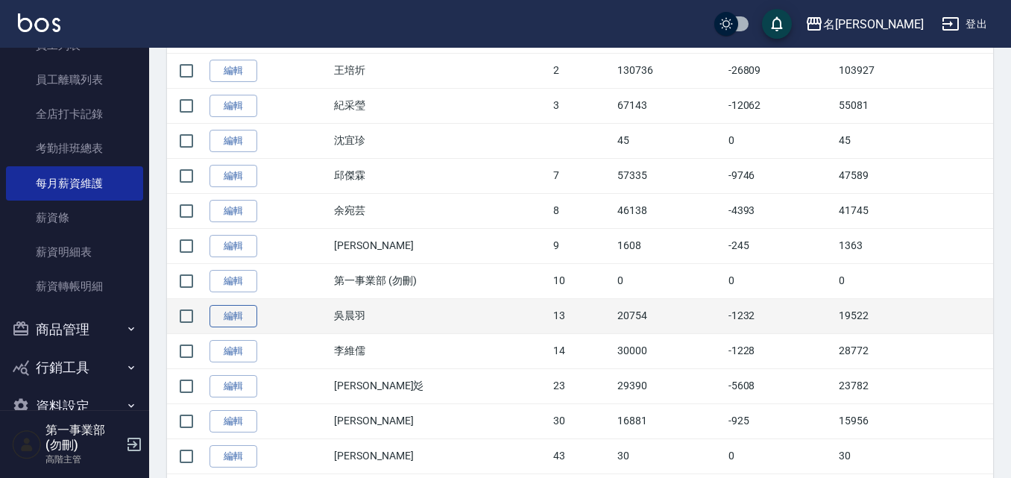
click at [237, 315] on link "編輯" at bounding box center [233, 316] width 48 height 23
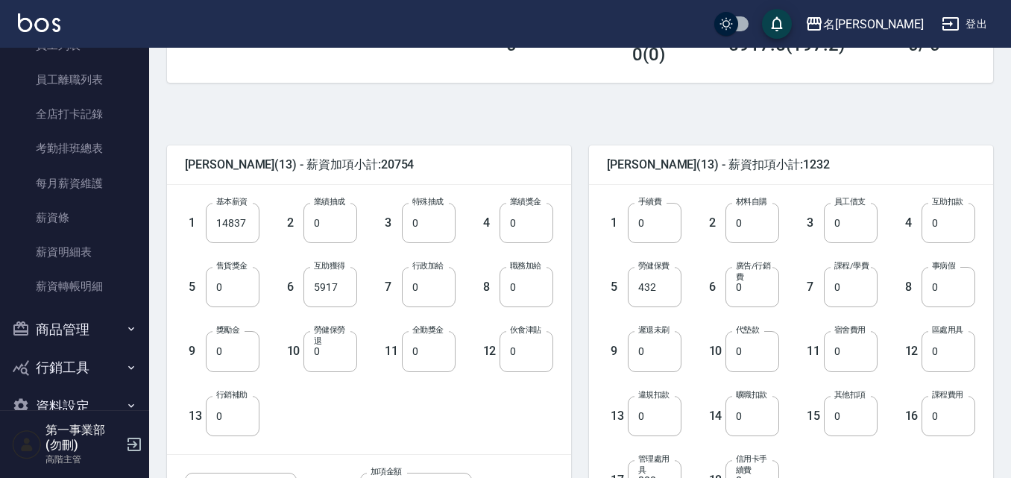
scroll to position [298, 0]
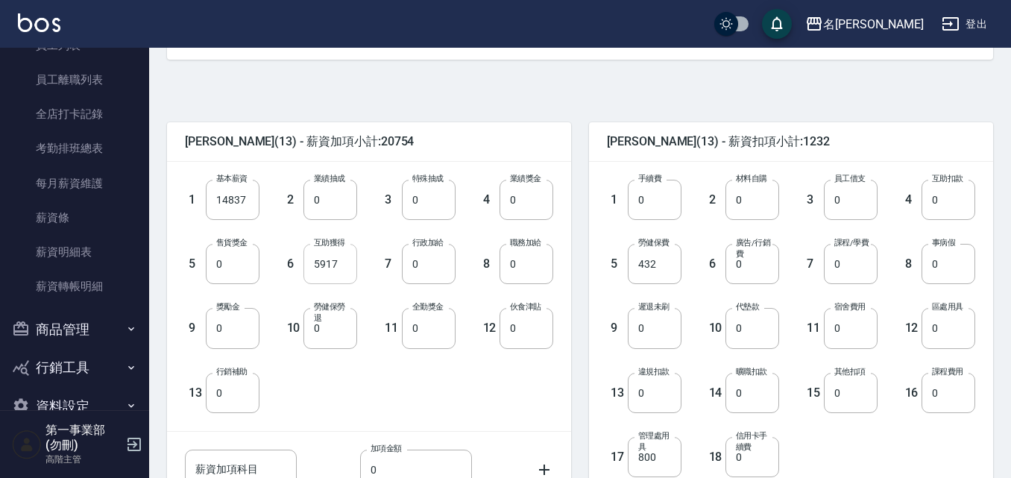
click at [330, 259] on input "5917" at bounding box center [330, 264] width 54 height 40
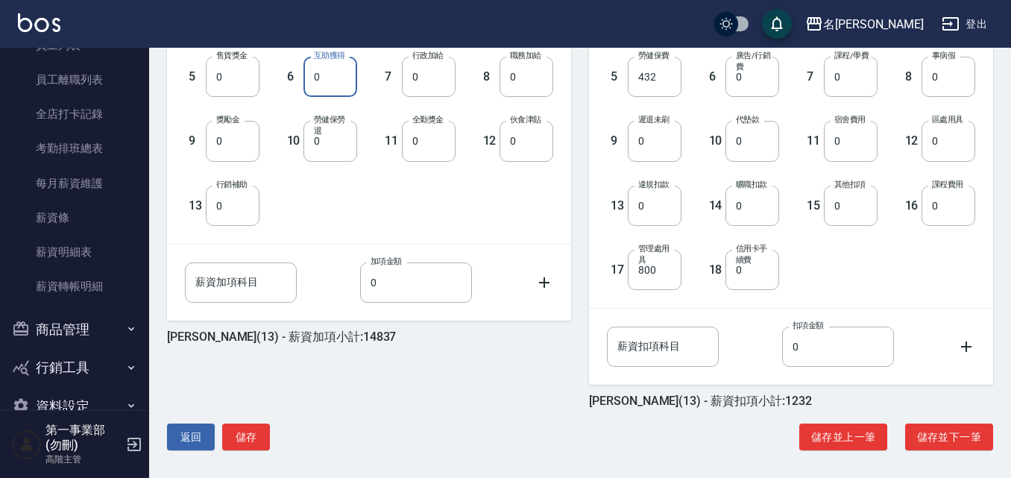
scroll to position [491, 0]
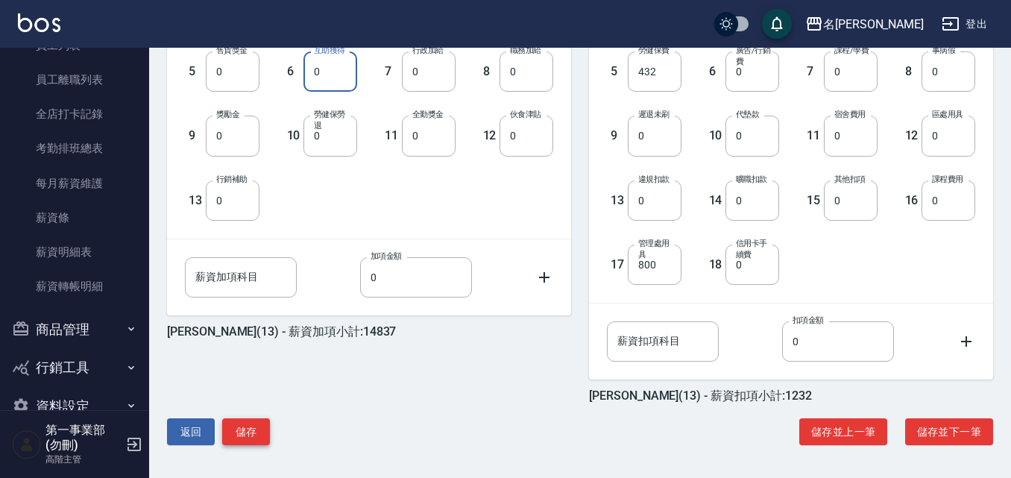
type input "0"
click at [256, 434] on button "儲存" at bounding box center [246, 432] width 48 height 28
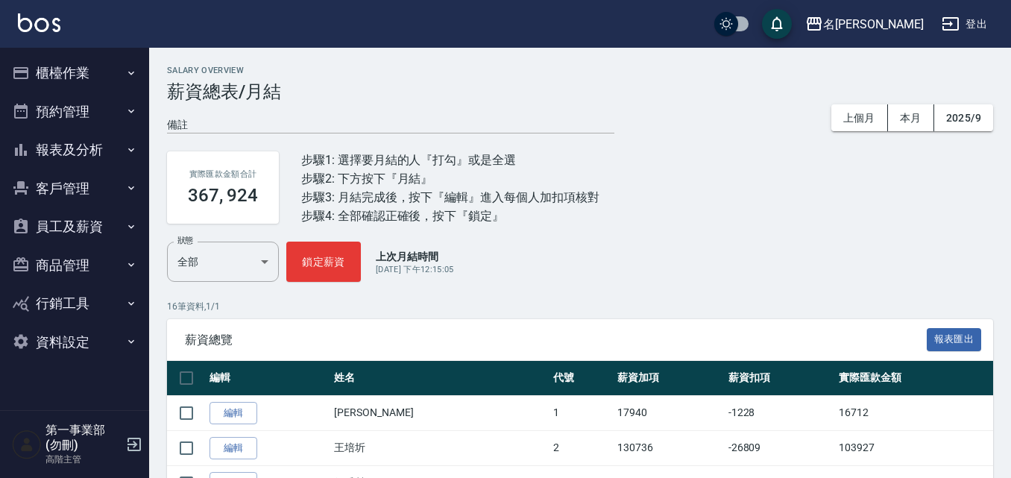
click at [682, 305] on p "16 筆資料, 1 / 1" at bounding box center [580, 306] width 826 height 13
click at [567, 330] on div "薪資總覽 報表匯出" at bounding box center [580, 339] width 826 height 41
click at [907, 29] on div "名[PERSON_NAME]" at bounding box center [873, 24] width 101 height 19
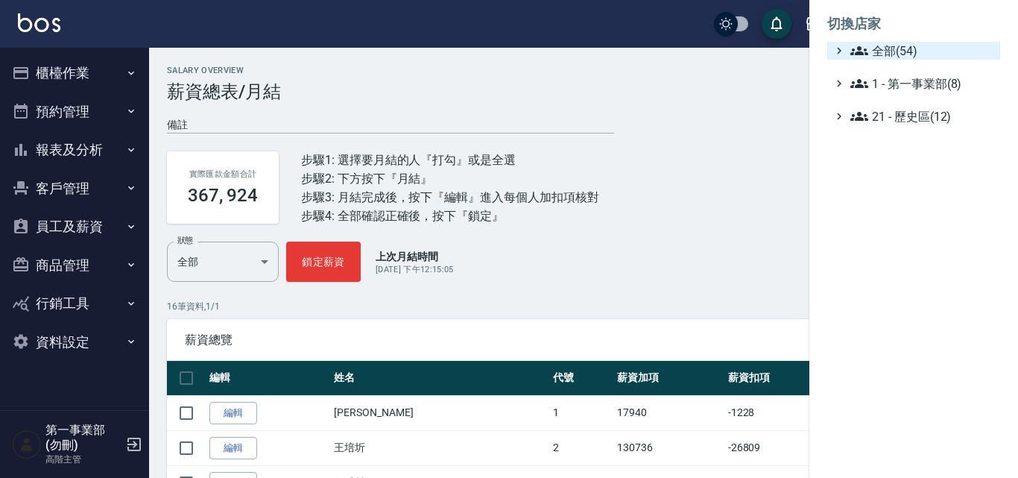
click at [908, 48] on span "全部(54)" at bounding box center [923, 51] width 144 height 18
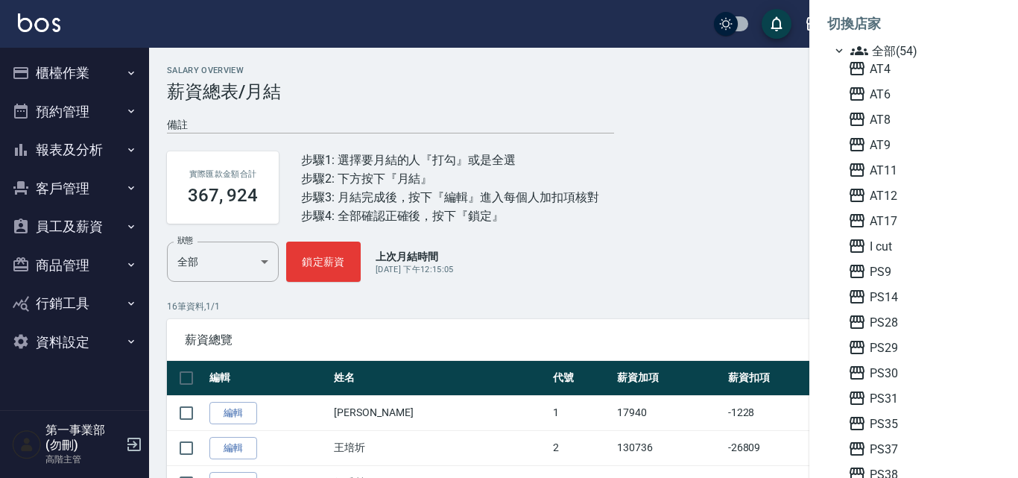
scroll to position [75, 0]
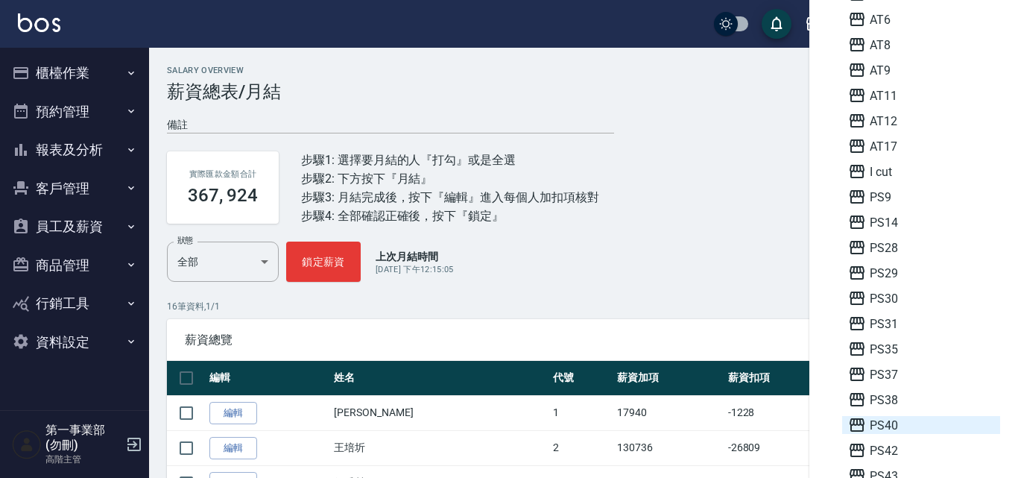
click at [891, 431] on span "PS40" at bounding box center [921, 425] width 146 height 18
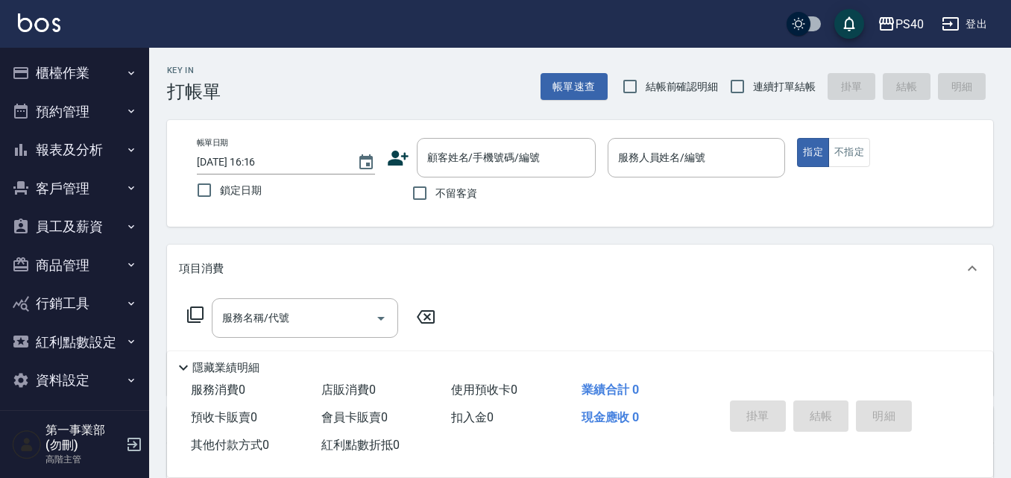
click at [76, 221] on button "員工及薪資" at bounding box center [74, 226] width 137 height 39
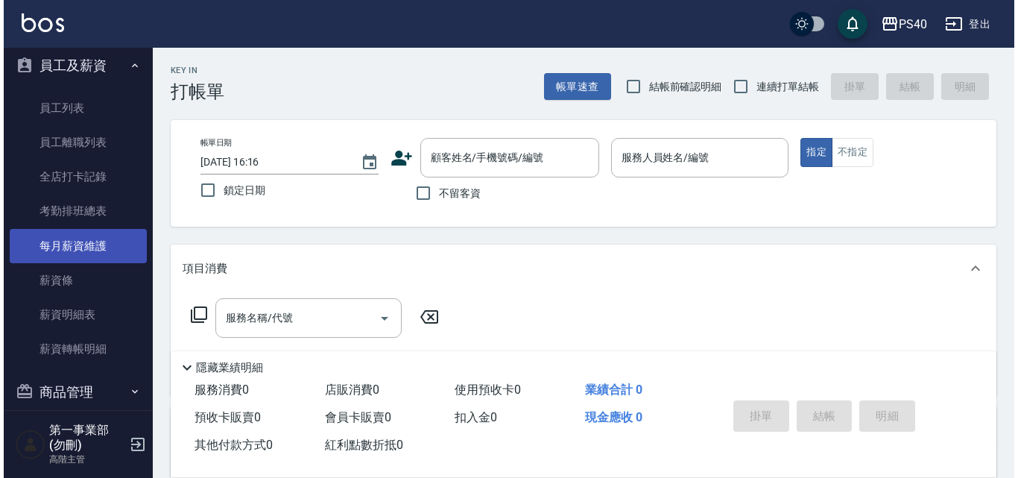
scroll to position [146, 0]
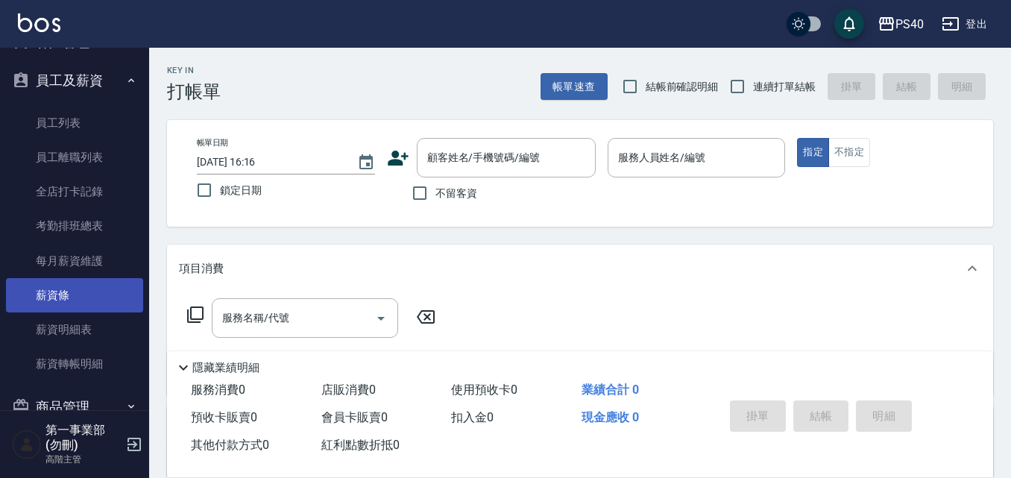
click at [93, 294] on link "薪資條" at bounding box center [74, 295] width 137 height 34
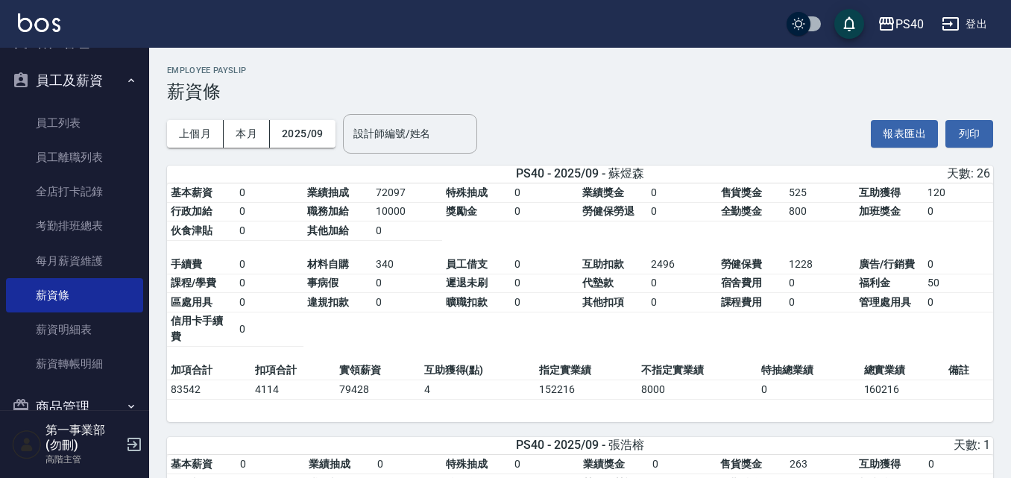
click at [656, 114] on div "上個月 本月 2025/09 設計師編號/姓名 設計師編號/姓名 報表匯出 列印" at bounding box center [580, 133] width 826 height 63
click at [907, 26] on div "PS40" at bounding box center [909, 24] width 28 height 19
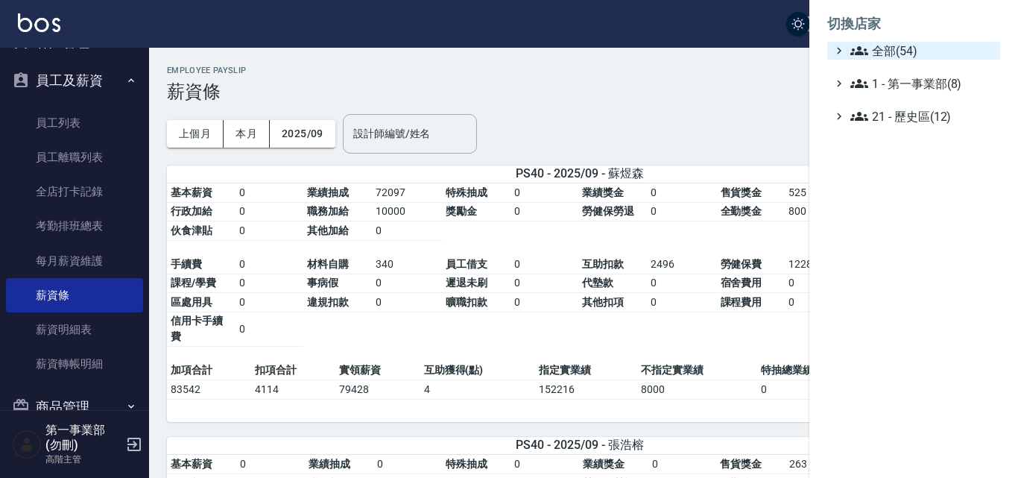
click at [909, 52] on span "全部(54)" at bounding box center [923, 51] width 144 height 18
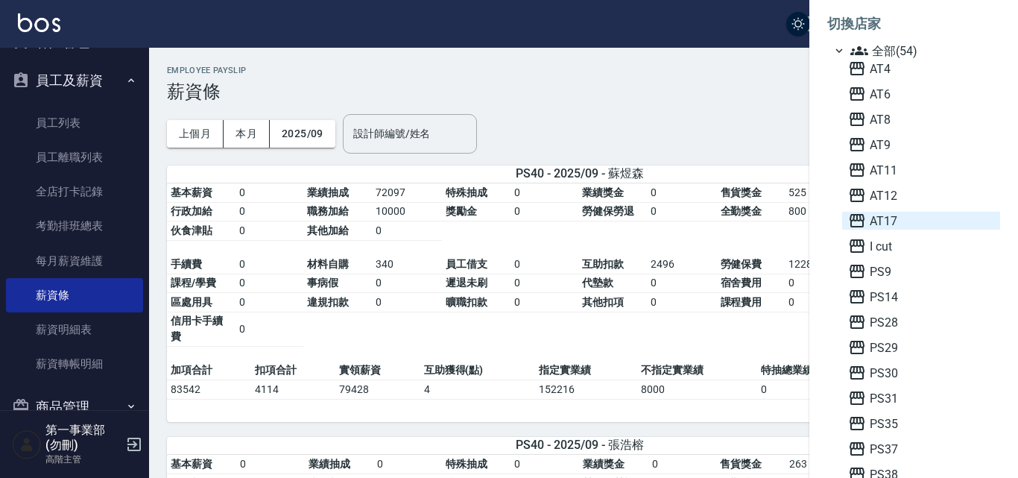
click at [897, 220] on span "AT17" at bounding box center [921, 221] width 146 height 18
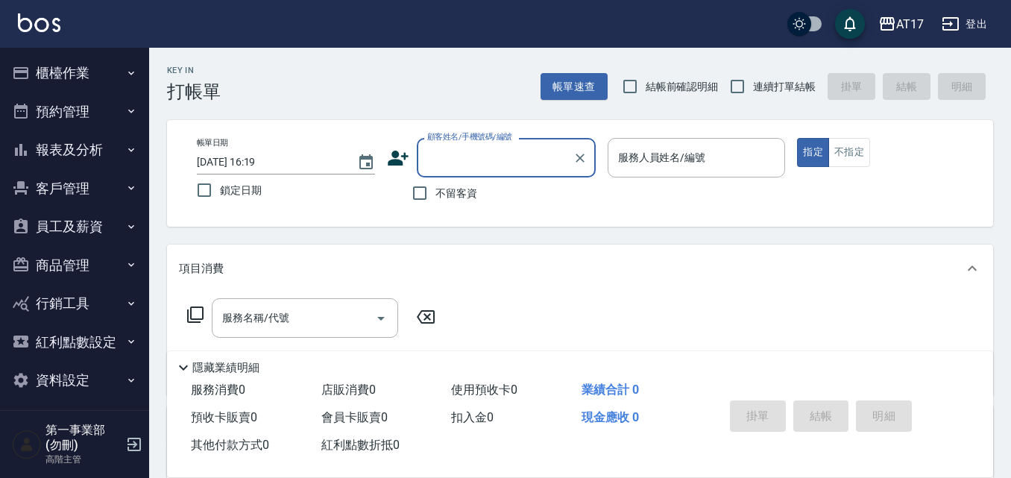
click at [85, 167] on button "報表及分析" at bounding box center [74, 149] width 137 height 39
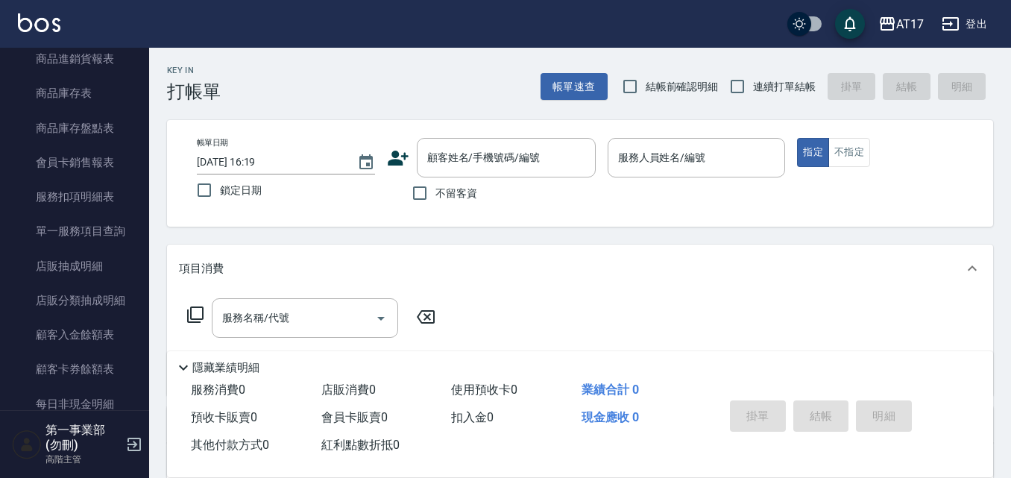
scroll to position [895, 0]
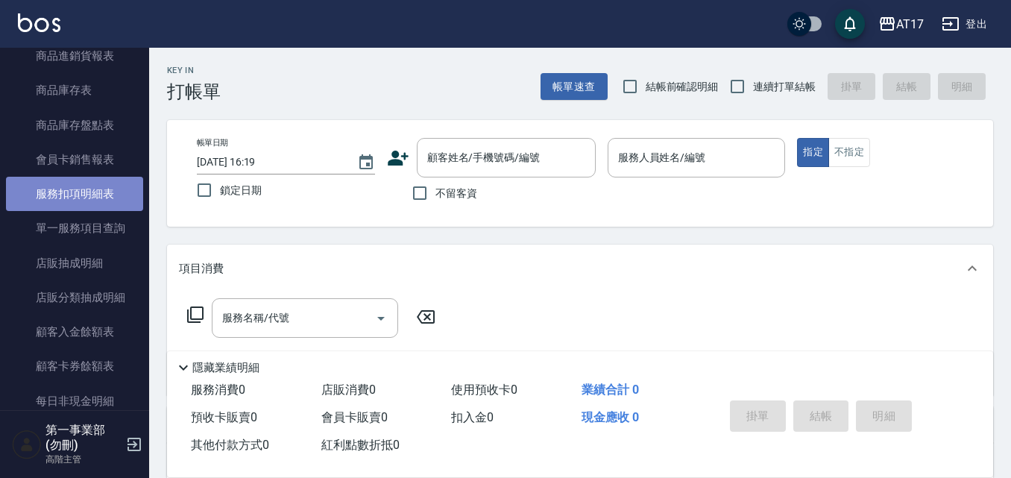
click at [116, 204] on link "服務扣項明細表" at bounding box center [74, 194] width 137 height 34
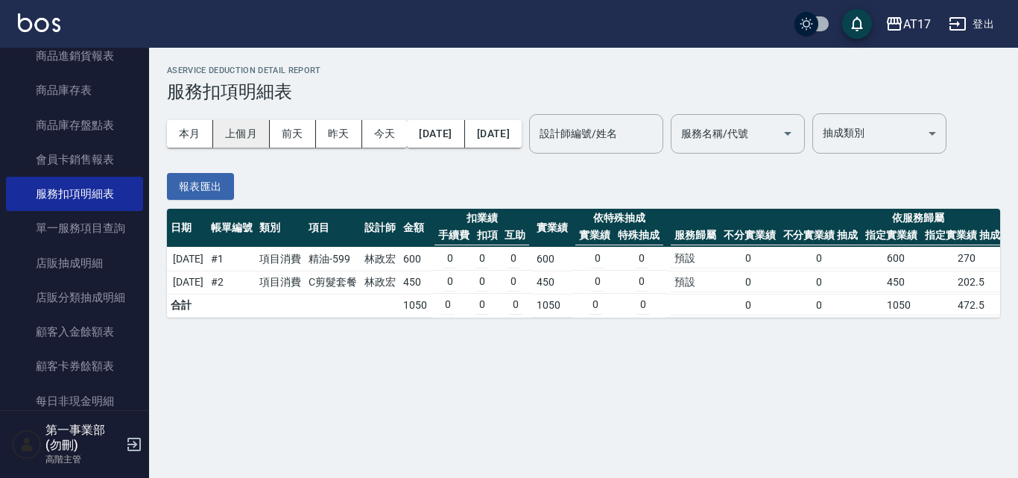
click at [246, 139] on button "上個月" at bounding box center [241, 134] width 57 height 28
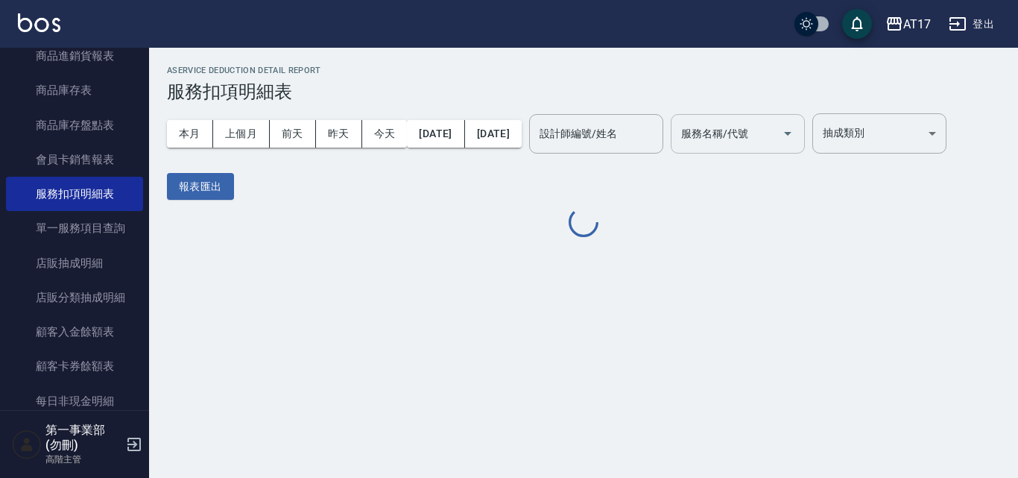
click at [300, 139] on button "前天" at bounding box center [293, 134] width 46 height 28
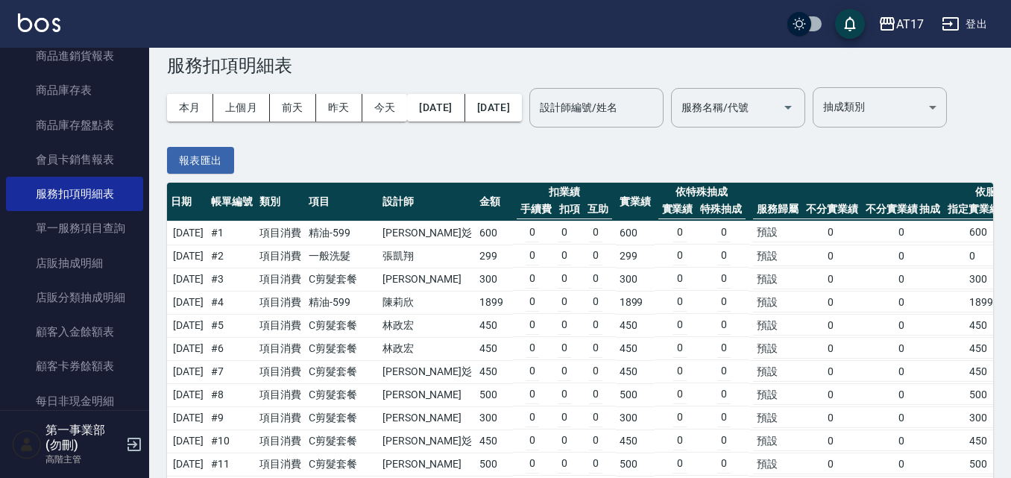
scroll to position [8, 0]
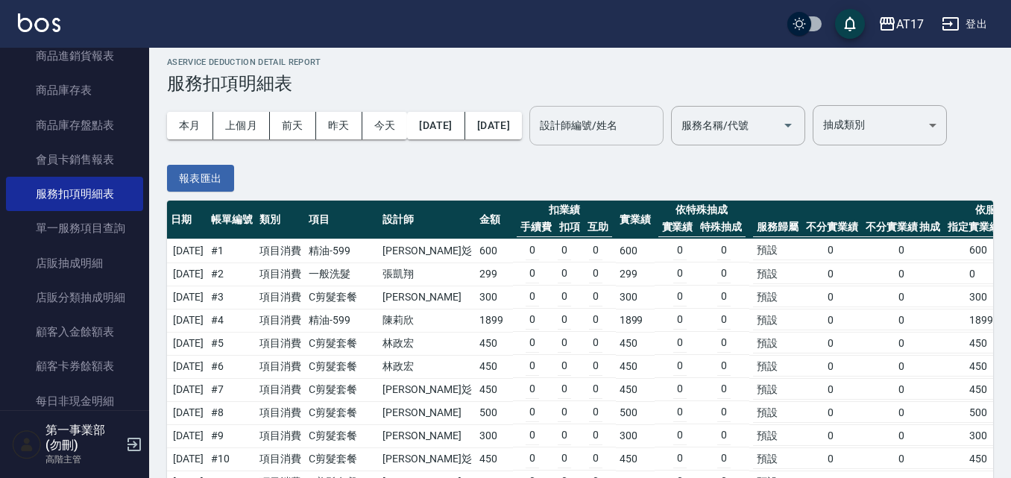
click at [631, 130] on div "設計師編號/姓名 設計師編號/姓名" at bounding box center [596, 126] width 134 height 40
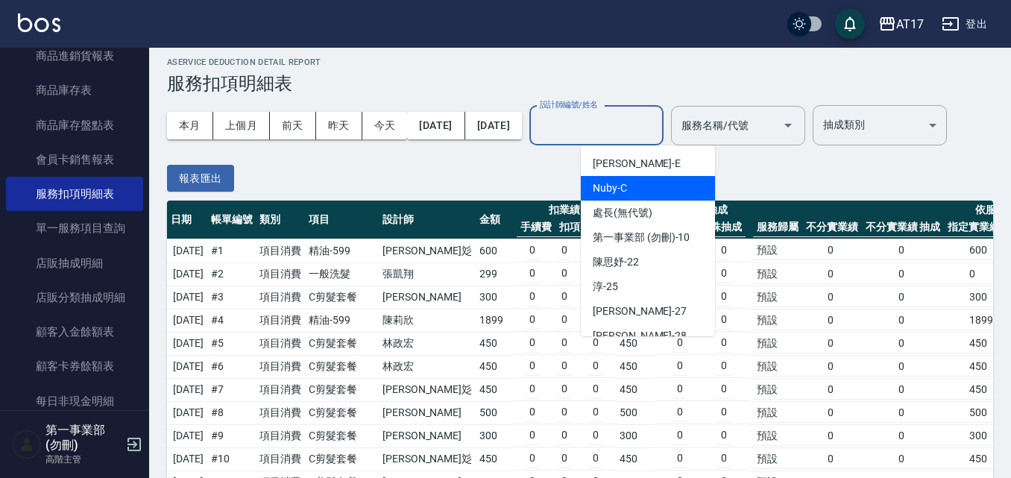
click at [637, 182] on div "Nuby -C" at bounding box center [648, 188] width 134 height 25
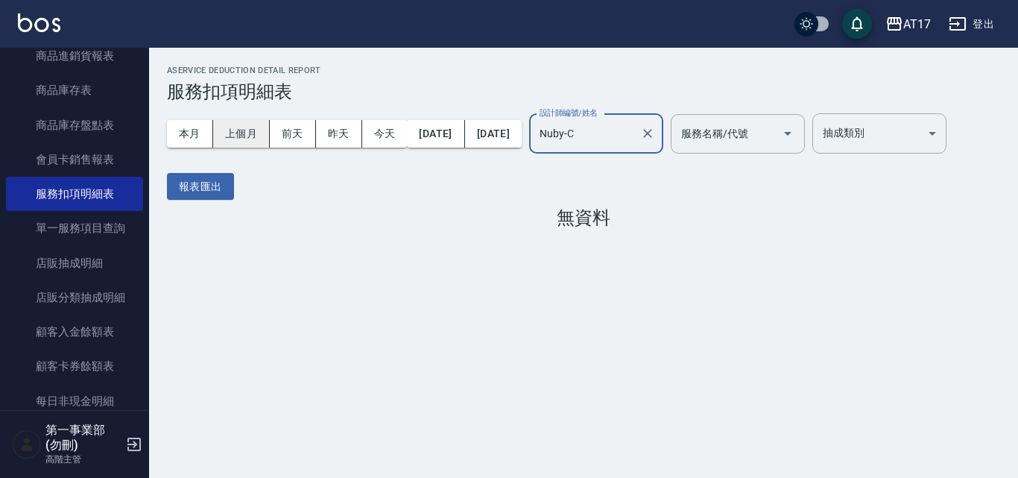
click at [236, 134] on button "上個月" at bounding box center [241, 134] width 57 height 28
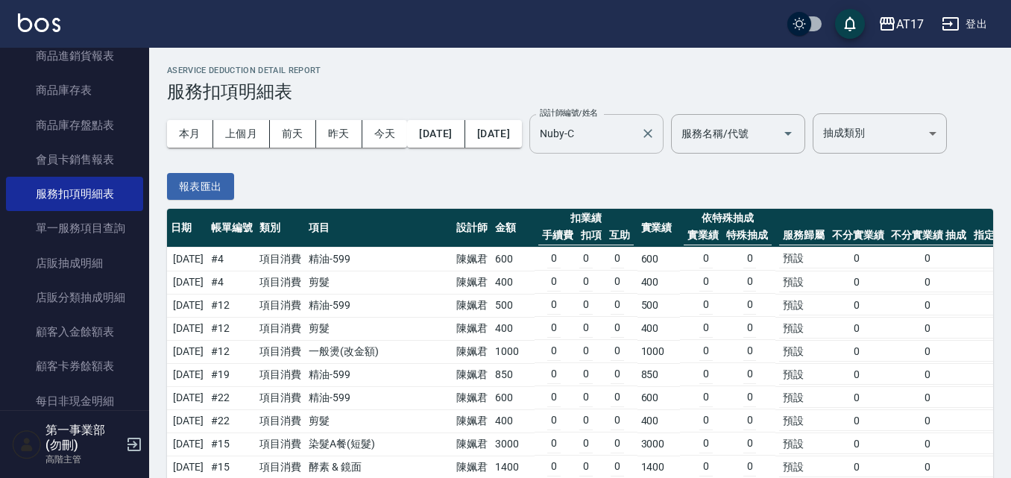
click at [634, 133] on input "Nuby-C" at bounding box center [585, 134] width 98 height 26
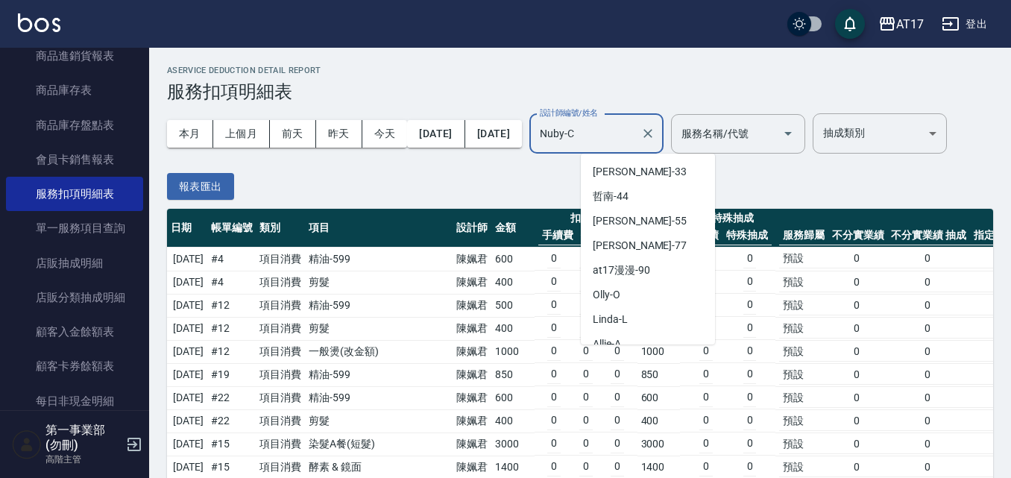
scroll to position [298, 0]
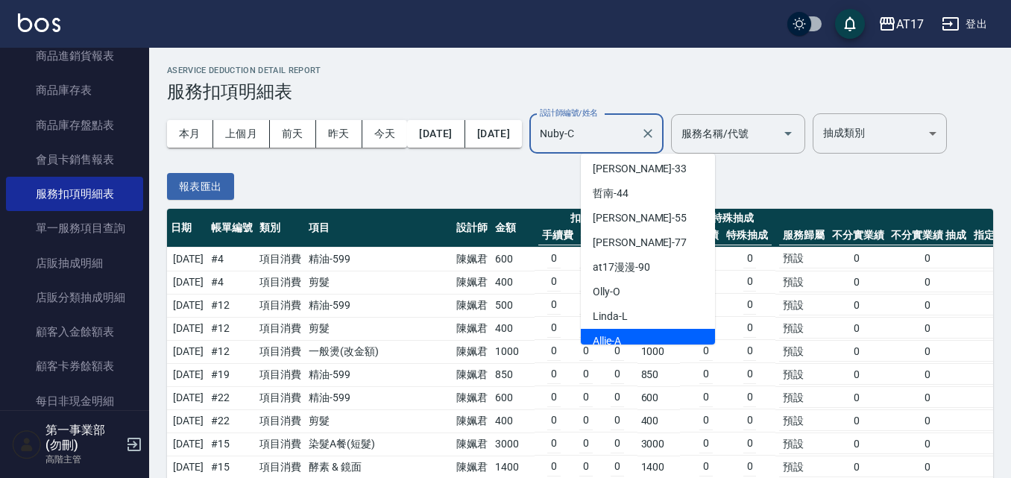
click at [624, 338] on div "Allie -A" at bounding box center [648, 341] width 134 height 25
type input "Allie-A"
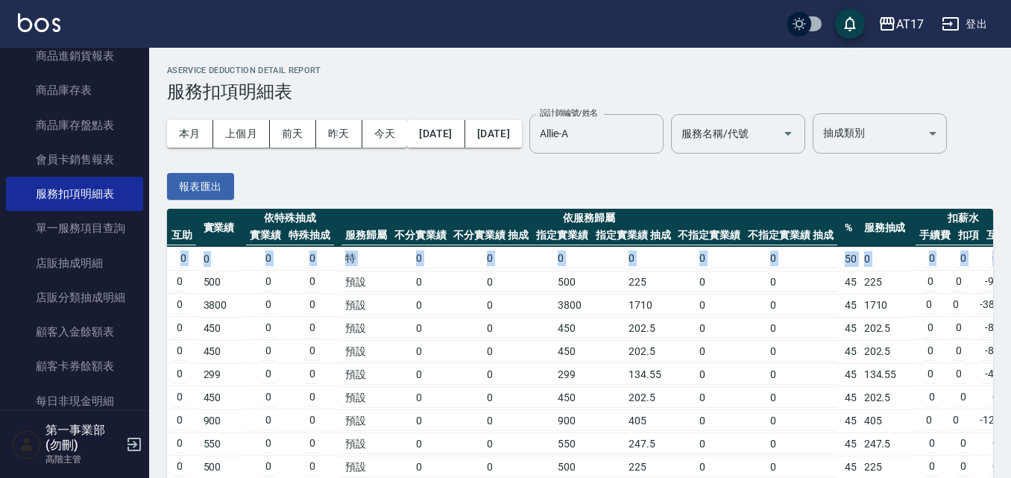
scroll to position [0, 476]
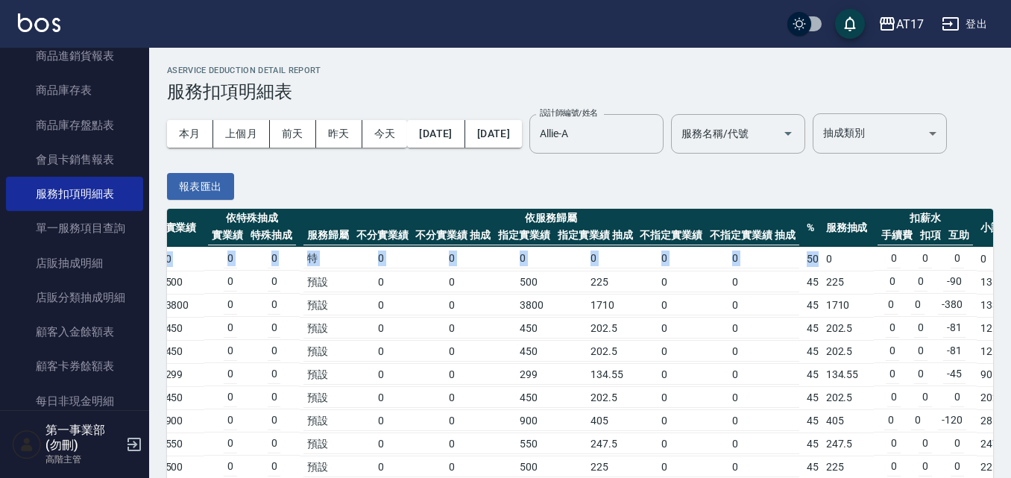
drag, startPoint x: 532, startPoint y: 302, endPoint x: 784, endPoint y: 302, distance: 252.0
click at [784, 271] on tr "2025/09/01 # 2 項目消費 重整1組2000元 張涵媛 6000 0 -6000 0 0 0 0 特 0 0 0 0 0 0 50 0 0 0 0…" at bounding box center [359, 260] width 1337 height 24
click at [803, 271] on td "50" at bounding box center [812, 260] width 19 height 24
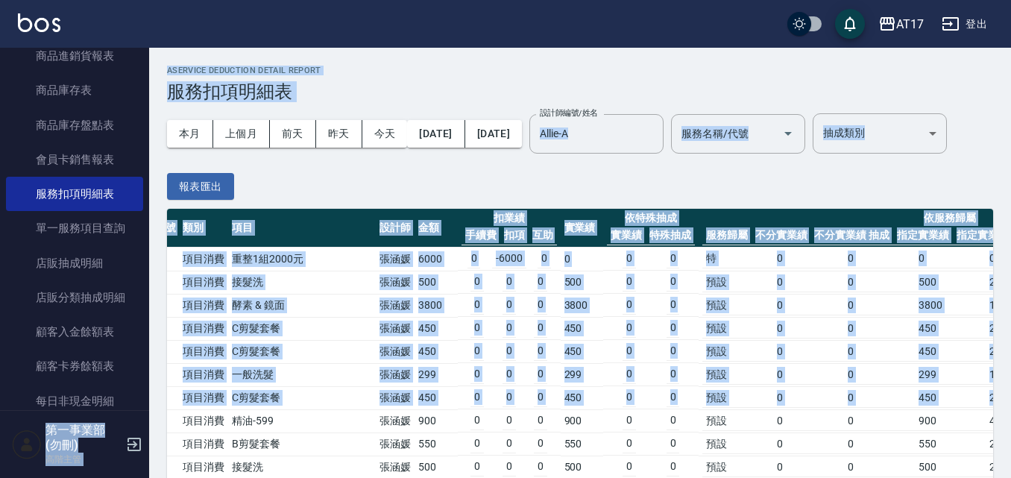
scroll to position [0, 0]
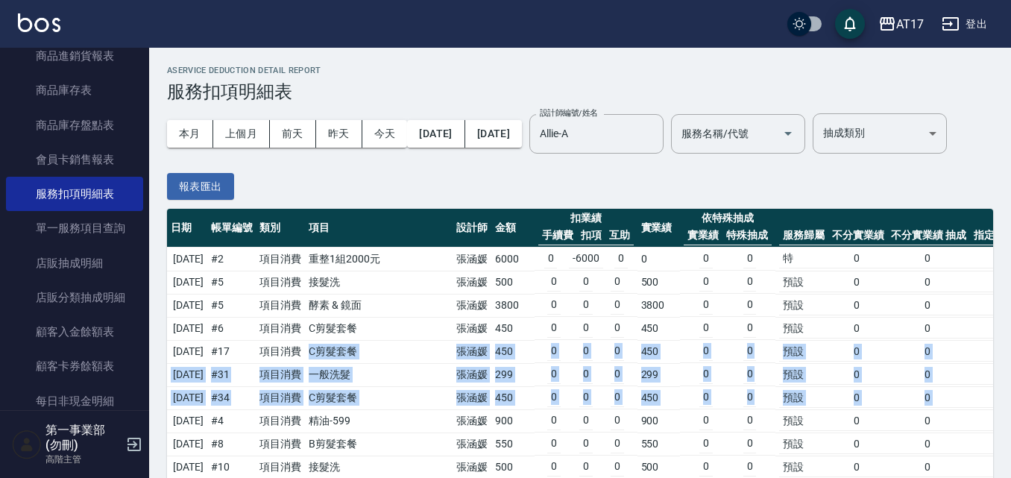
drag, startPoint x: 869, startPoint y: 440, endPoint x: 331, endPoint y: 394, distance: 539.4
click at [371, 386] on td "一般洗髮" at bounding box center [379, 374] width 148 height 23
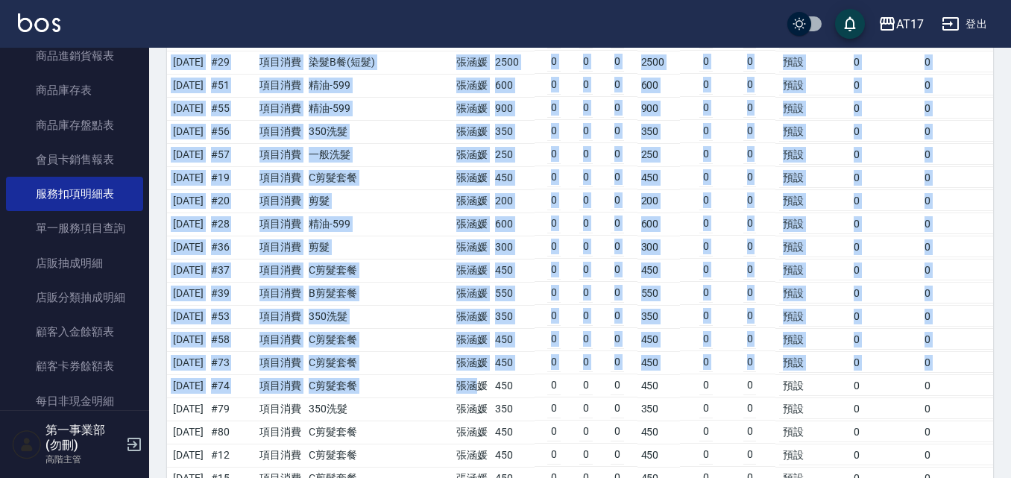
drag, startPoint x: 387, startPoint y: 167, endPoint x: 441, endPoint y: 444, distance: 282.6
click at [441, 444] on tbody "2025/09/01 # 2 項目消費 重整1組2000元 張涵媛 6000 0 -6000 0 0 0 0 特 0 0 0 0 0 0 50 0 0 0 0…" at bounding box center [835, 305] width 1337 height 4114
click at [453, 397] on td "張涵媛" at bounding box center [472, 385] width 39 height 23
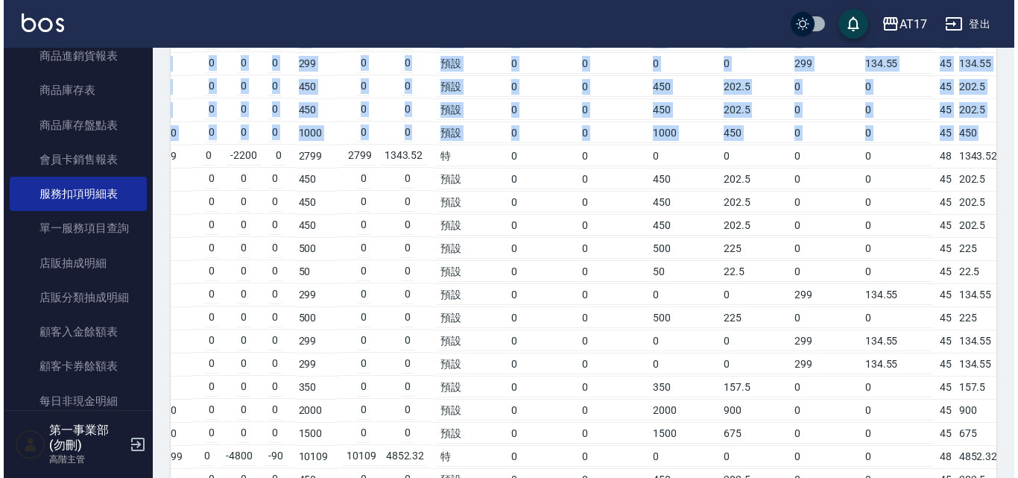
scroll to position [0, 476]
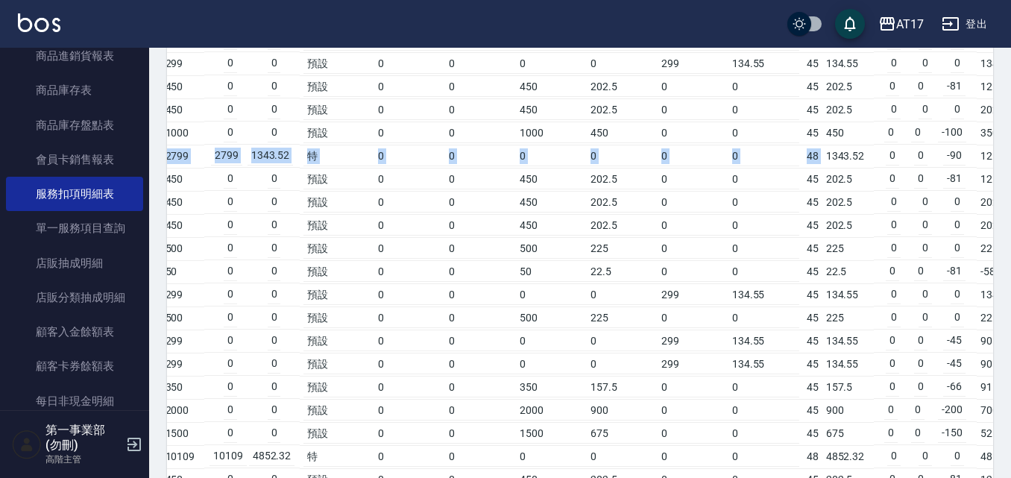
drag, startPoint x: 350, startPoint y: 208, endPoint x: 788, endPoint y: 199, distance: 438.4
click at [788, 168] on tr "2025/09/17 # 15 項目消費 20寸鑽石髮 張涵媛 4999 0 -2200 0 2799 2799 1343.52 特 0 0 0 0 0 0 …" at bounding box center [359, 156] width 1337 height 23
click at [822, 168] on td "1343.52" at bounding box center [848, 156] width 52 height 23
click at [918, 119] on td "0" at bounding box center [924, 109] width 13 height 19
click at [905, 30] on div "AT17" at bounding box center [910, 24] width 28 height 19
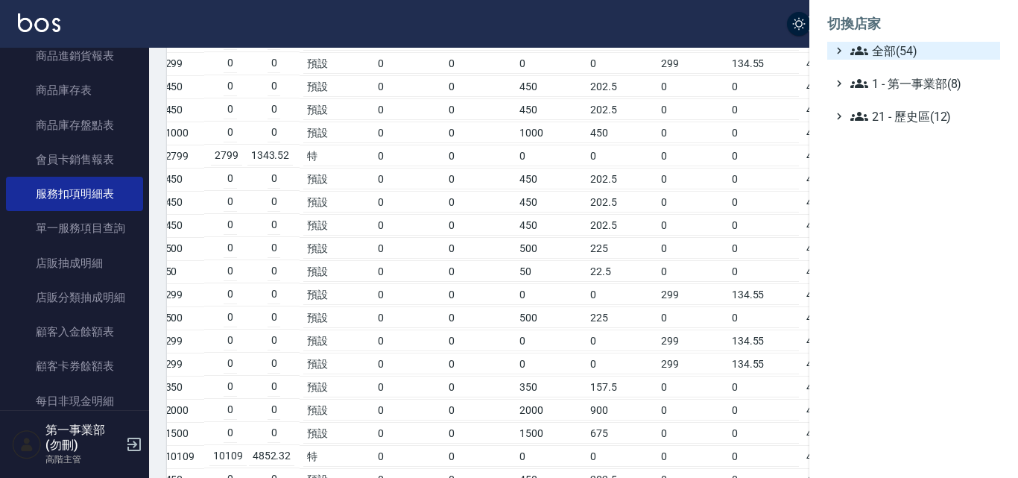
click at [910, 54] on span "全部(54)" at bounding box center [923, 51] width 144 height 18
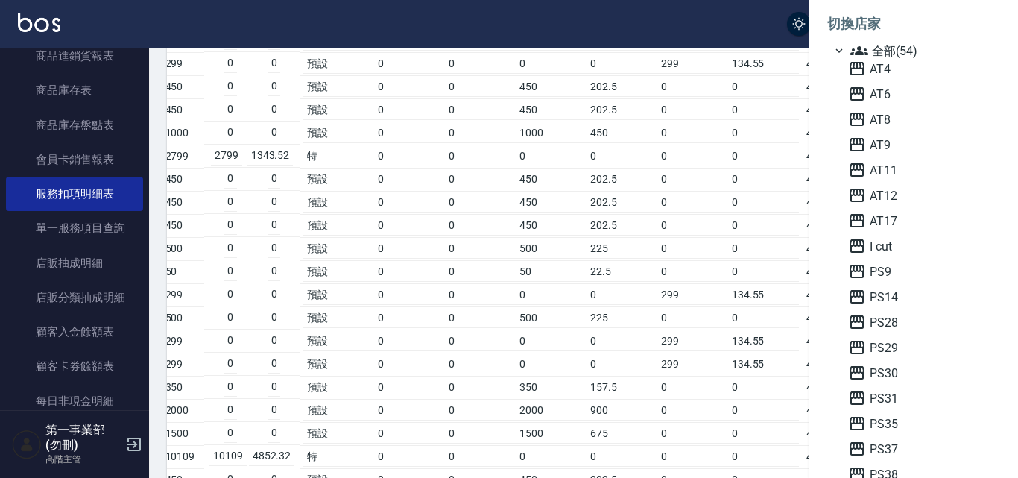
scroll to position [149, 0]
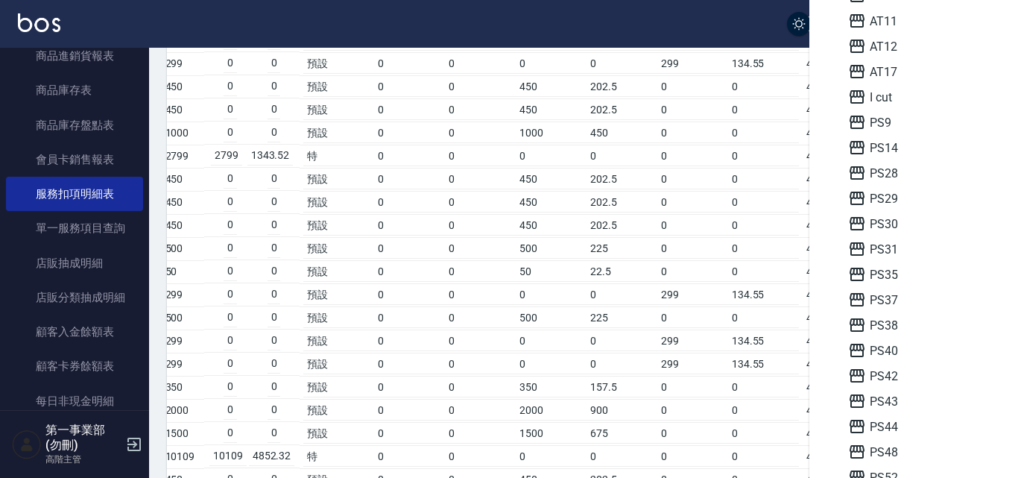
click at [895, 341] on span "PS40" at bounding box center [921, 350] width 146 height 18
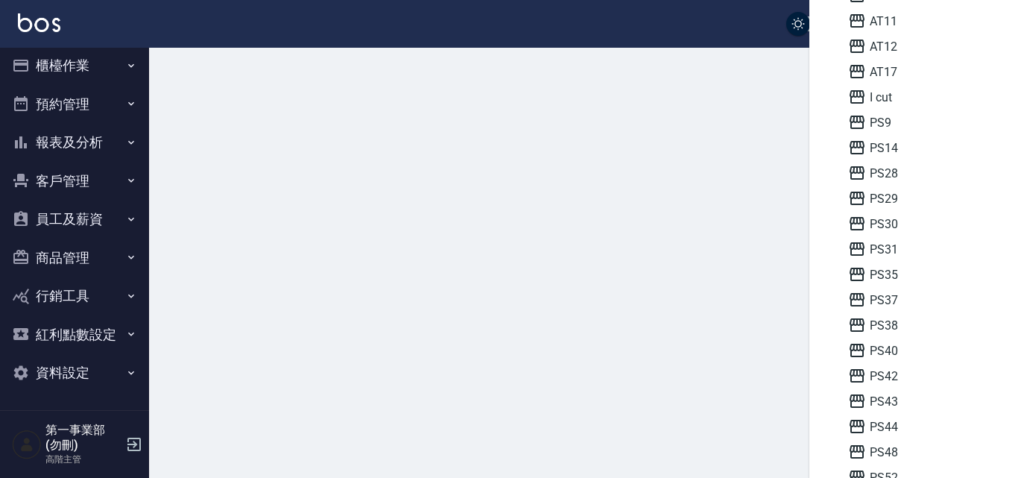
scroll to position [7, 0]
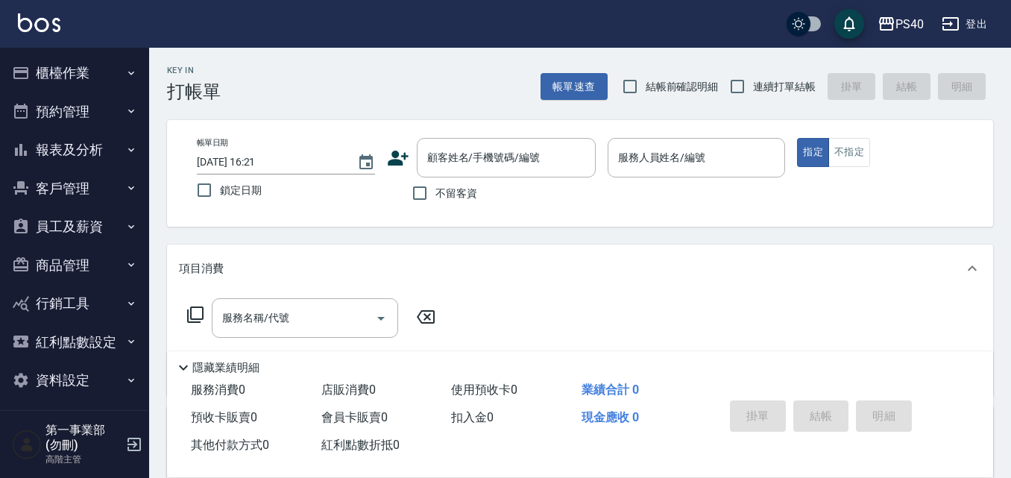
click at [92, 156] on button "報表及分析" at bounding box center [74, 149] width 137 height 39
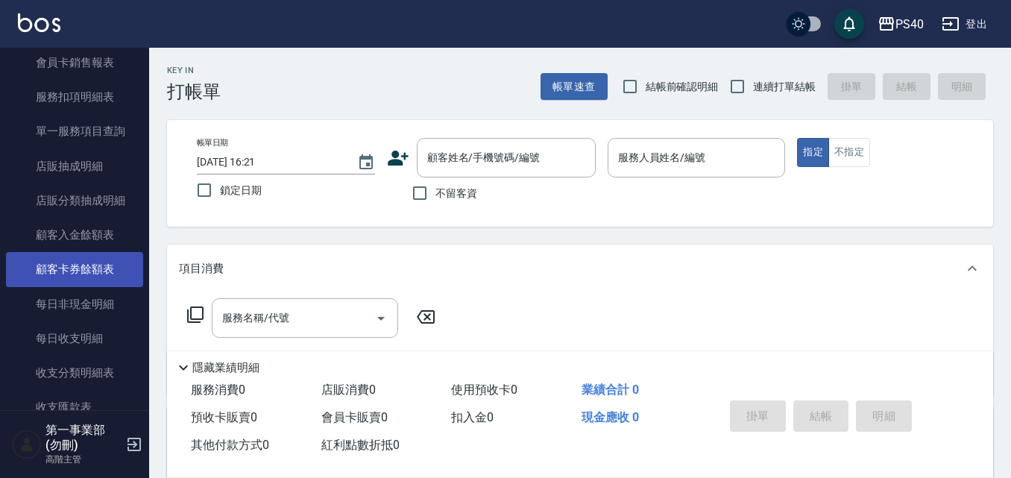
scroll to position [969, 0]
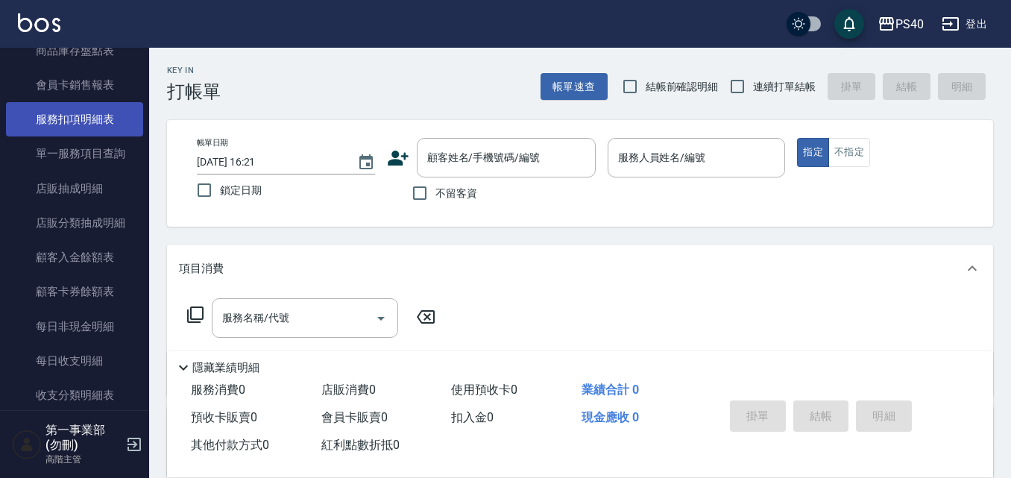
click at [79, 121] on link "服務扣項明細表" at bounding box center [74, 119] width 137 height 34
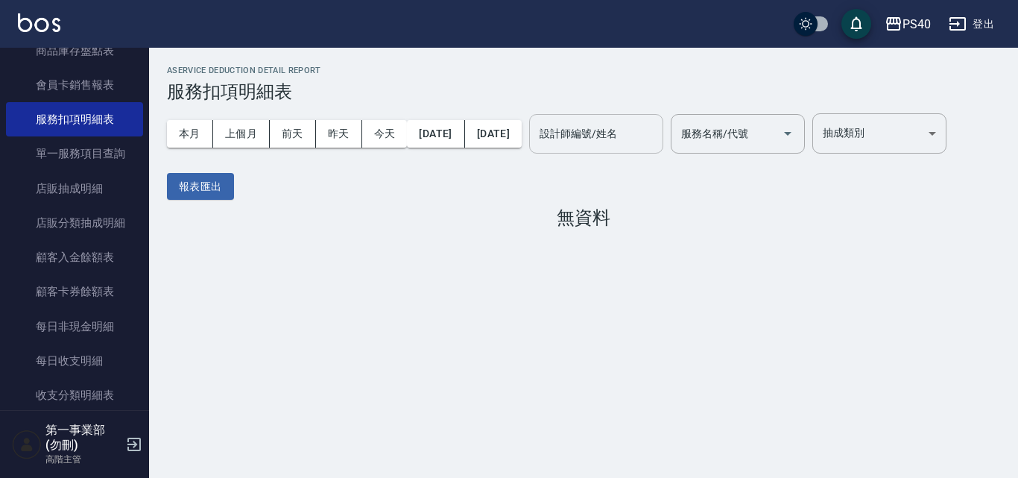
click at [631, 136] on div "設計師編號/姓名 設計師編號/姓名" at bounding box center [596, 134] width 134 height 40
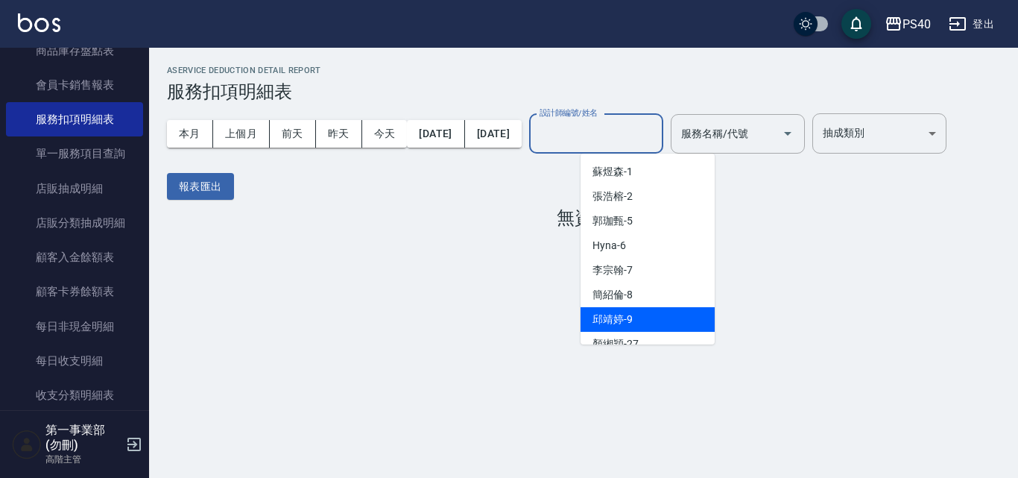
click at [632, 314] on span "[PERSON_NAME]-9" at bounding box center [613, 320] width 40 height 16
type input "邱靖婷-9"
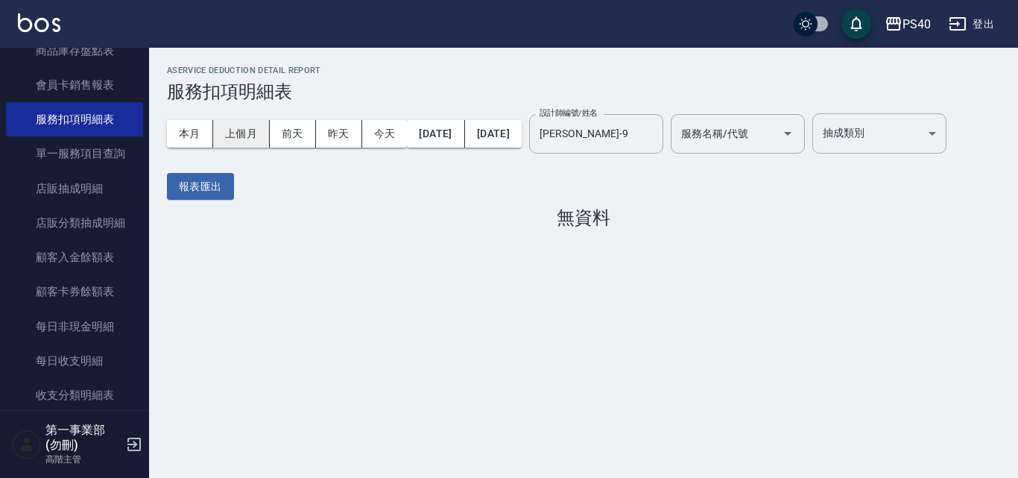
click at [248, 141] on button "上個月" at bounding box center [241, 134] width 57 height 28
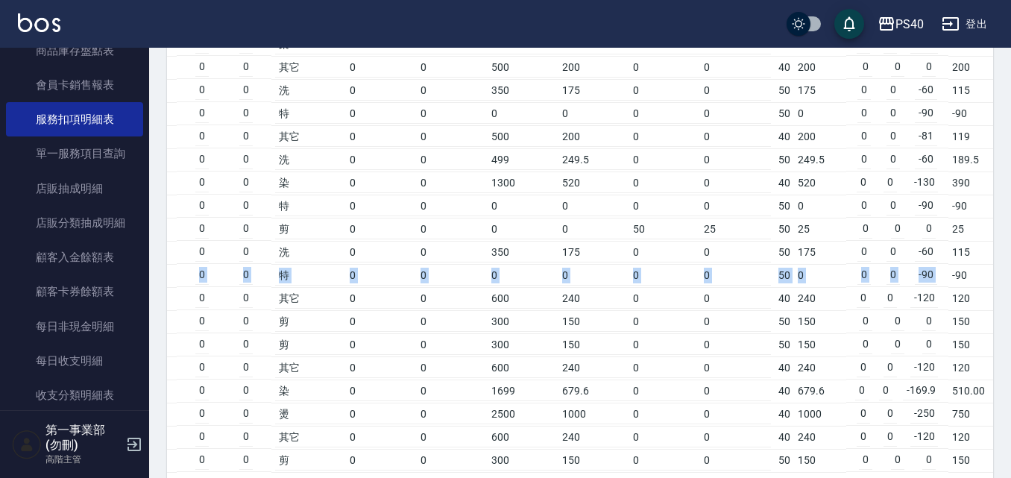
scroll to position [0, 474]
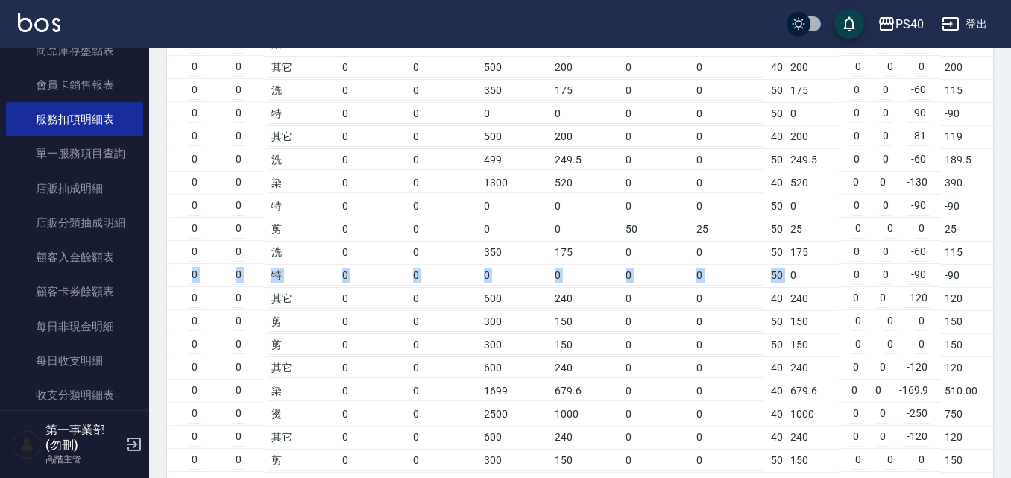
drag, startPoint x: 366, startPoint y: 319, endPoint x: 794, endPoint y: 323, distance: 427.9
click at [794, 287] on tr "2025/09/13 # 16 項目消費 重整 $2000 邱靖婷 1999 0 -1999 0 0 0 0 特 0 0 0 0 0 0 50 0 0 0 -…" at bounding box center [354, 275] width 1277 height 23
click at [844, 287] on td "0 0 -90" at bounding box center [890, 275] width 103 height 23
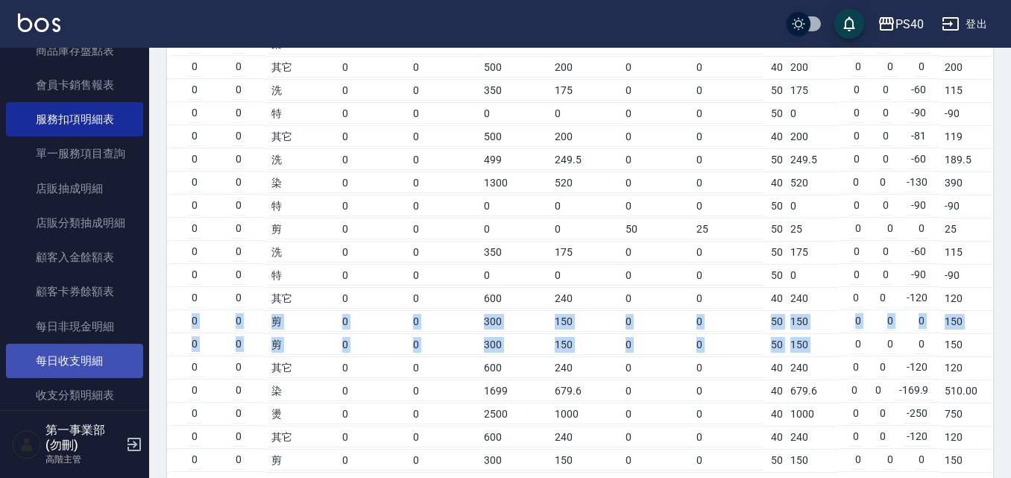
scroll to position [0, 0]
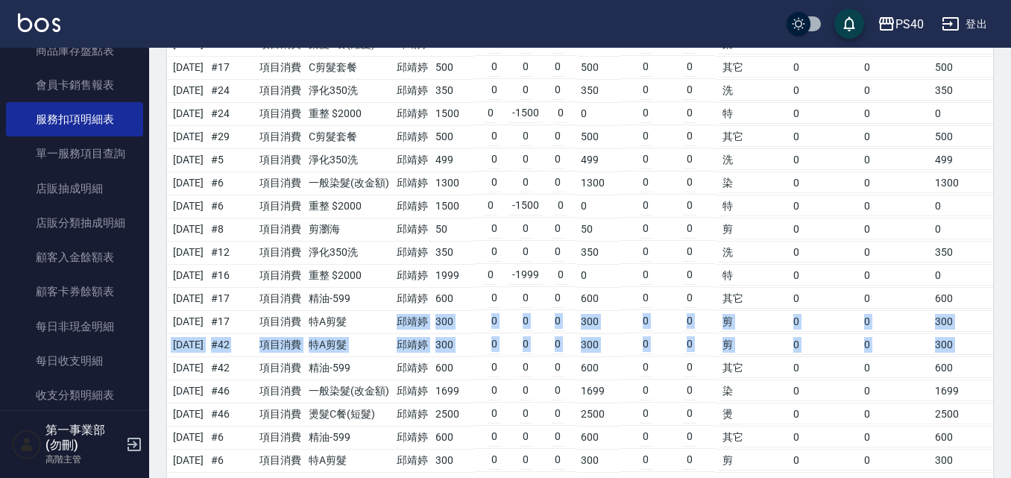
drag, startPoint x: 854, startPoint y: 389, endPoint x: 414, endPoint y: 366, distance: 440.5
click at [386, 379] on td "精油-599" at bounding box center [349, 367] width 88 height 23
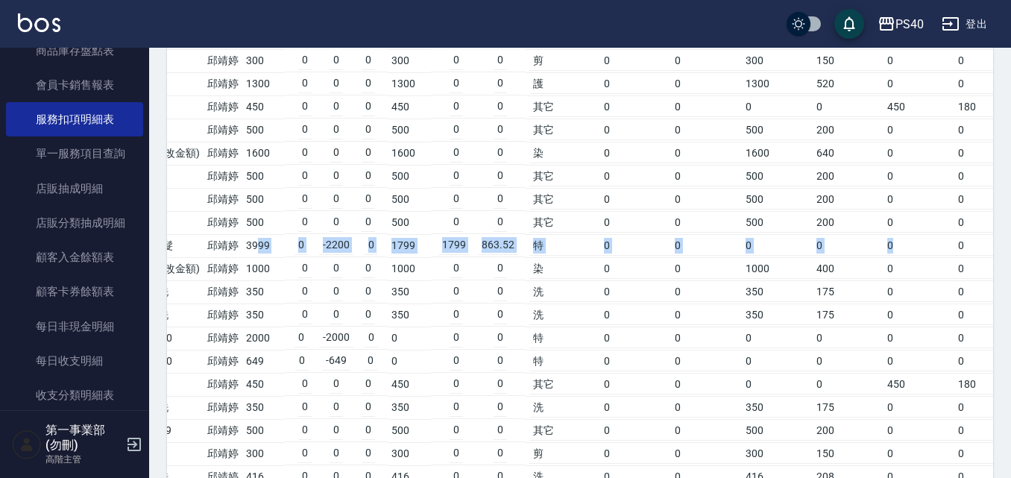
scroll to position [0, 474]
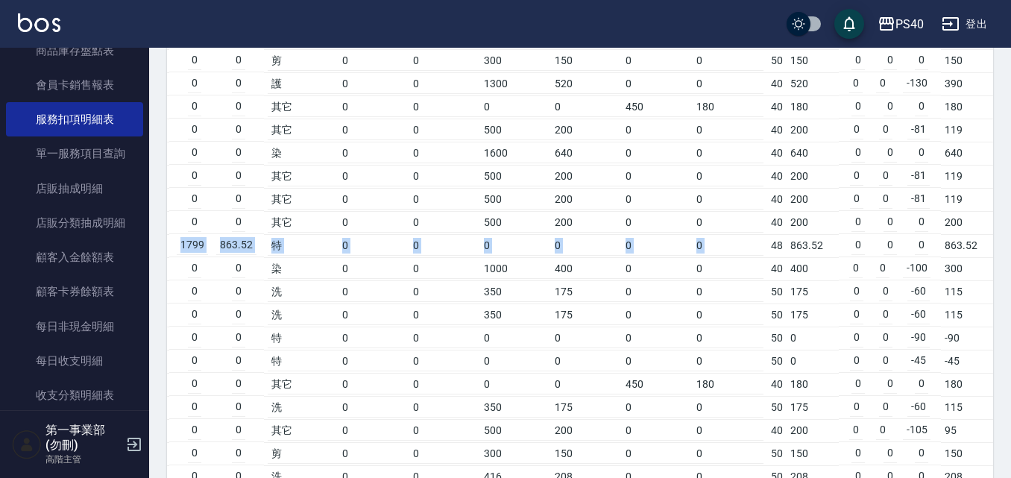
drag, startPoint x: 474, startPoint y: 289, endPoint x: 772, endPoint y: 293, distance: 298.2
click at [772, 257] on tr "2025/09/22 # 11 項目消費 20寸鑽石髮 邱靖婷 3999 0 -2200 0 1799 1799 863.52 特 0 0 0 0 0 0 4…" at bounding box center [354, 245] width 1277 height 23
click at [772, 257] on td "48" at bounding box center [776, 245] width 19 height 23
click at [893, 350] on td "0 0 -90" at bounding box center [890, 338] width 103 height 23
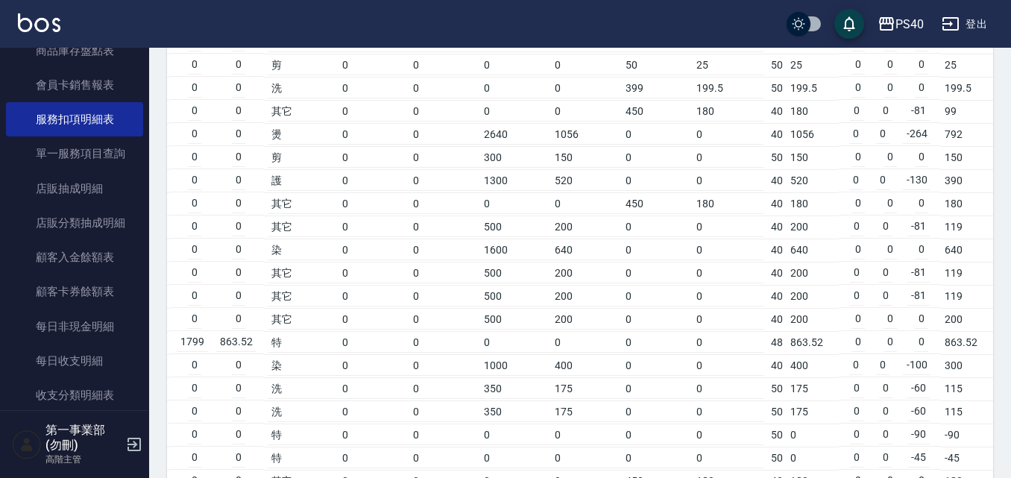
scroll to position [2758, 0]
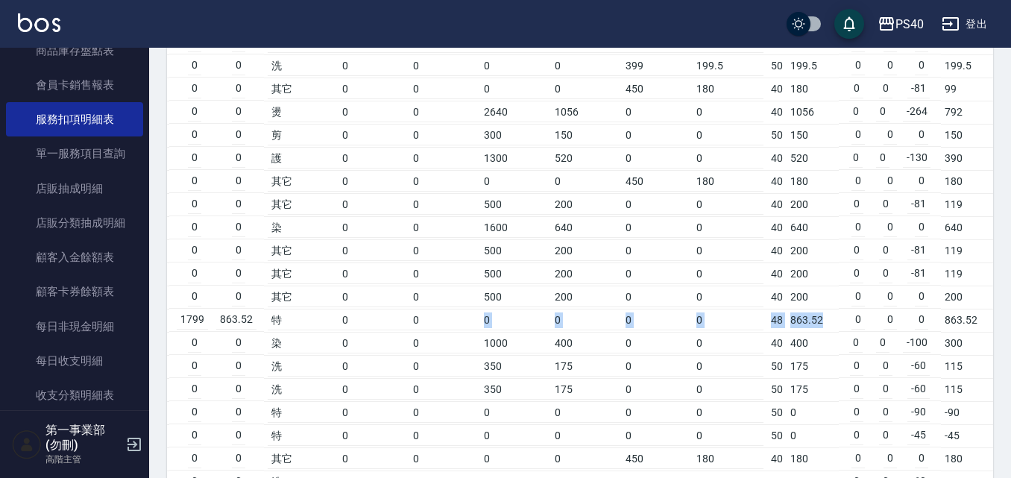
drag, startPoint x: 836, startPoint y: 365, endPoint x: 486, endPoint y: 358, distance: 350.5
click at [486, 332] on tr "2025/09/22 # 11 項目消費 20寸鑽石髮 邱靖婷 3999 0 -2200 0 1799 1799 863.52 特 0 0 0 0 0 0 4…" at bounding box center [354, 320] width 1277 height 23
click at [843, 262] on td "0 0 -81" at bounding box center [890, 250] width 103 height 23
click at [918, 330] on td "0" at bounding box center [921, 319] width 13 height 19
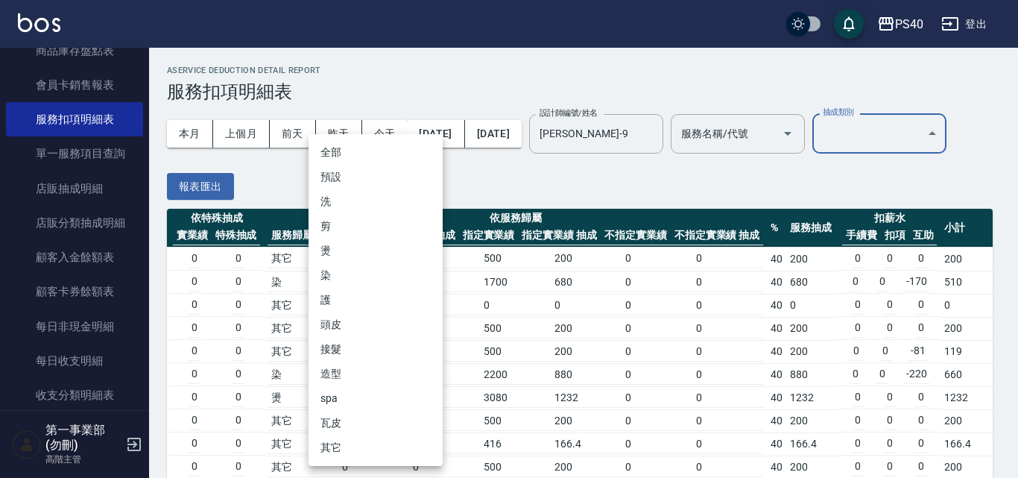
click at [567, 196] on div at bounding box center [509, 239] width 1018 height 478
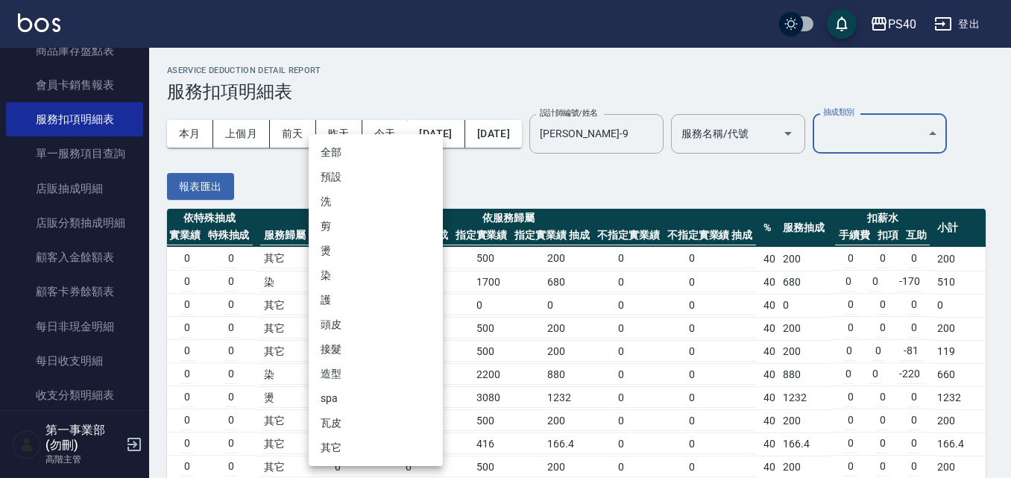
scroll to position [0, 467]
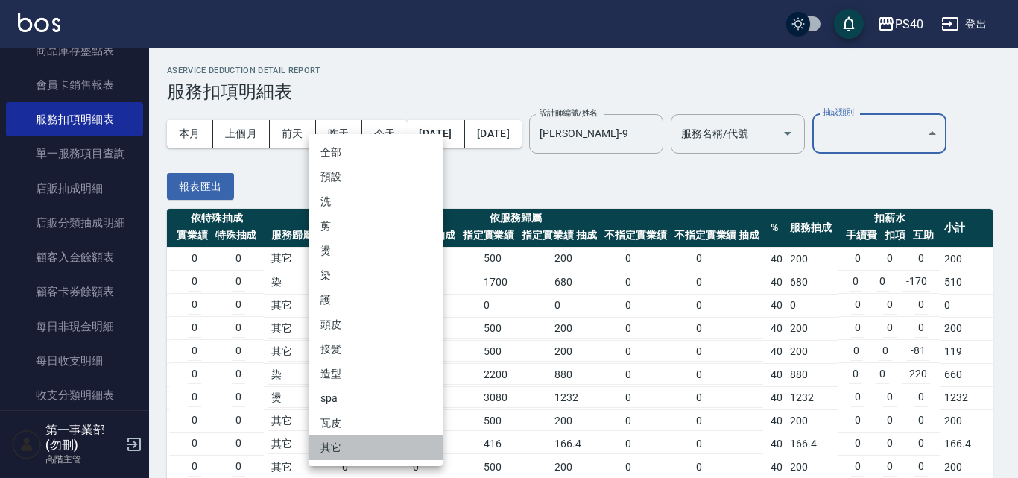
click at [348, 443] on li "其它" at bounding box center [376, 447] width 134 height 25
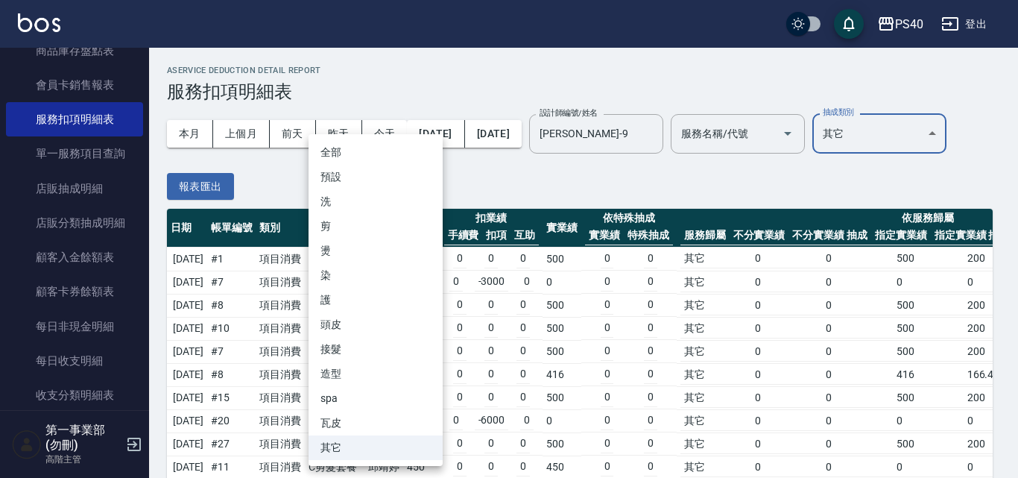
click at [344, 347] on li "接髮" at bounding box center [376, 349] width 134 height 25
type input "接髮"
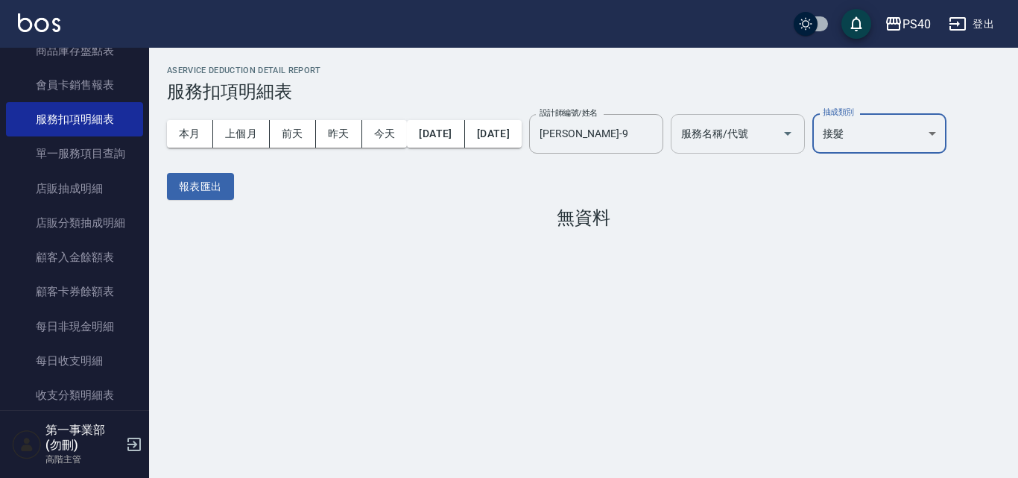
click at [776, 134] on input "服務名稱/代號" at bounding box center [727, 134] width 98 height 26
click at [961, 220] on div "無資料" at bounding box center [583, 217] width 833 height 21
click at [918, 130] on body "PS40 登出 櫃檯作業 打帳單 帳單列表 掛單列表 座位開單 營業儀表板 現金收支登錄 高階收支登錄 材料自購登錄 每日結帳 排班表 現場電腦打卡 掃碼打卡…" at bounding box center [509, 239] width 1018 height 478
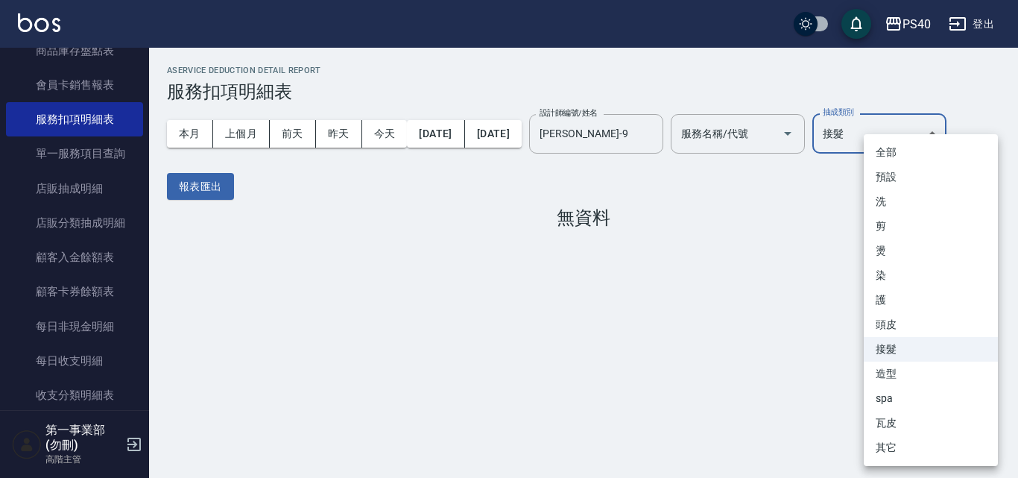
click at [903, 157] on li "全部" at bounding box center [931, 152] width 134 height 25
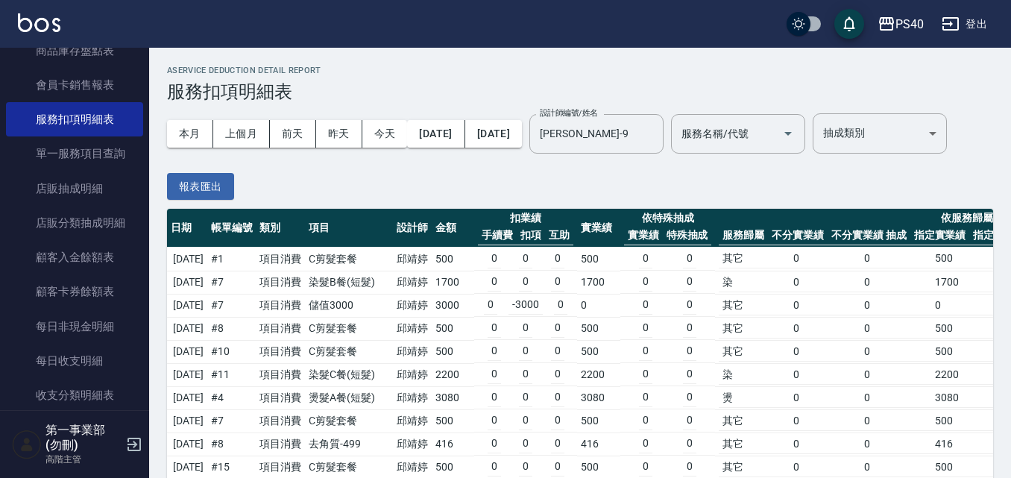
click at [945, 340] on td "其它 0 0 500 200 0 0" at bounding box center [966, 328] width 503 height 23
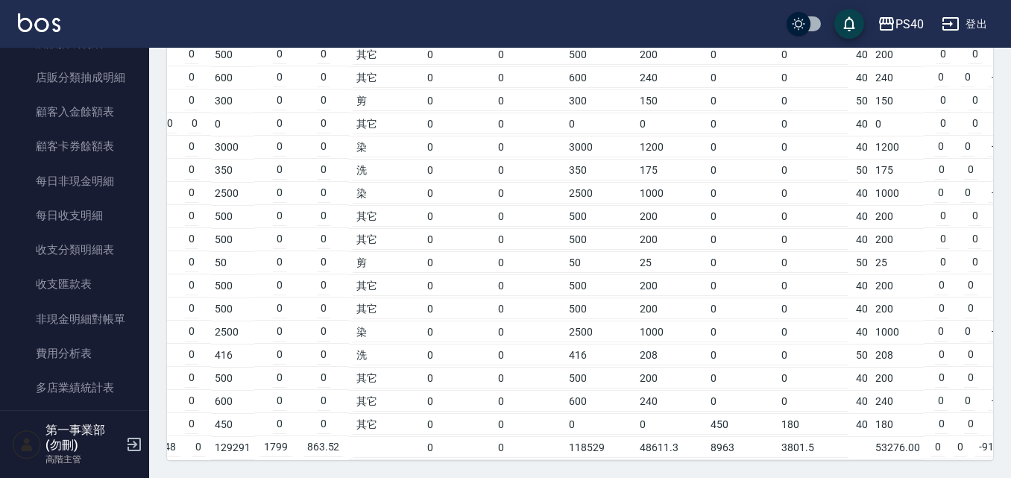
scroll to position [1342, 0]
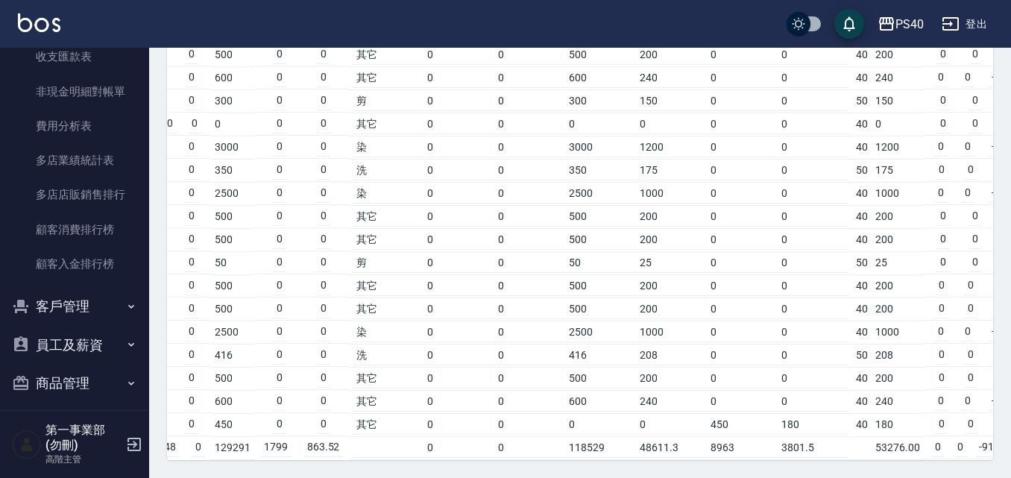
click at [92, 357] on button "員工及薪資" at bounding box center [74, 345] width 137 height 39
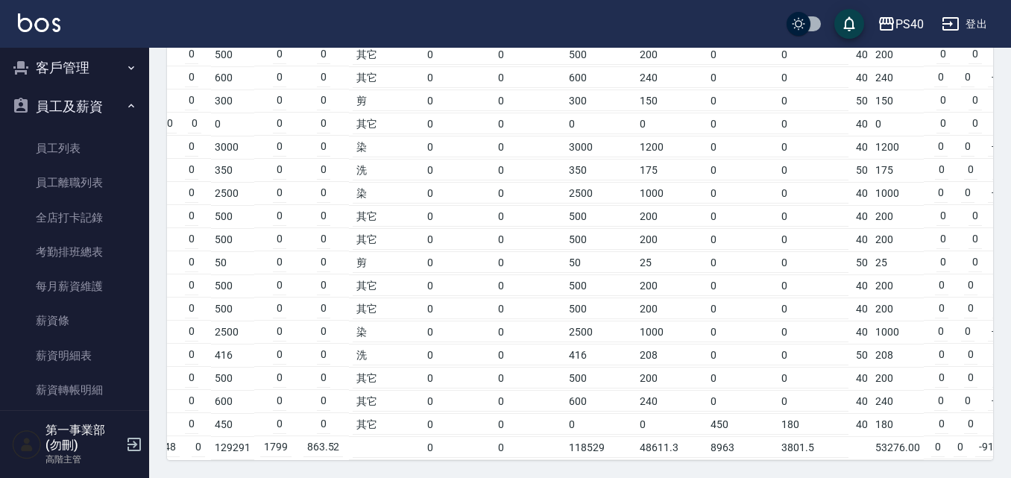
scroll to position [1640, 0]
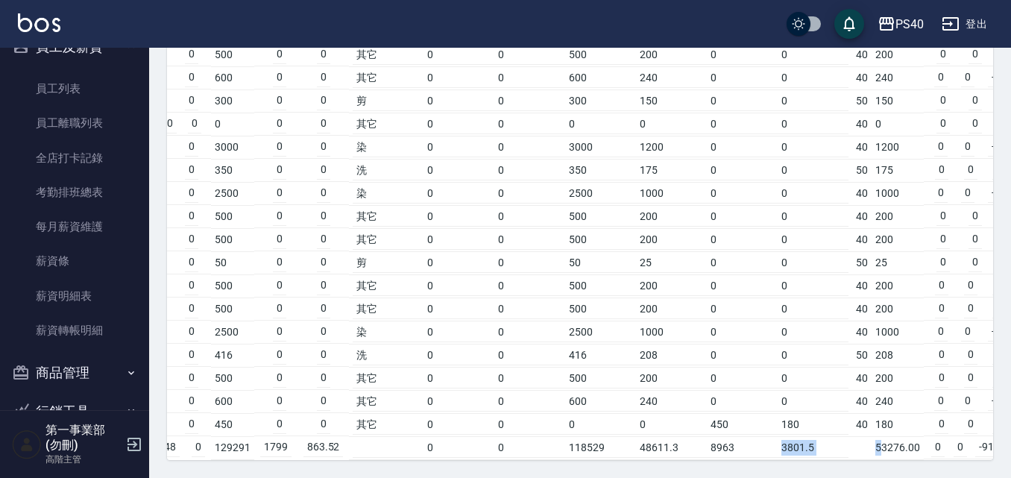
drag, startPoint x: 793, startPoint y: 447, endPoint x: 907, endPoint y: 447, distance: 113.3
click at [907, 447] on tr "合計 170339 0 -41048 0 129291 1799 863.52 0 0 118529 48611.3 8963 3801.5 53276.00…" at bounding box center [439, 447] width 1277 height 23
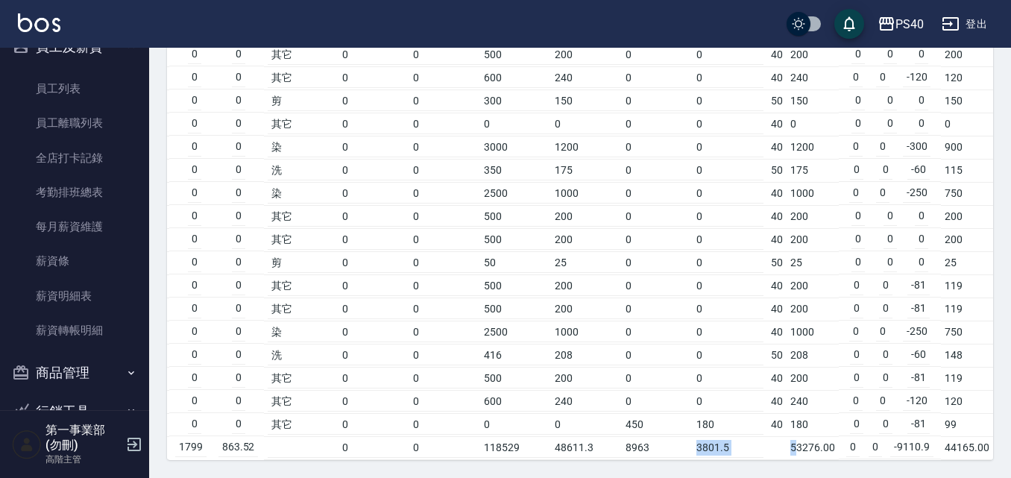
scroll to position [0, 456]
click at [729, 438] on td "3801.5" at bounding box center [728, 447] width 71 height 19
click at [711, 423] on td "其它 0 0 0 0 450 180" at bounding box center [515, 424] width 503 height 23
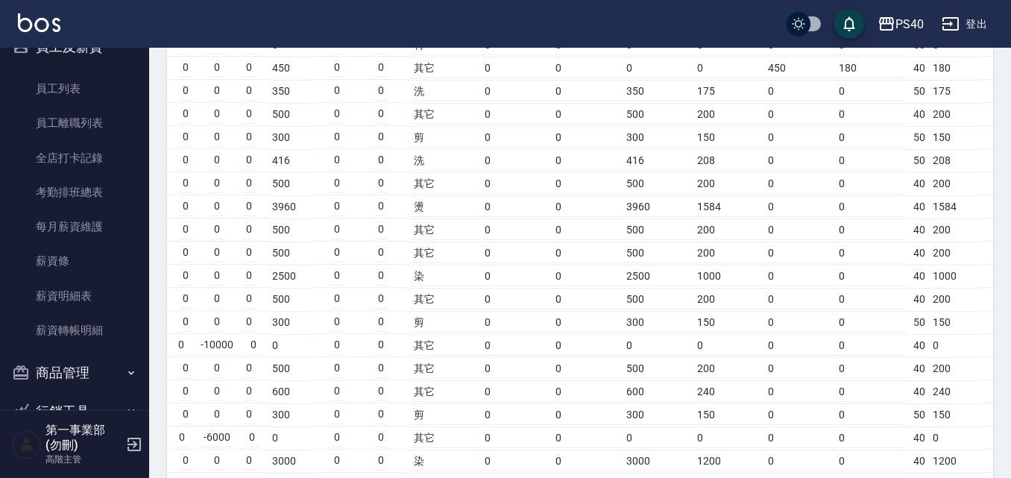
scroll to position [0, 474]
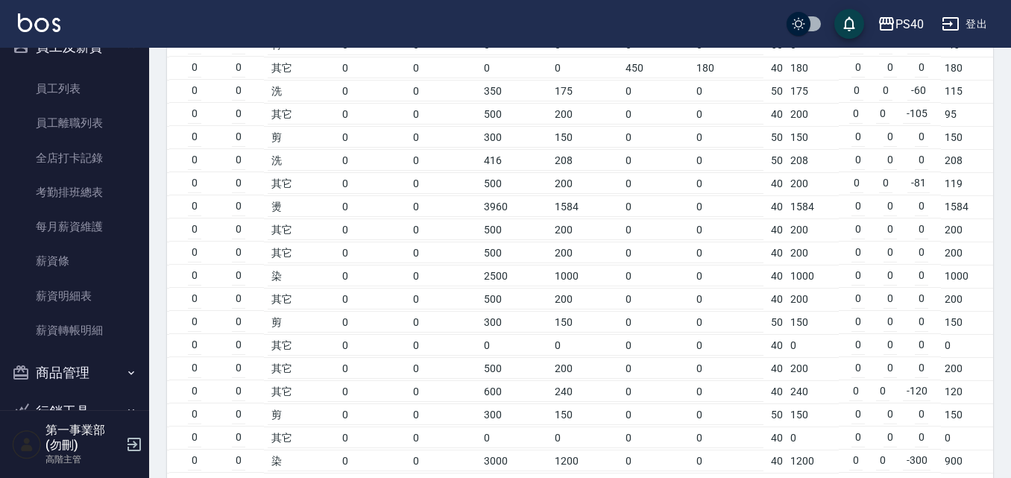
drag, startPoint x: 350, startPoint y: 66, endPoint x: 788, endPoint y: 72, distance: 437.6
click at [788, 34] on tr "2025/09/22 # 16 項目消費 重整 $2000 邱靖婷 2000 0 -2000 0 0 0 0 特 0 0 0 0 0 0 50 0 0 0 -…" at bounding box center [354, 21] width 1277 height 23
click at [789, 57] on td "0" at bounding box center [813, 45] width 52 height 23
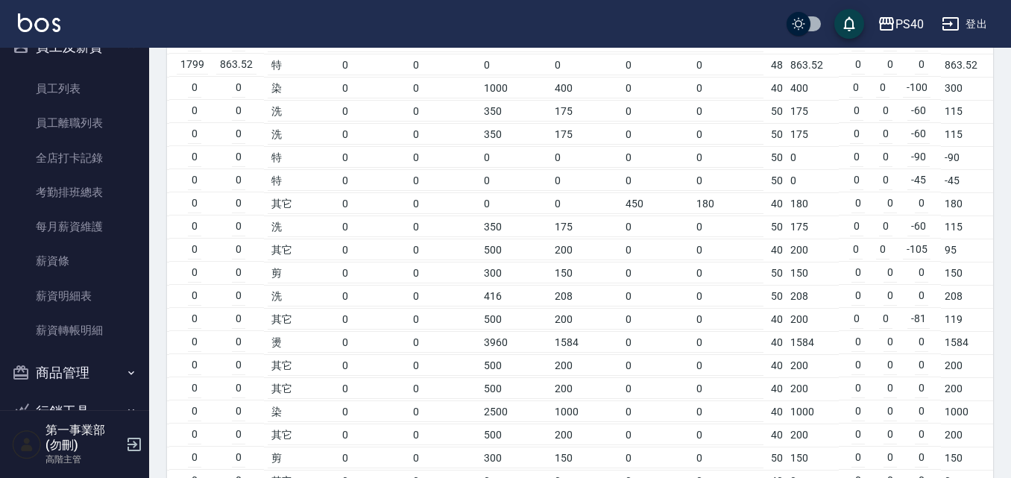
scroll to position [3000, 0]
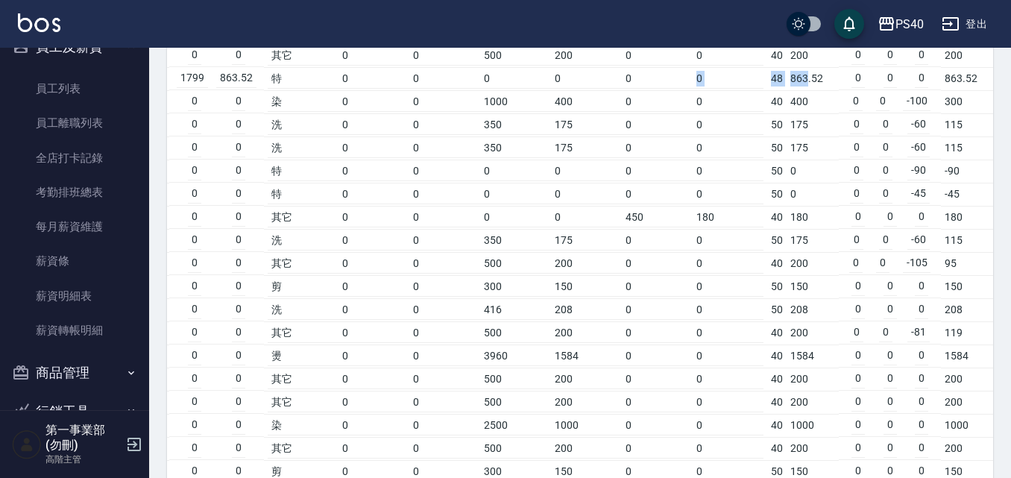
drag, startPoint x: 675, startPoint y: 124, endPoint x: 808, endPoint y: 130, distance: 133.6
click at [808, 90] on tr "2025/09/22 # 11 項目消費 20寸鑽石髮 邱靖婷 3999 0 -2200 0 1799 1799 863.52 特 0 0 0 0 0 0 4…" at bounding box center [354, 78] width 1277 height 23
click at [813, 90] on td "863.52" at bounding box center [813, 78] width 52 height 23
drag, startPoint x: 970, startPoint y: 119, endPoint x: 778, endPoint y: 118, distance: 192.3
click at [778, 90] on tr "2025/09/22 # 11 項目消費 20寸鑽石髮 邱靖婷 3999 0 -2200 0 1799 1799 863.52 特 0 0 0 0 0 0 4…" at bounding box center [354, 78] width 1277 height 23
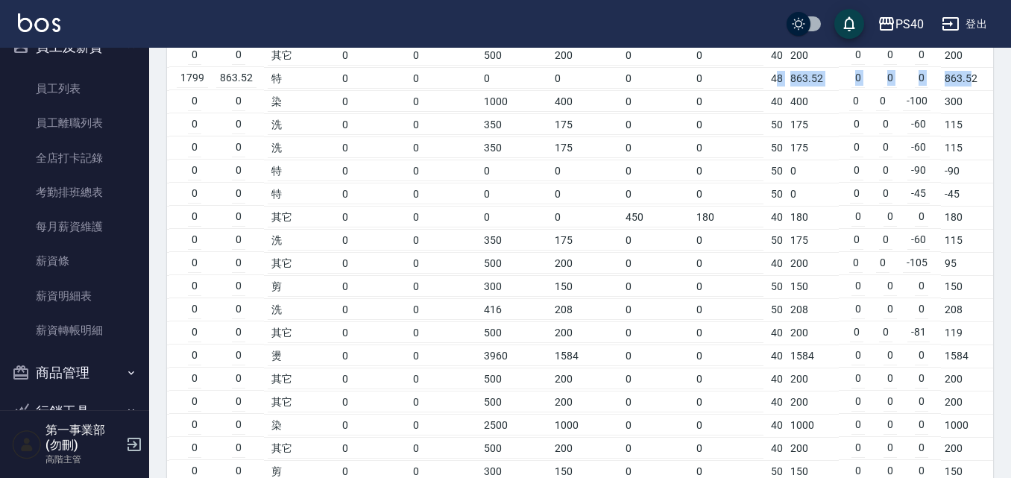
click at [781, 90] on td "48" at bounding box center [776, 78] width 19 height 23
click at [953, 67] on td "200" at bounding box center [967, 55] width 52 height 23
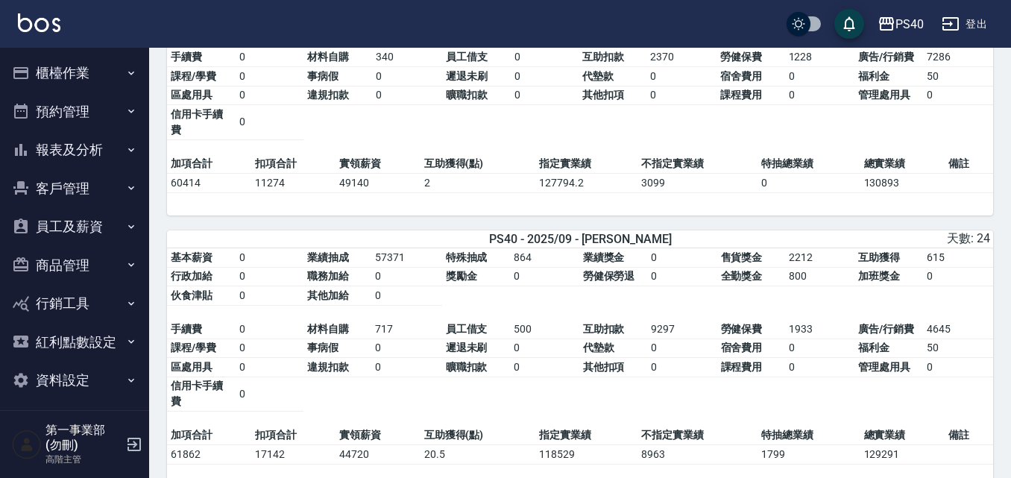
scroll to position [1640, 0]
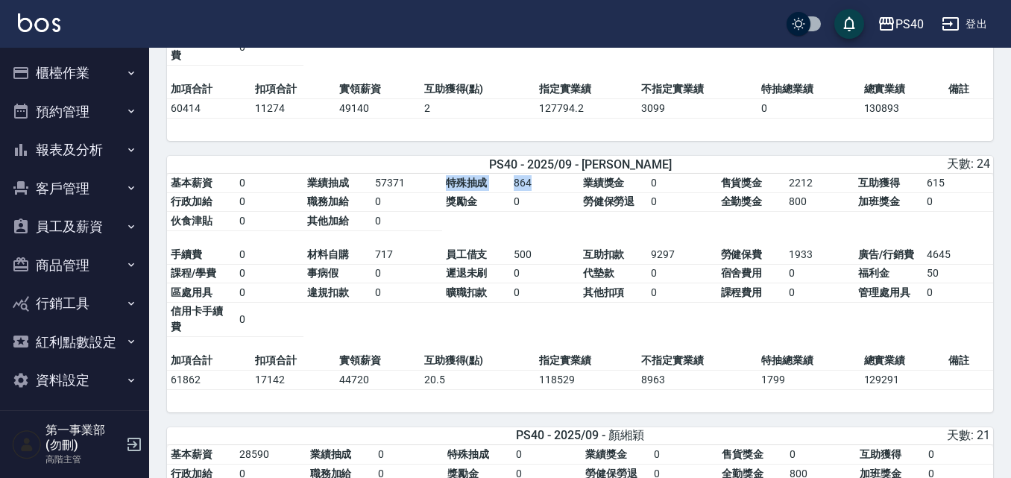
drag, startPoint x: 446, startPoint y: 197, endPoint x: 550, endPoint y: 198, distance: 104.4
click at [550, 198] on tbody "基本薪資 0 業績抽成 57371 特殊抽成 864 業績獎金 0 售貨獎金 2212 互助獲得 615 行政加給 0 職務加給 0 獎勵金 0 勞健保勞退 …" at bounding box center [580, 202] width 826 height 57
click at [550, 193] on td "864" at bounding box center [544, 183] width 69 height 19
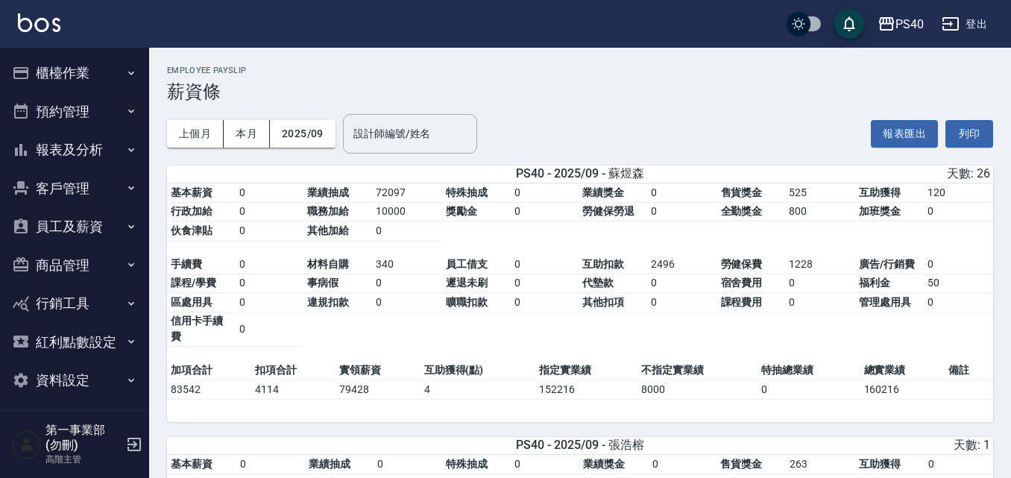
click at [976, 136] on button "列印" at bounding box center [969, 134] width 48 height 28
click at [627, 118] on div "上個月 本月 2025/09 設計師編號/姓名 設計師編號/姓名 報表匯出 列印" at bounding box center [580, 133] width 826 height 63
click at [900, 16] on div "PS40" at bounding box center [909, 24] width 28 height 19
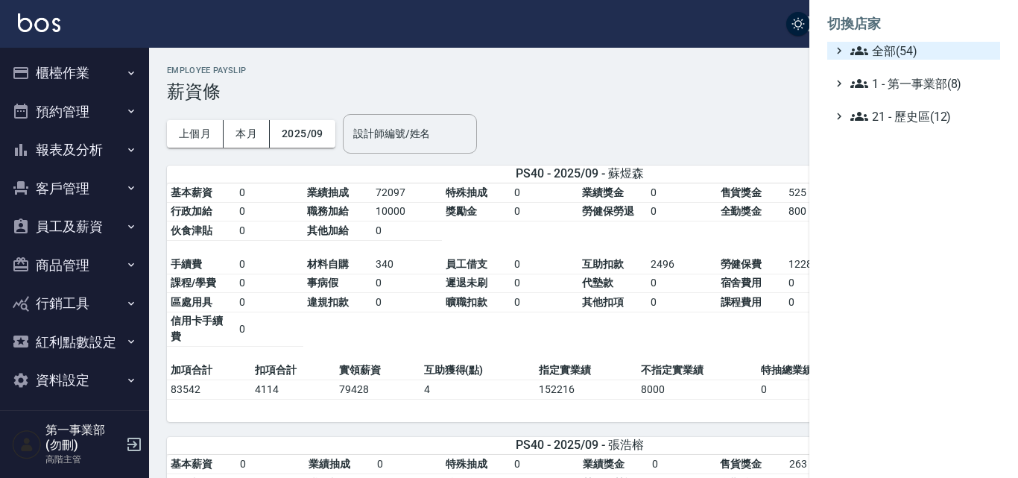
click at [893, 45] on span "全部(54)" at bounding box center [923, 51] width 144 height 18
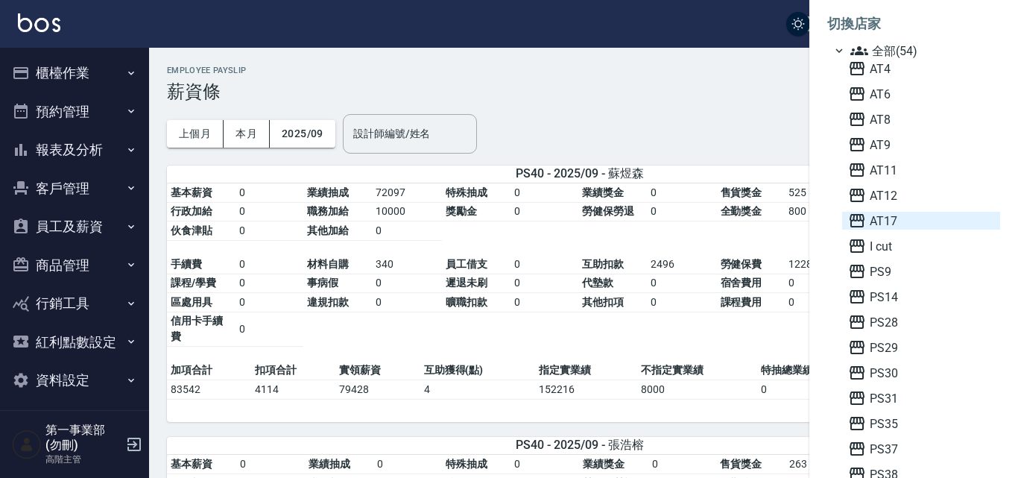
click at [896, 227] on span "AT17" at bounding box center [921, 221] width 146 height 18
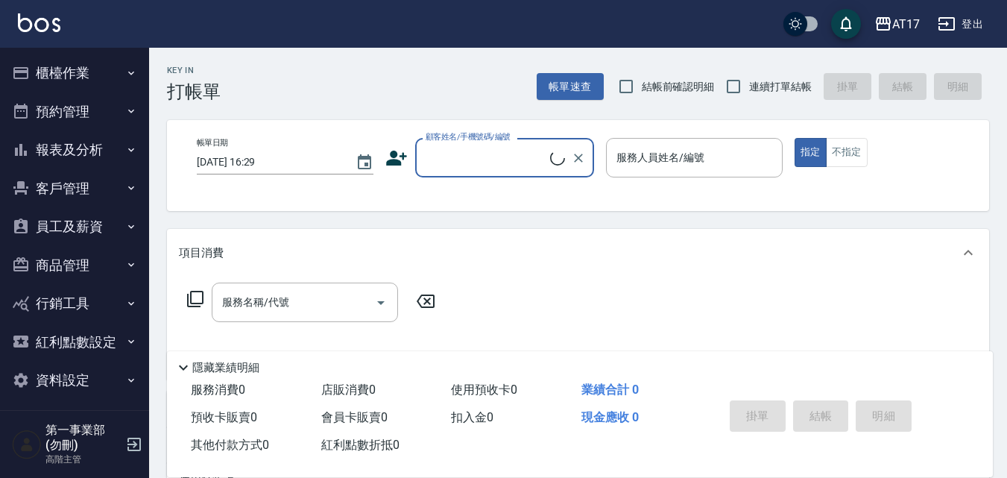
click at [107, 229] on button "員工及薪資" at bounding box center [74, 226] width 137 height 39
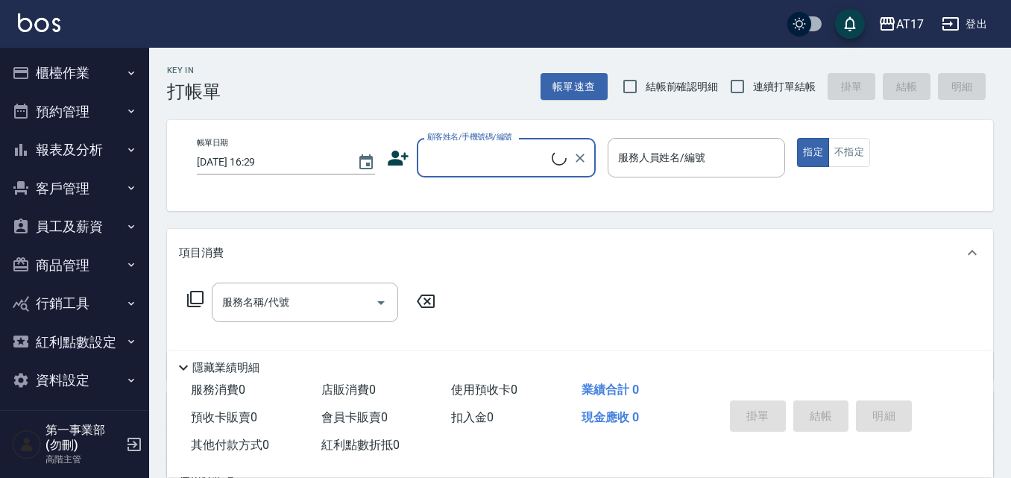
scroll to position [224, 0]
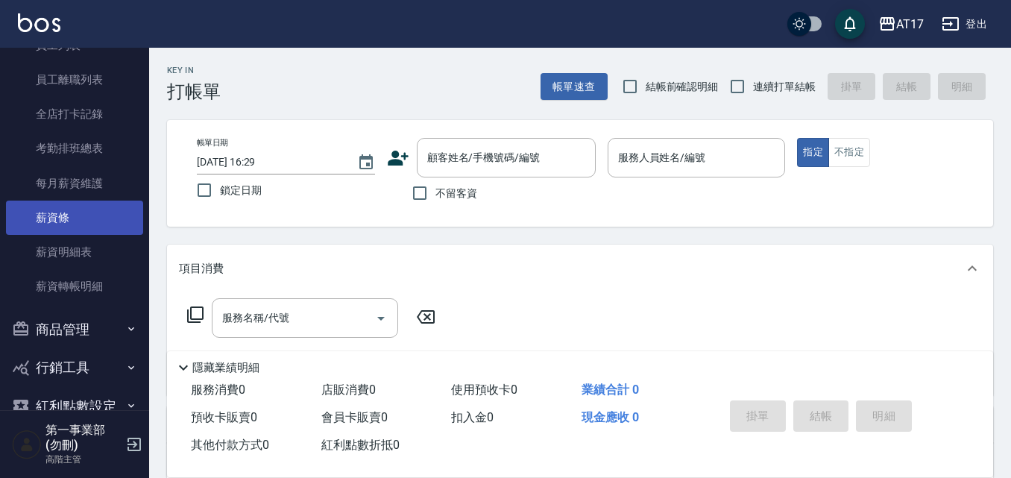
click at [98, 231] on link "薪資條" at bounding box center [74, 218] width 137 height 34
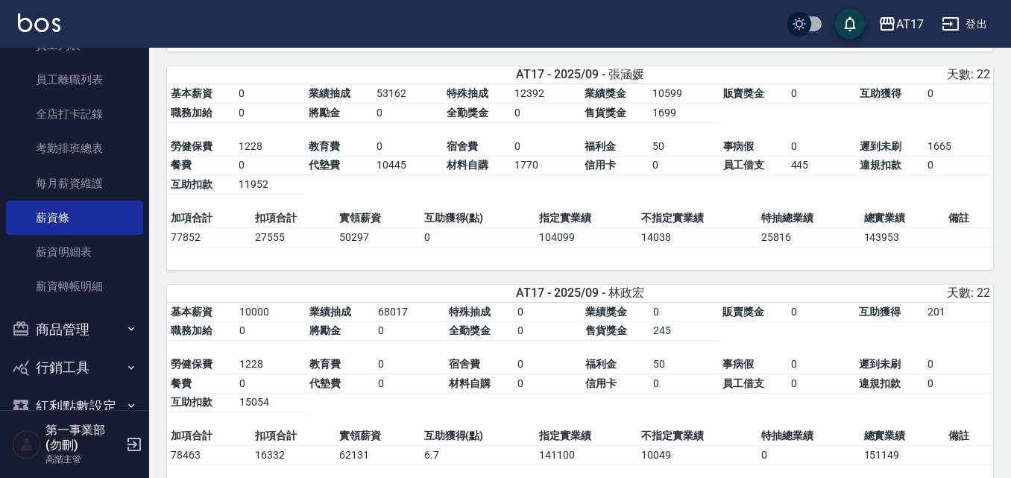
scroll to position [1640, 0]
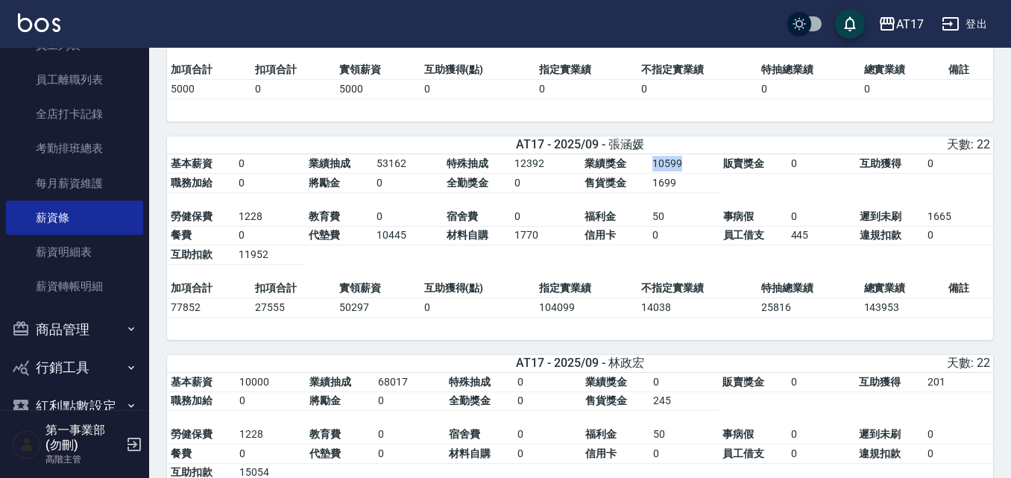
drag, startPoint x: 650, startPoint y: 180, endPoint x: 710, endPoint y: 182, distance: 60.4
click at [710, 174] on td "10599" at bounding box center [684, 163] width 70 height 19
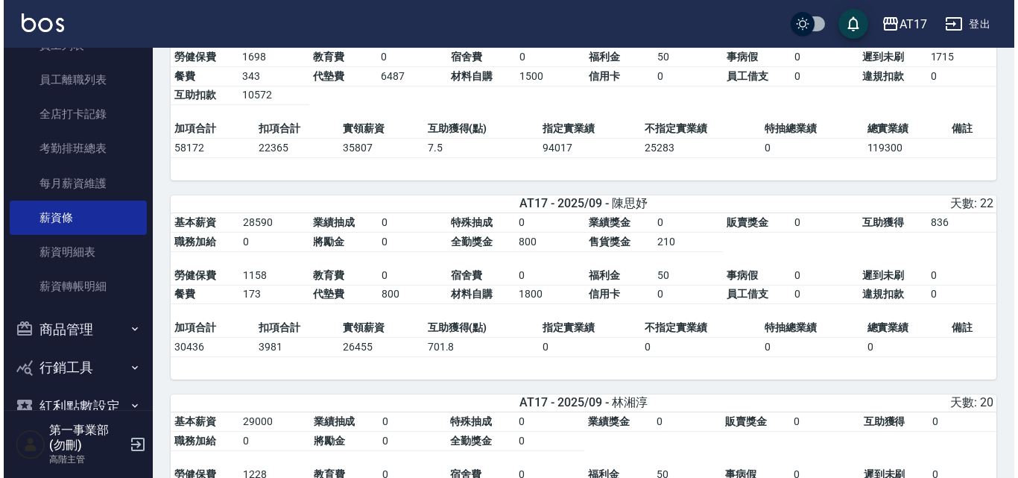
scroll to position [0, 0]
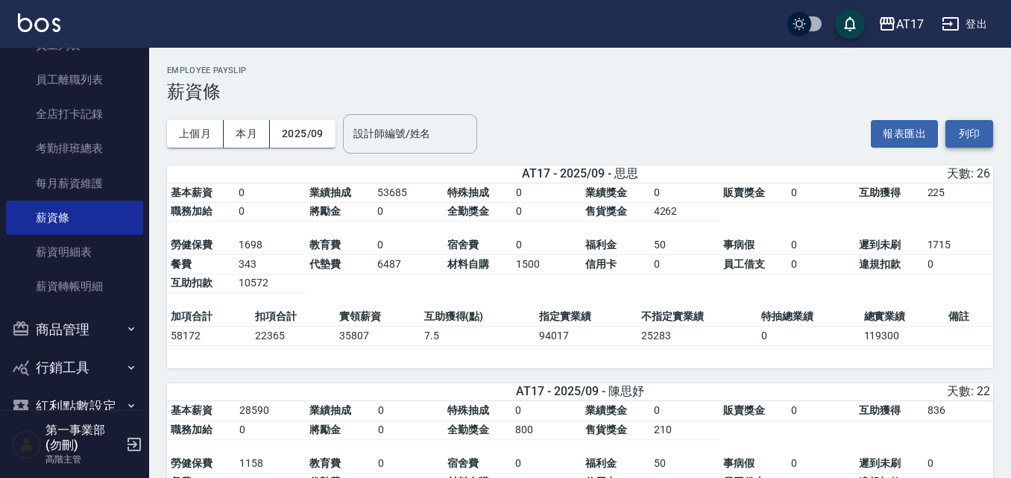
click at [957, 137] on button "列印" at bounding box center [969, 134] width 48 height 28
click at [955, 76] on div "Employee Payslip 薪資條" at bounding box center [580, 84] width 826 height 37
click at [917, 18] on div "AT17" at bounding box center [910, 24] width 28 height 19
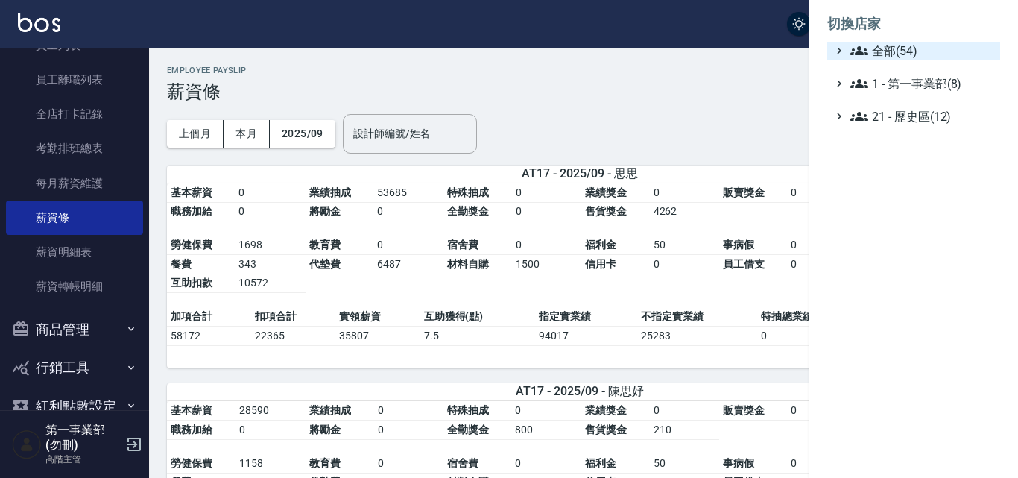
click at [910, 51] on span "全部(54)" at bounding box center [923, 51] width 144 height 18
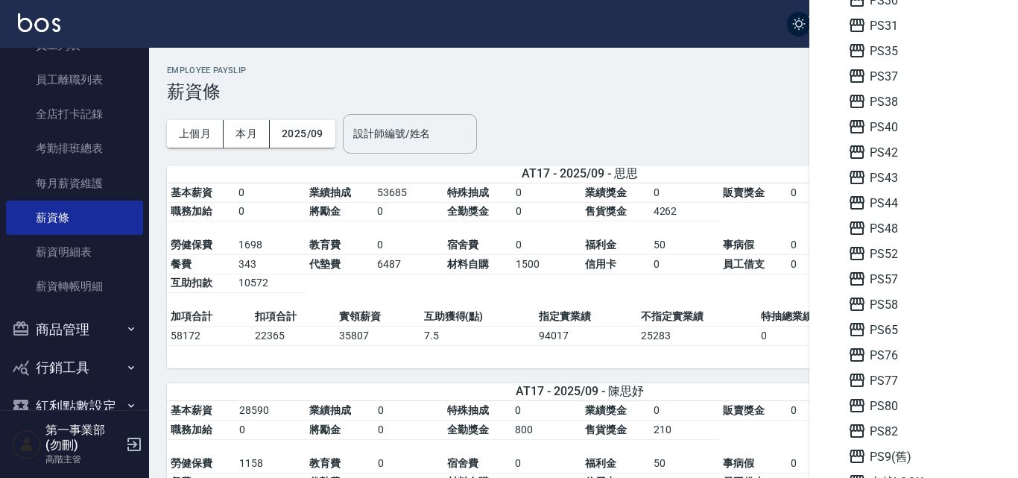
scroll to position [820, 0]
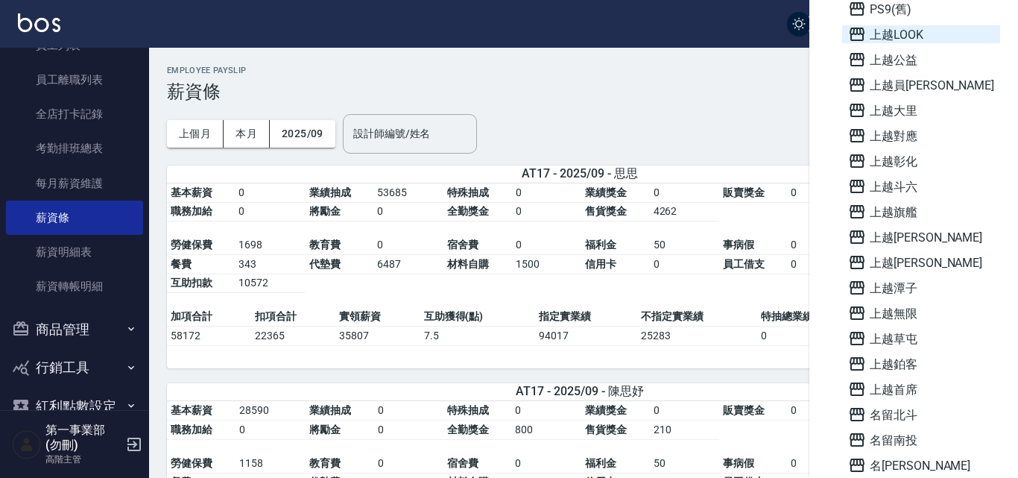
click at [897, 42] on span "上越LOOK" at bounding box center [921, 34] width 146 height 18
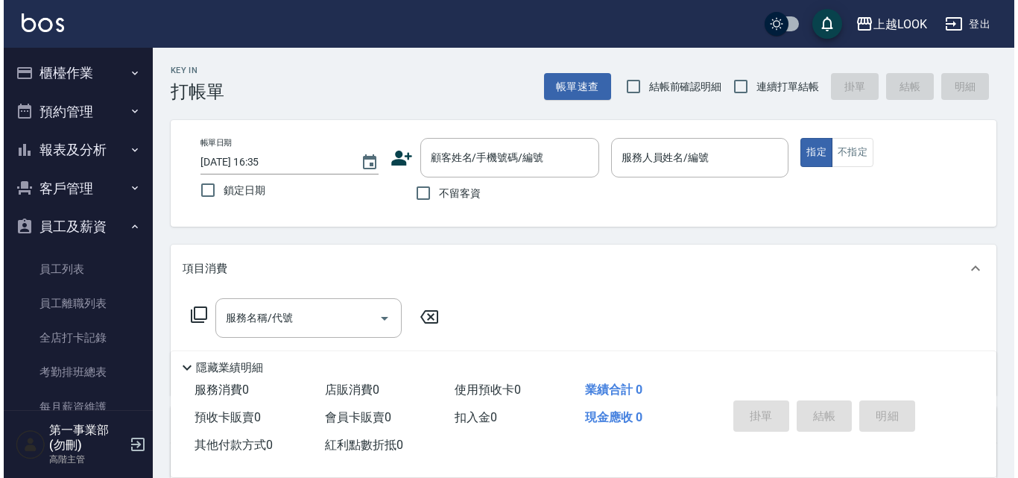
scroll to position [221, 0]
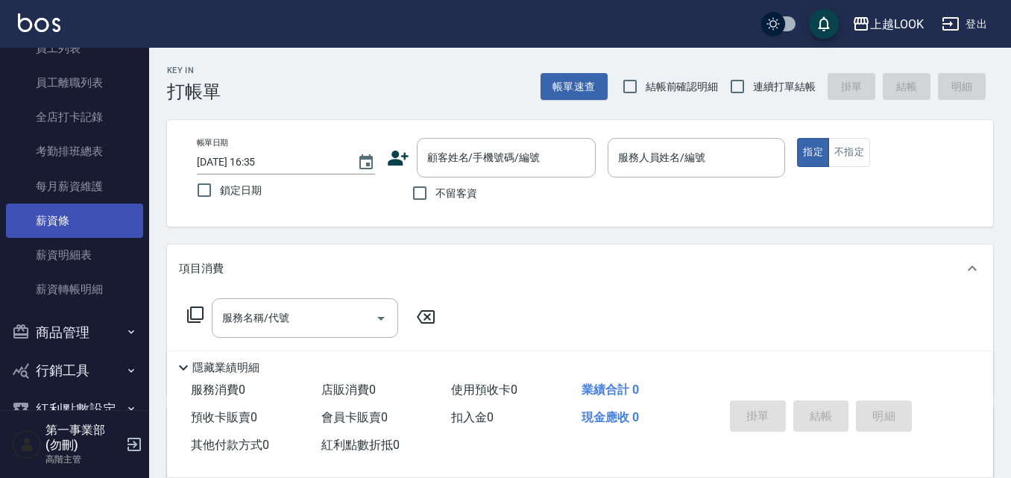
click at [86, 232] on link "薪資條" at bounding box center [74, 221] width 137 height 34
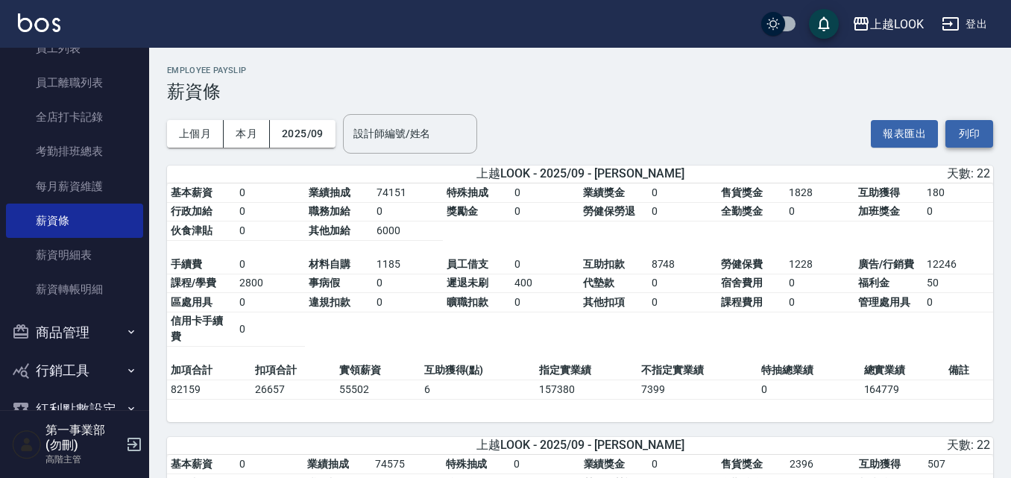
click at [958, 136] on button "列印" at bounding box center [969, 134] width 48 height 28
click at [898, 28] on div "上越LOOK" at bounding box center [897, 24] width 54 height 19
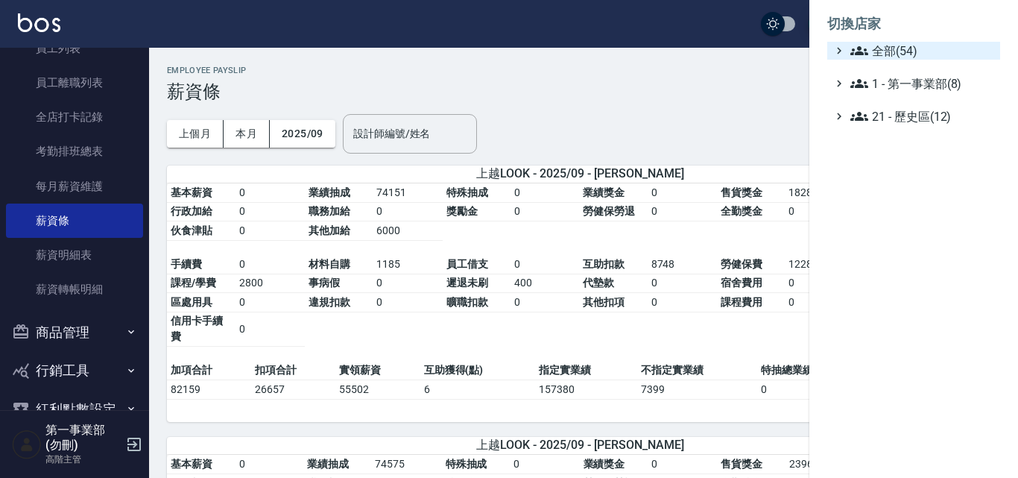
click at [902, 51] on span "全部(54)" at bounding box center [923, 51] width 144 height 18
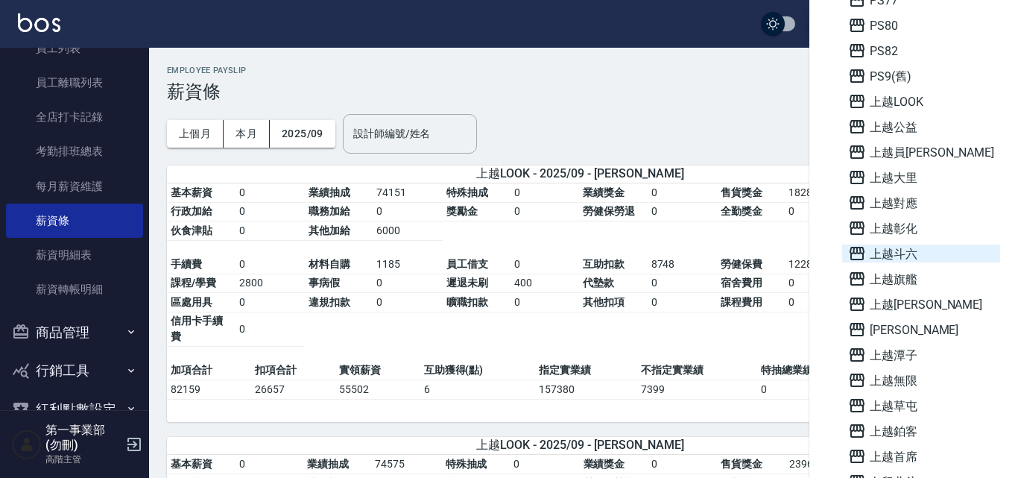
scroll to position [895, 0]
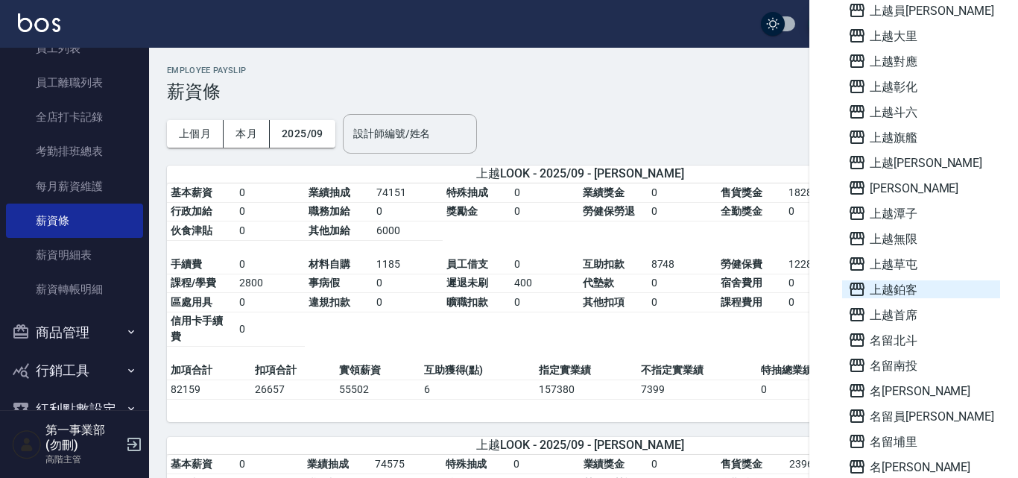
click at [913, 291] on span "上越鉑客" at bounding box center [921, 289] width 146 height 18
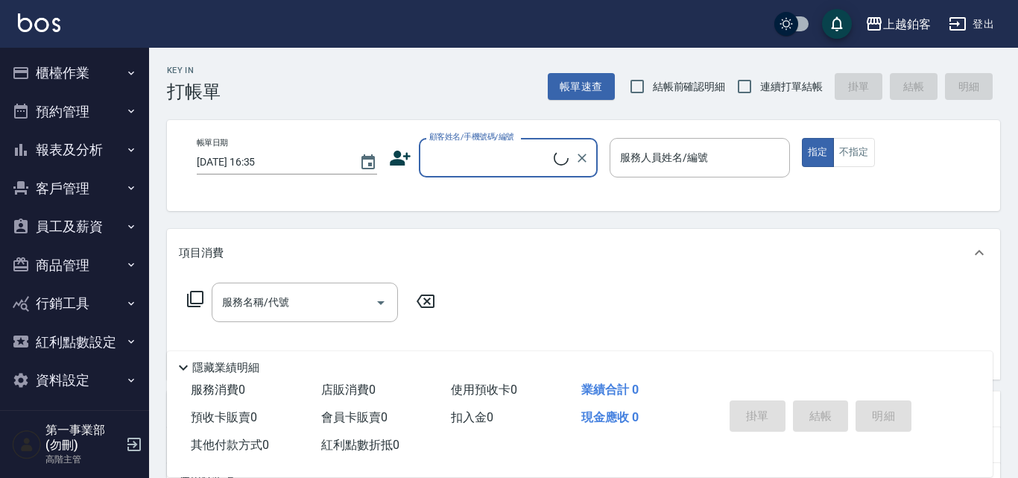
click at [102, 227] on button "員工及薪資" at bounding box center [74, 226] width 137 height 39
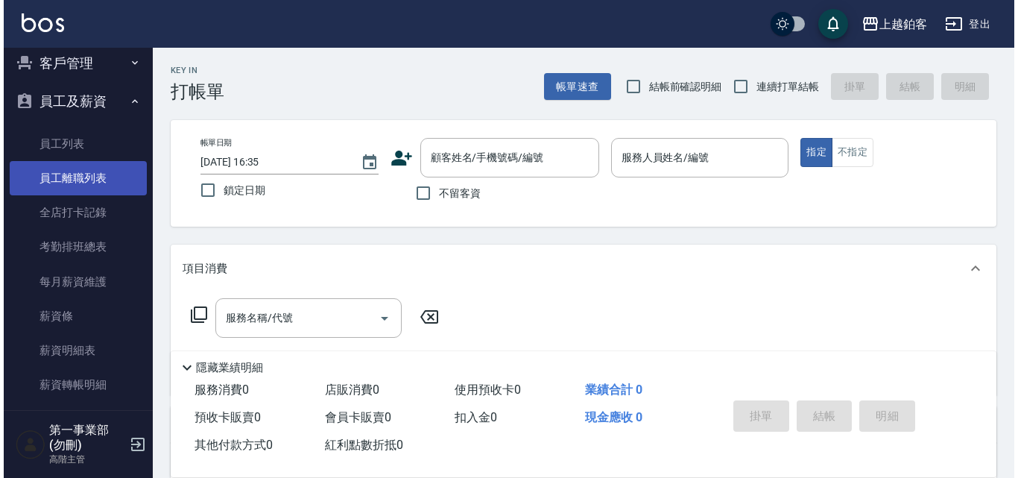
scroll to position [149, 0]
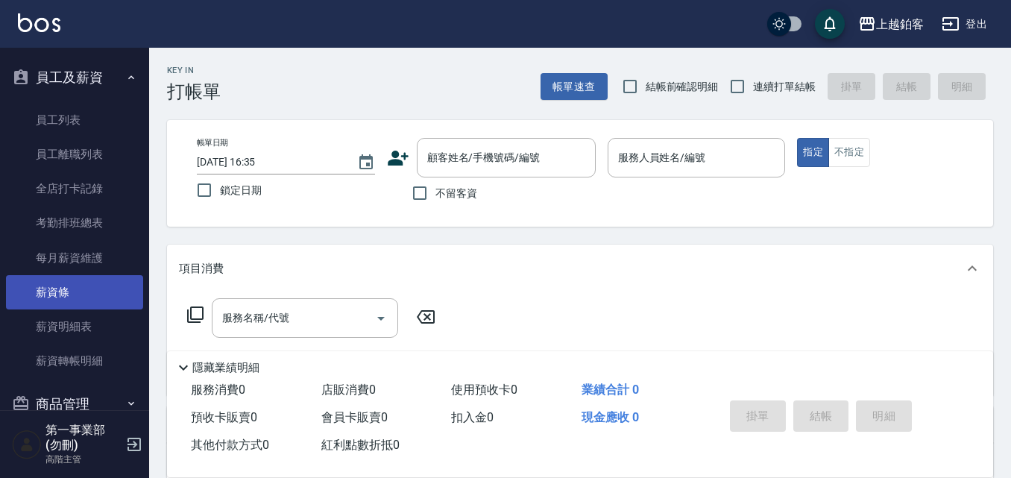
click at [70, 295] on link "薪資條" at bounding box center [74, 292] width 137 height 34
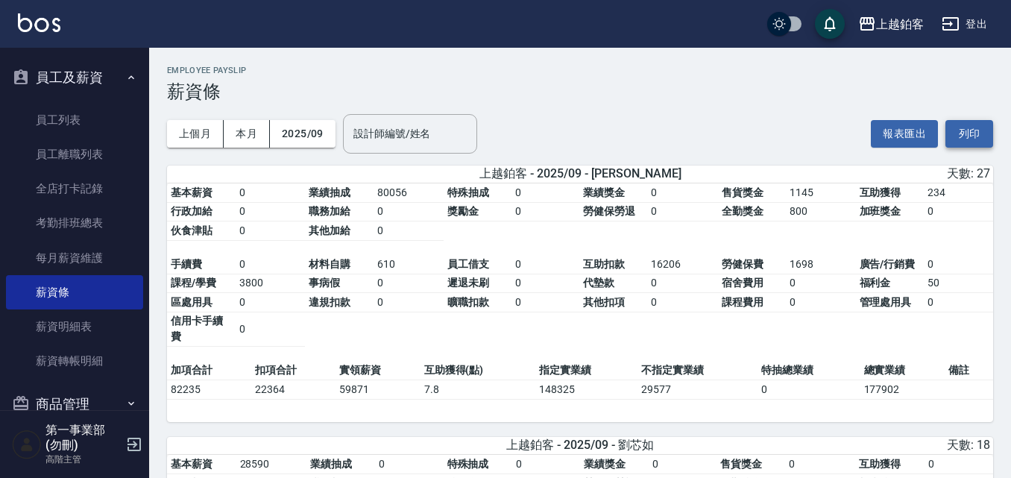
click at [974, 132] on button "列印" at bounding box center [969, 134] width 48 height 28
click at [935, 94] on h3 "薪資條" at bounding box center [580, 91] width 826 height 21
click at [636, 139] on div "上個月 本月 2025/09 設計師編號/姓名 設計師編號/姓名 報表匯出 列印" at bounding box center [580, 133] width 826 height 63
click at [647, 391] on td "29577" at bounding box center [697, 389] width 120 height 19
click at [730, 98] on h3 "薪資條" at bounding box center [580, 91] width 826 height 21
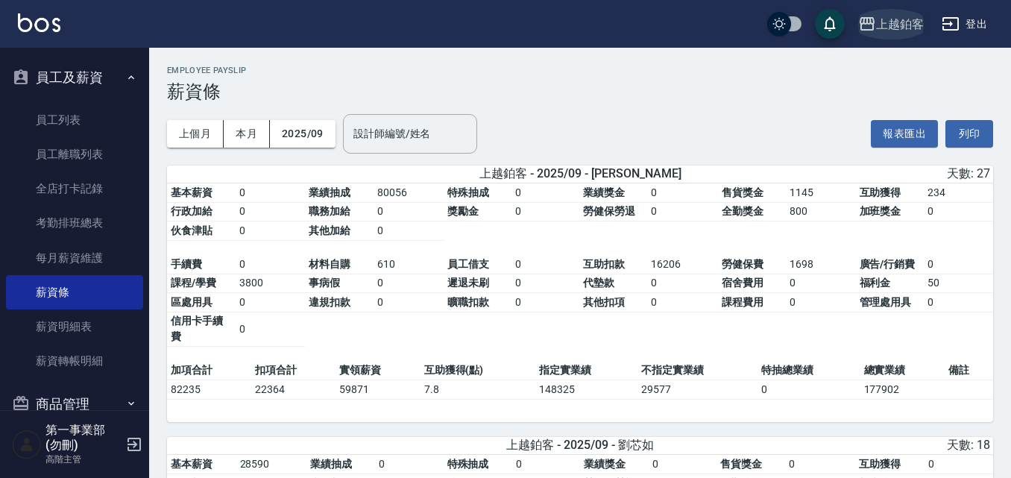
click at [880, 22] on div "上越鉑客" at bounding box center [900, 24] width 48 height 19
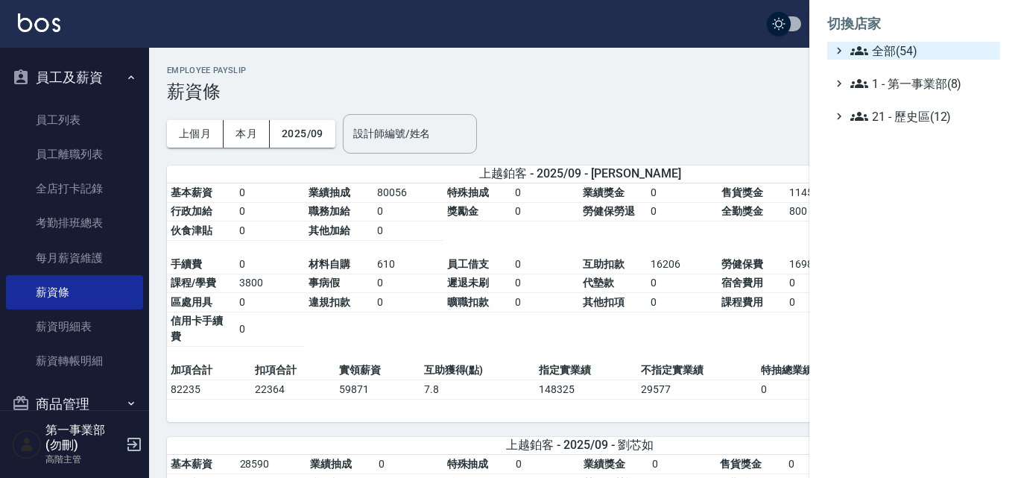
click at [919, 56] on span "全部(54)" at bounding box center [923, 51] width 144 height 18
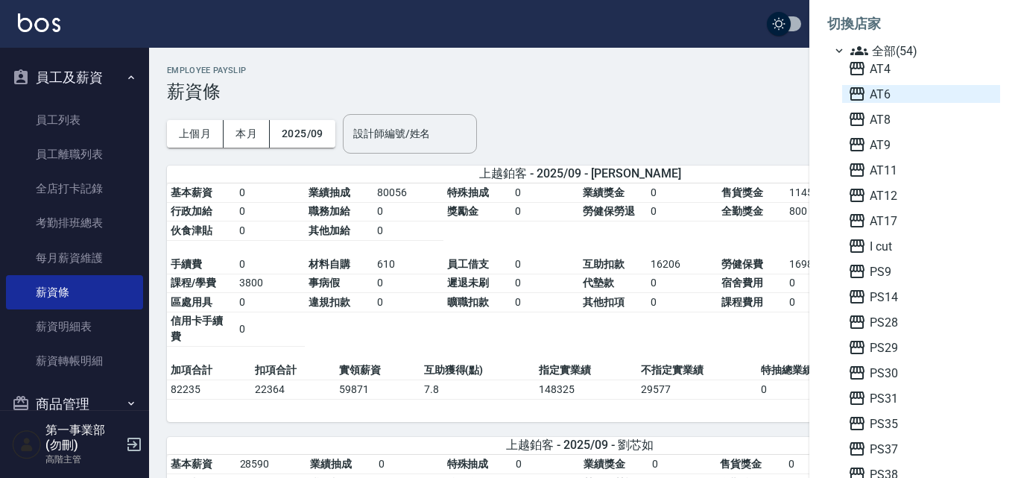
click at [898, 90] on span "AT6" at bounding box center [921, 94] width 146 height 18
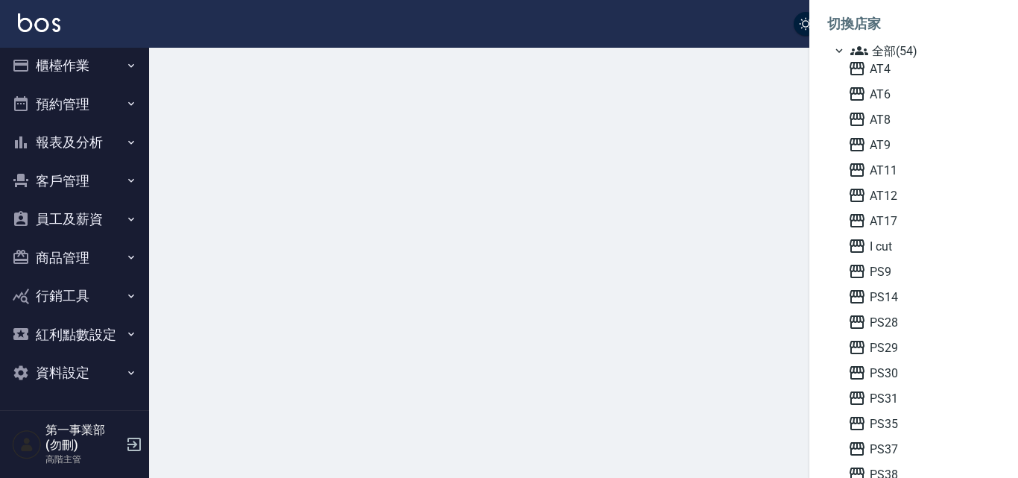
scroll to position [7, 0]
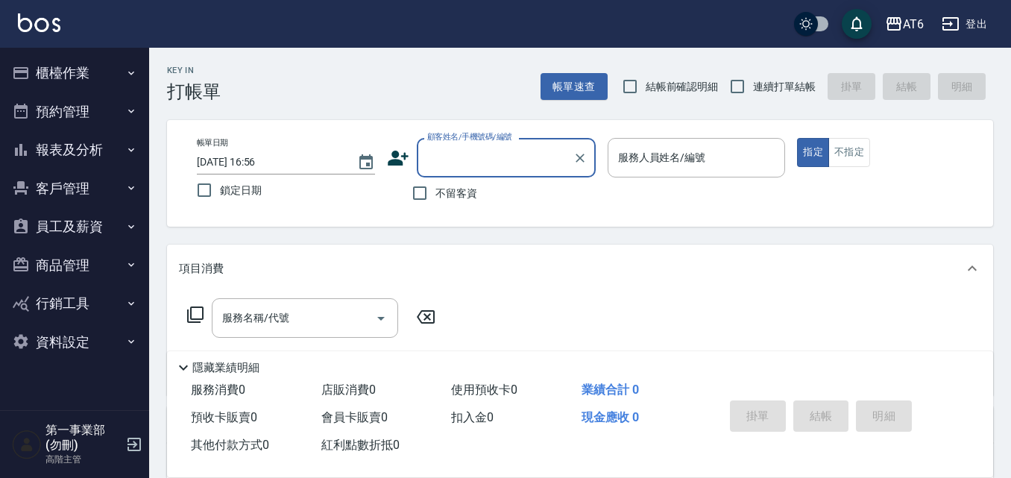
click at [89, 236] on button "員工及薪資" at bounding box center [74, 226] width 137 height 39
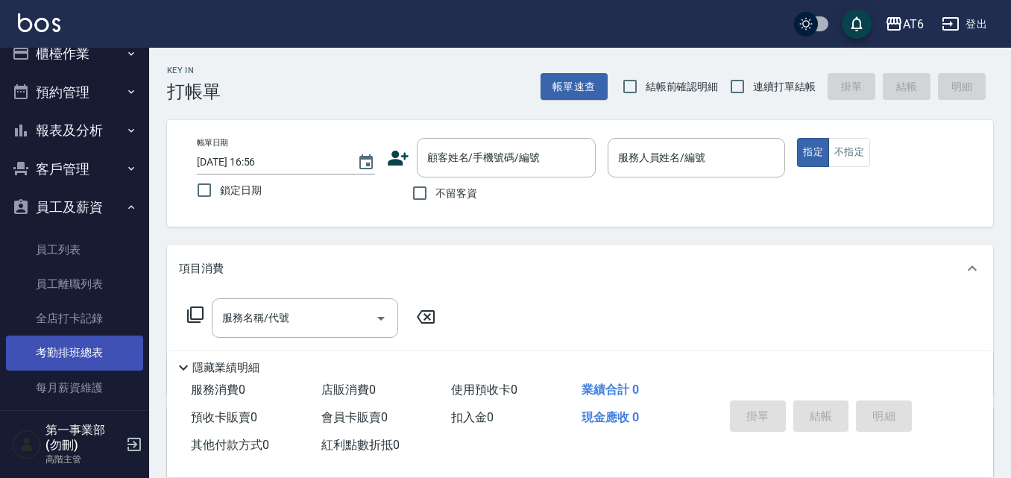
scroll to position [75, 0]
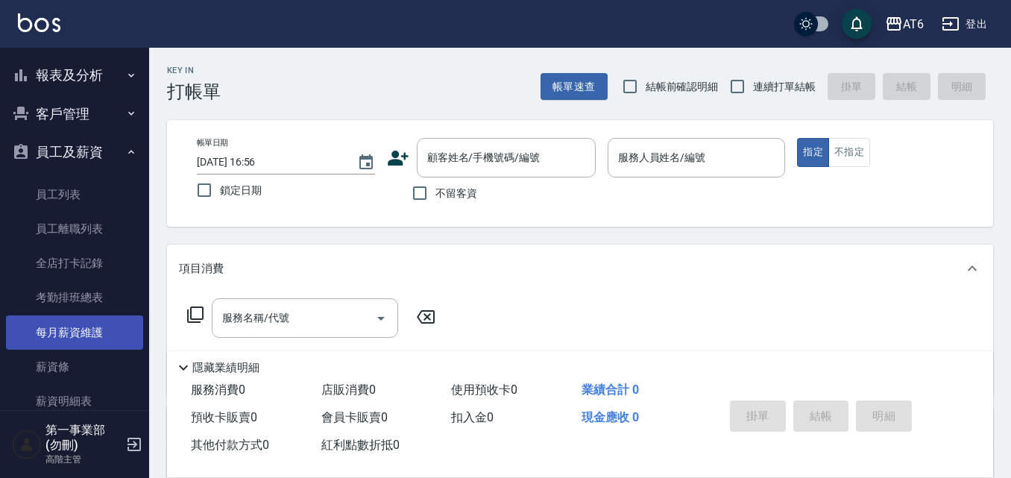
click at [96, 323] on link "每月薪資維護" at bounding box center [74, 332] width 137 height 34
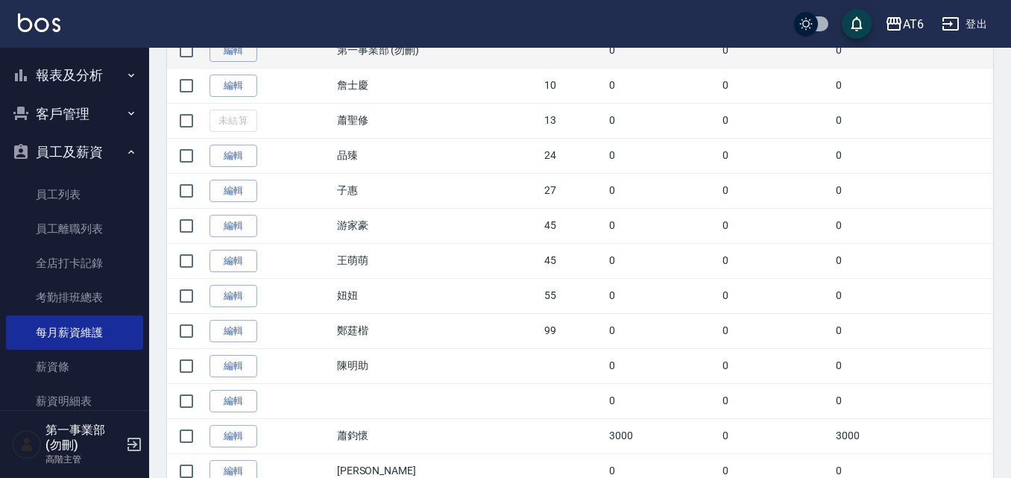
scroll to position [596, 0]
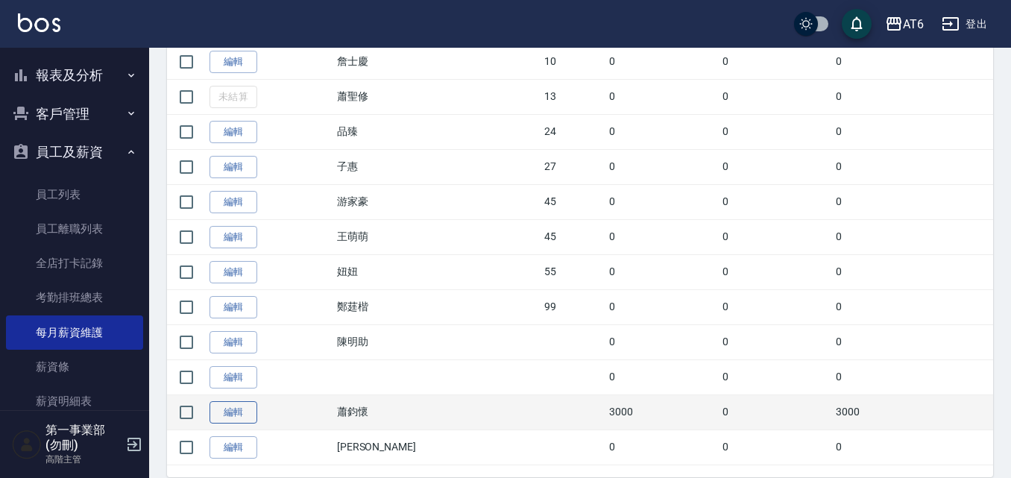
click at [233, 417] on link "編輯" at bounding box center [233, 412] width 48 height 23
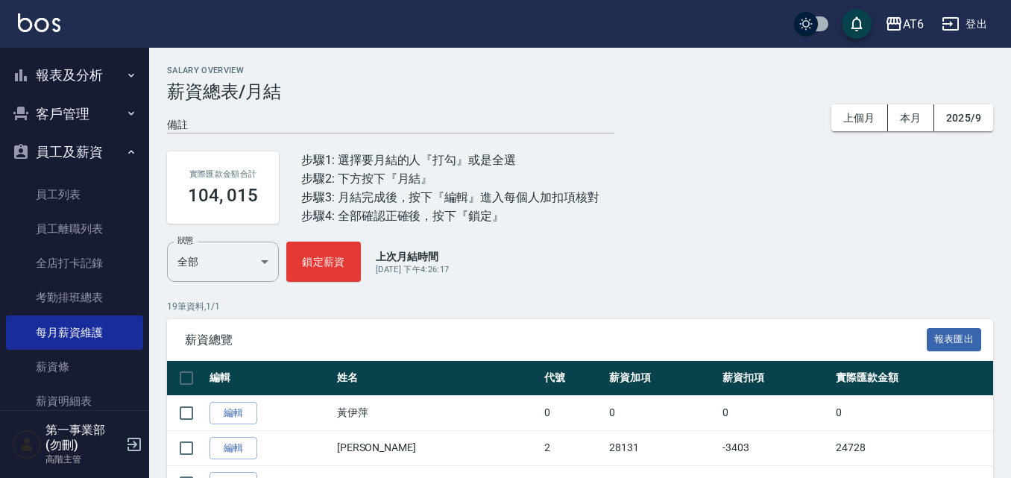
scroll to position [596, 0]
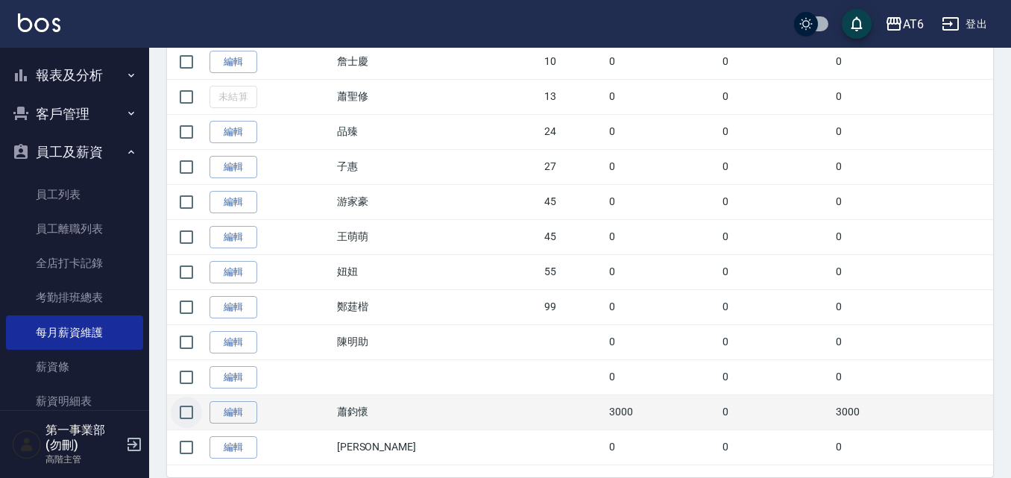
click at [182, 409] on input "checkbox" at bounding box center [186, 412] width 31 height 31
checkbox input "true"
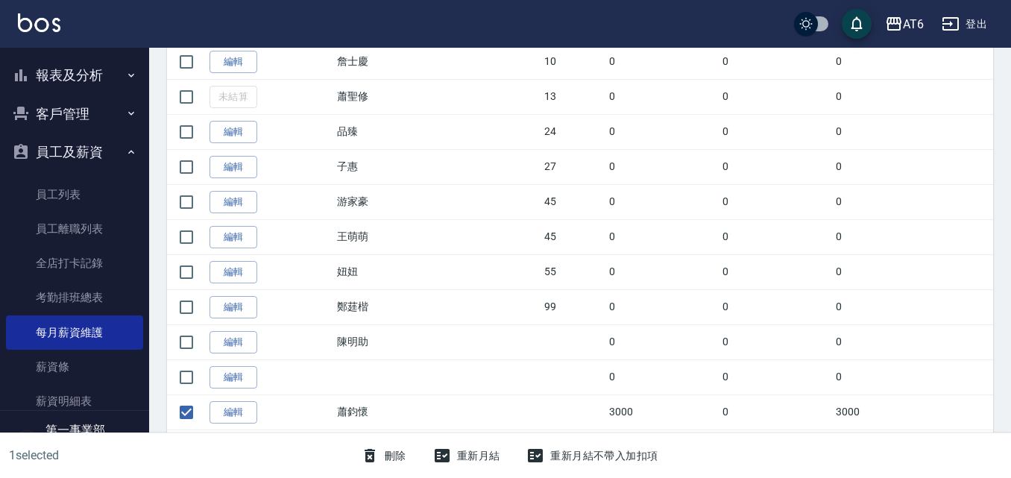
click at [385, 455] on button "刪除" at bounding box center [383, 456] width 57 height 28
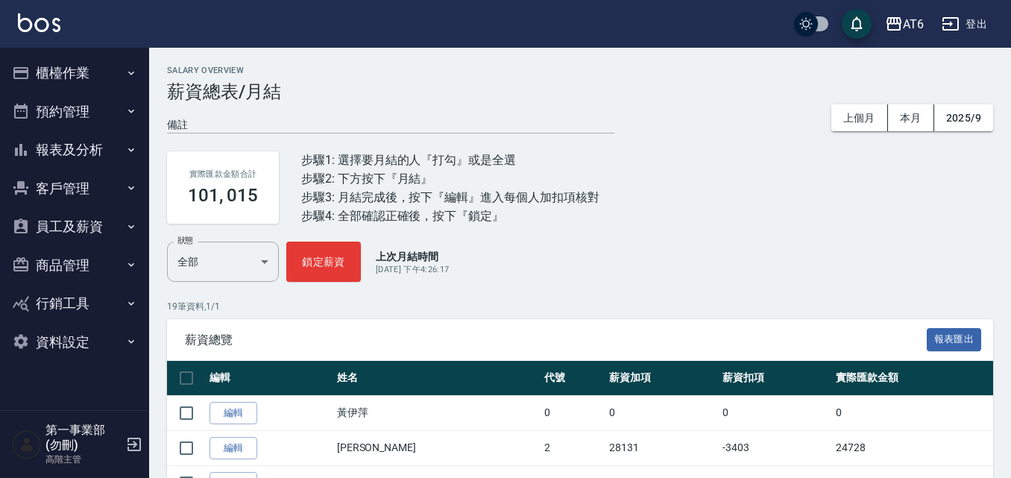
scroll to position [596, 0]
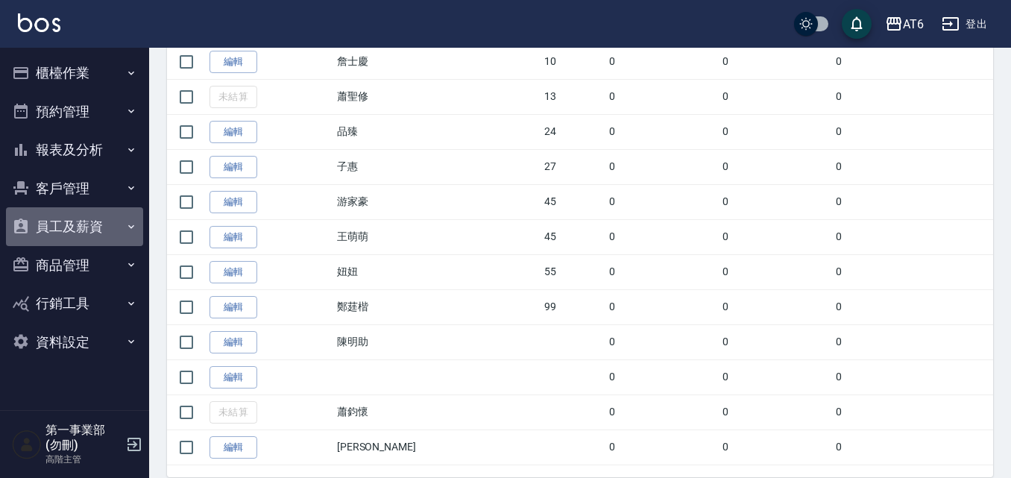
click at [107, 231] on button "員工及薪資" at bounding box center [74, 226] width 137 height 39
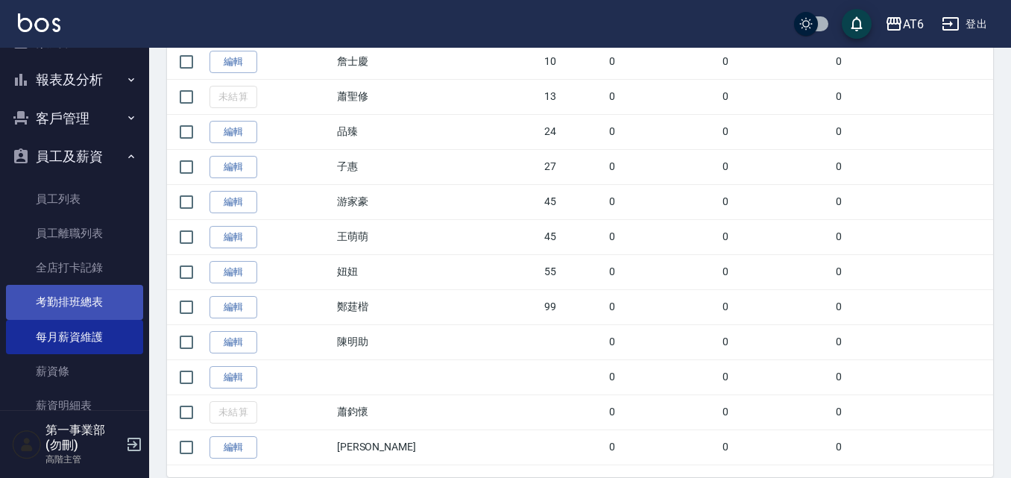
scroll to position [149, 0]
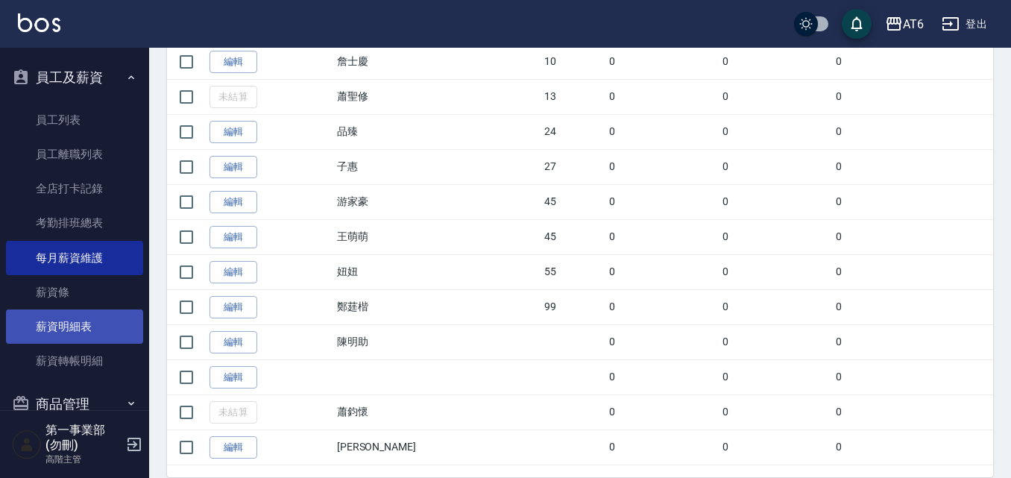
click at [93, 328] on link "薪資明細表" at bounding box center [74, 326] width 137 height 34
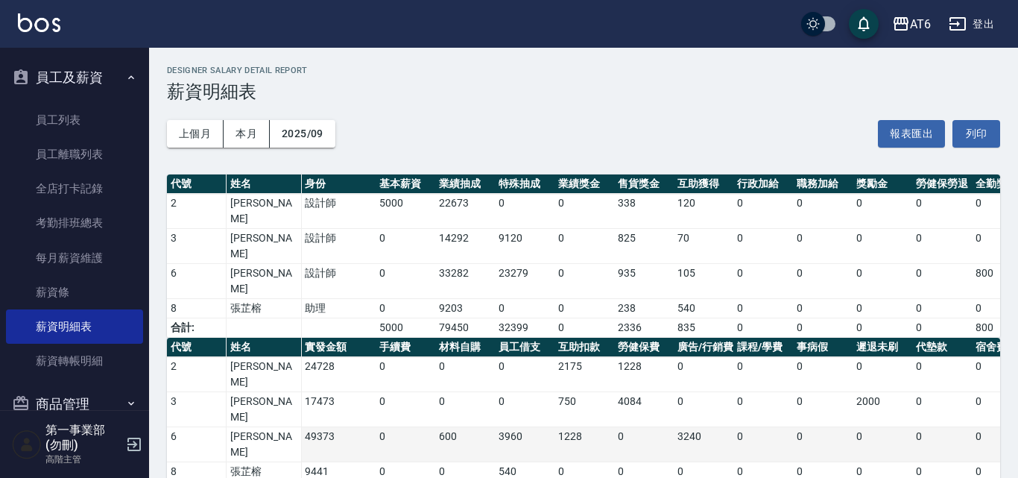
click at [268, 427] on td "[PERSON_NAME]" at bounding box center [264, 444] width 75 height 35
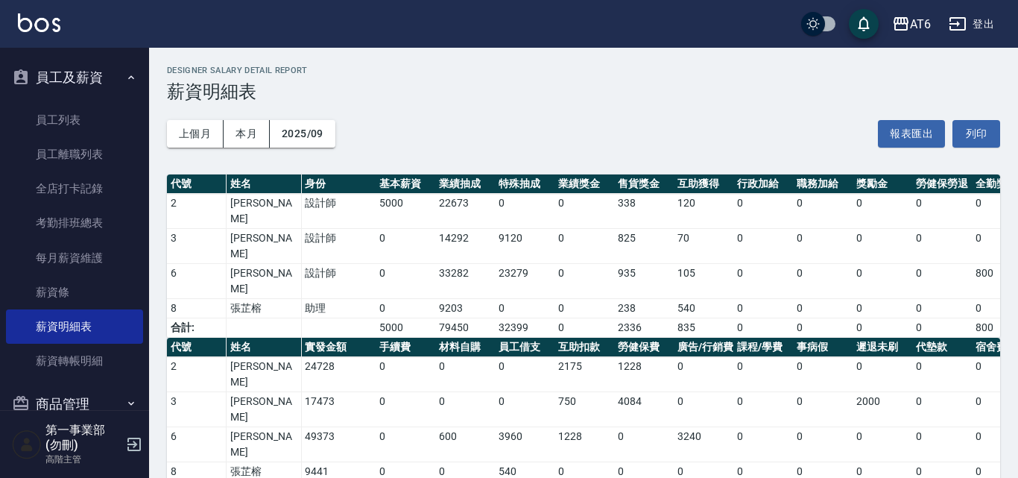
click at [576, 127] on div "上個月 本月 2025/09 報表匯出 列印" at bounding box center [583, 133] width 833 height 63
